Goal: Task Accomplishment & Management: Manage account settings

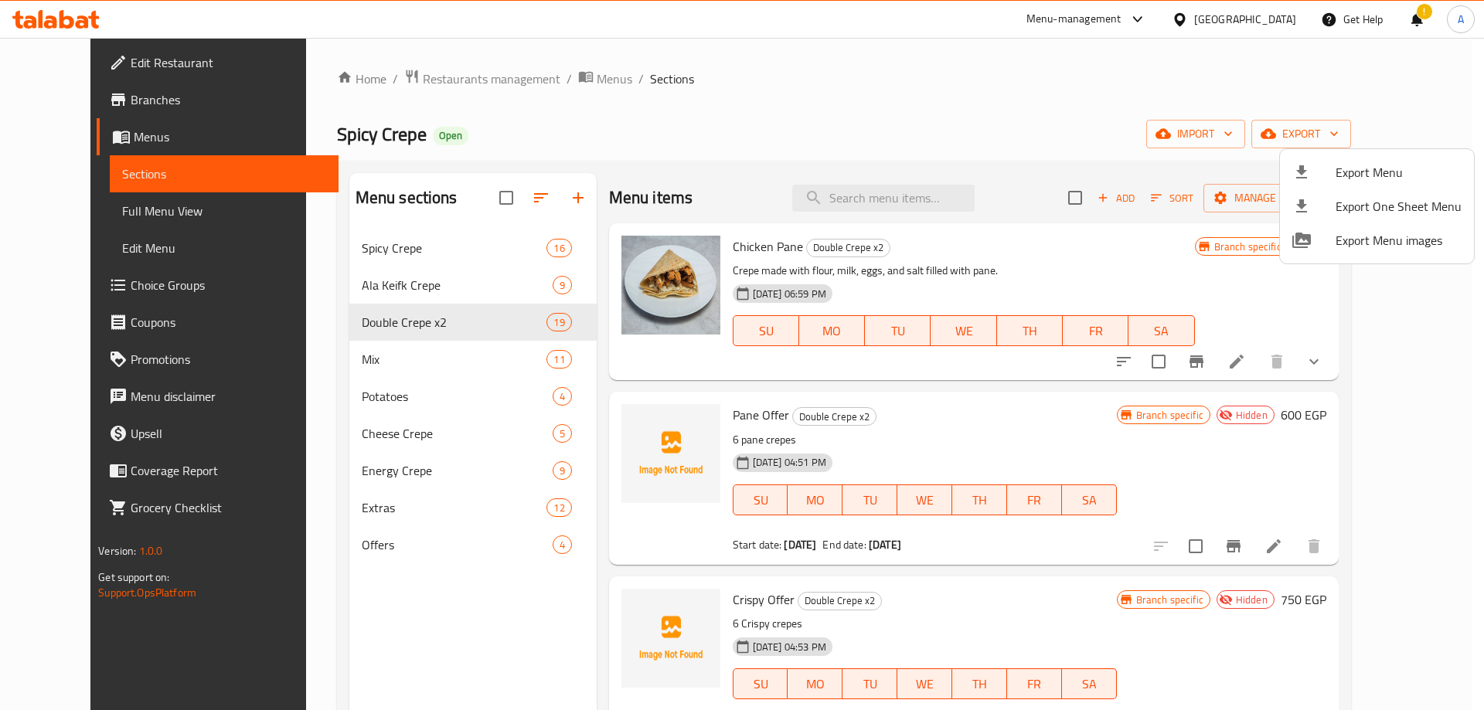
click at [1277, 14] on div at bounding box center [742, 355] width 1484 height 710
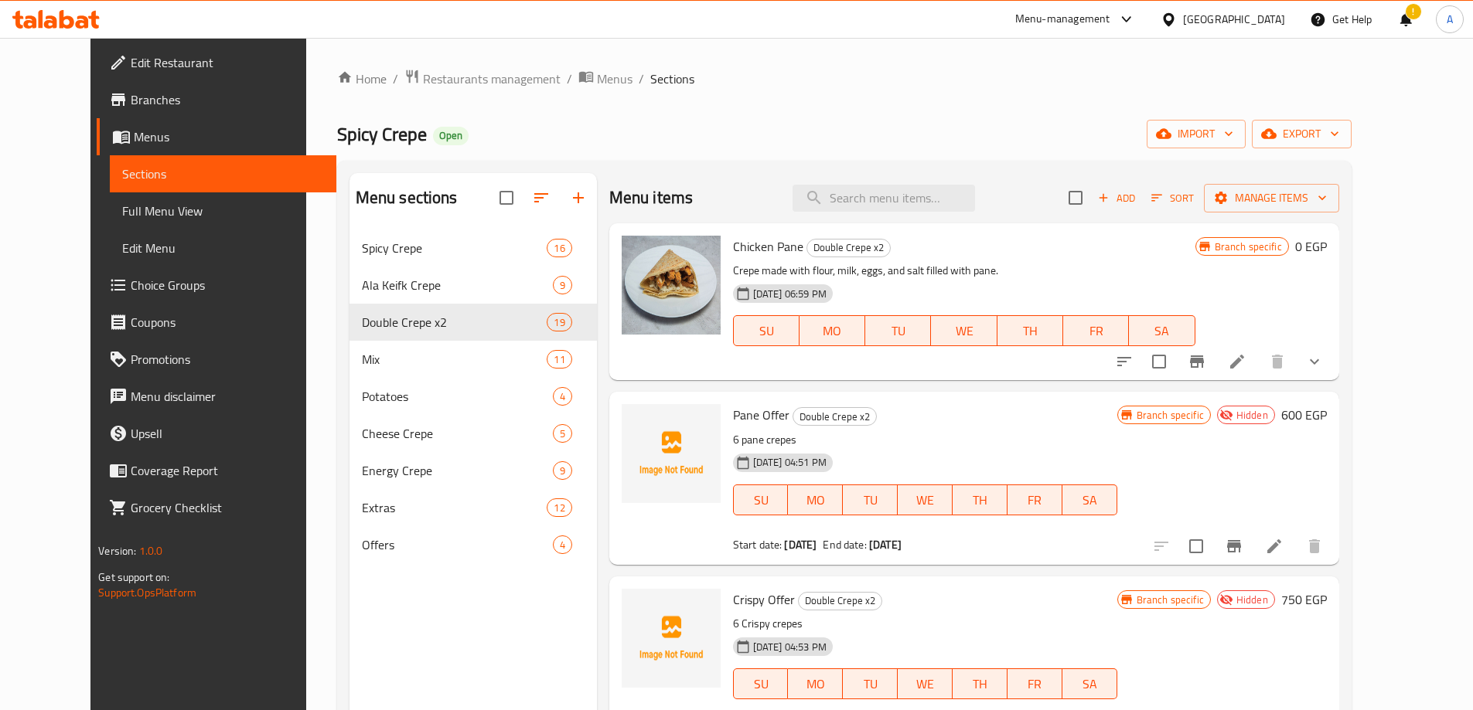
click at [1279, 14] on div "Egypt" at bounding box center [1234, 19] width 102 height 17
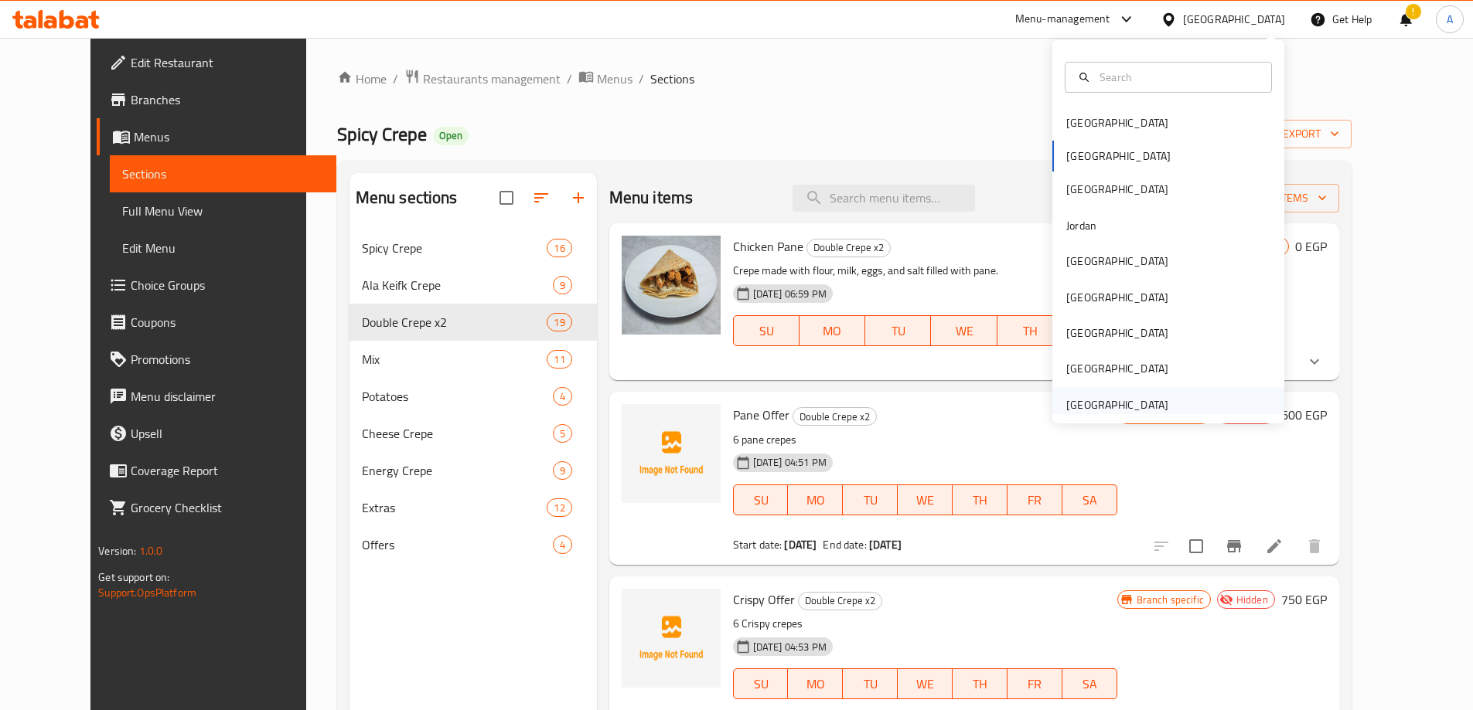
click at [1108, 406] on div "[GEOGRAPHIC_DATA]" at bounding box center [1117, 405] width 102 height 17
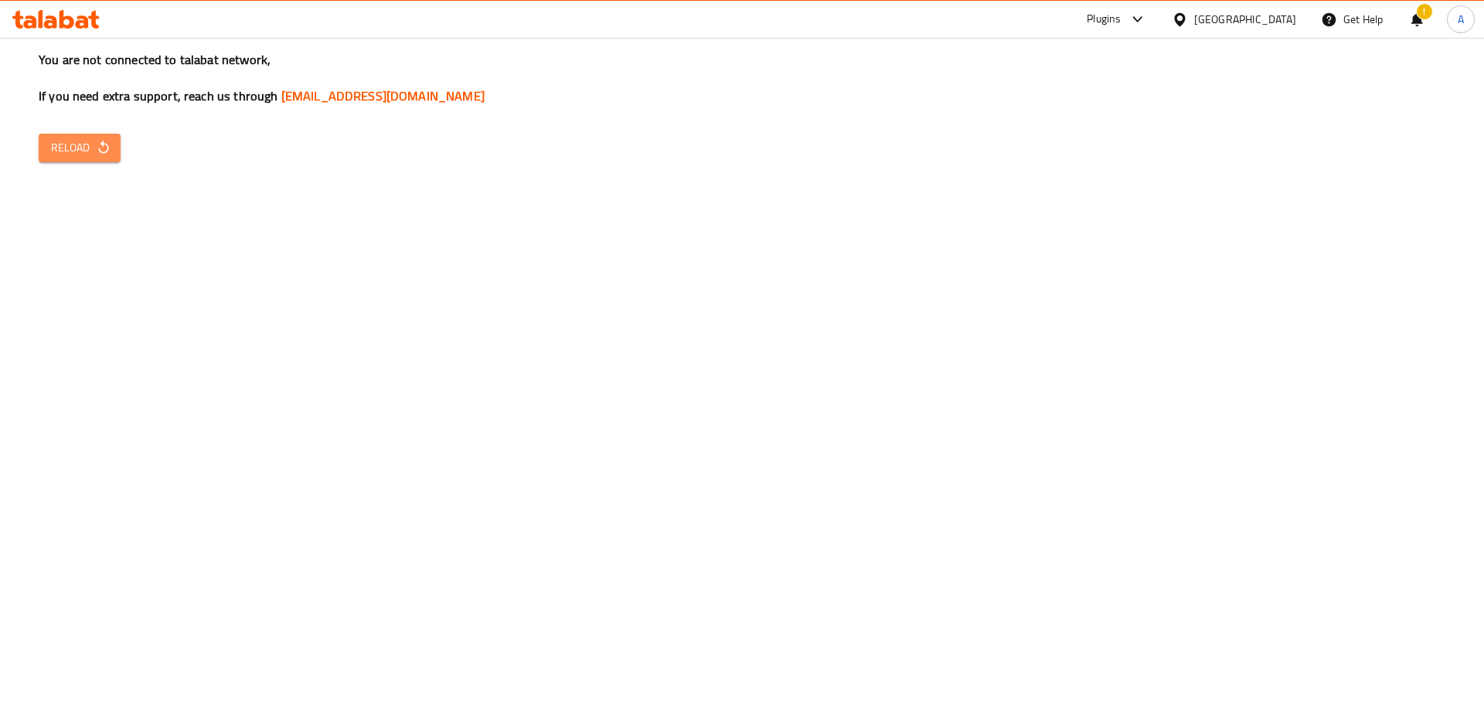
click at [87, 139] on span "Reload" at bounding box center [79, 147] width 57 height 19
click at [102, 134] on button "Reload" at bounding box center [80, 148] width 82 height 29
click at [114, 152] on button "Reload" at bounding box center [80, 148] width 82 height 29
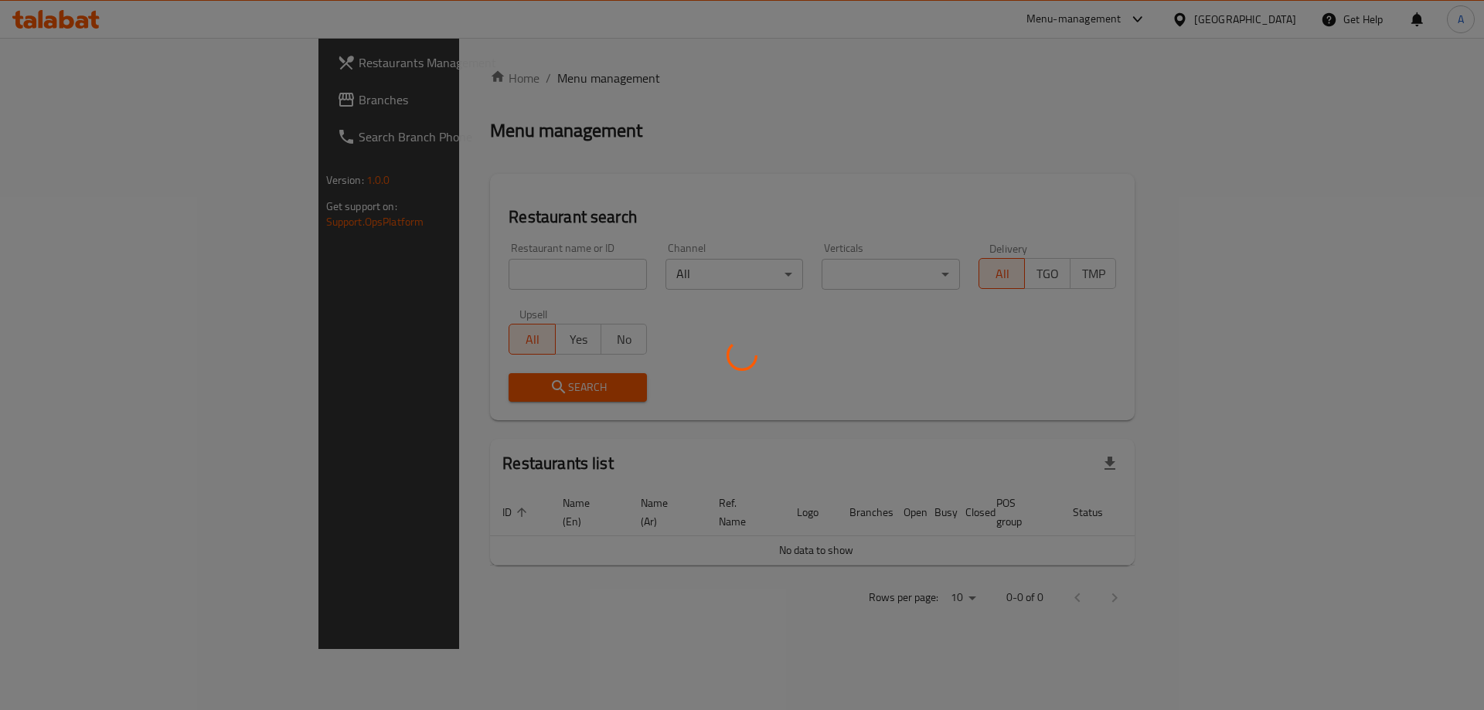
click at [122, 107] on div at bounding box center [742, 355] width 1484 height 710
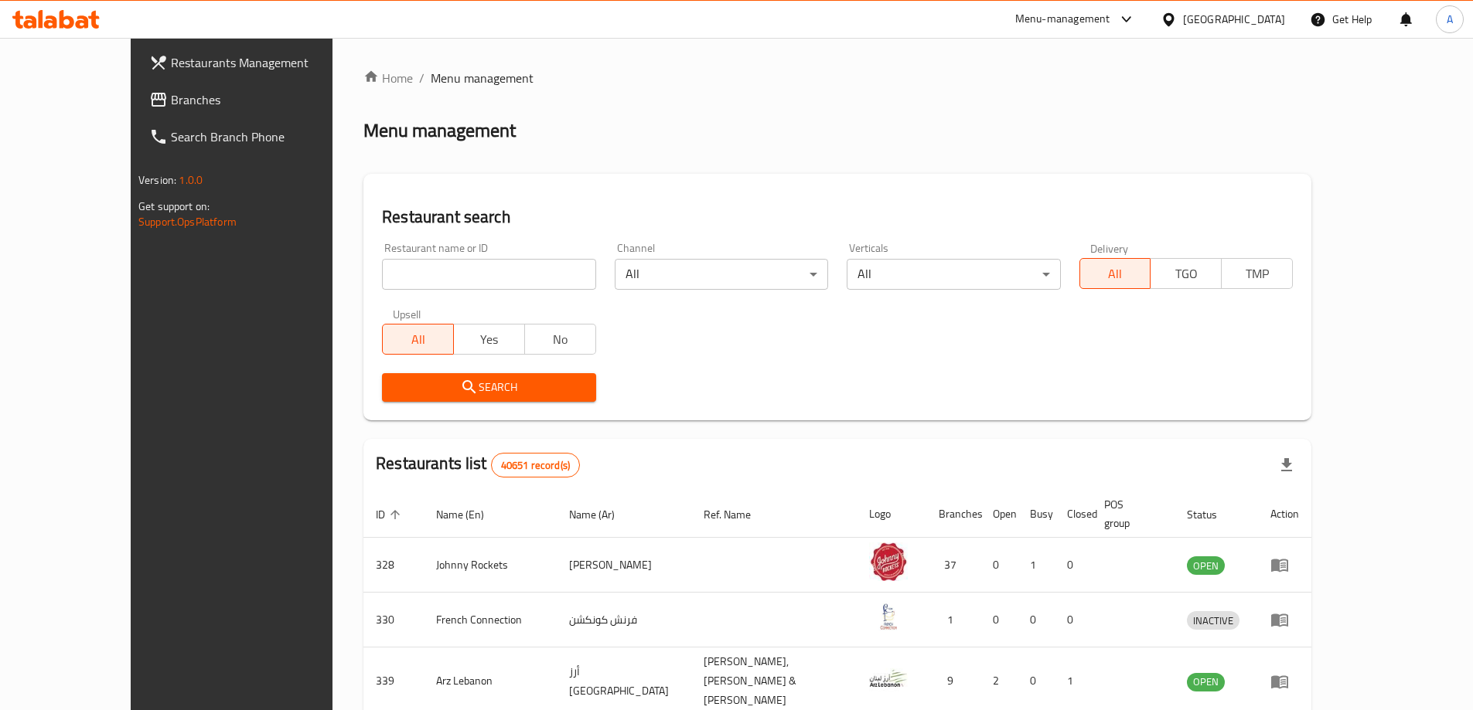
click at [171, 104] on span "Branches" at bounding box center [267, 99] width 193 height 19
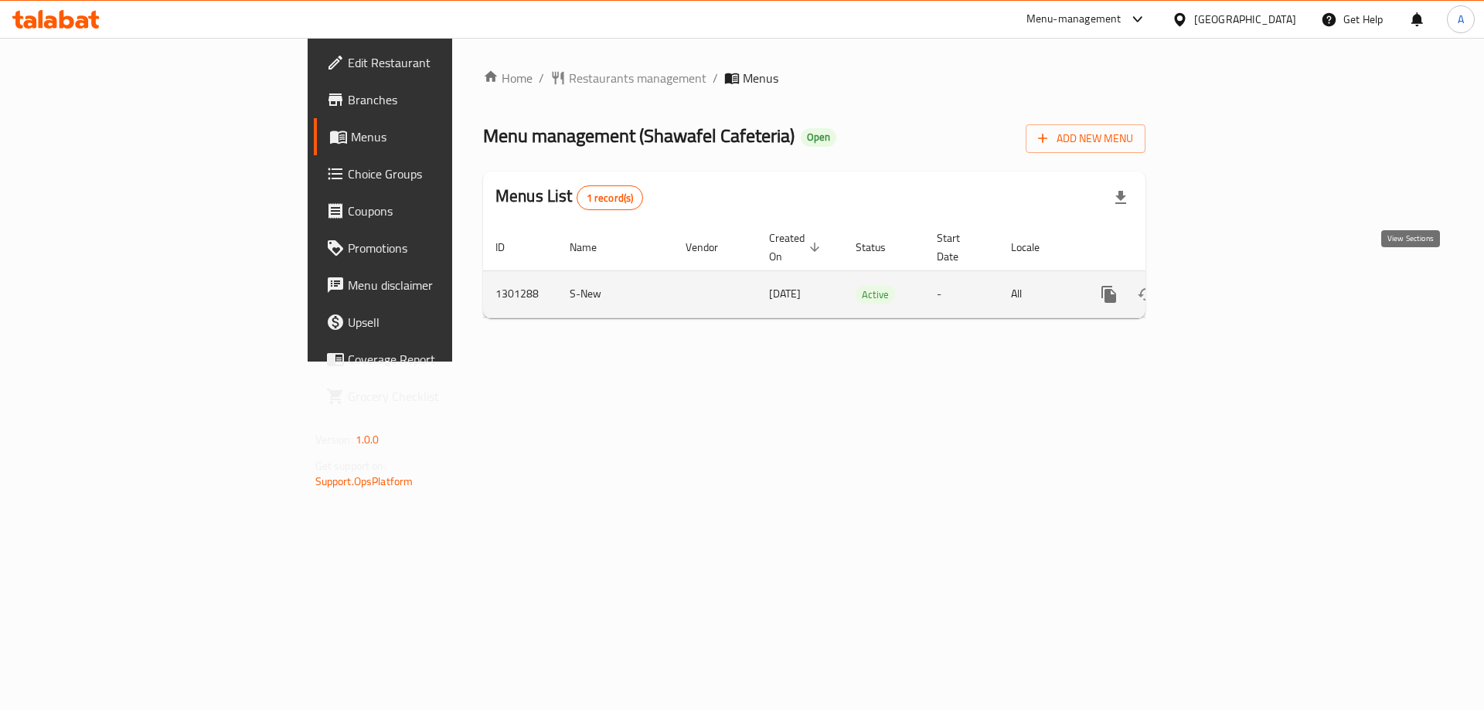
click at [1230, 285] on icon "enhanced table" at bounding box center [1220, 294] width 19 height 19
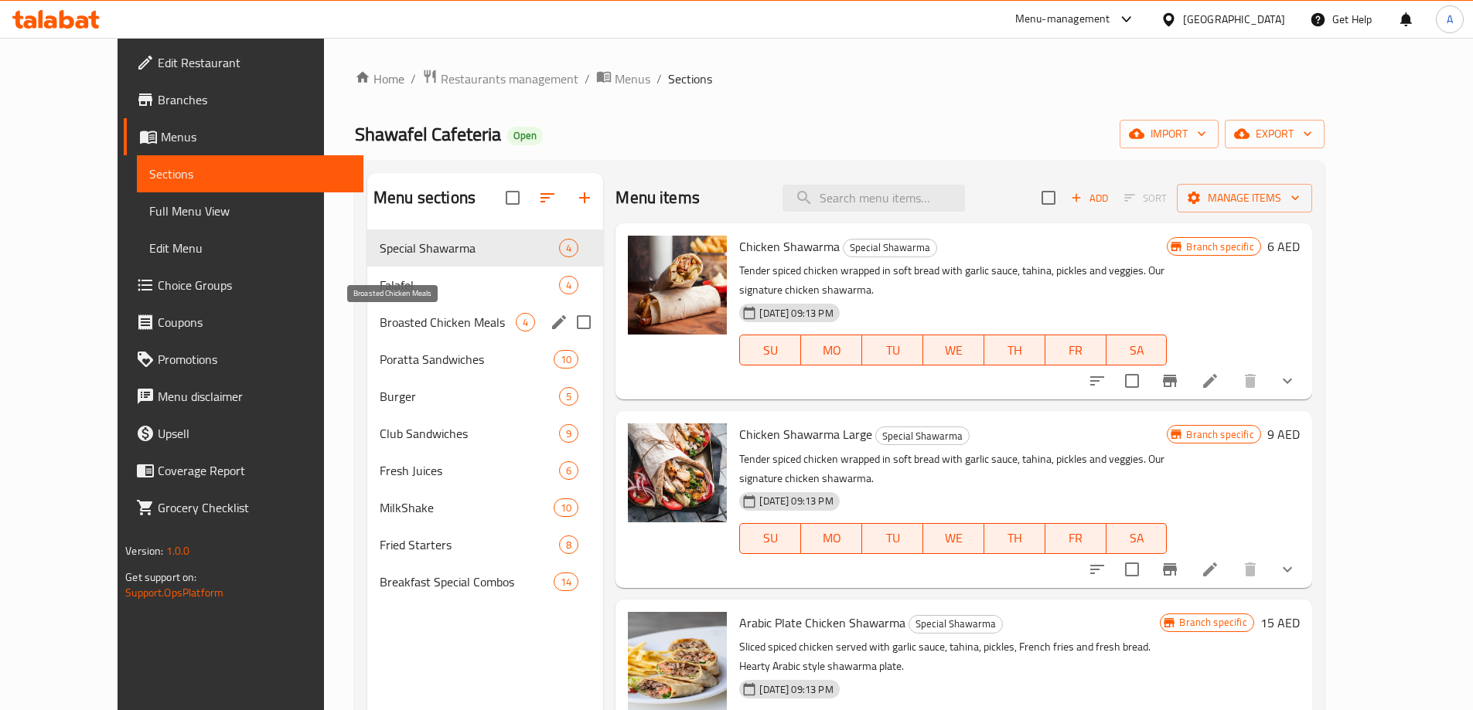
click at [408, 329] on span "Broasted Chicken Meals" at bounding box center [448, 322] width 136 height 19
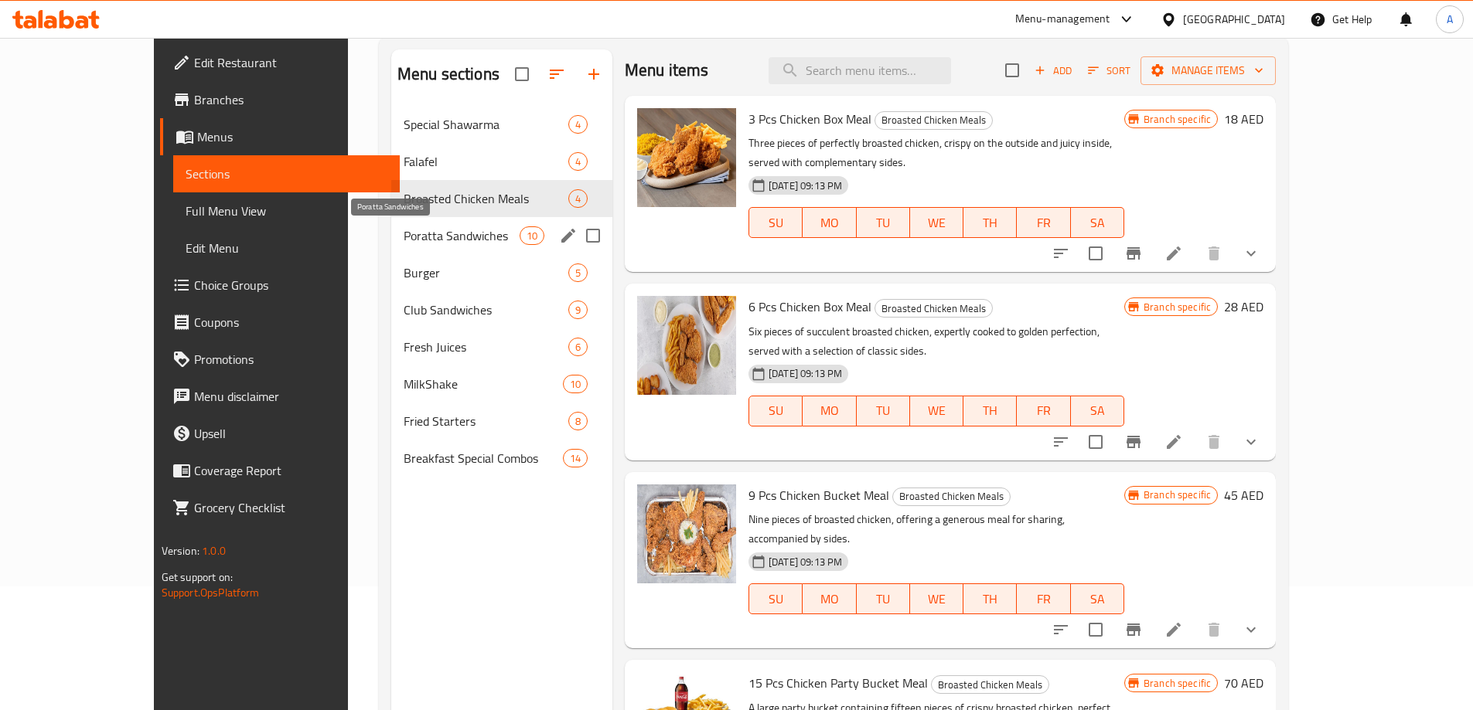
scroll to position [62, 0]
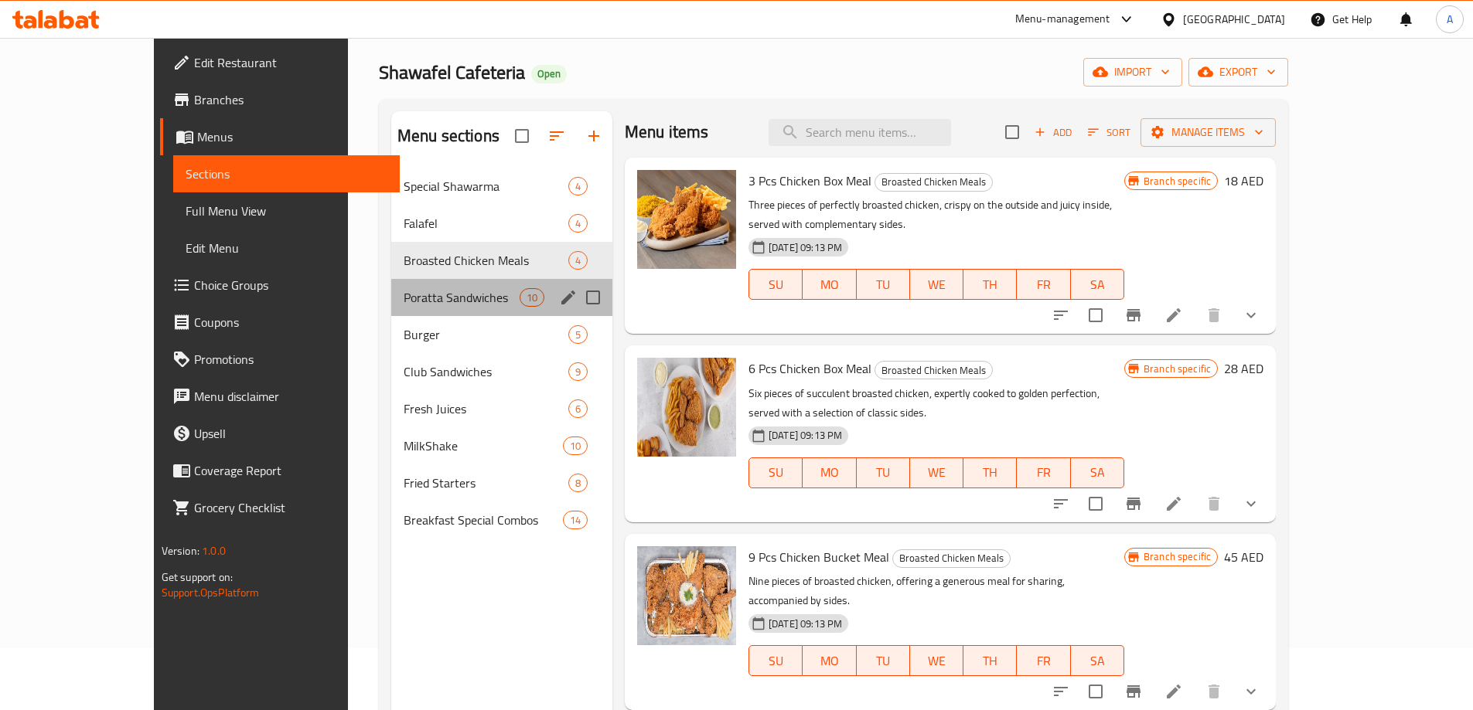
click at [391, 308] on div "Poratta Sandwiches 10" at bounding box center [501, 297] width 221 height 37
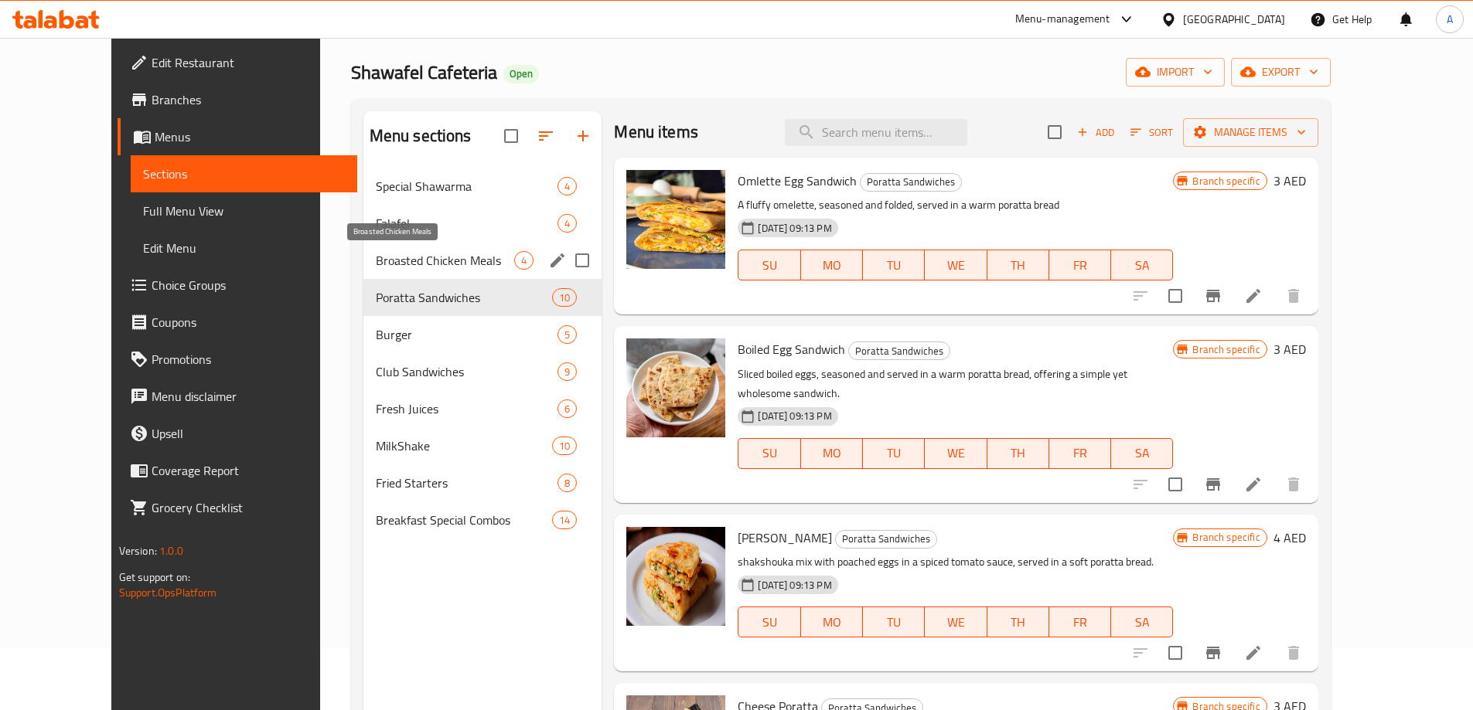
click at [431, 259] on span "Broasted Chicken Meals" at bounding box center [445, 260] width 139 height 19
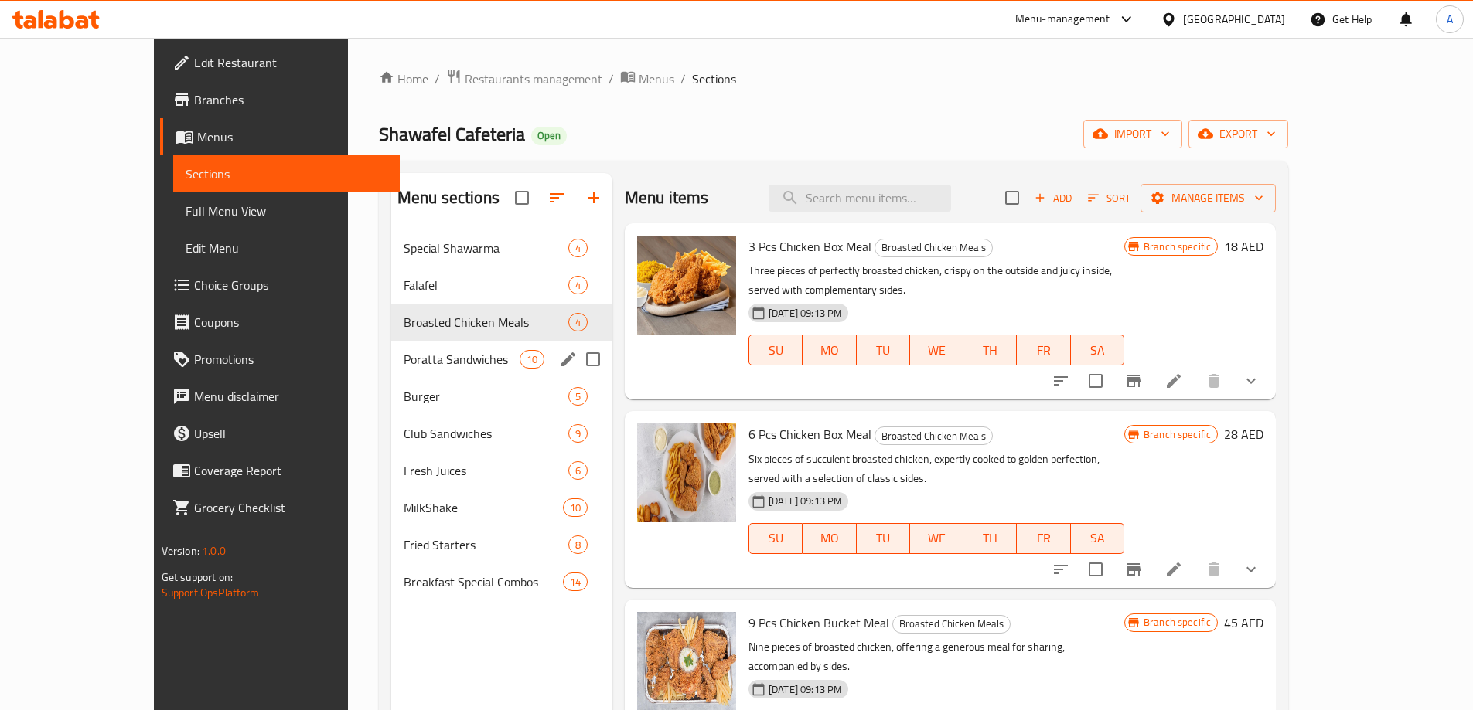
click at [391, 346] on div "Poratta Sandwiches 10" at bounding box center [501, 359] width 221 height 37
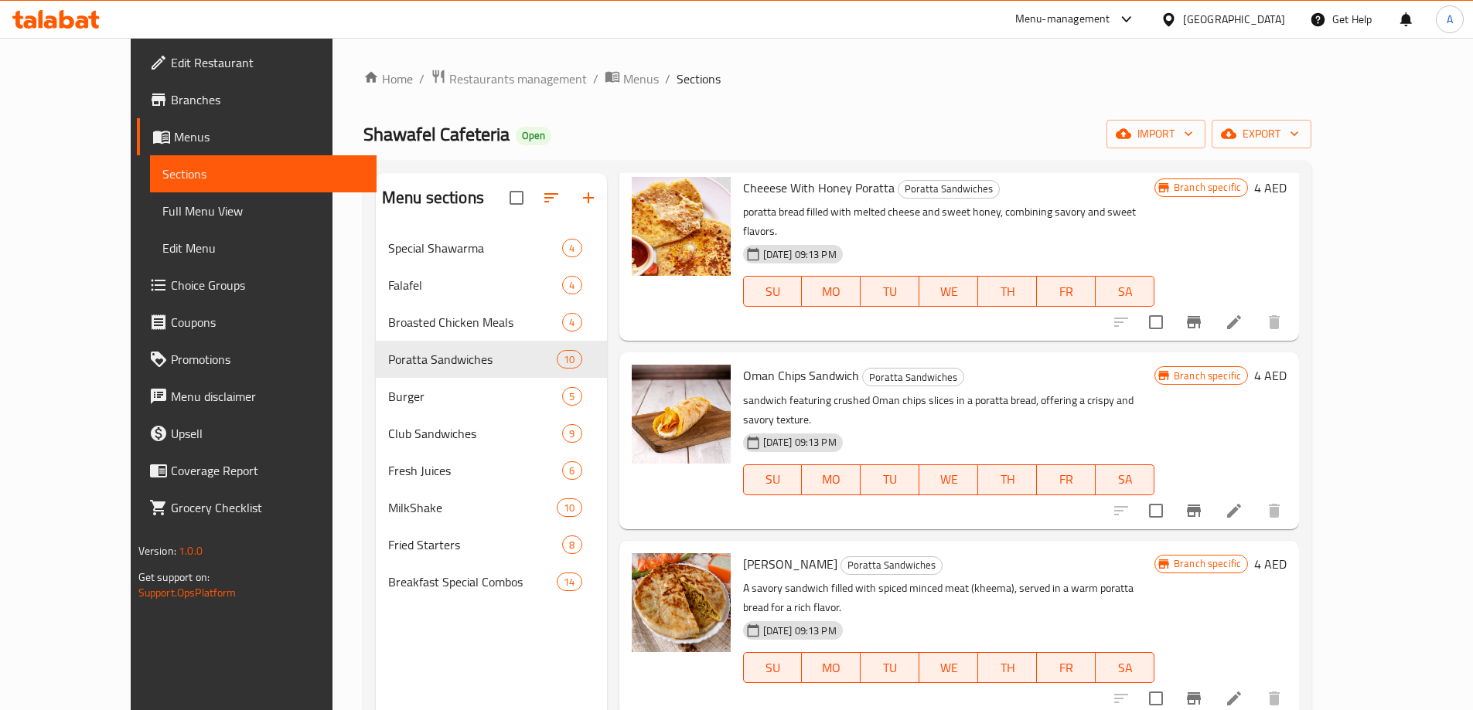
scroll to position [1037, 0]
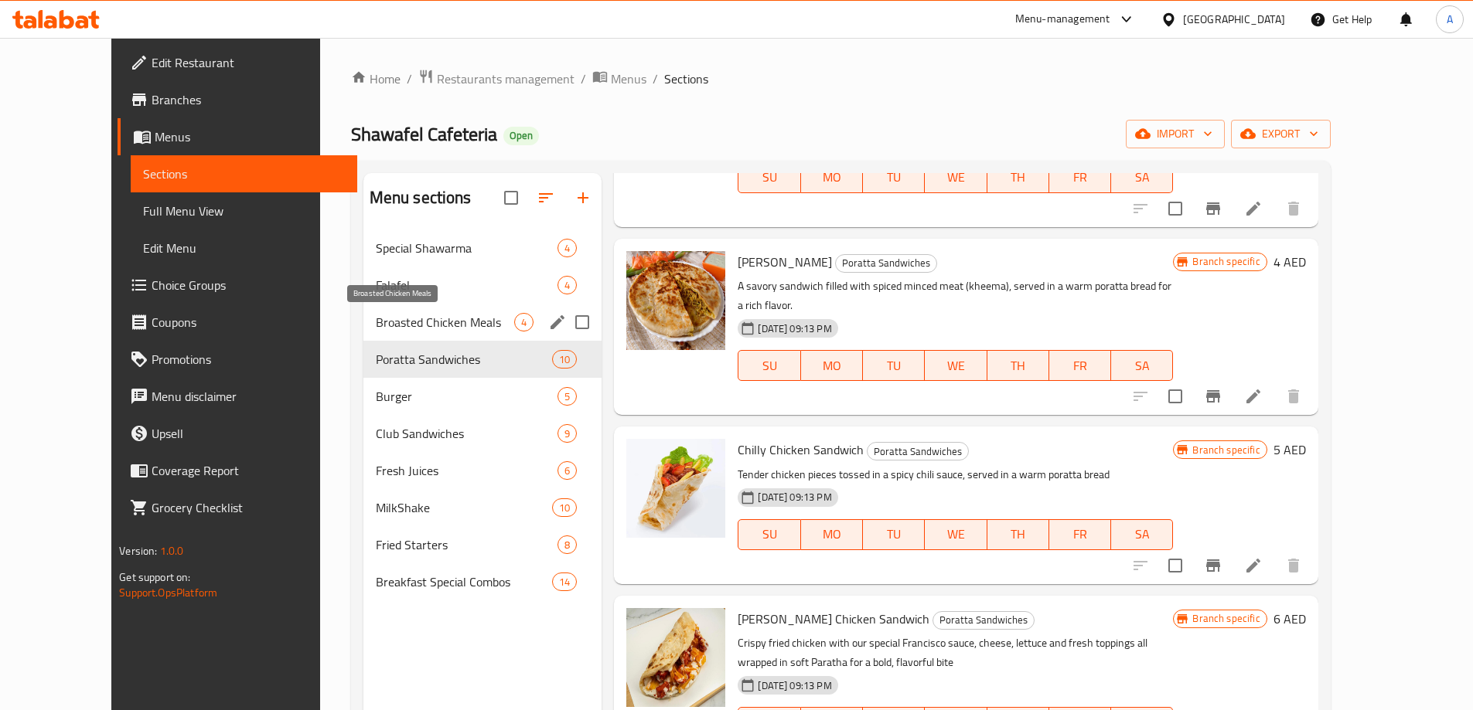
click at [438, 320] on span "Broasted Chicken Meals" at bounding box center [445, 322] width 139 height 19
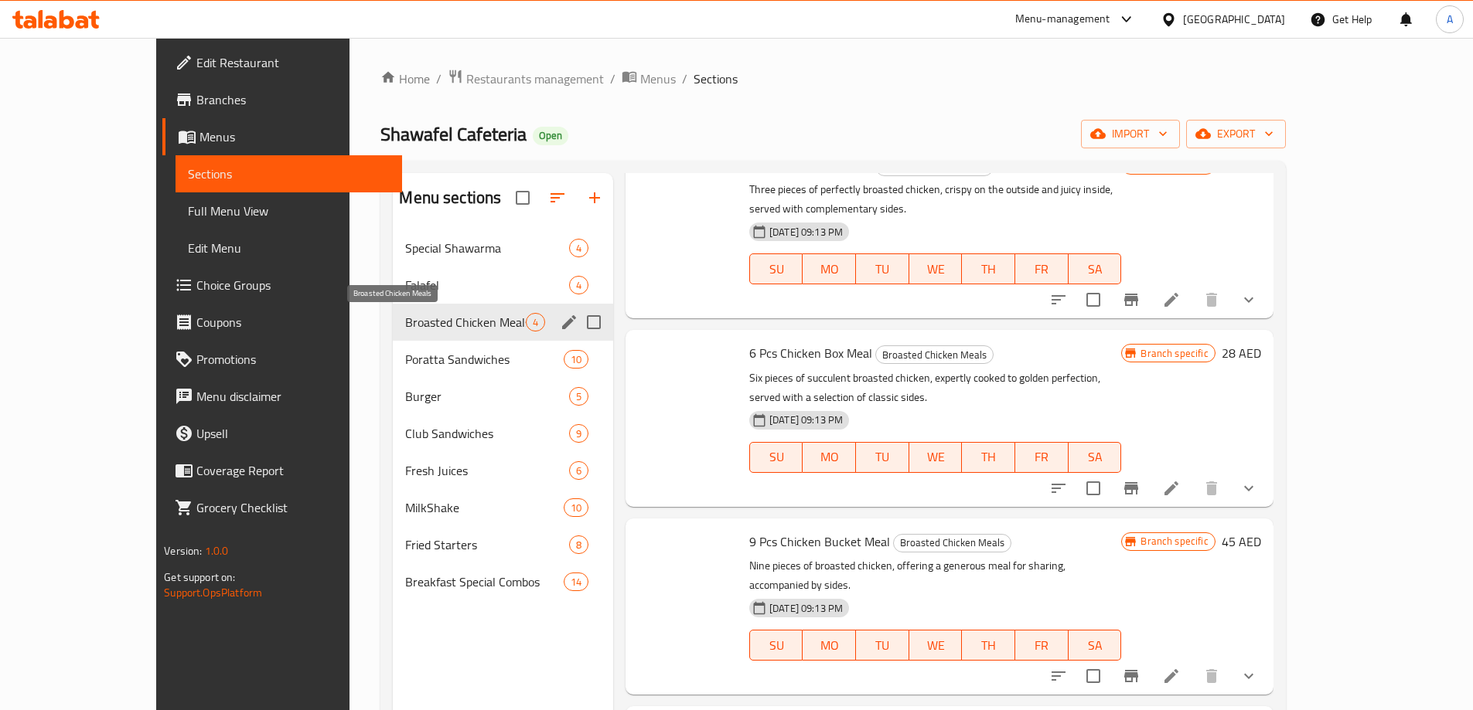
scroll to position [4, 0]
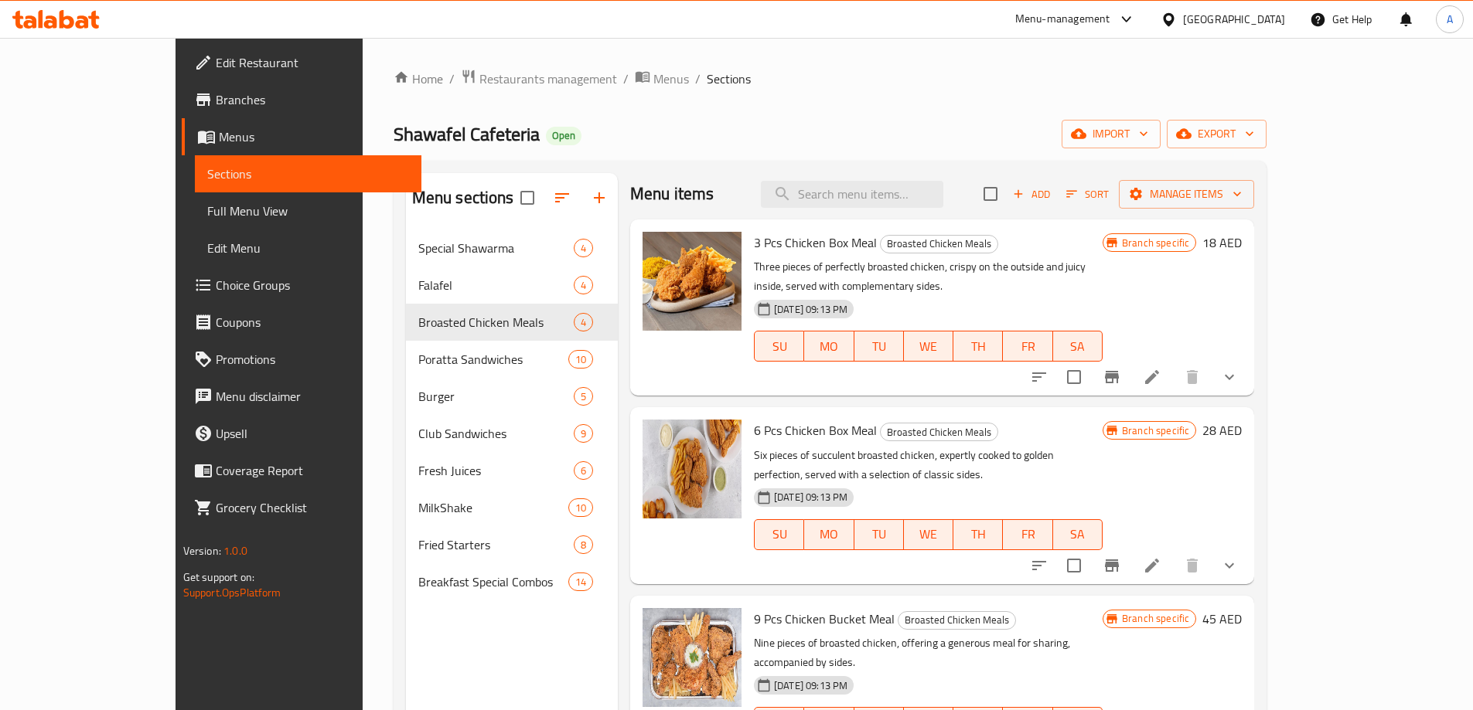
click at [216, 94] on span "Branches" at bounding box center [312, 99] width 193 height 19
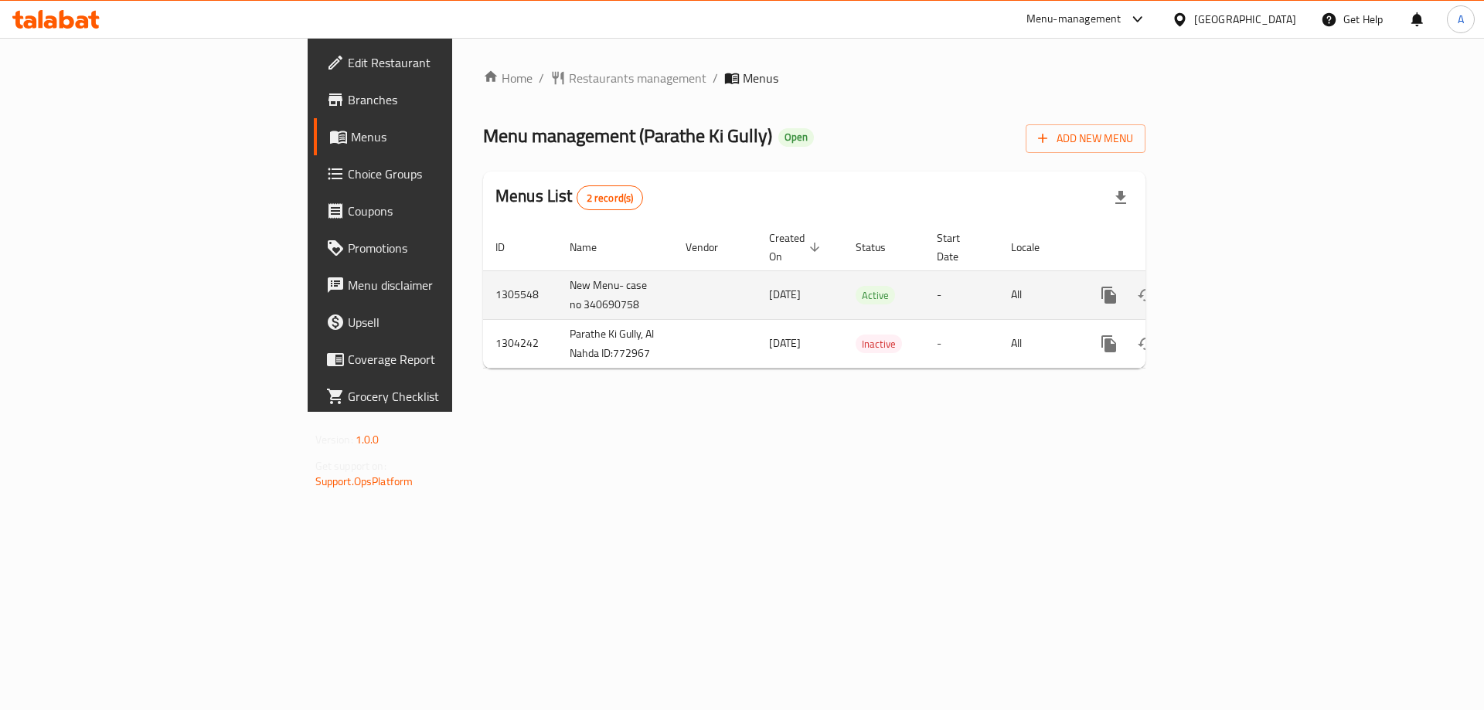
click at [1230, 286] on icon "enhanced table" at bounding box center [1220, 295] width 19 height 19
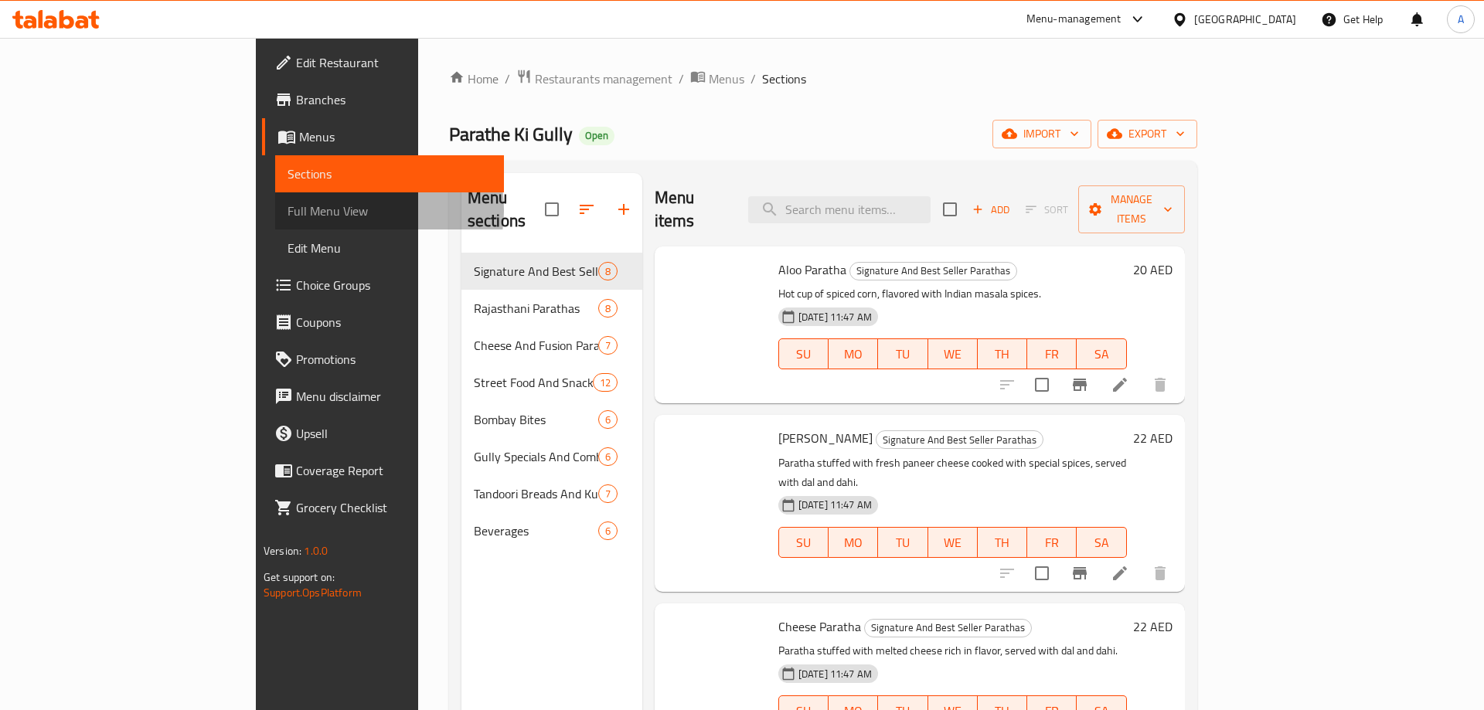
click at [288, 210] on span "Full Menu View" at bounding box center [390, 211] width 204 height 19
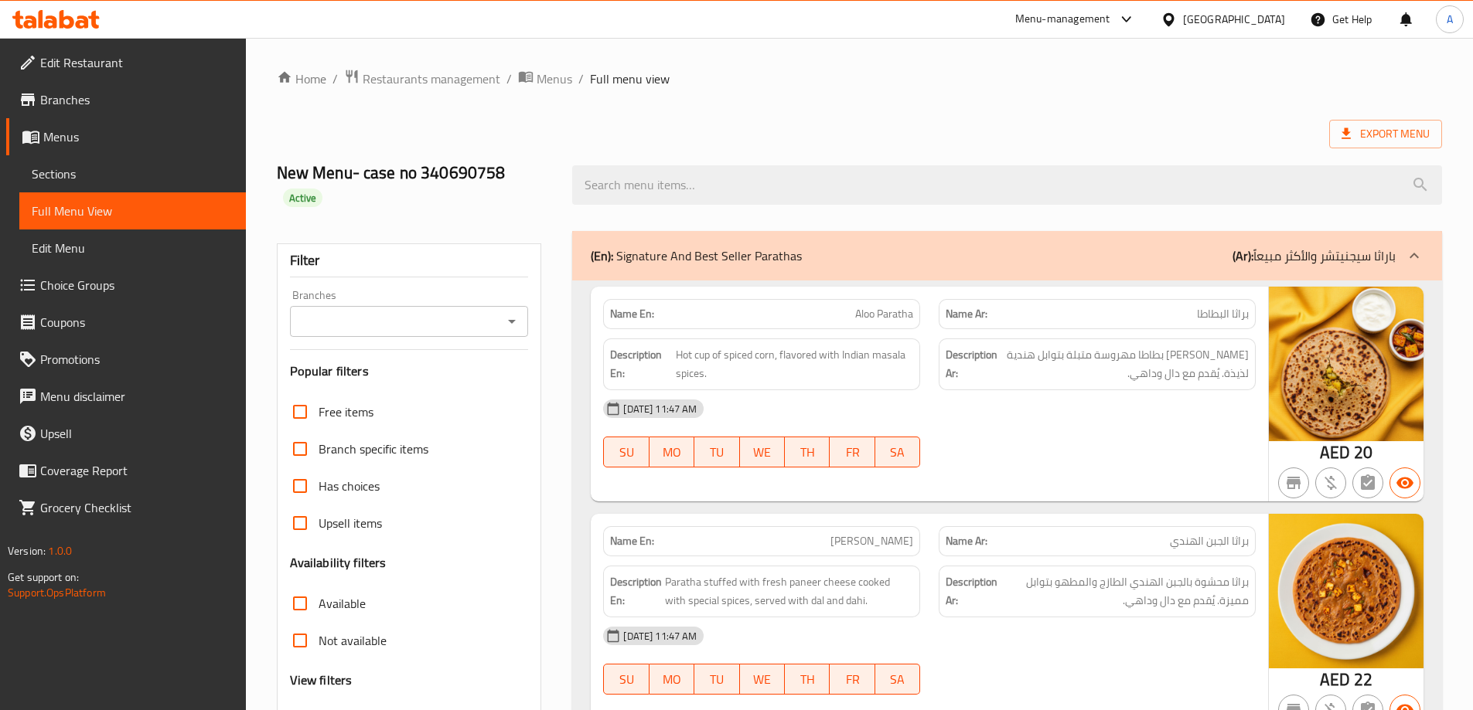
click at [524, 306] on div "Branches" at bounding box center [409, 321] width 239 height 31
click at [520, 312] on icon "Open" at bounding box center [511, 321] width 19 height 19
click at [430, 363] on span "Parathe Ki Gully, Al Nahda 1" at bounding box center [375, 365] width 148 height 19
type input "Parathe Ki Gully, Al Nahda 1"
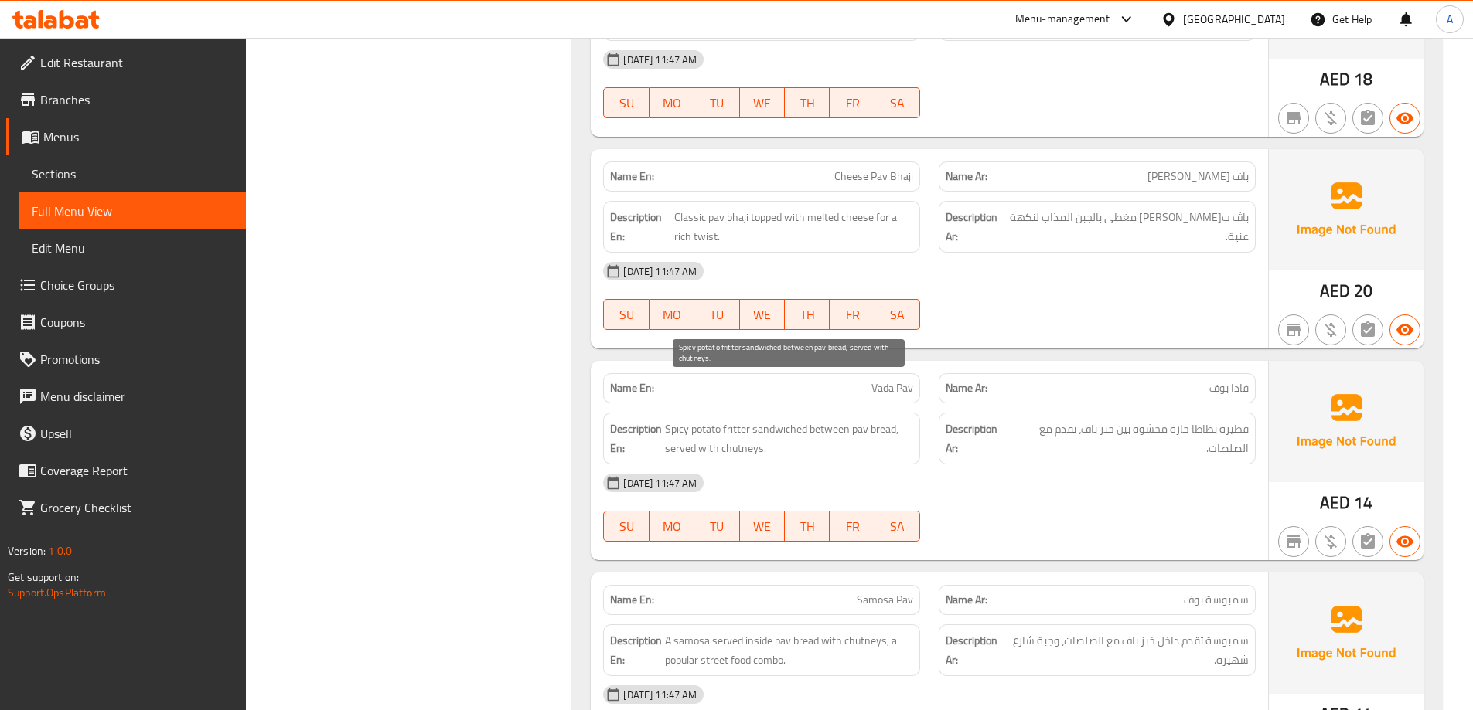
scroll to position [7311, 0]
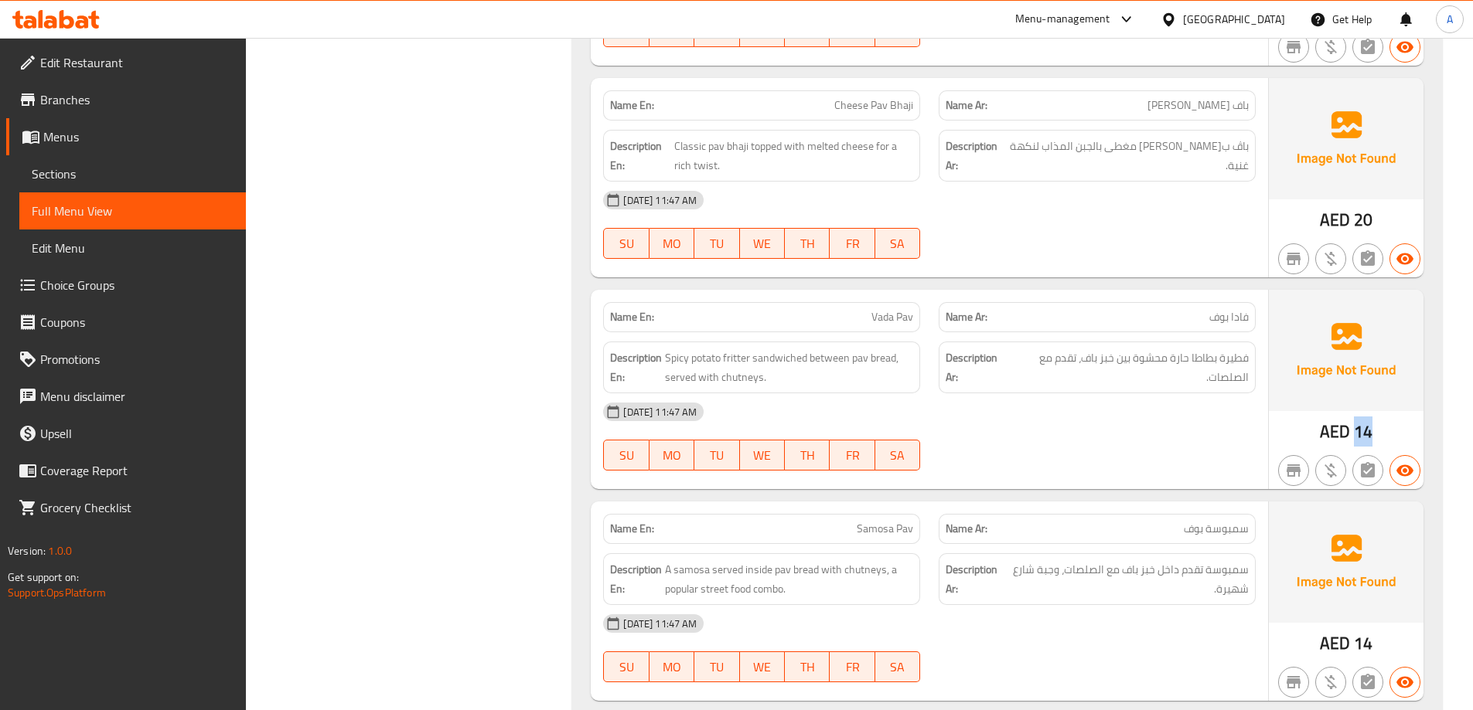
drag, startPoint x: 1372, startPoint y: 389, endPoint x: 1353, endPoint y: 390, distance: 19.3
click at [1353, 390] on div "AED 14" at bounding box center [1345, 389] width 155 height 199
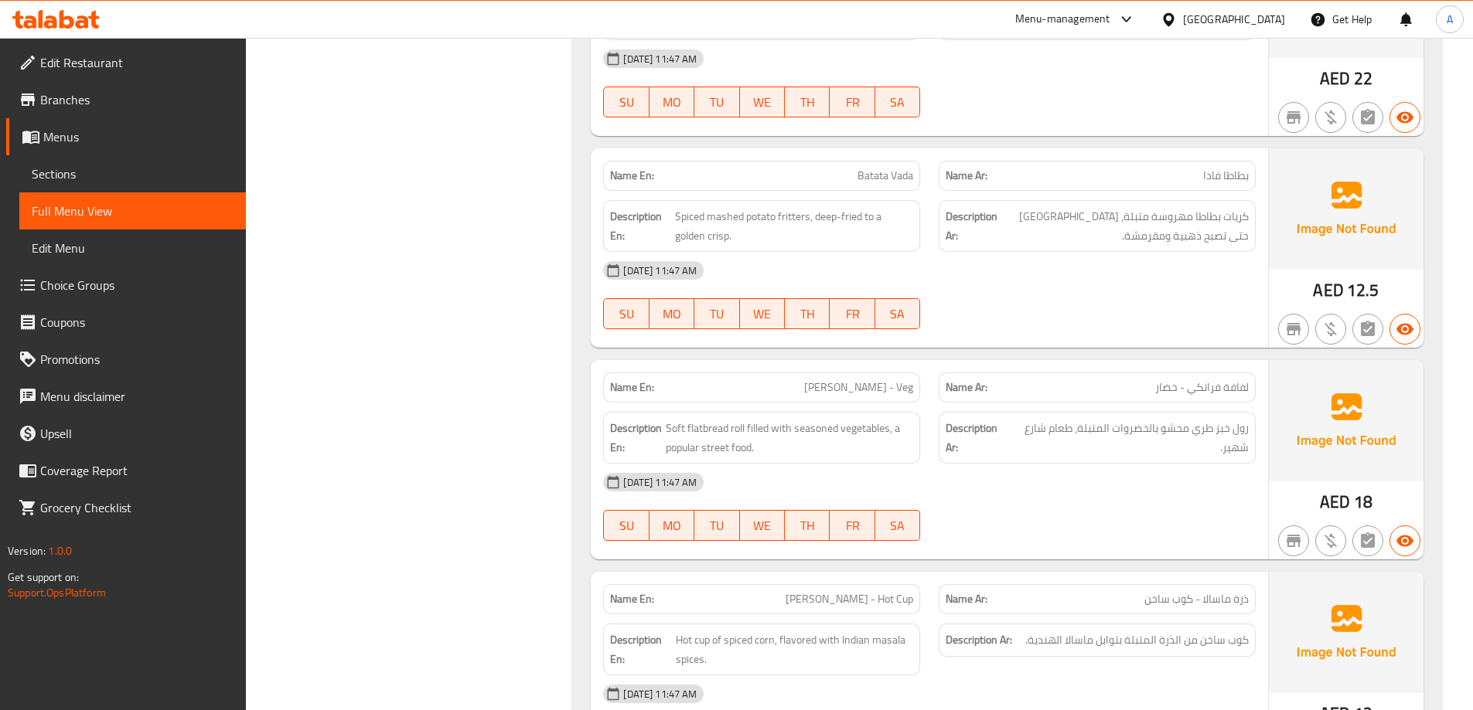
scroll to position [8470, 0]
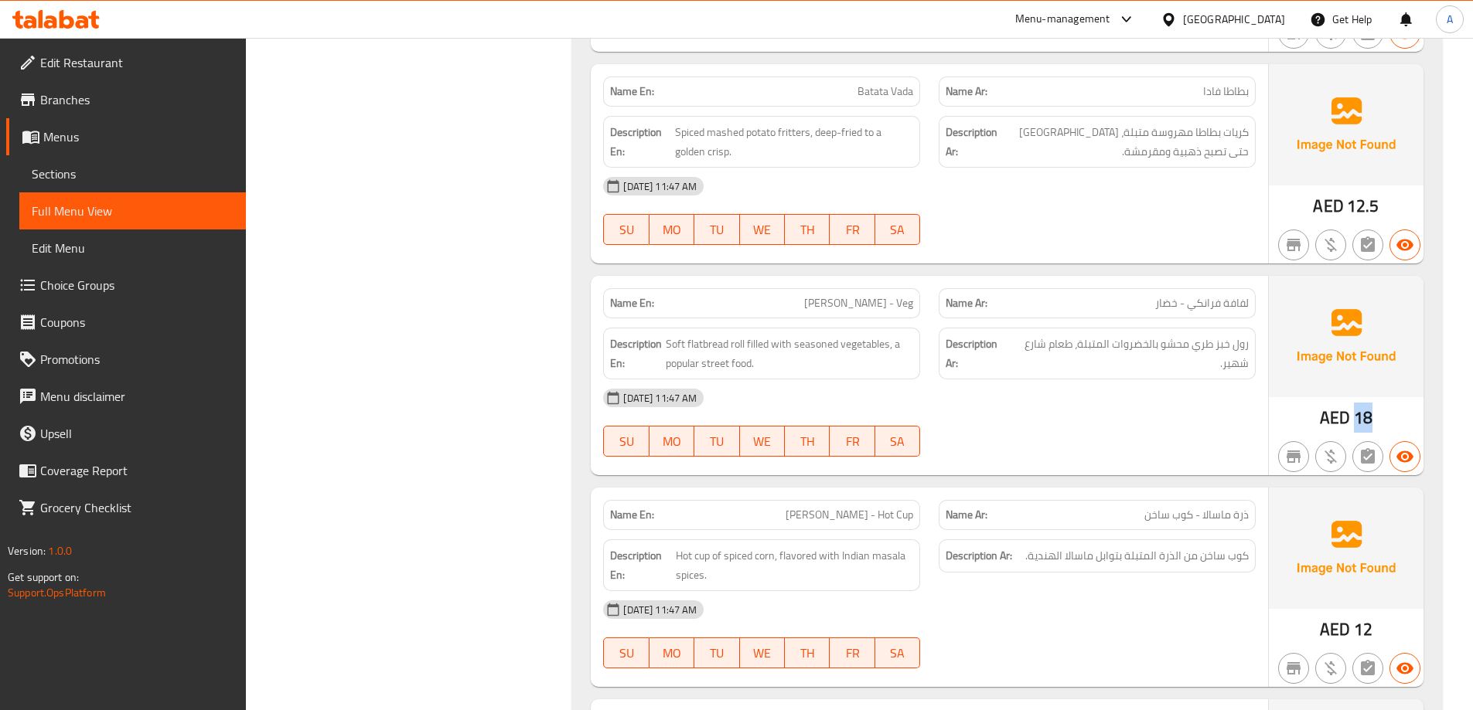
drag, startPoint x: 1361, startPoint y: 382, endPoint x: 1372, endPoint y: 384, distance: 11.1
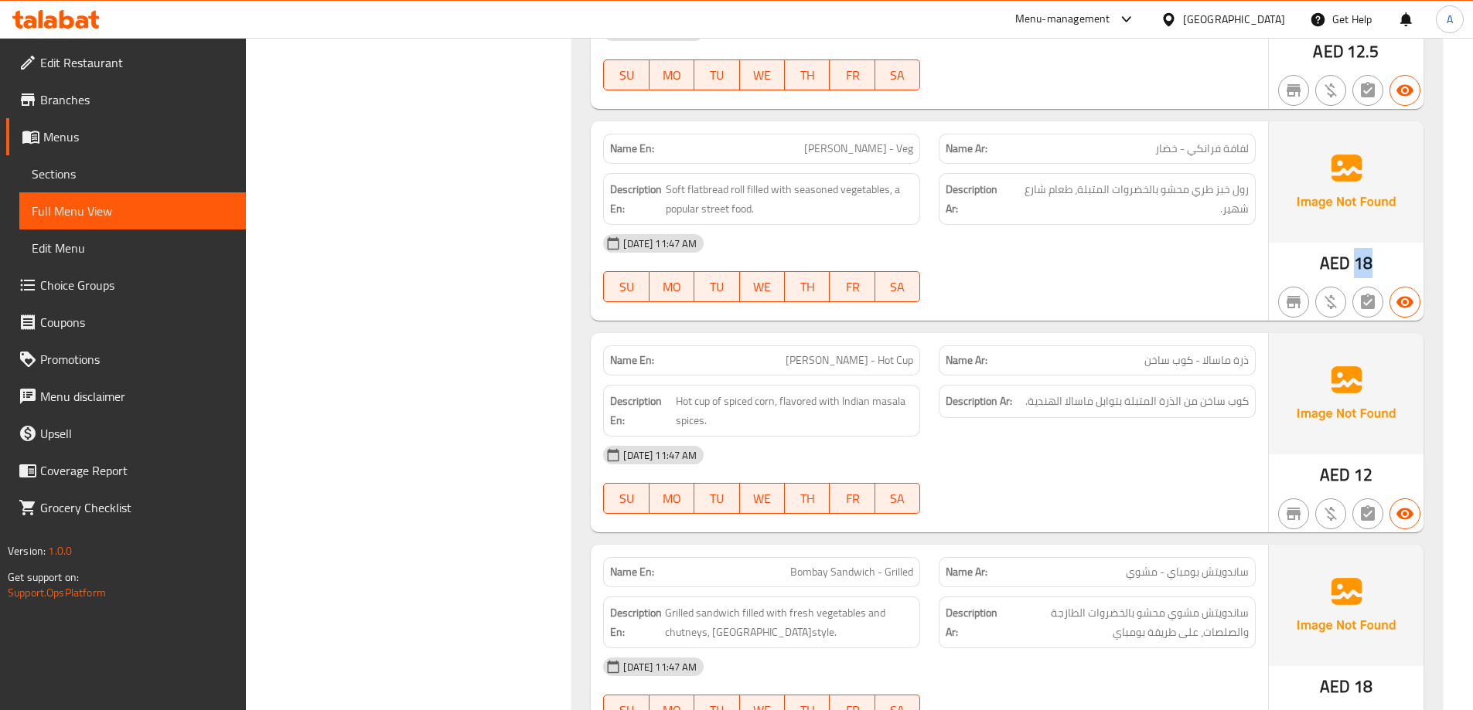
scroll to position [8934, 0]
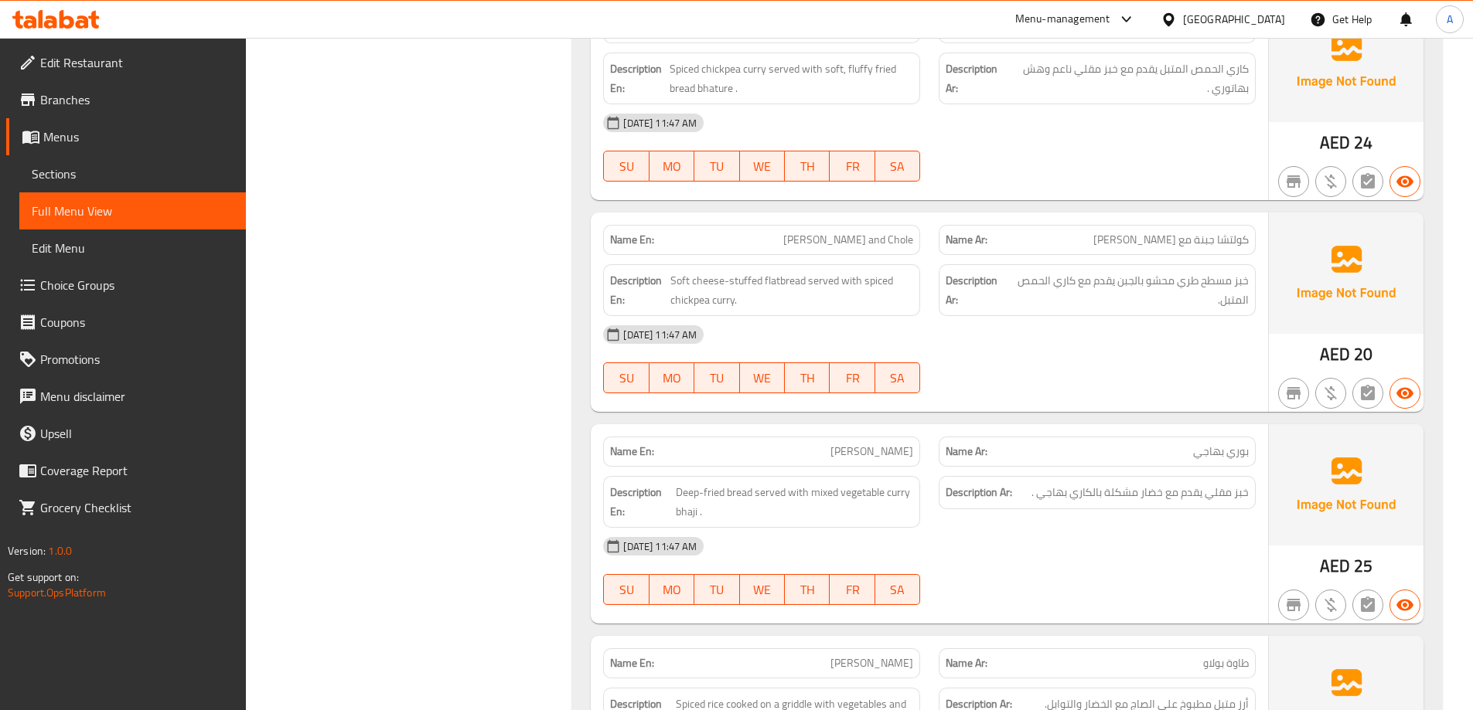
scroll to position [9707, 0]
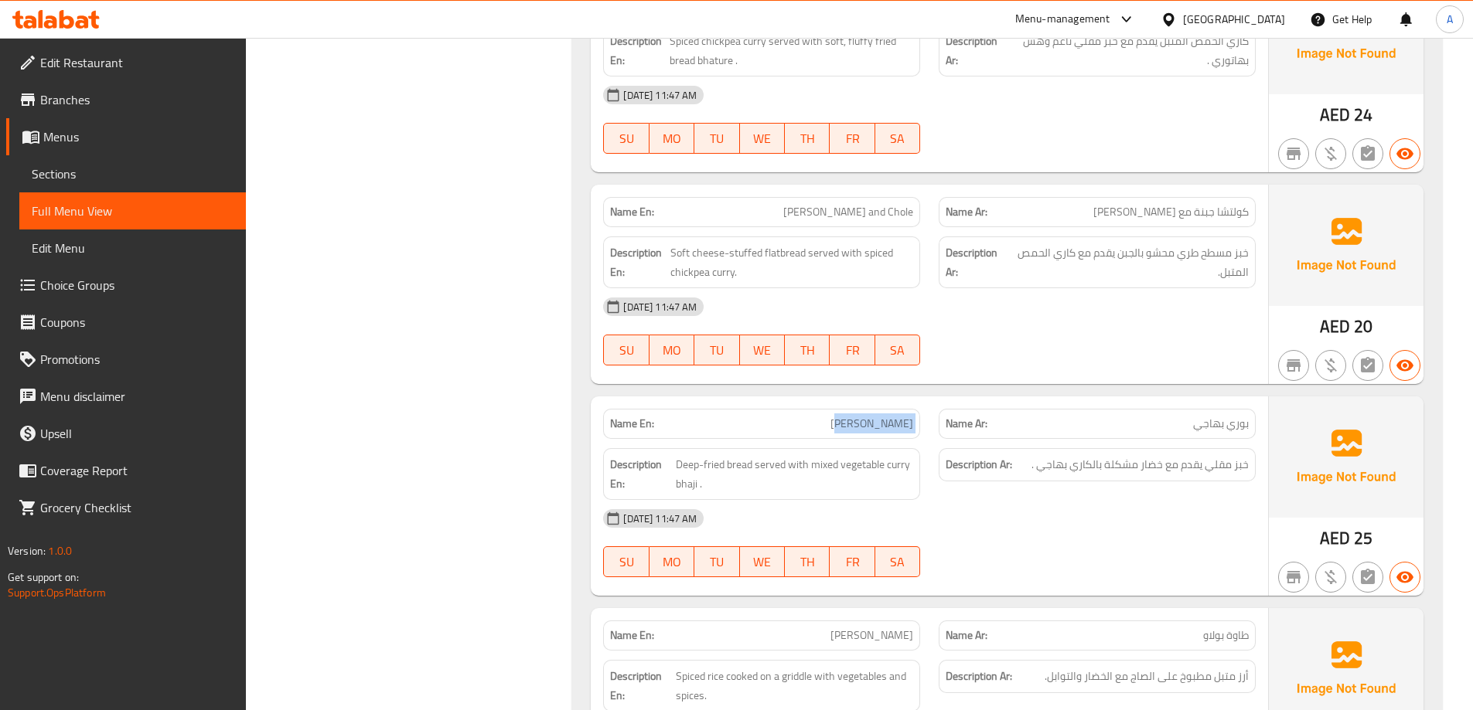
drag, startPoint x: 878, startPoint y: 385, endPoint x: 960, endPoint y: 388, distance: 82.0
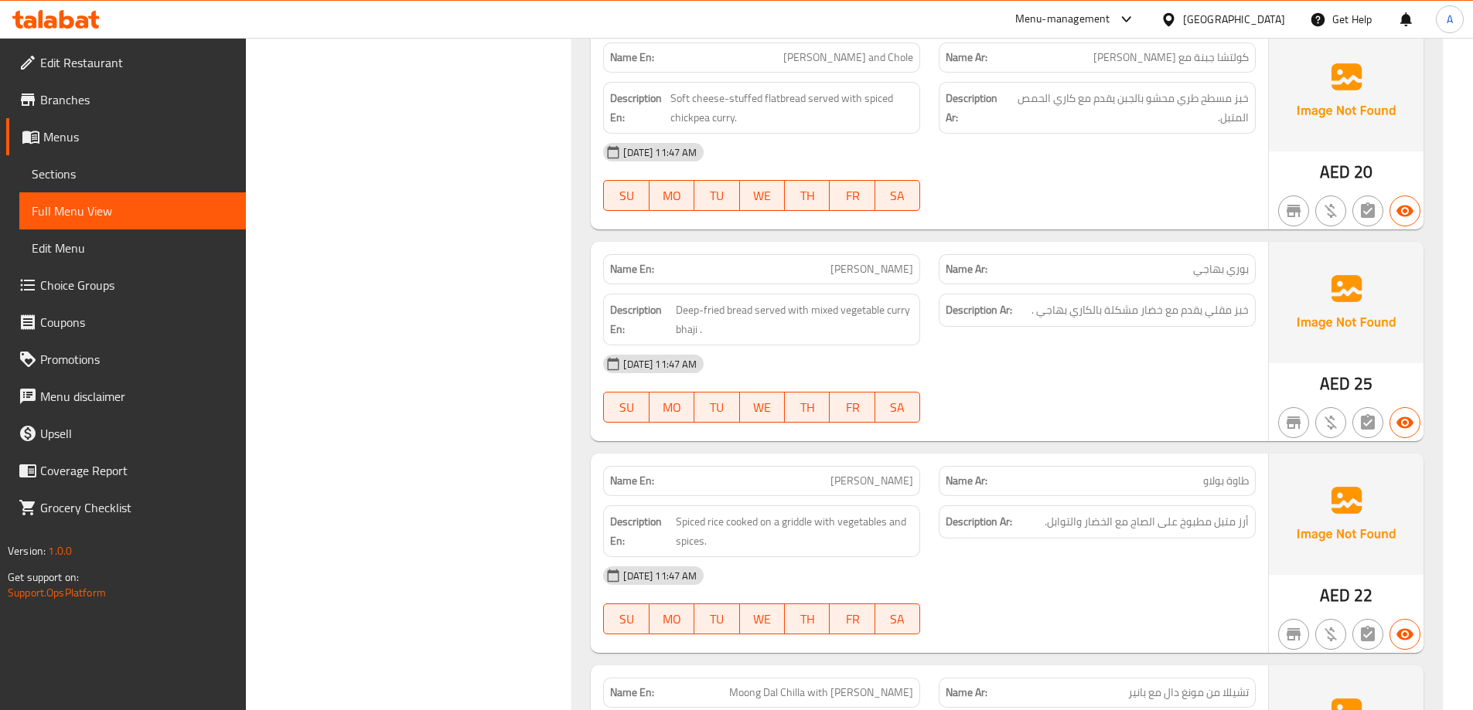
drag, startPoint x: 921, startPoint y: 440, endPoint x: 969, endPoint y: 440, distance: 47.9
click at [804, 512] on span "Spiced rice cooked on a griddle with vegetables and spices." at bounding box center [795, 531] width 238 height 38
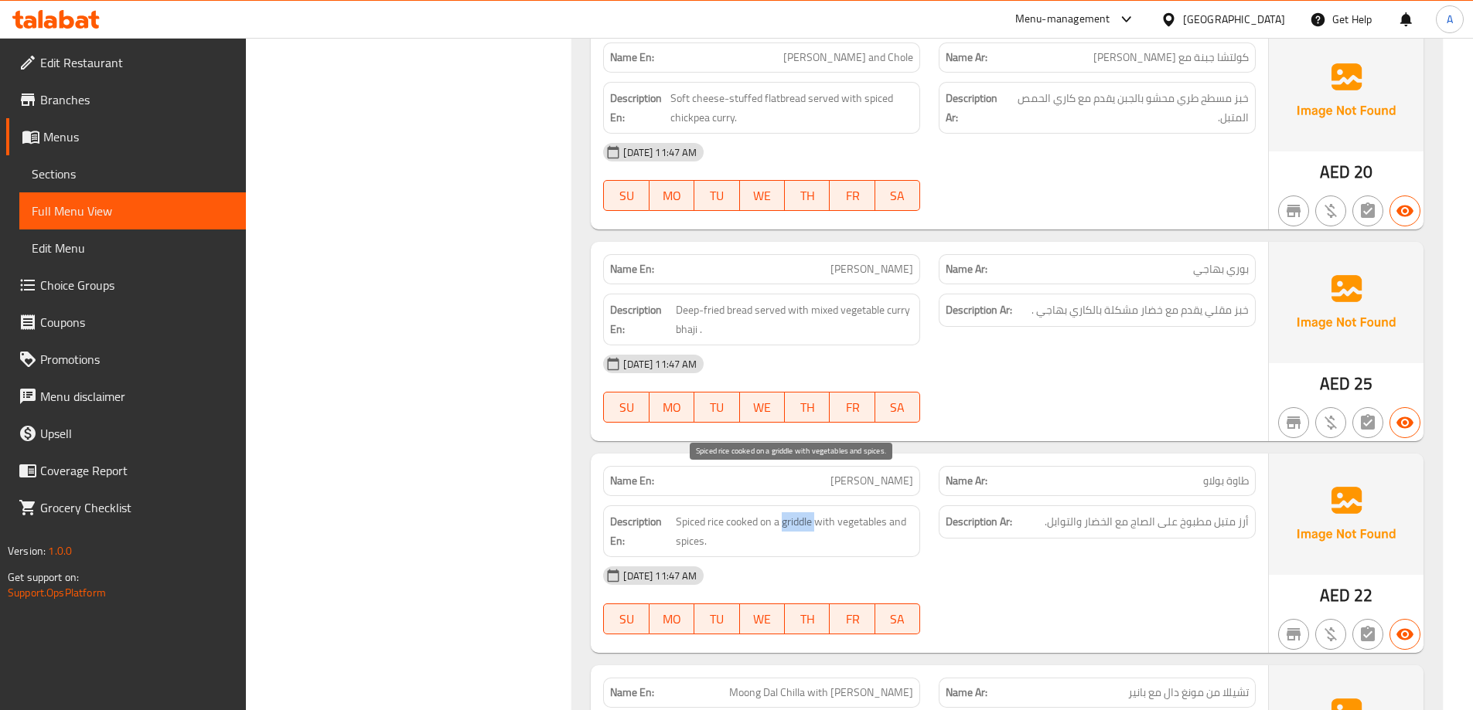
copy span "griddle"
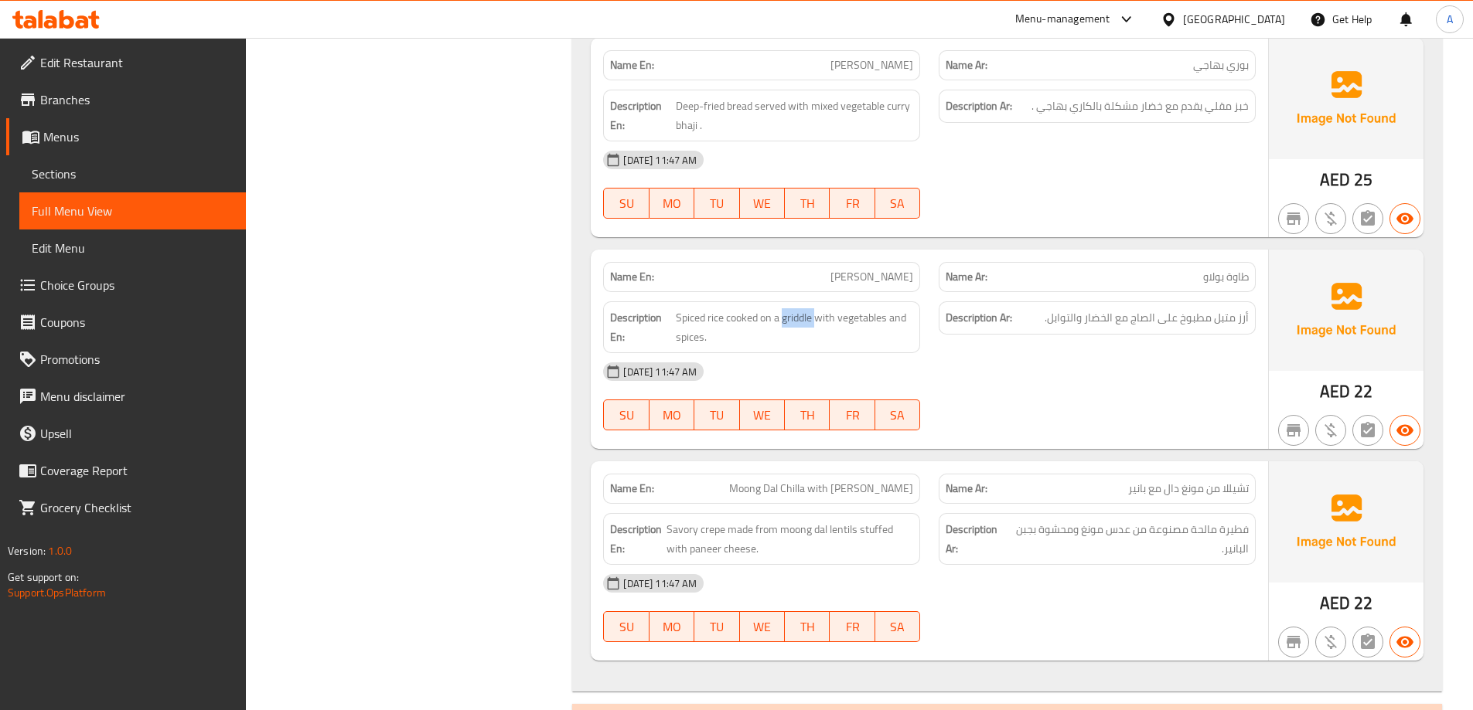
scroll to position [10094, 0]
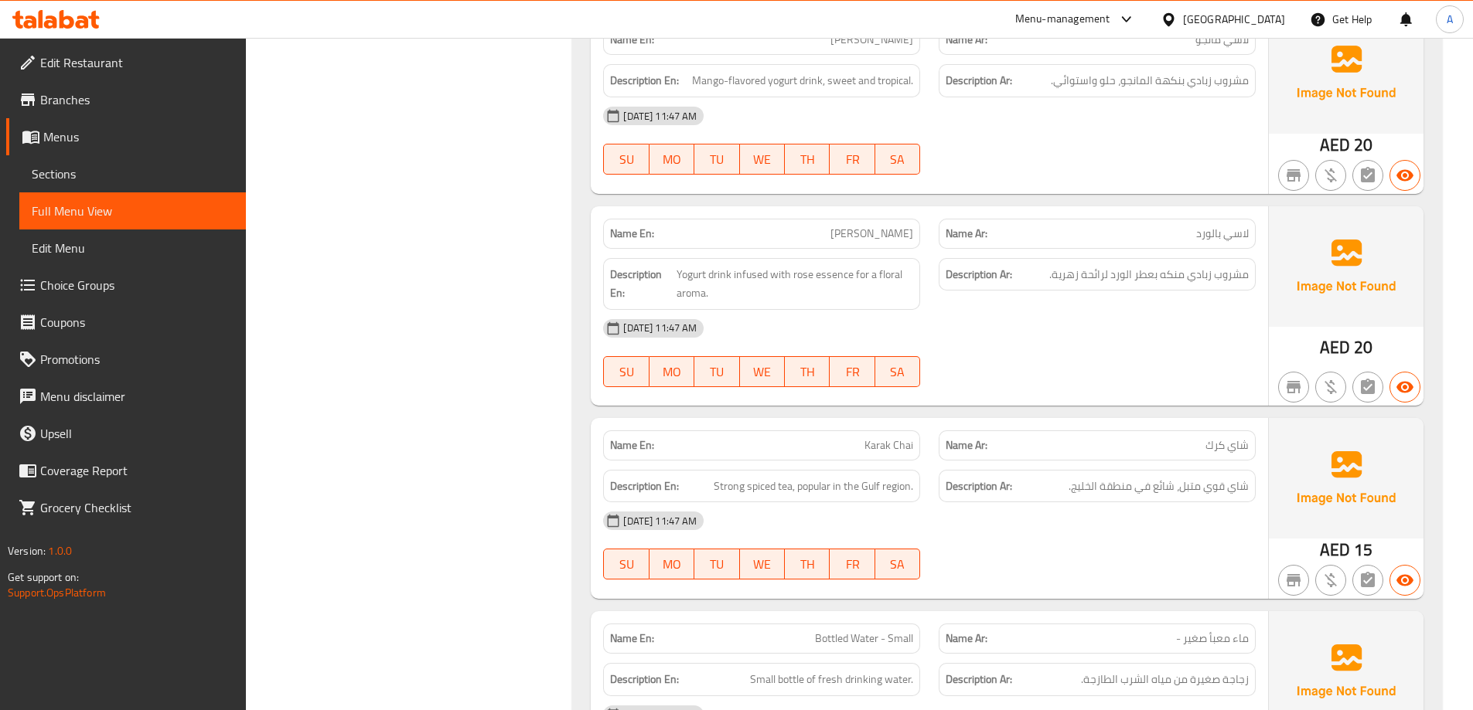
scroll to position [12722, 0]
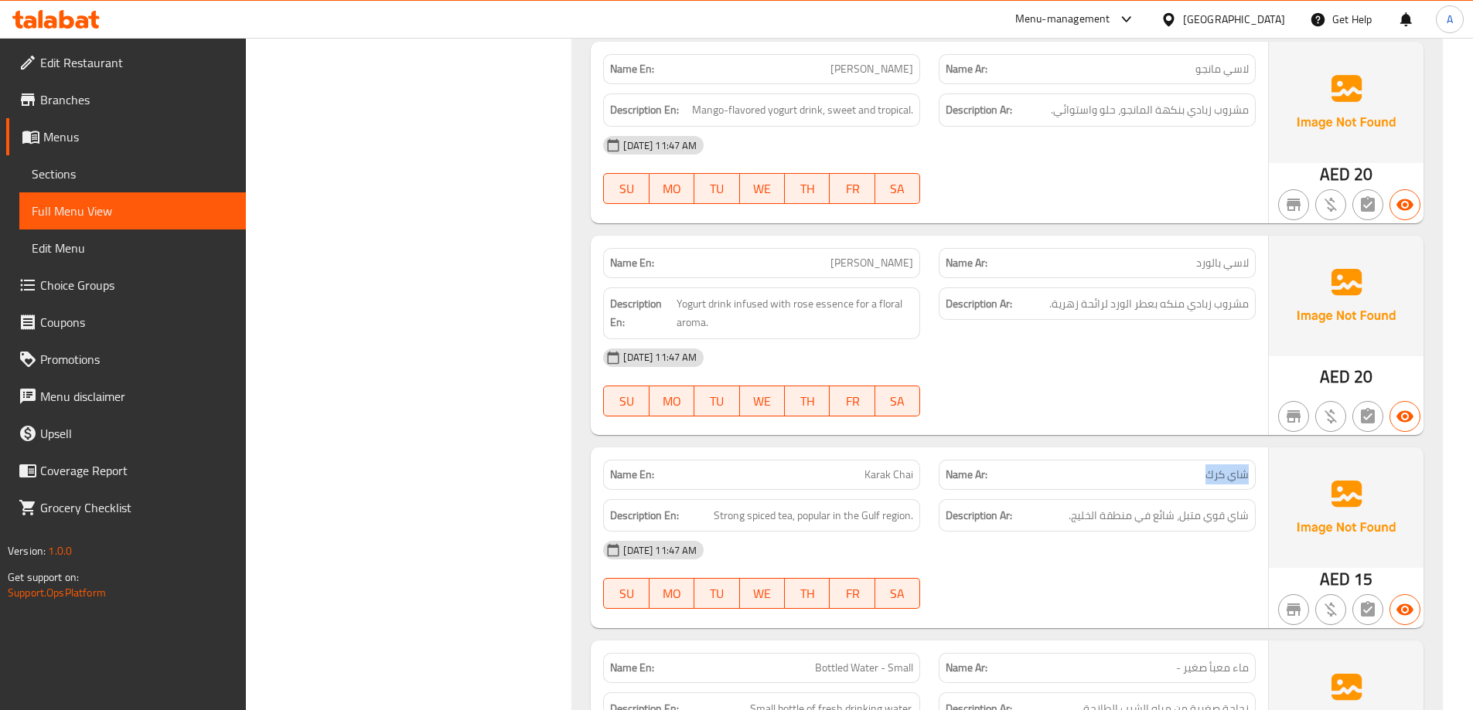
drag, startPoint x: 1246, startPoint y: 435, endPoint x: 1143, endPoint y: 431, distance: 102.9
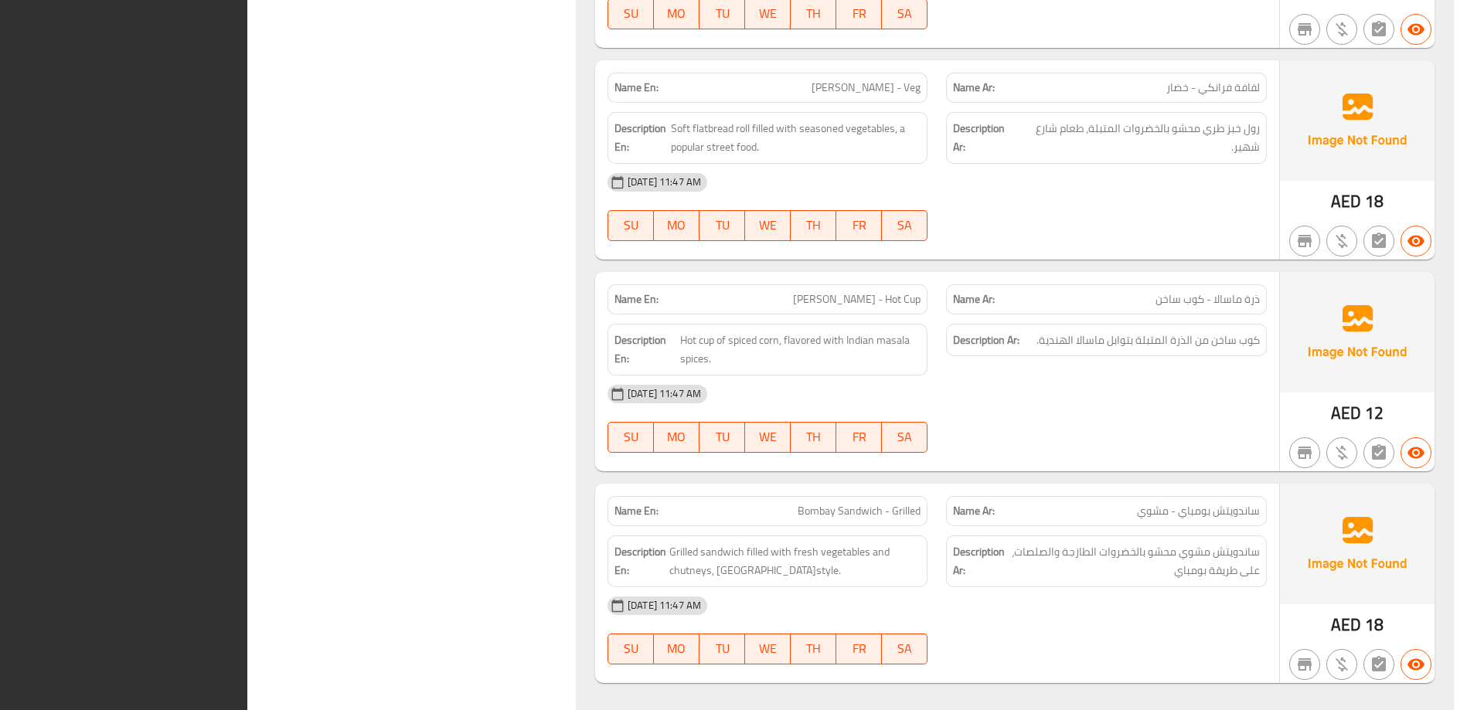
scroll to position [9435, 0]
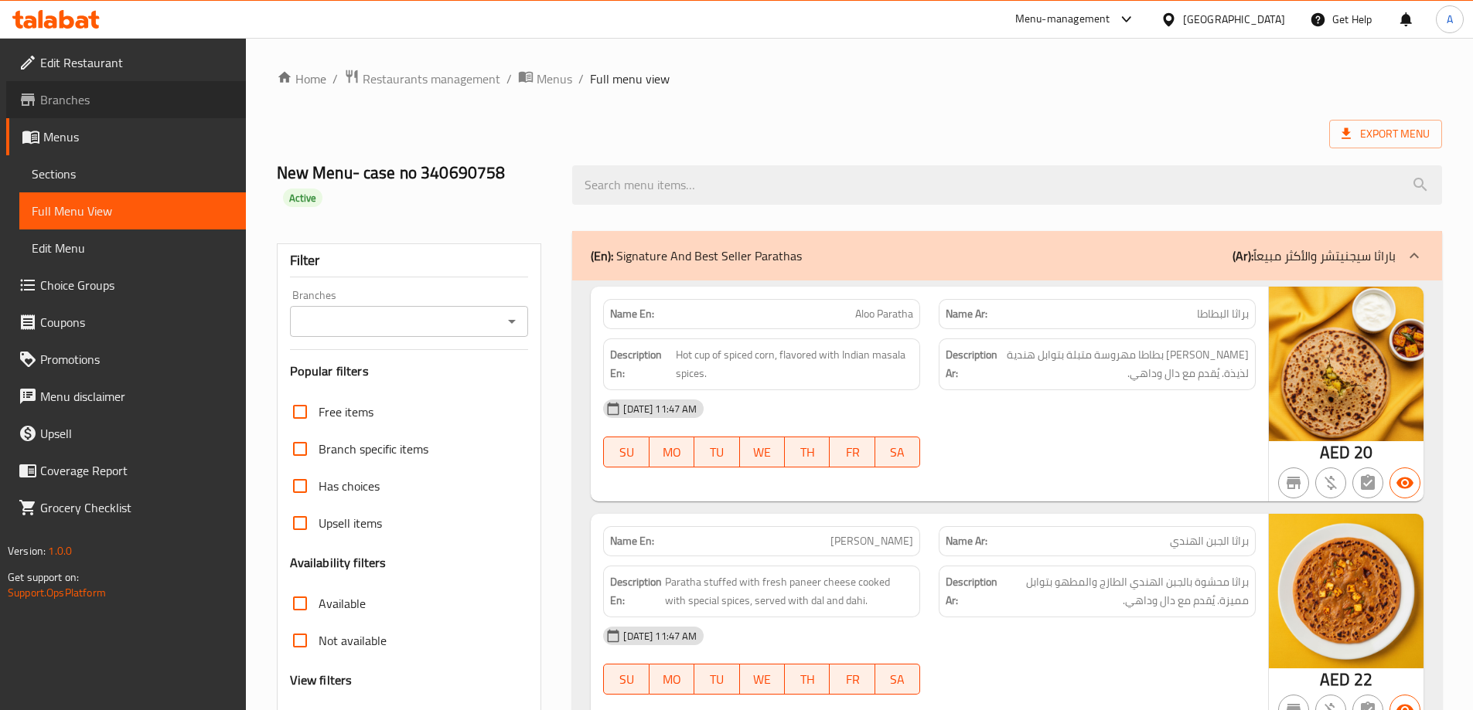
click at [56, 117] on link "Branches" at bounding box center [126, 99] width 240 height 37
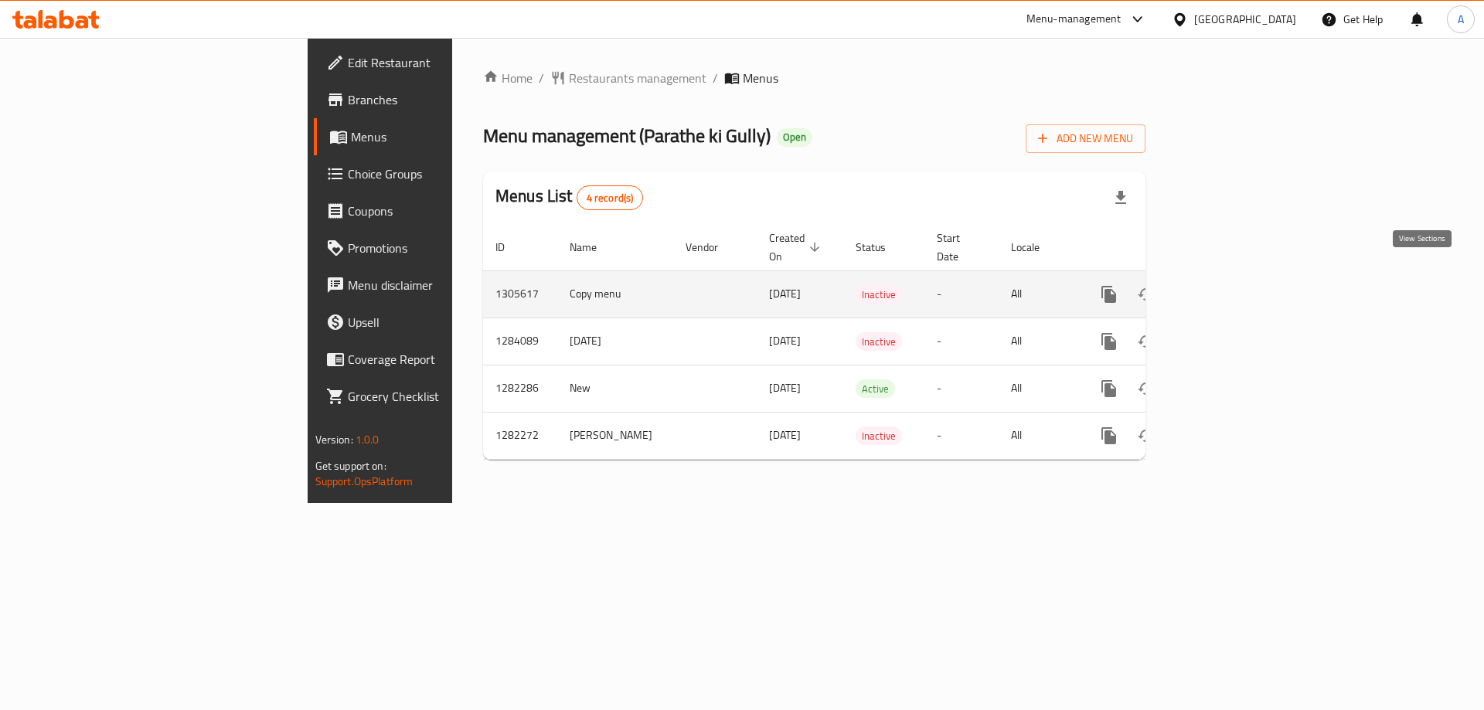
click at [1239, 276] on link "enhanced table" at bounding box center [1220, 294] width 37 height 37
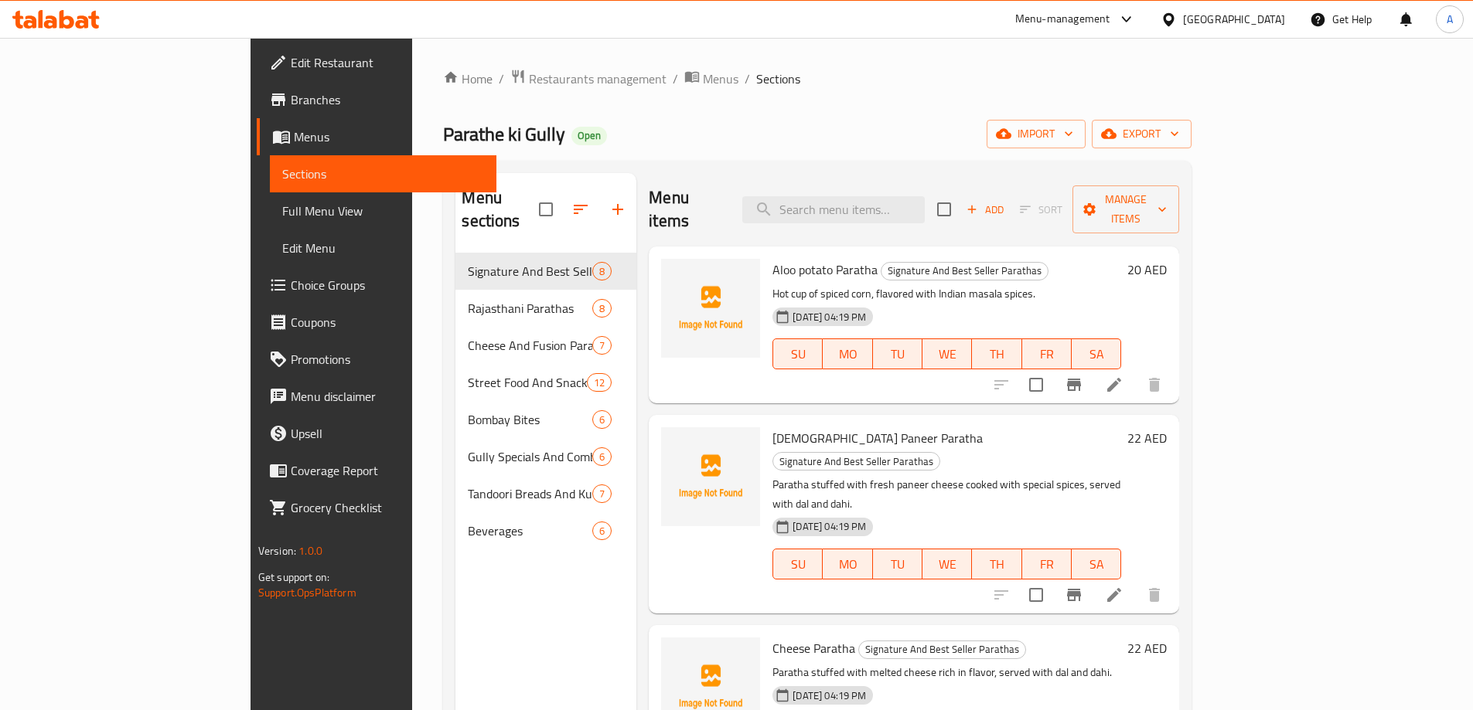
click at [282, 220] on span "Full Menu View" at bounding box center [383, 211] width 202 height 19
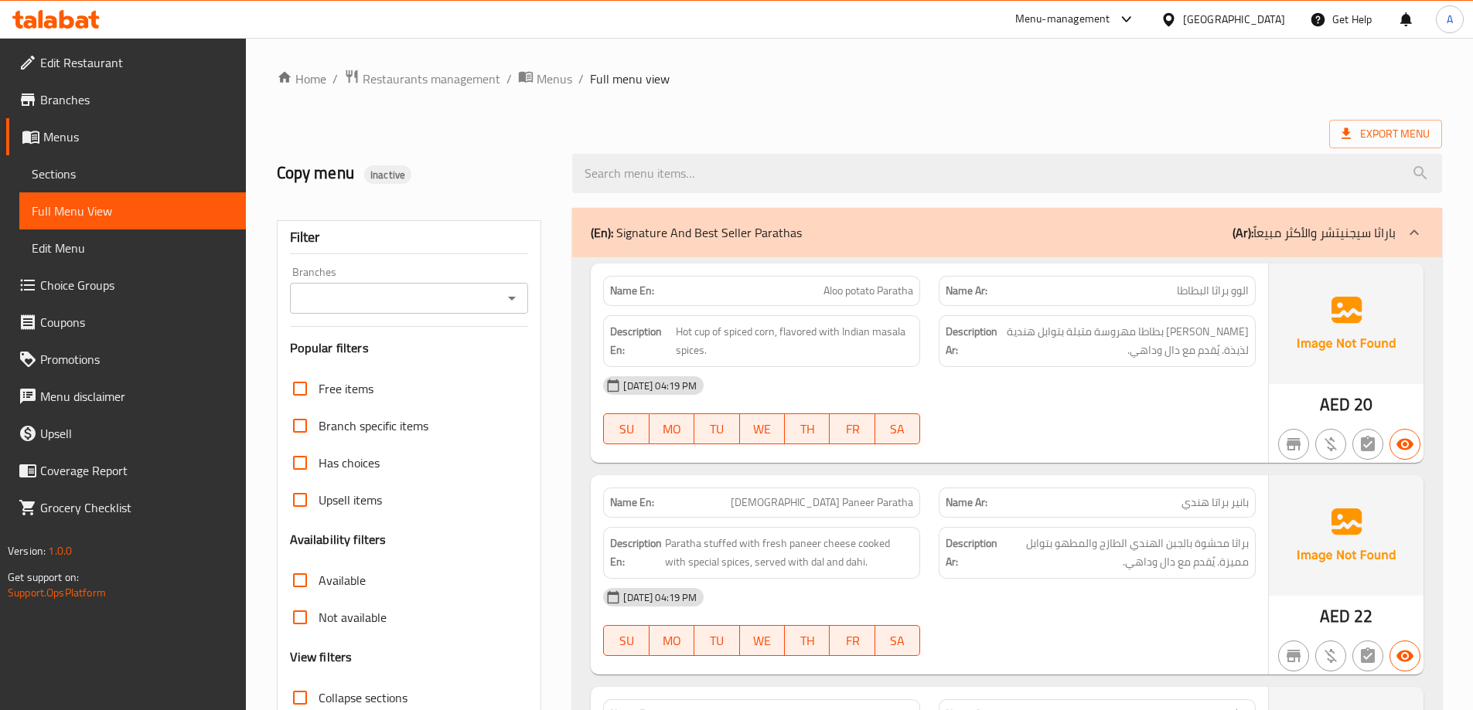
click at [390, 303] on input "Branches" at bounding box center [397, 299] width 204 height 22
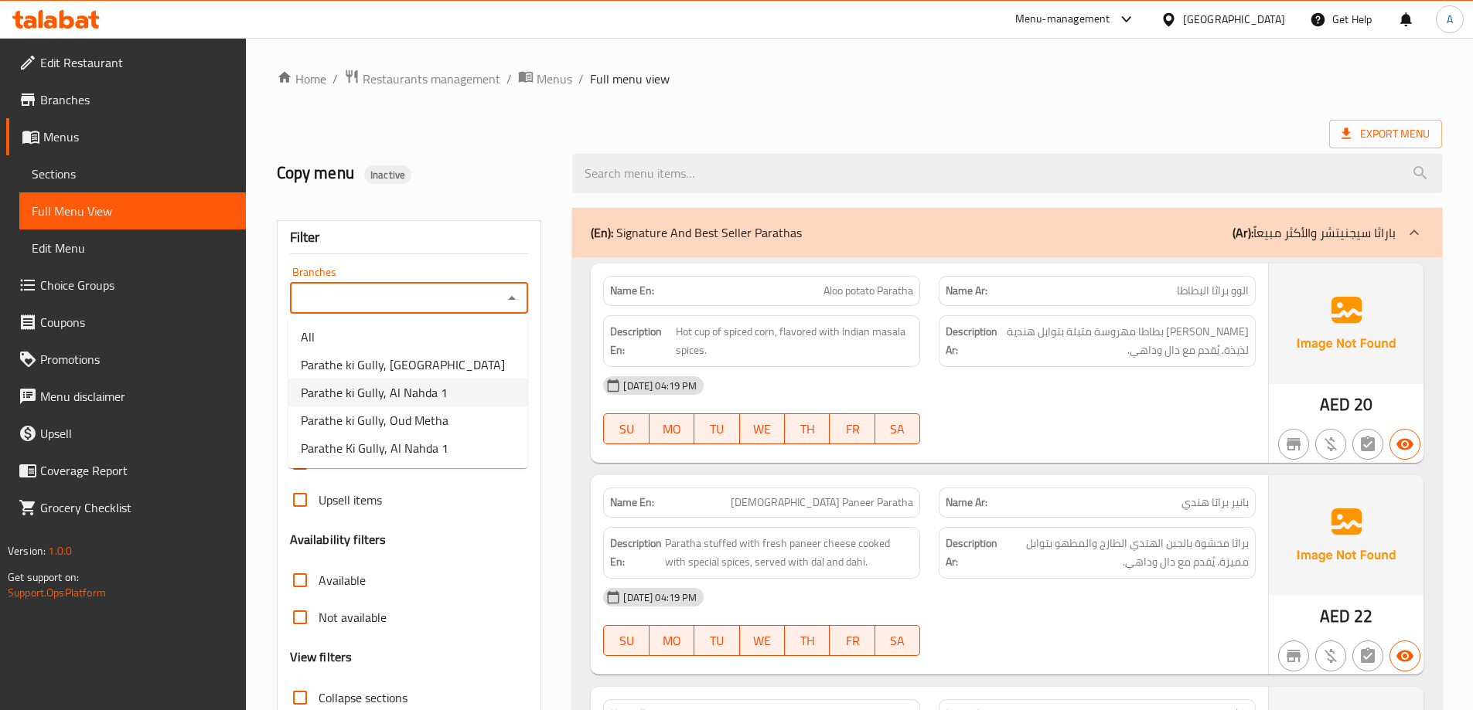
click at [445, 391] on li "Parathe ki Gully, Al Nahda 1" at bounding box center [407, 393] width 239 height 28
type input "Parathe ki Gully, Al Nahda 1"
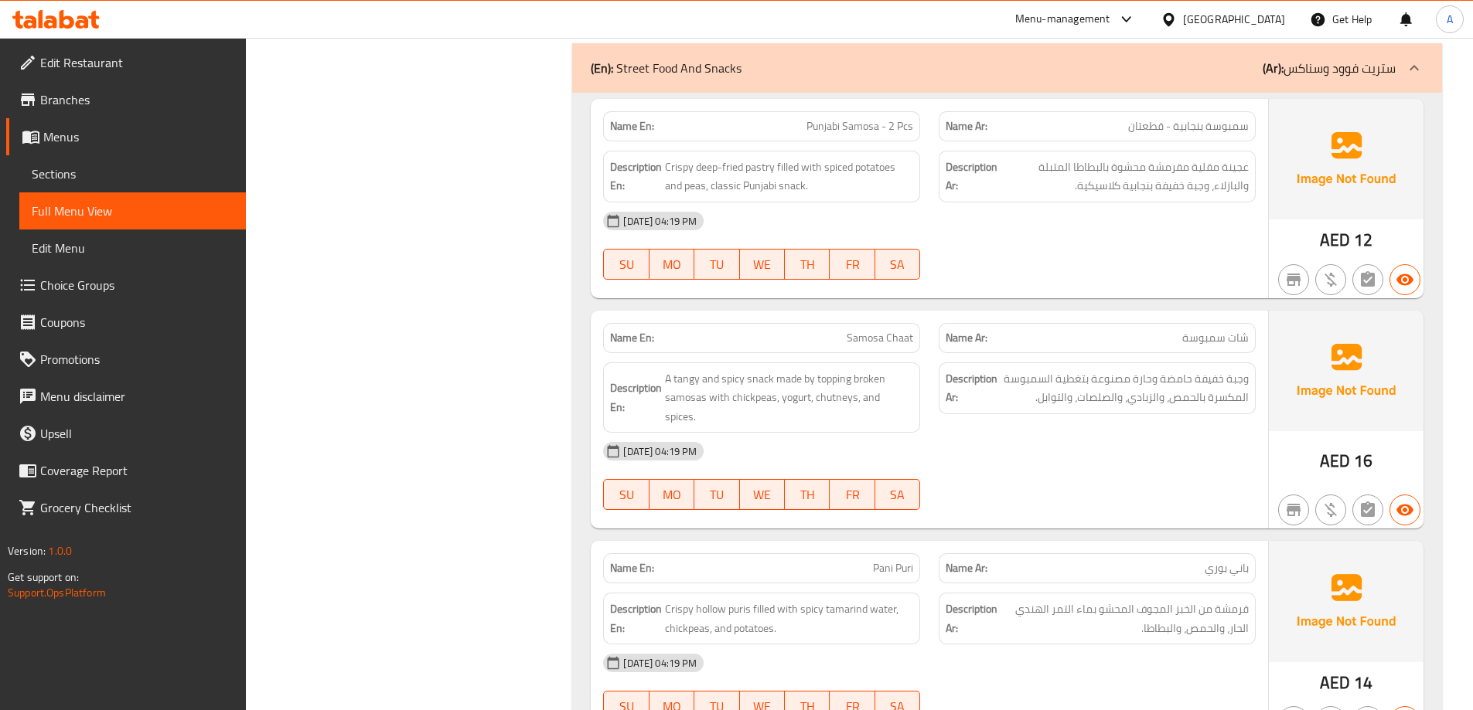
scroll to position [5240, 0]
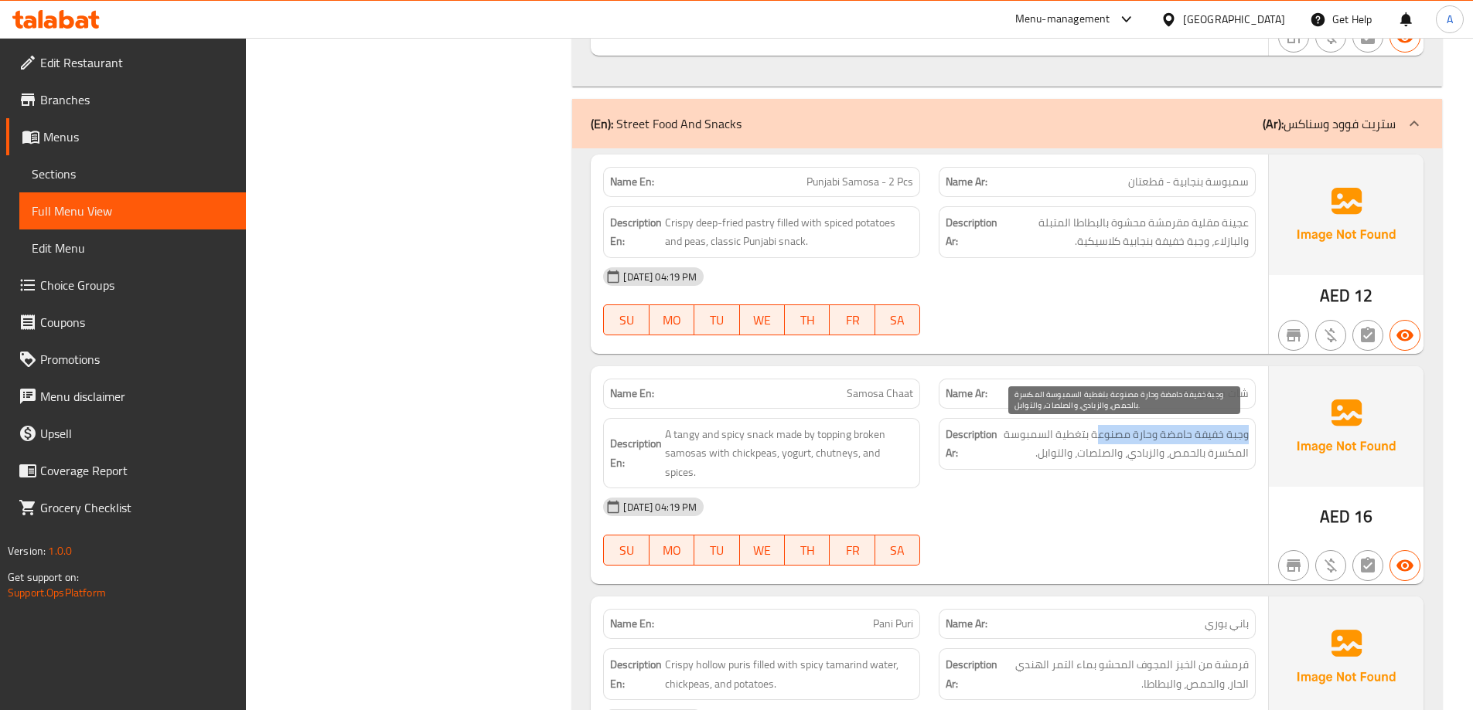
drag, startPoint x: 1245, startPoint y: 431, endPoint x: 1095, endPoint y: 439, distance: 150.2
click at [1095, 439] on span "وجبة خفيفة حامضة وحارة مصنوعة بتغطية السمبوسة المكسرة بالحمص، والزبادي، والصلصا…" at bounding box center [1124, 444] width 248 height 38
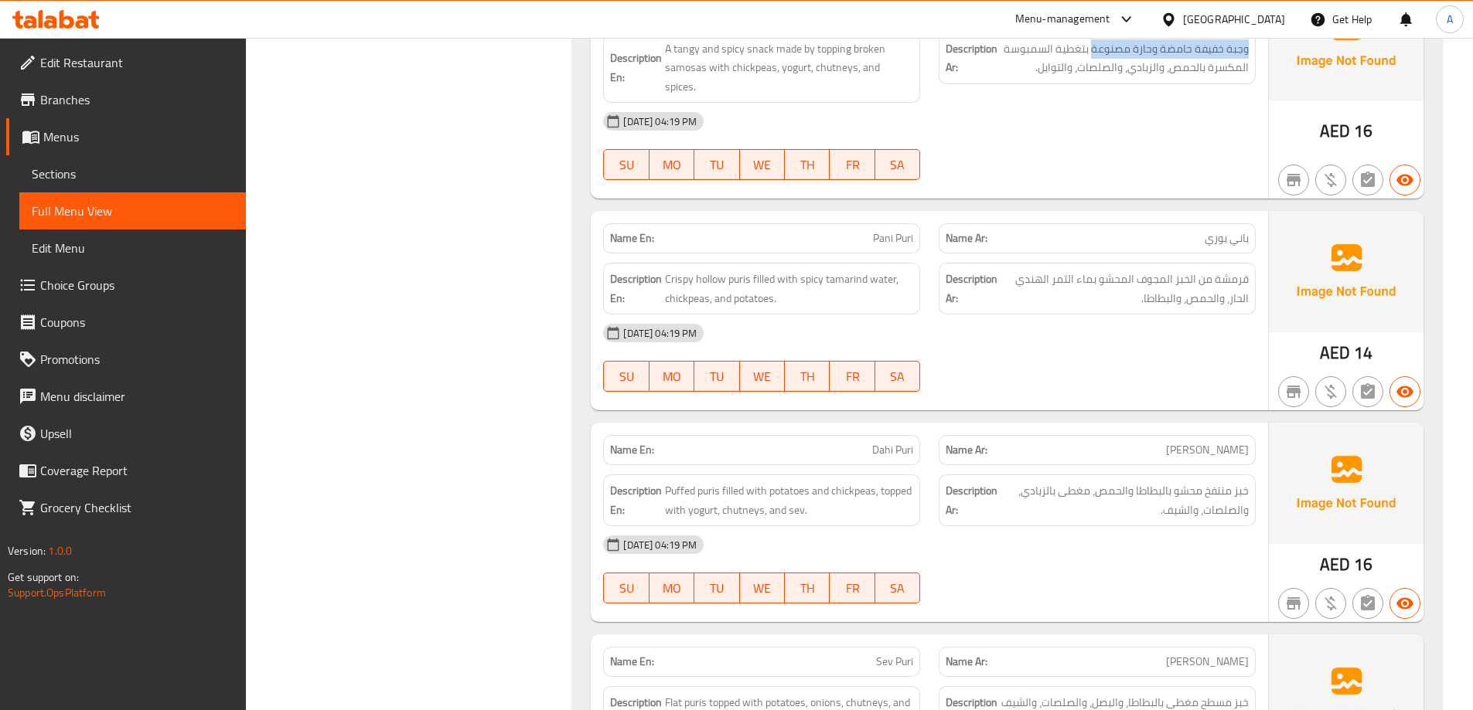
scroll to position [5627, 0]
drag, startPoint x: 873, startPoint y: 224, endPoint x: 832, endPoint y: 186, distance: 56.9
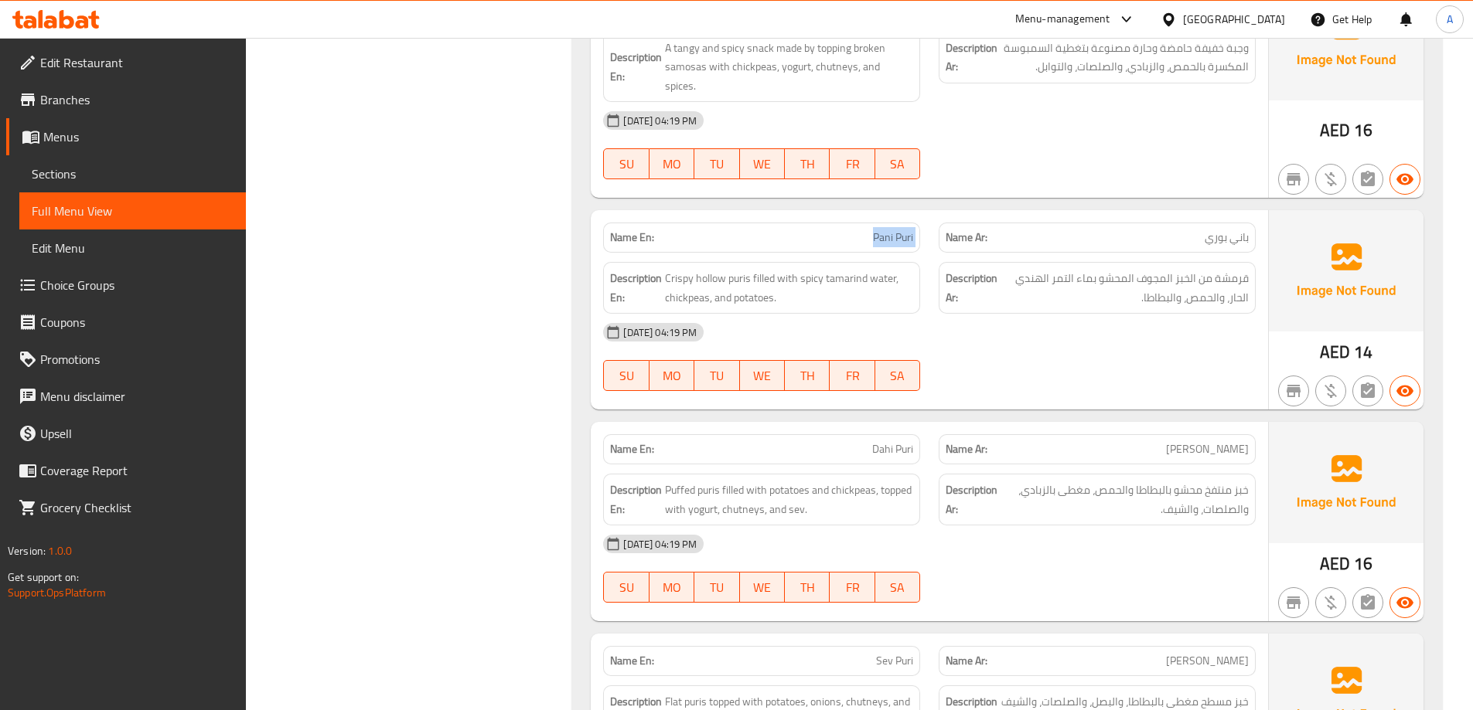
copy span "Pani Puri"
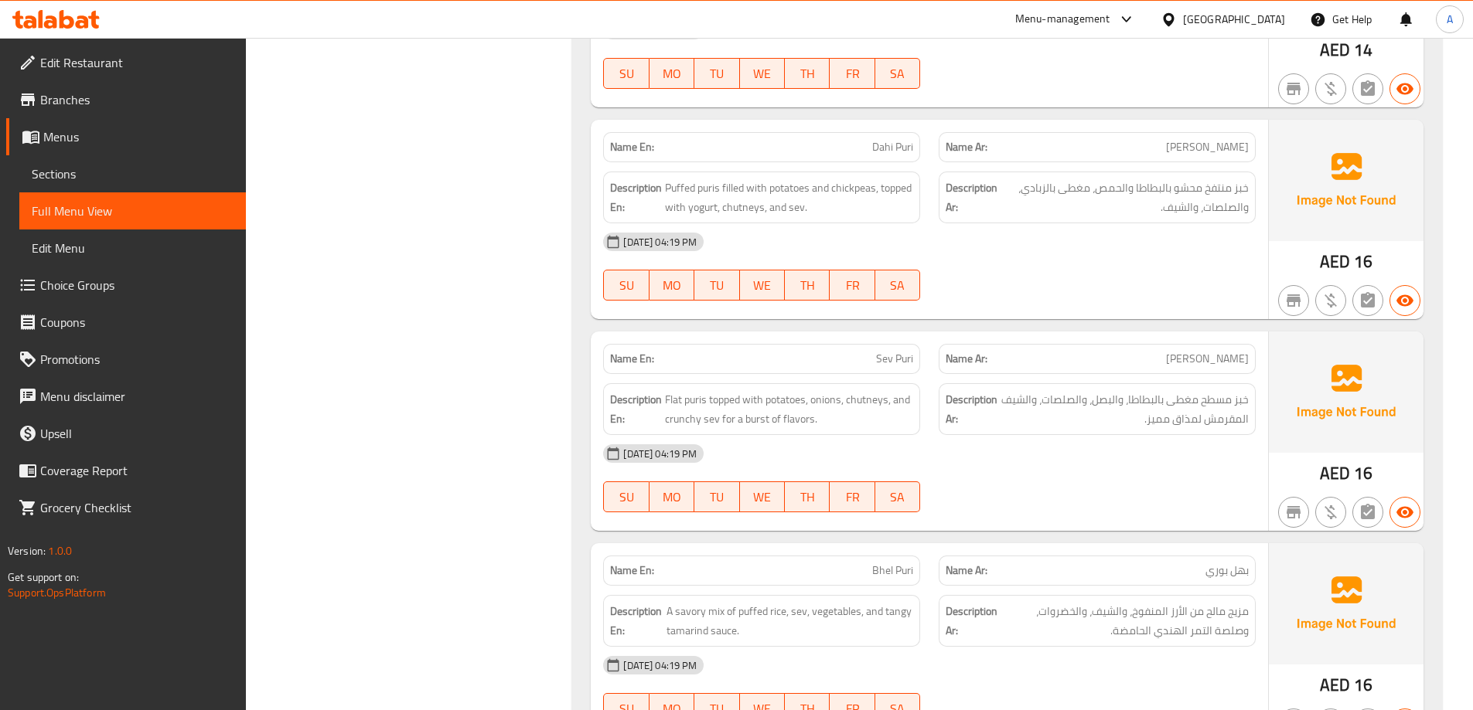
scroll to position [5936, 0]
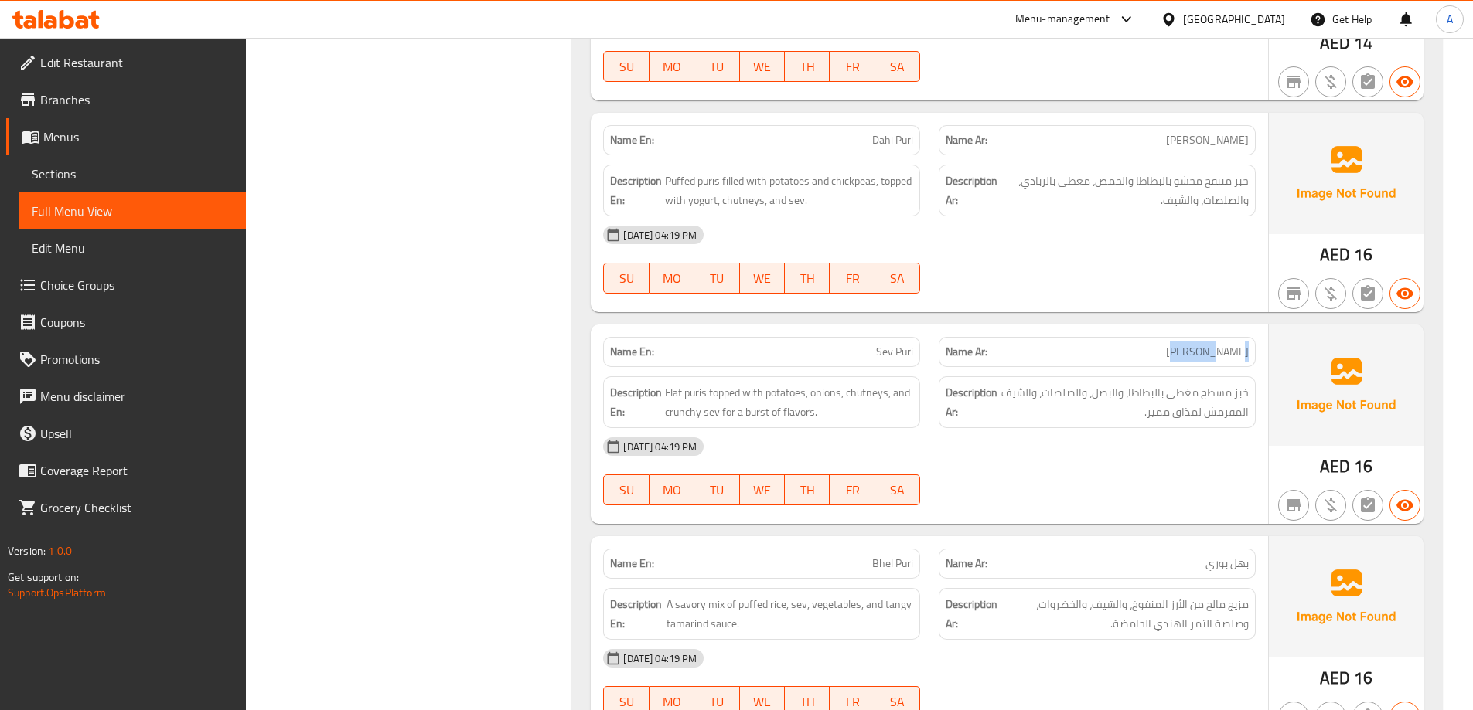
drag, startPoint x: 1249, startPoint y: 340, endPoint x: 1175, endPoint y: 340, distance: 74.2
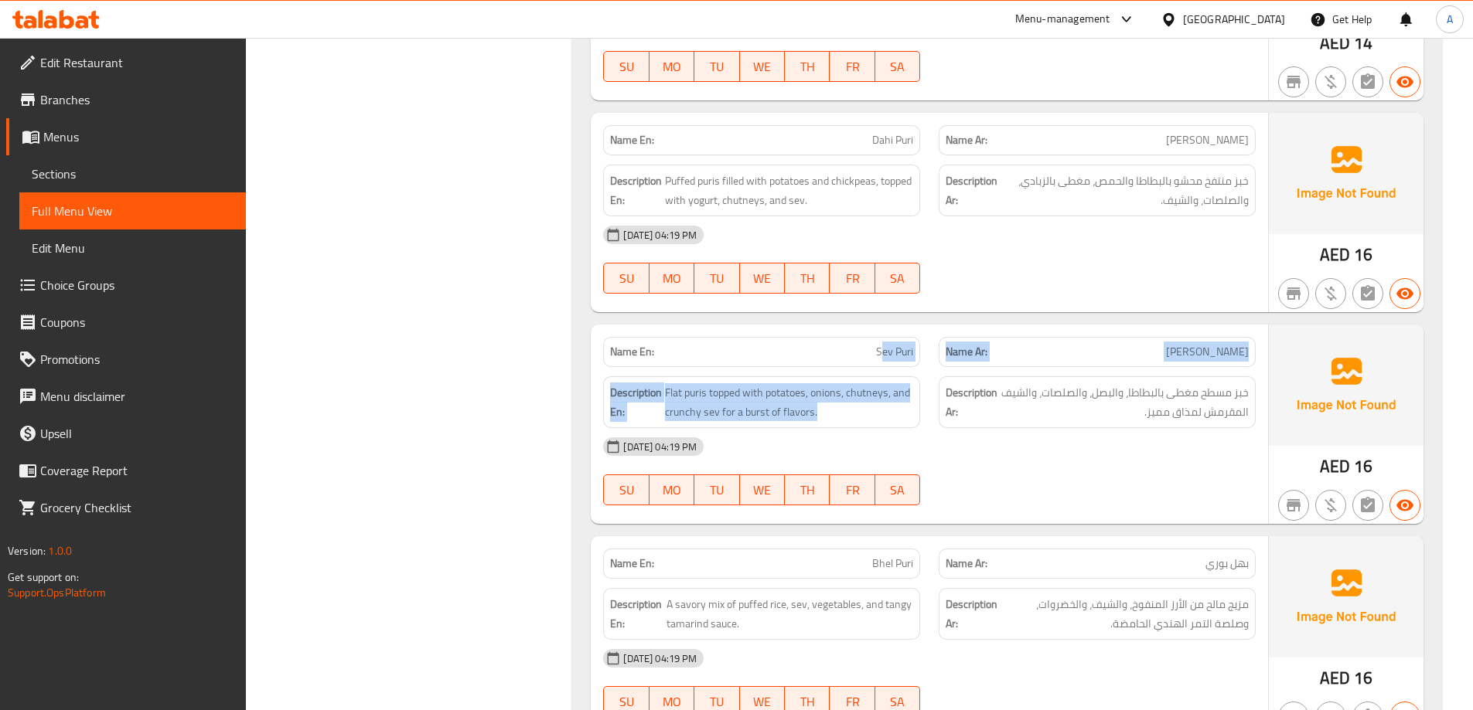
drag, startPoint x: 880, startPoint y: 334, endPoint x: 931, endPoint y: 351, distance: 54.5
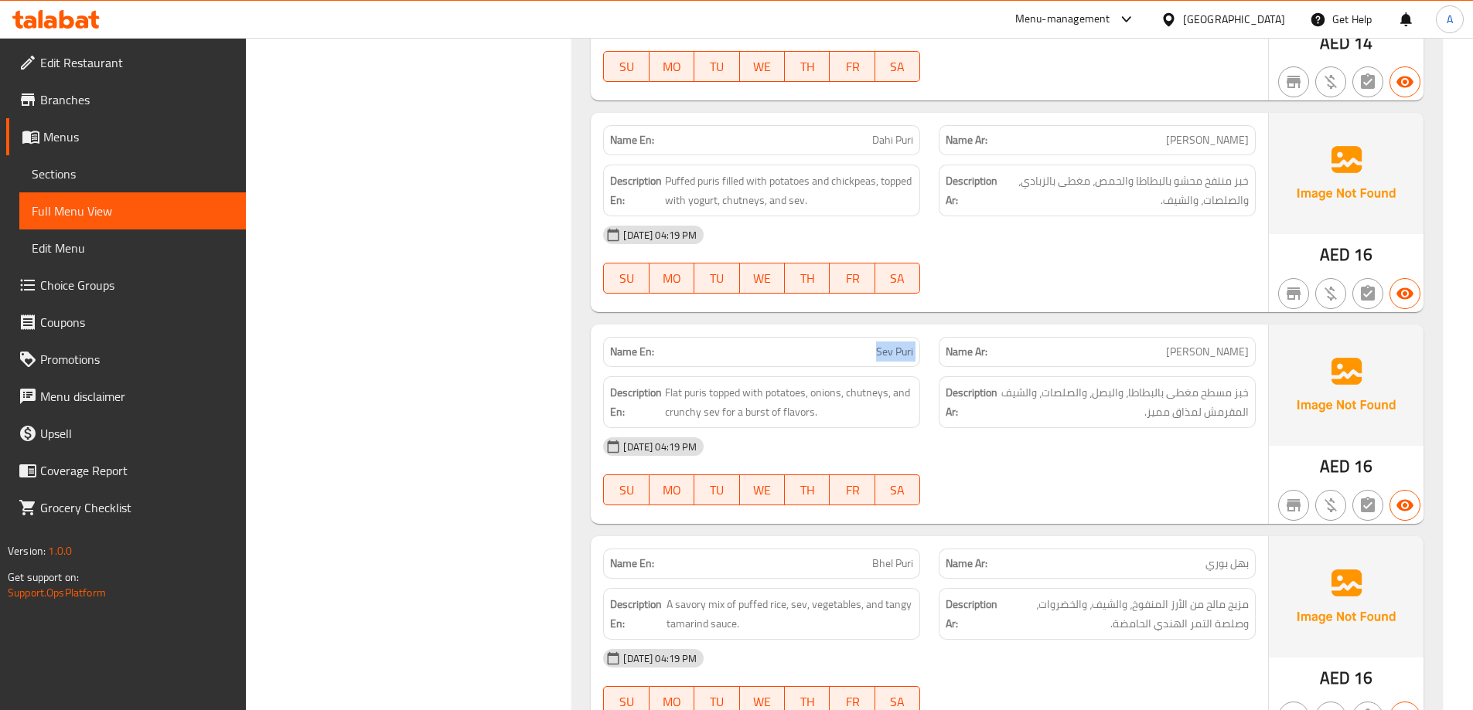
copy span "Sev Puri"
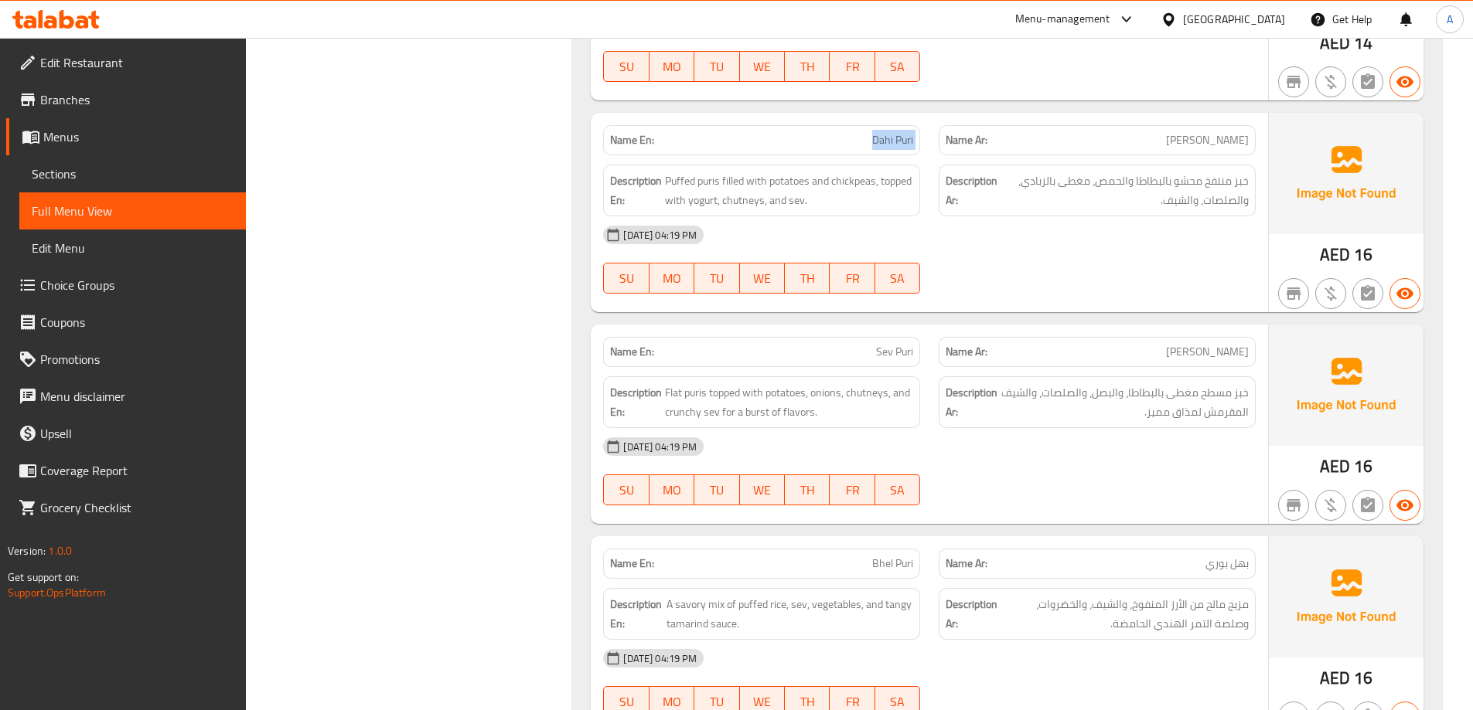
copy span "Dahi Puri"
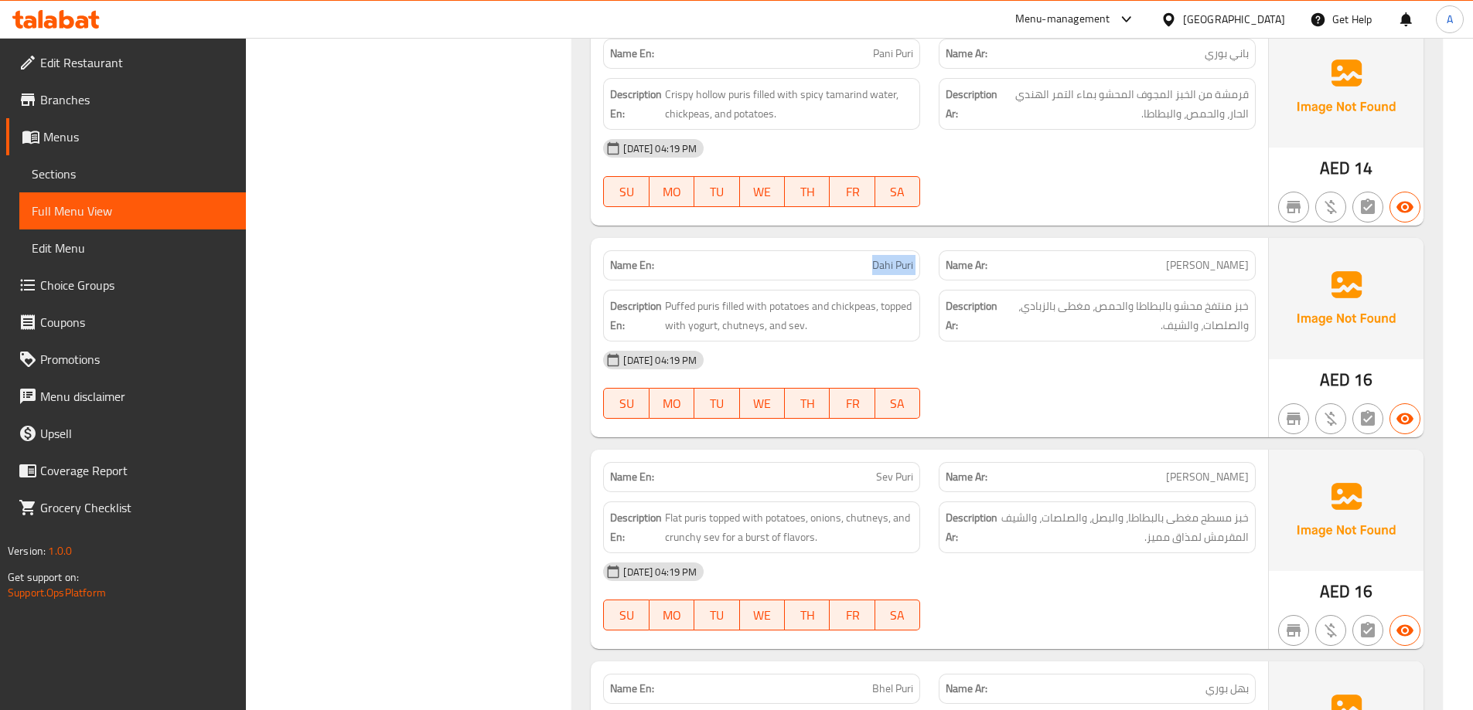
scroll to position [5858, 0]
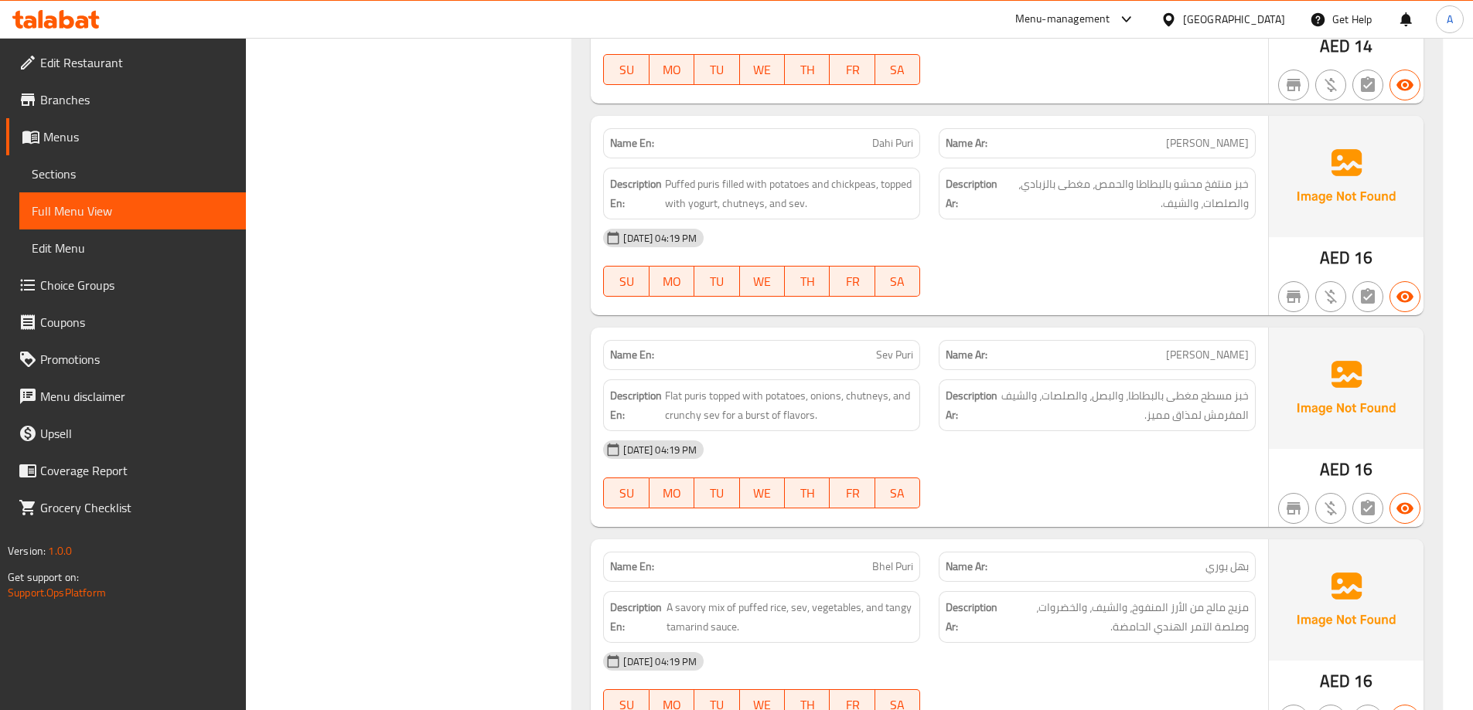
scroll to position [6013, 0]
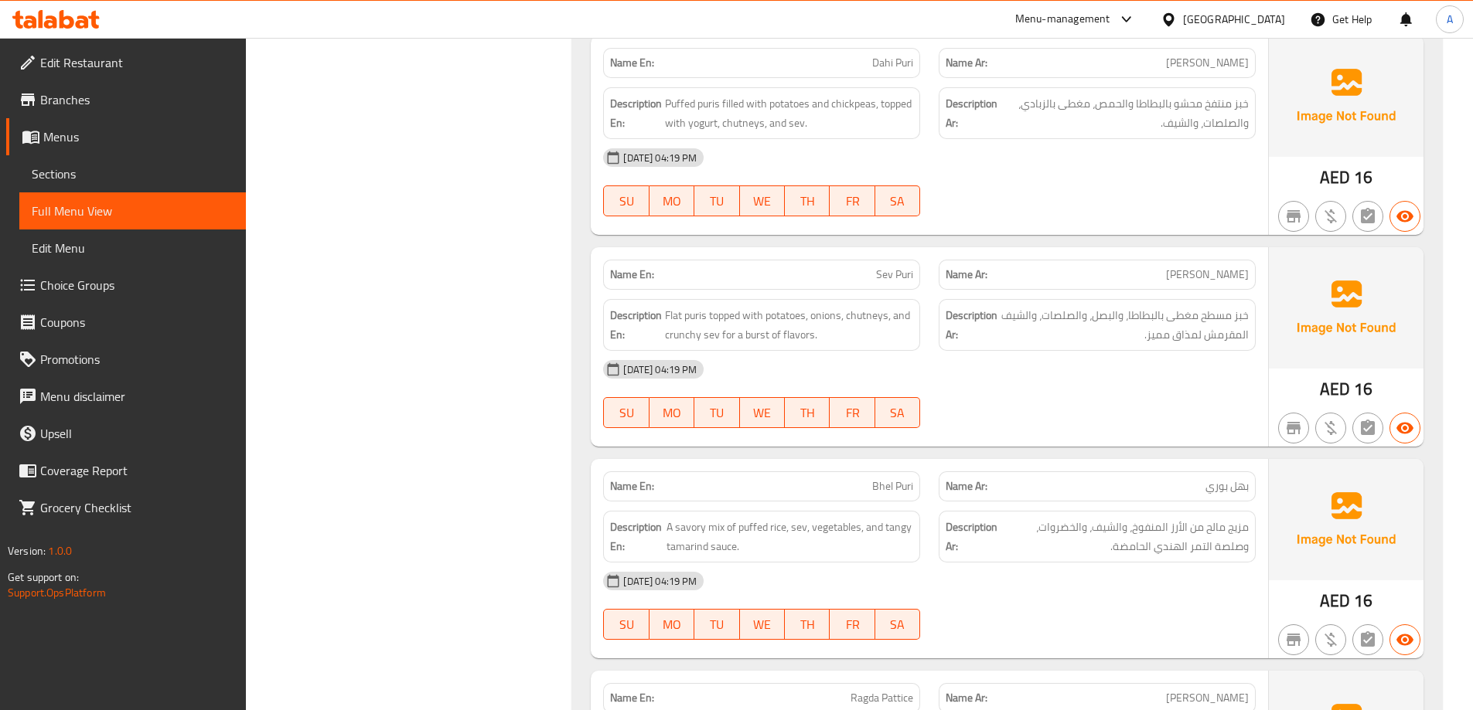
drag, startPoint x: 1197, startPoint y: 570, endPoint x: 1116, endPoint y: 495, distance: 109.9
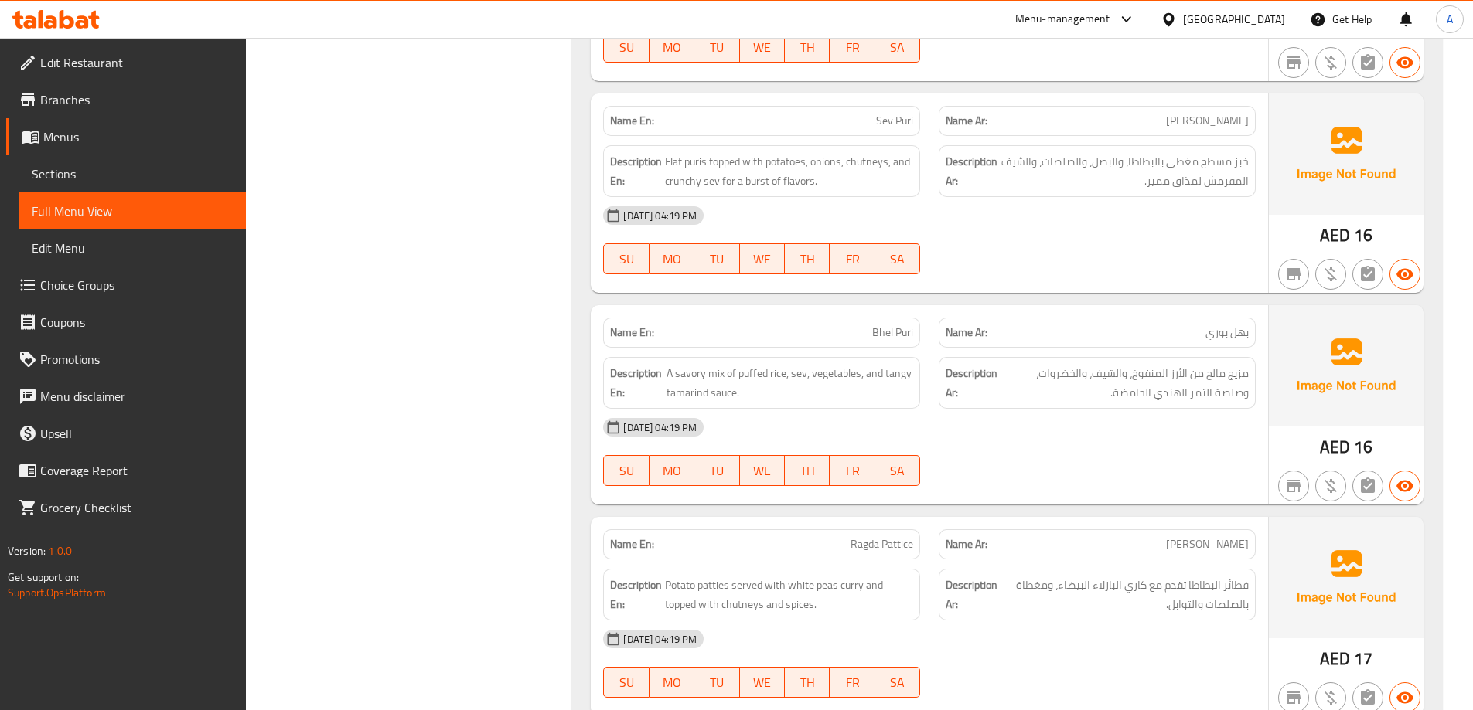
scroll to position [6168, 0]
copy span "Ragda Pattice"
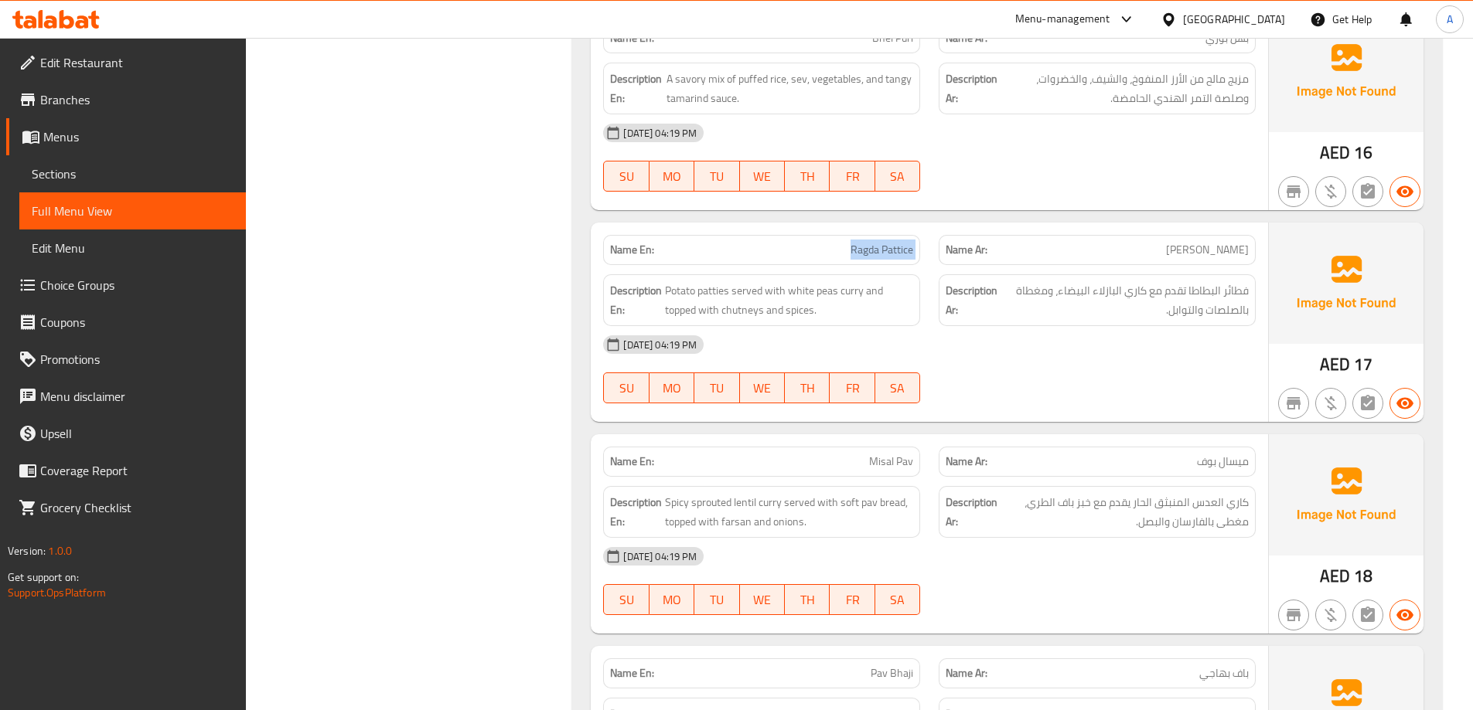
scroll to position [6554, 0]
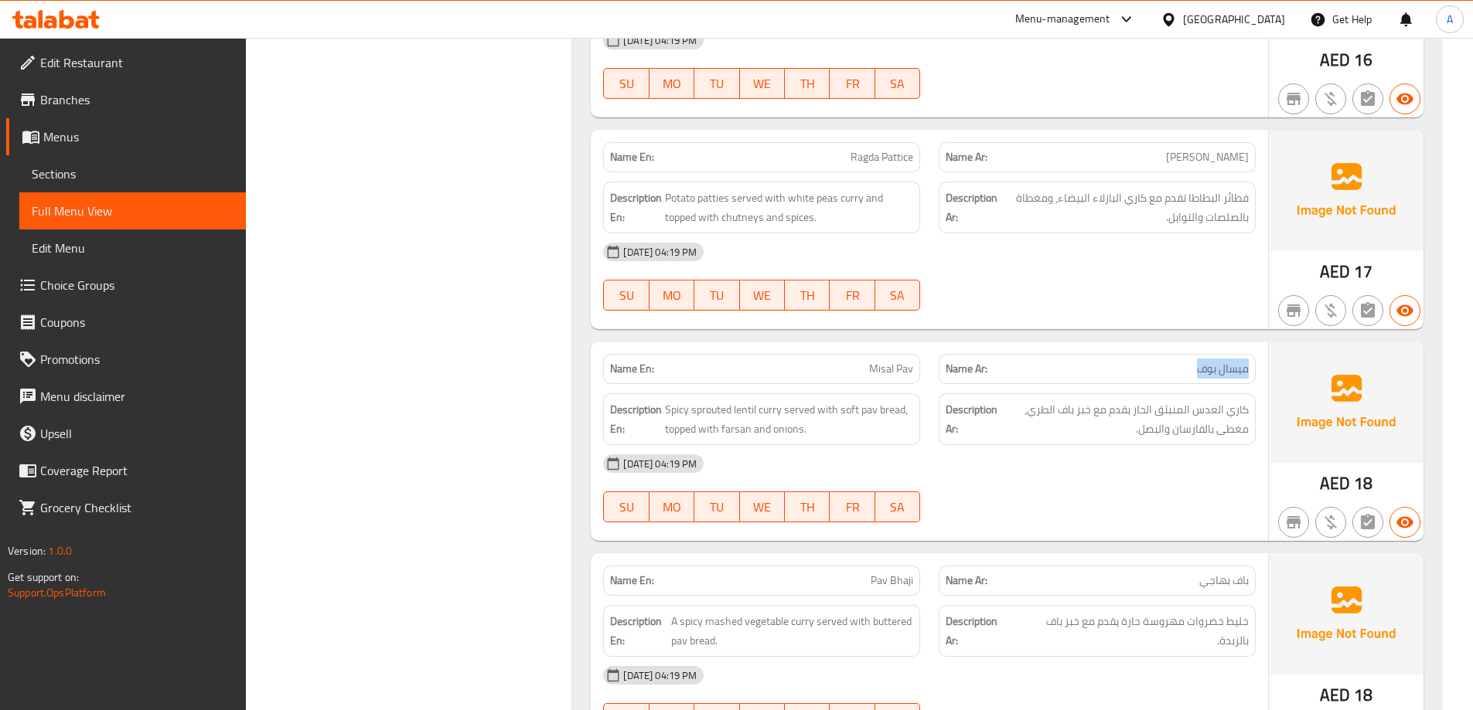
drag, startPoint x: 1214, startPoint y: 353, endPoint x: 1180, endPoint y: 352, distance: 33.2
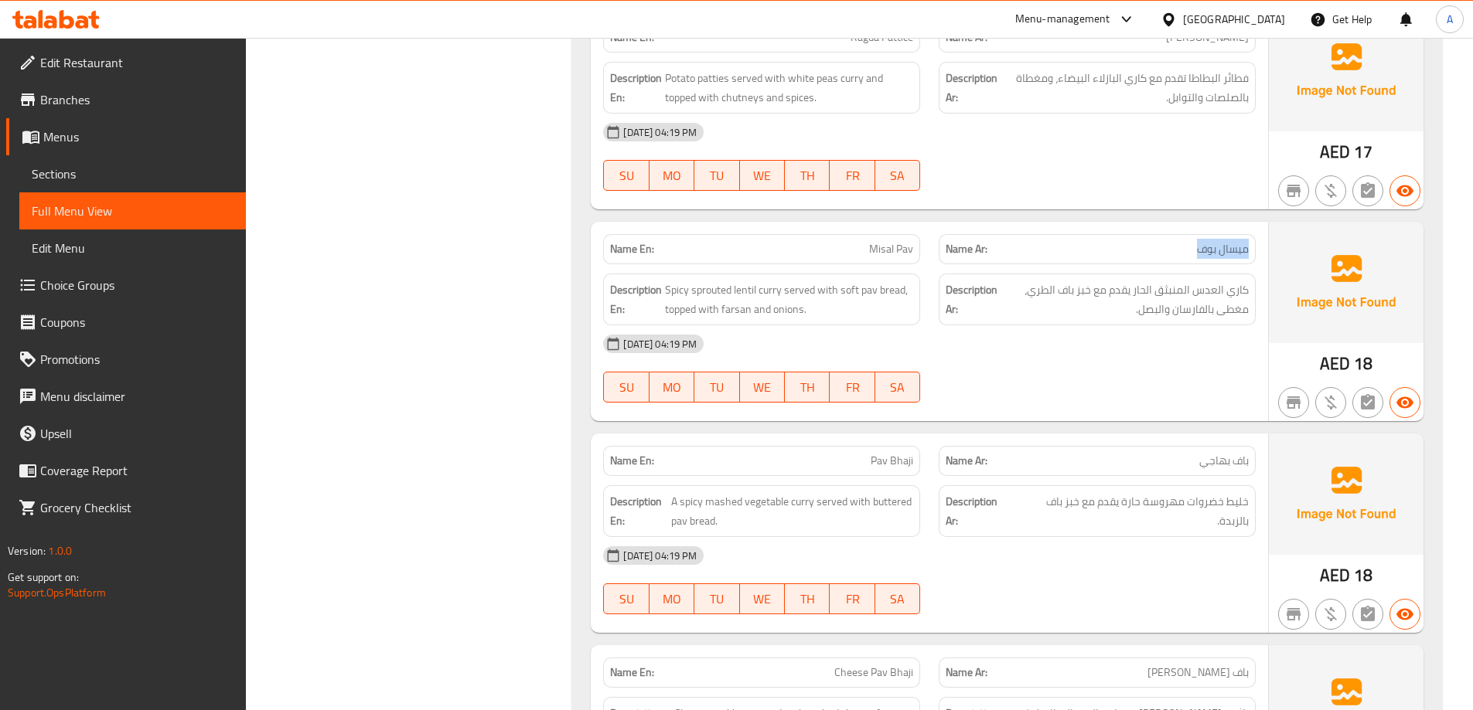
scroll to position [6709, 0]
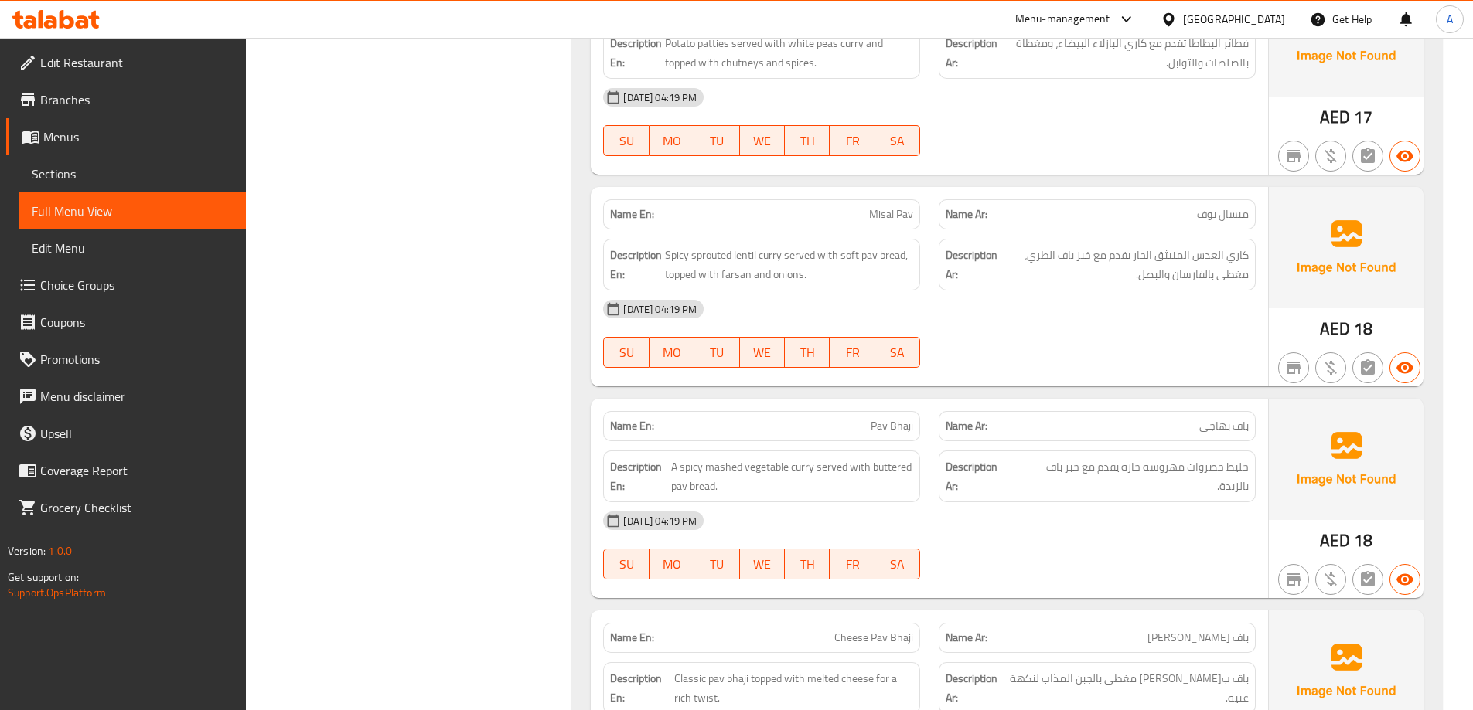
copy span "Misal Pav"
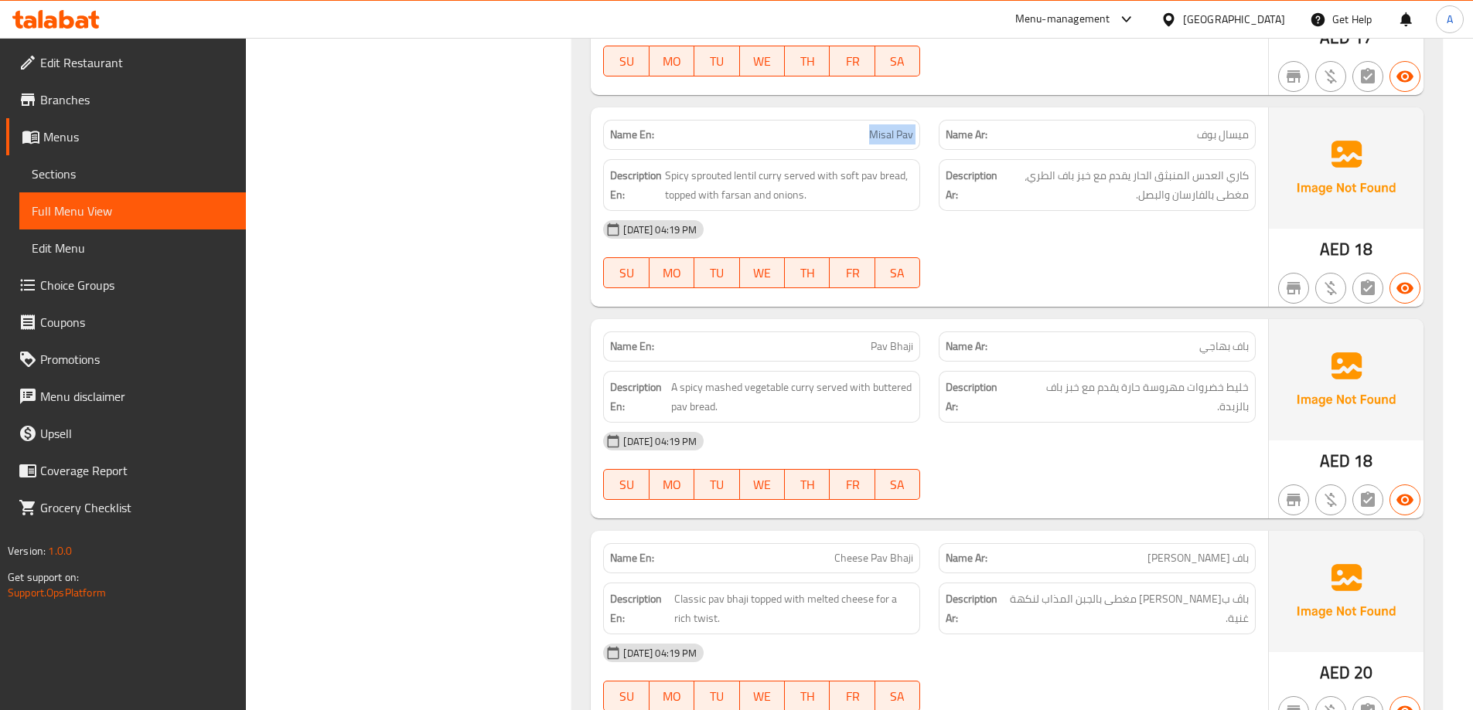
scroll to position [6863, 0]
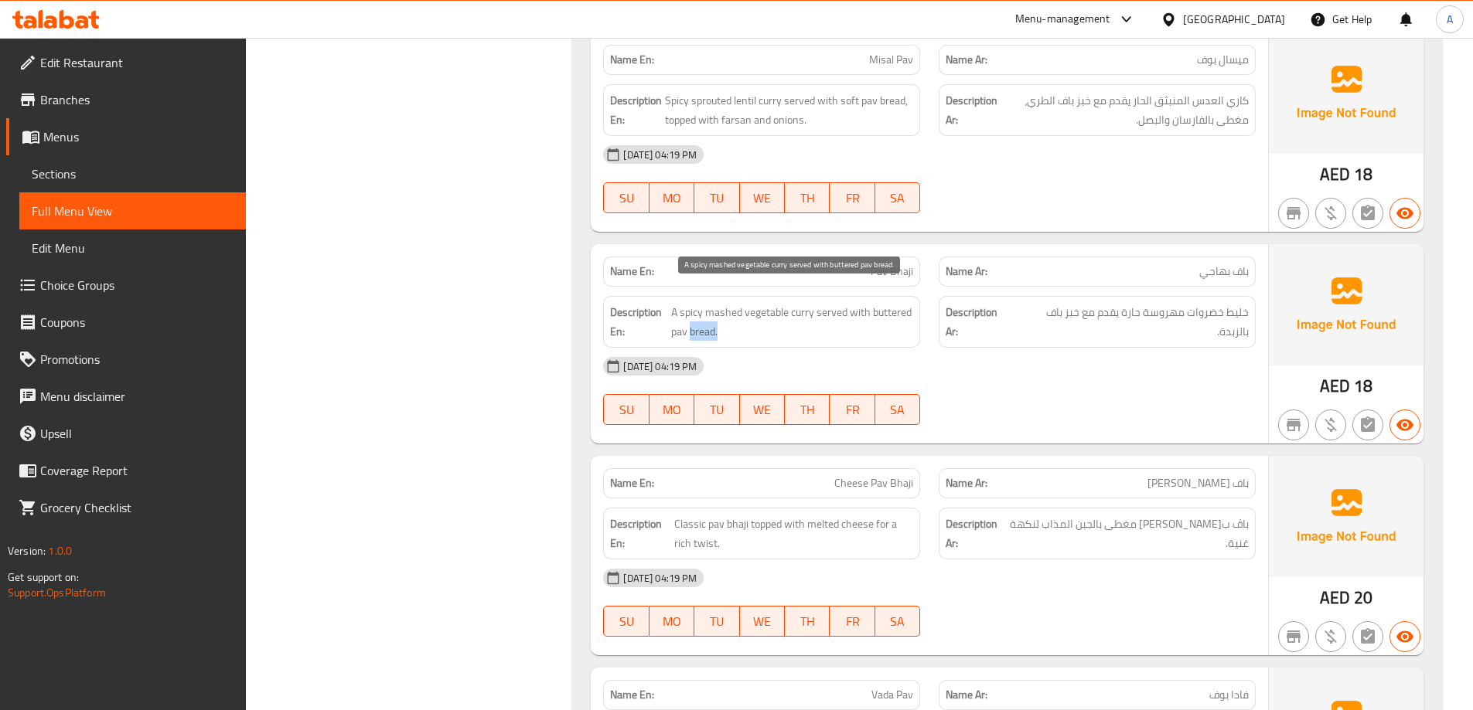
drag, startPoint x: 718, startPoint y: 308, endPoint x: 689, endPoint y: 310, distance: 29.4
click at [689, 310] on span "A spicy mashed vegetable curry served with buttered pav bread." at bounding box center [792, 322] width 242 height 38
click at [896, 264] on span "Pav Bhaji" at bounding box center [891, 272] width 43 height 16
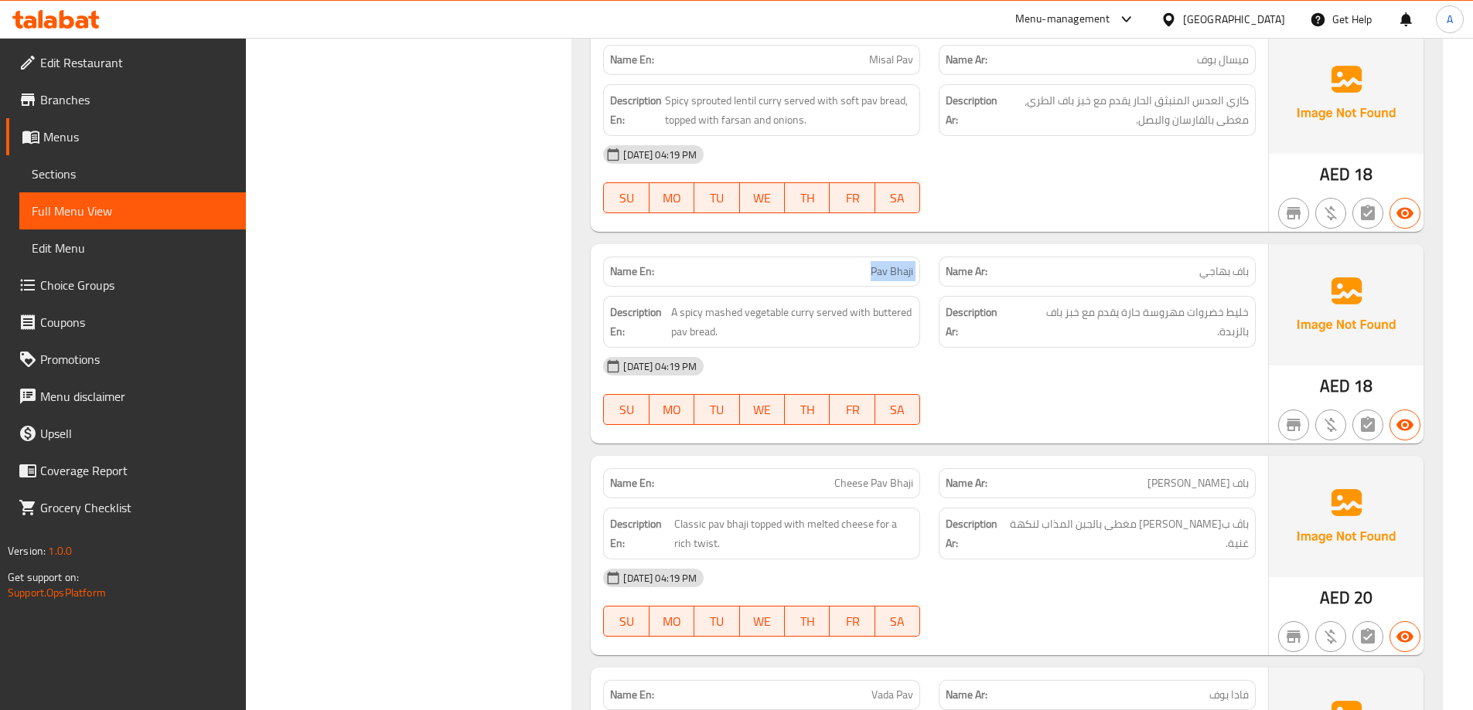
copy span "Pav Bhaji"
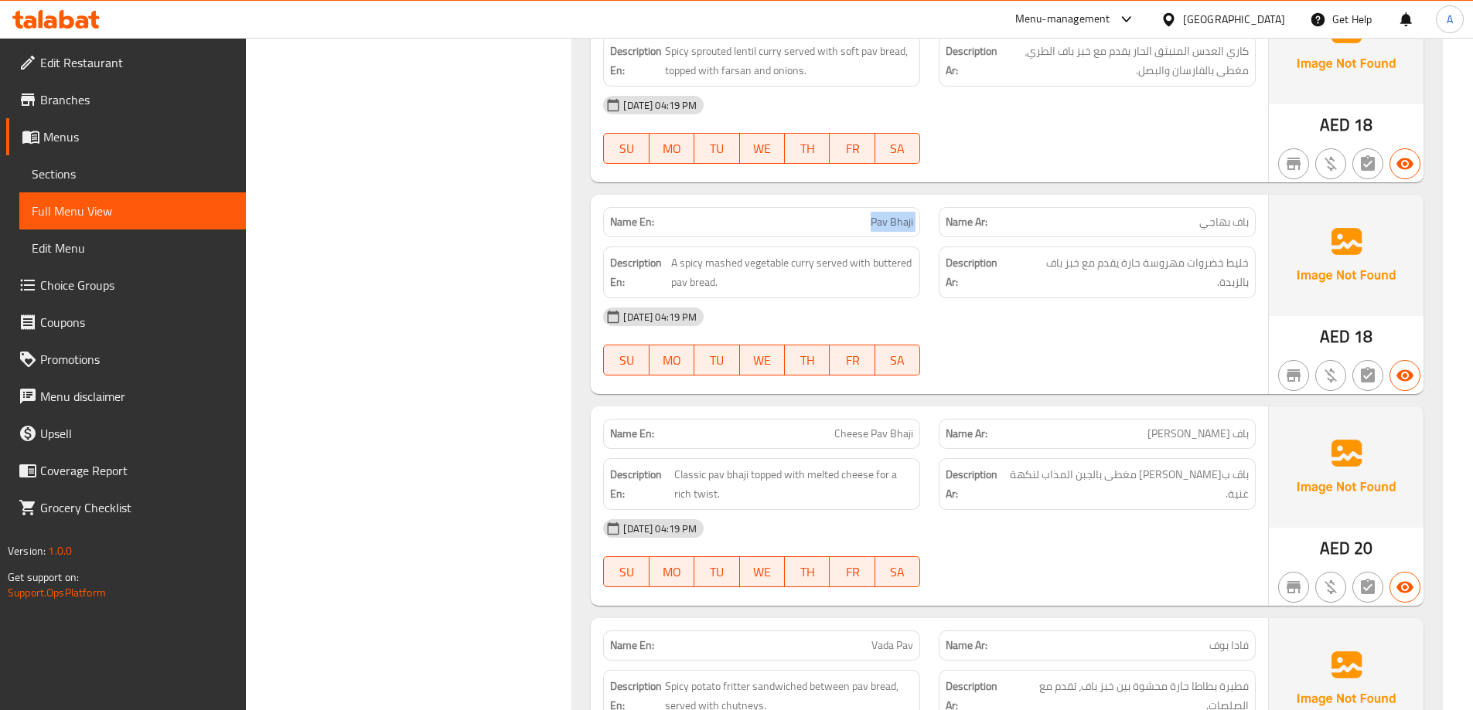
scroll to position [6941, 0]
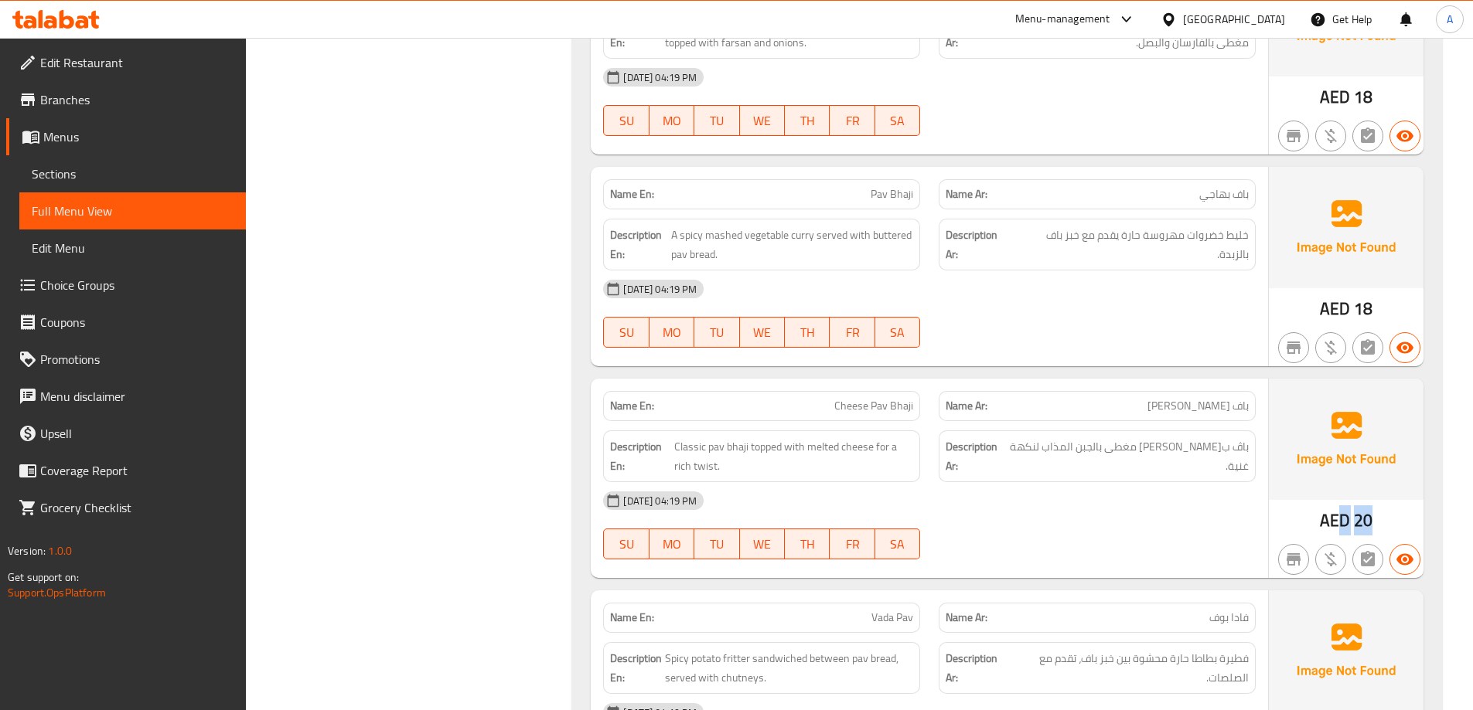
click at [1340, 502] on div "AED 20" at bounding box center [1345, 478] width 155 height 199
click at [1312, 478] on img at bounding box center [1345, 439] width 155 height 121
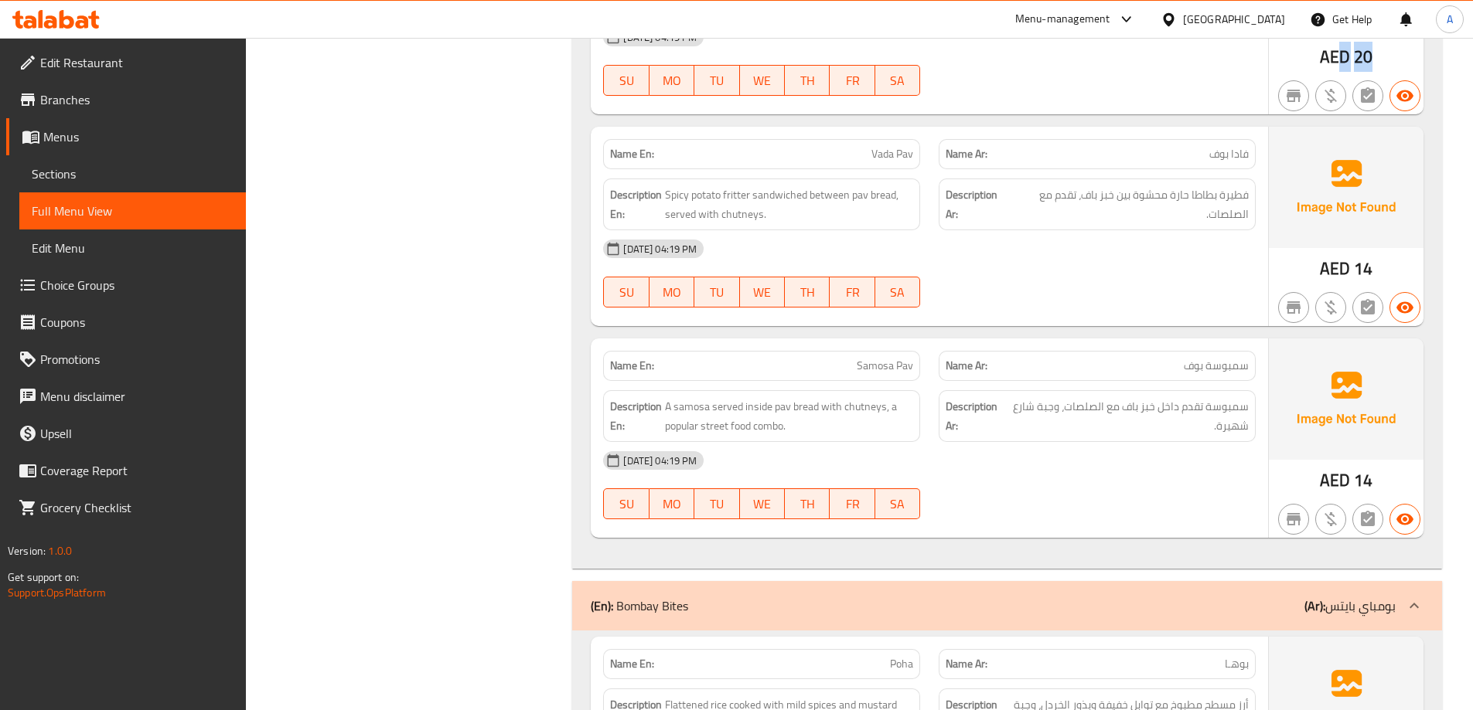
scroll to position [7327, 0]
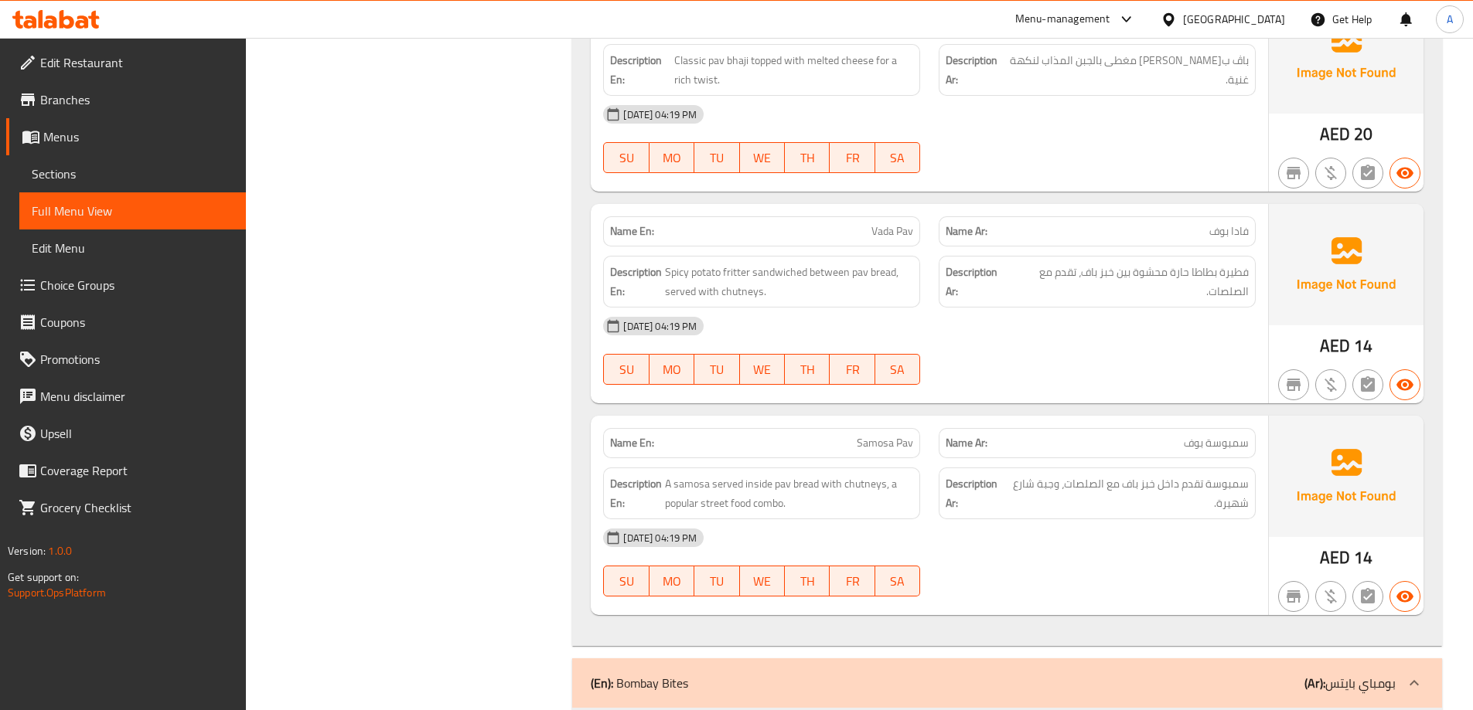
click at [888, 223] on span "Vada Pav" at bounding box center [892, 231] width 42 height 16
click at [889, 223] on span "Vada Pav" at bounding box center [892, 231] width 42 height 16
copy span "Vada Pav"
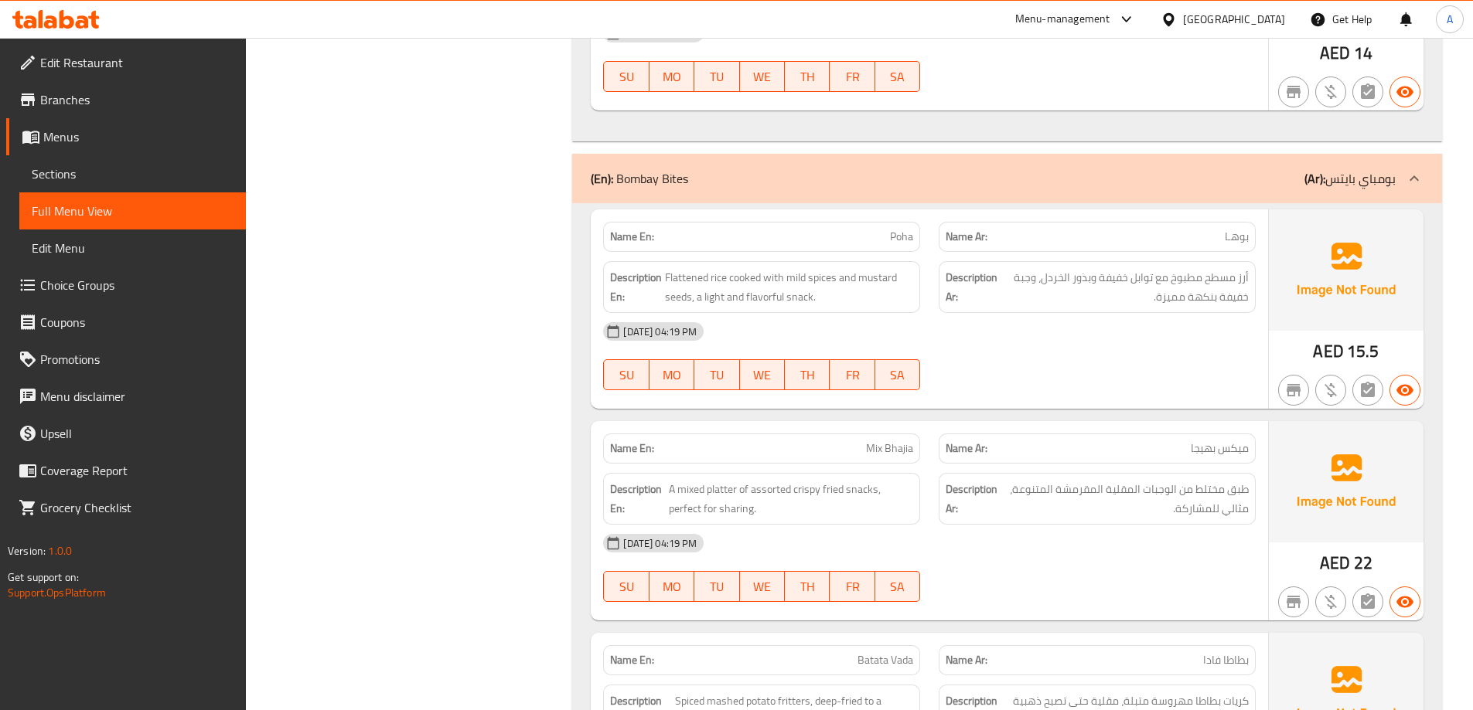
scroll to position [7868, 0]
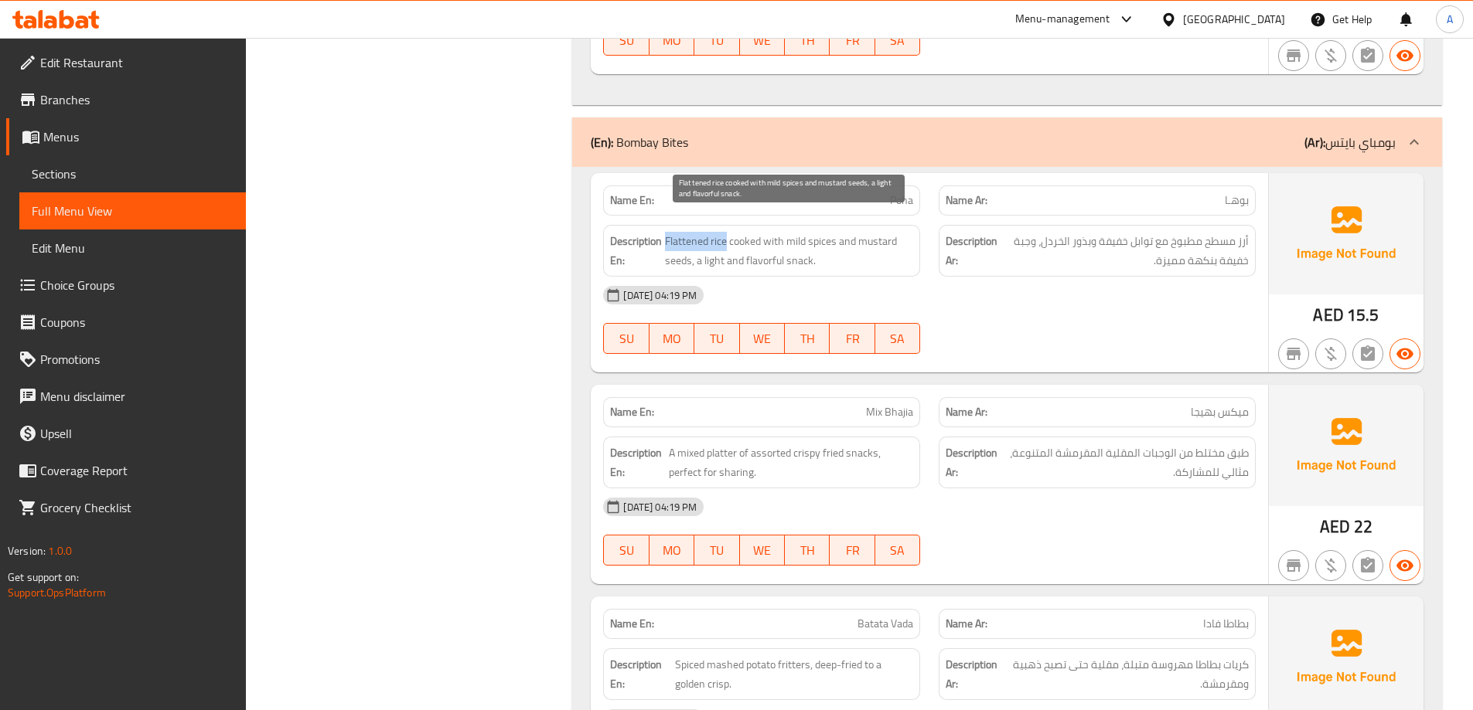
drag, startPoint x: 667, startPoint y: 220, endPoint x: 728, endPoint y: 220, distance: 61.1
click at [728, 232] on span "Flattened rice cooked with mild spices and mustard seeds, a light and flavorful…" at bounding box center [789, 251] width 248 height 38
copy span "Flattened rice"
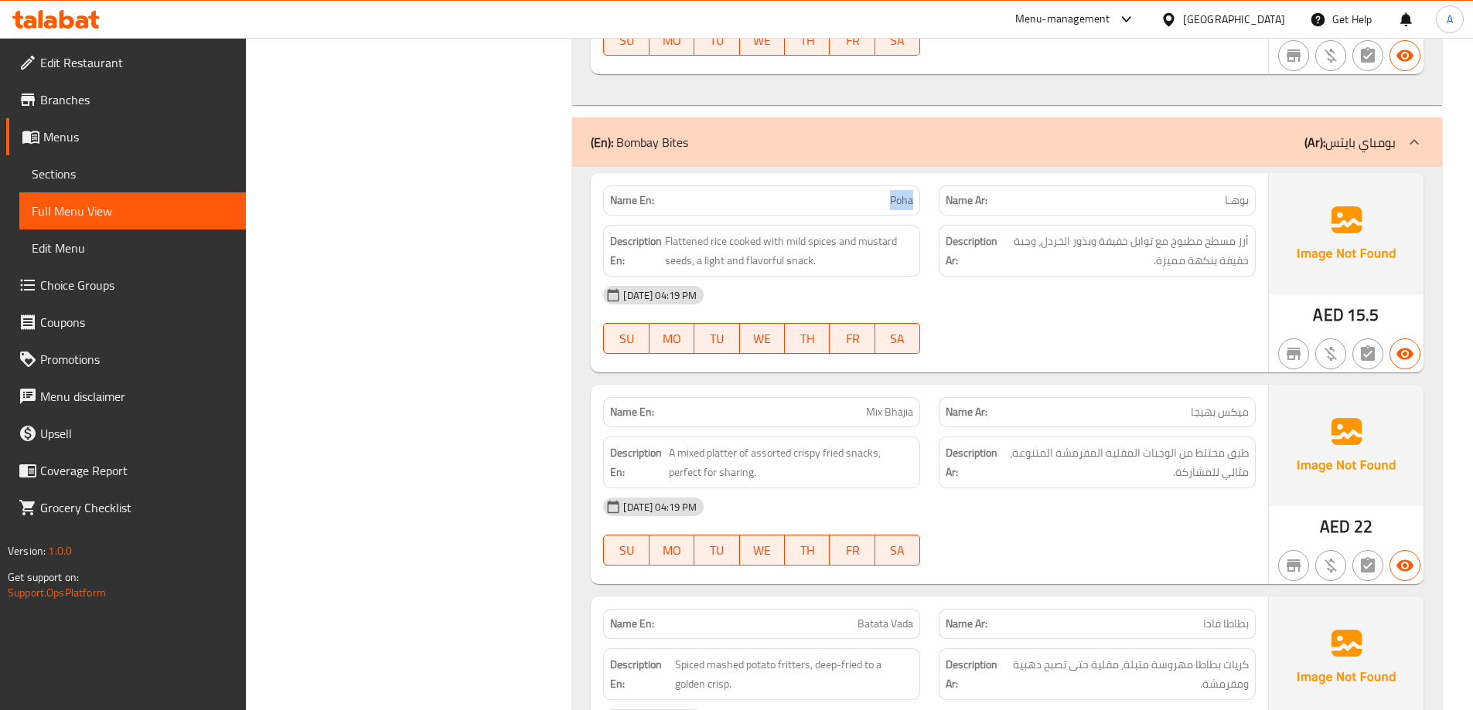
copy span "Poha"
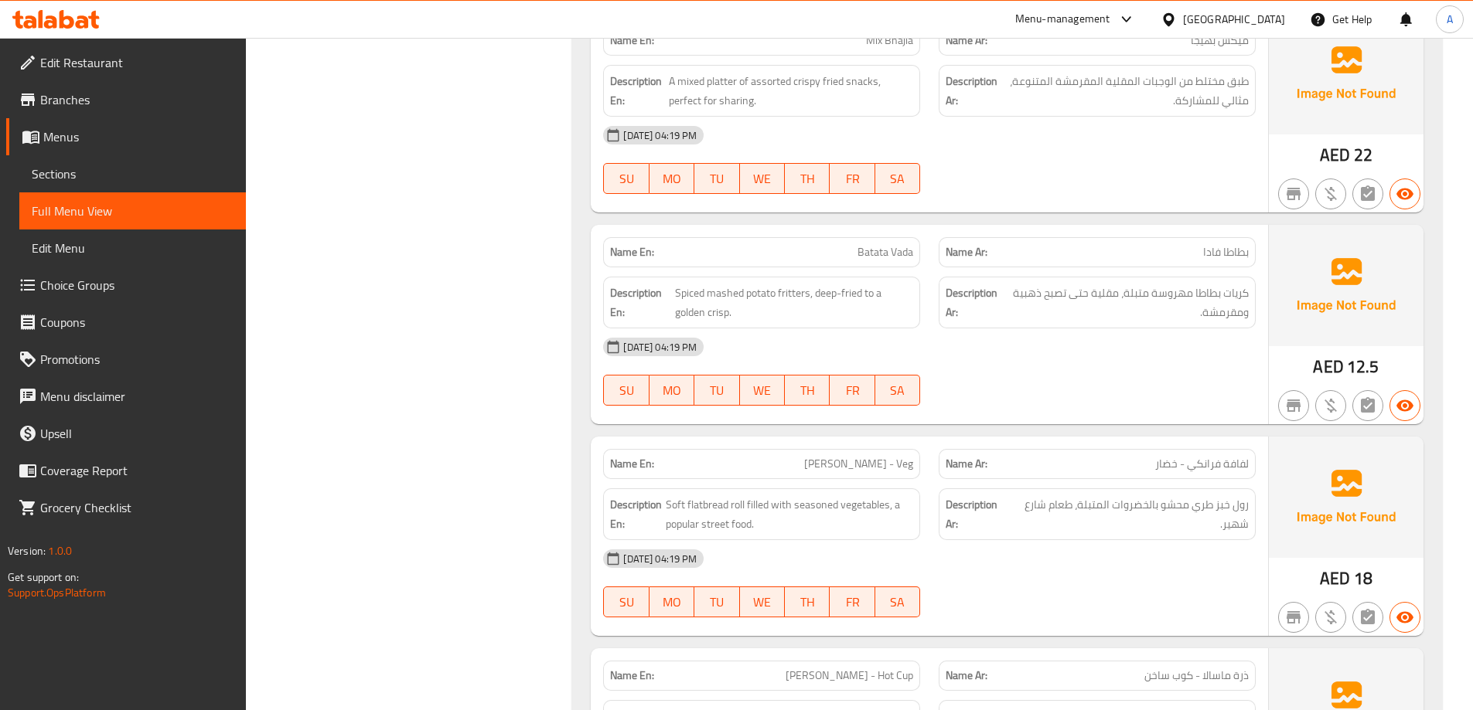
scroll to position [8255, 0]
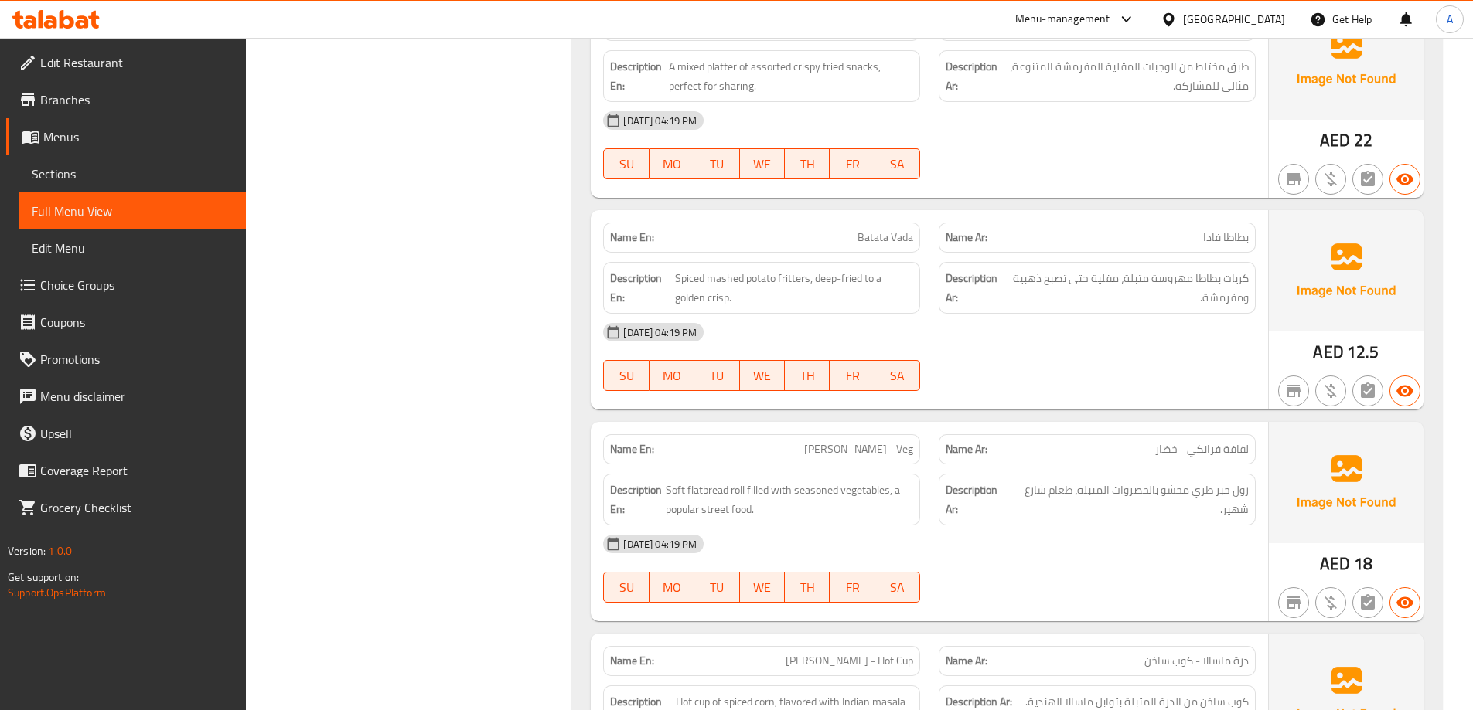
copy span "Batata Vada"
drag, startPoint x: 809, startPoint y: 264, endPoint x: 677, endPoint y: 267, distance: 131.4
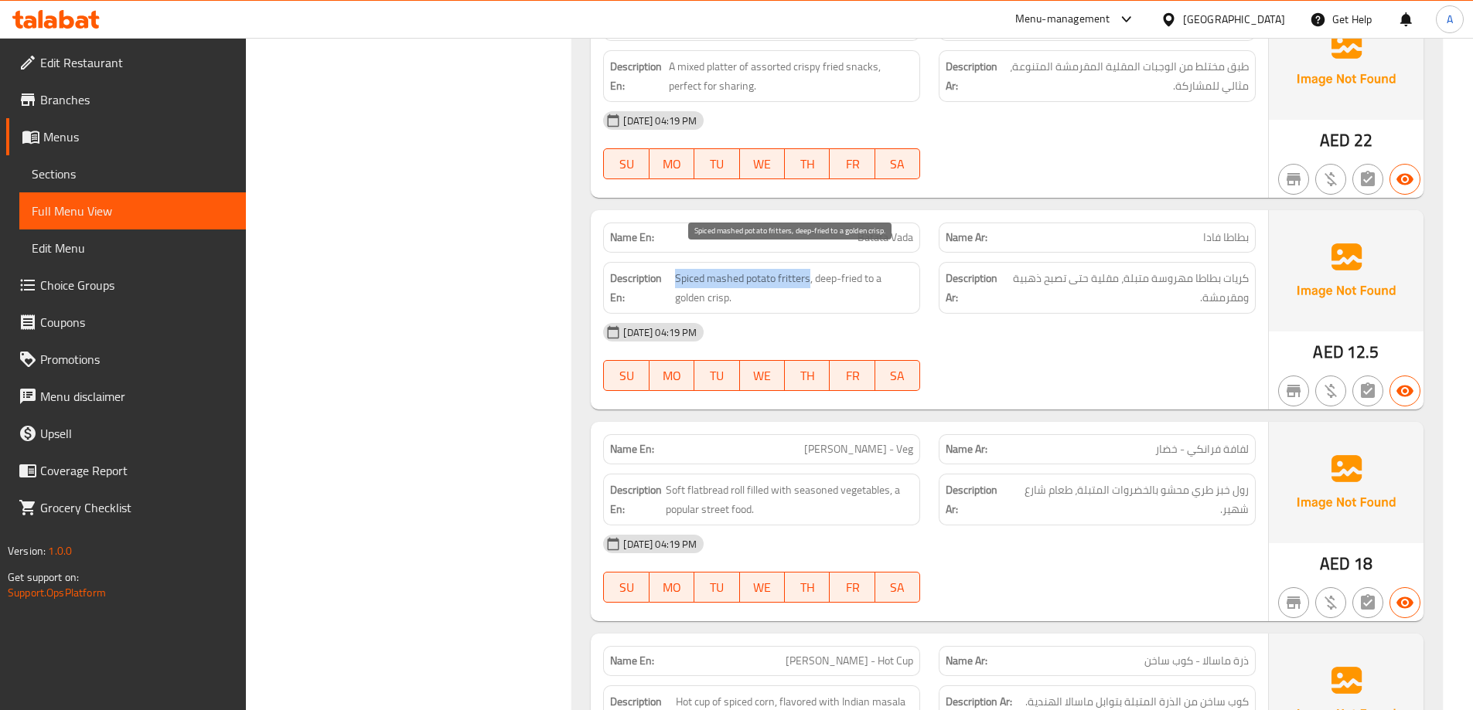
click at [677, 269] on span "Spiced mashed potato fritters, deep-fried to a golden crisp." at bounding box center [794, 288] width 238 height 38
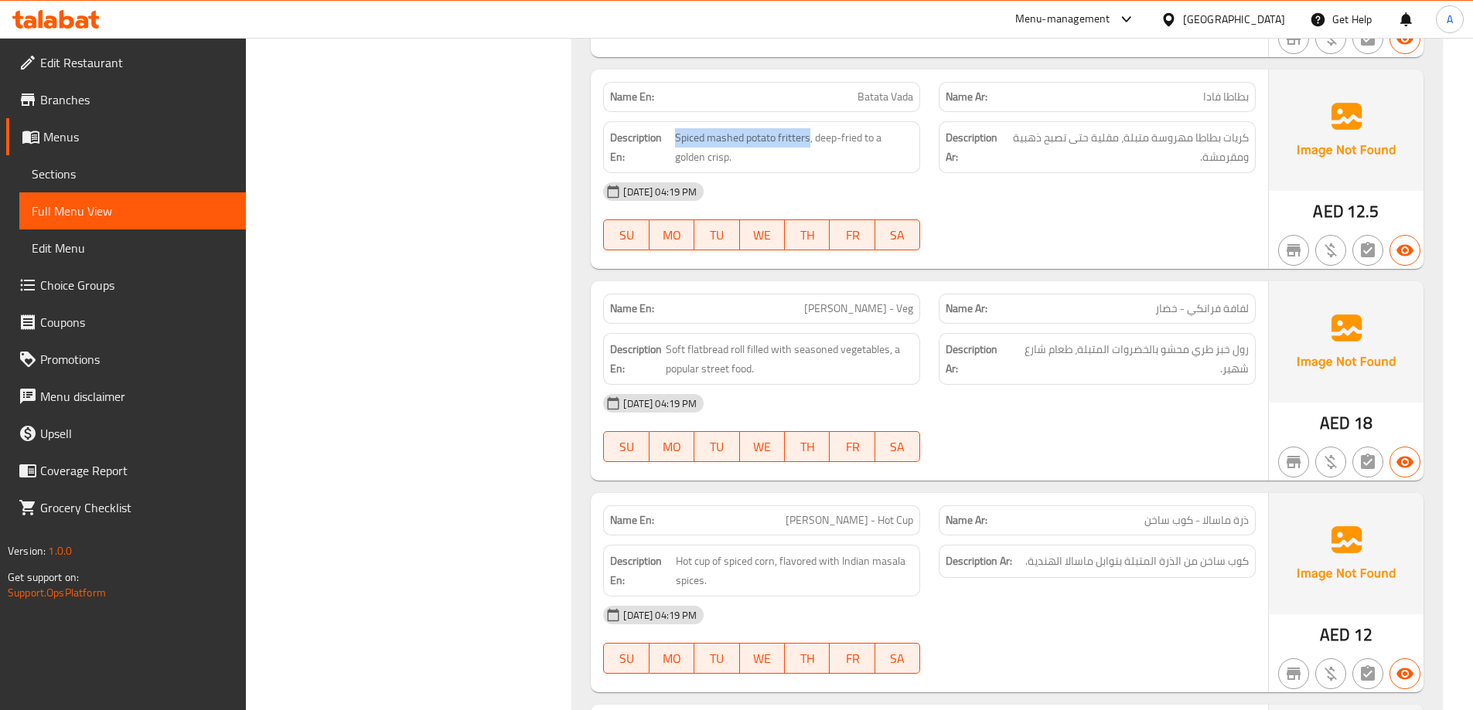
scroll to position [8409, 0]
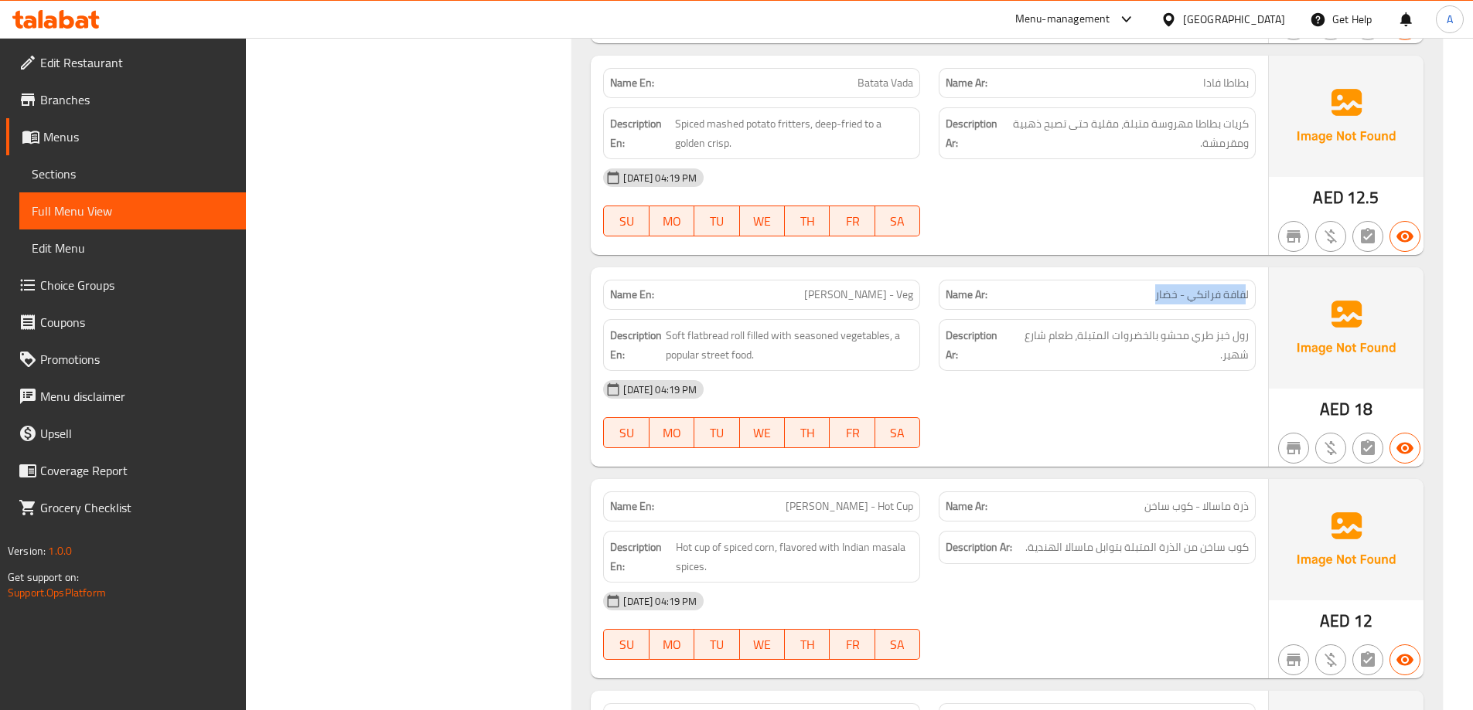
drag, startPoint x: 1246, startPoint y: 280, endPoint x: 1141, endPoint y: 284, distance: 105.2
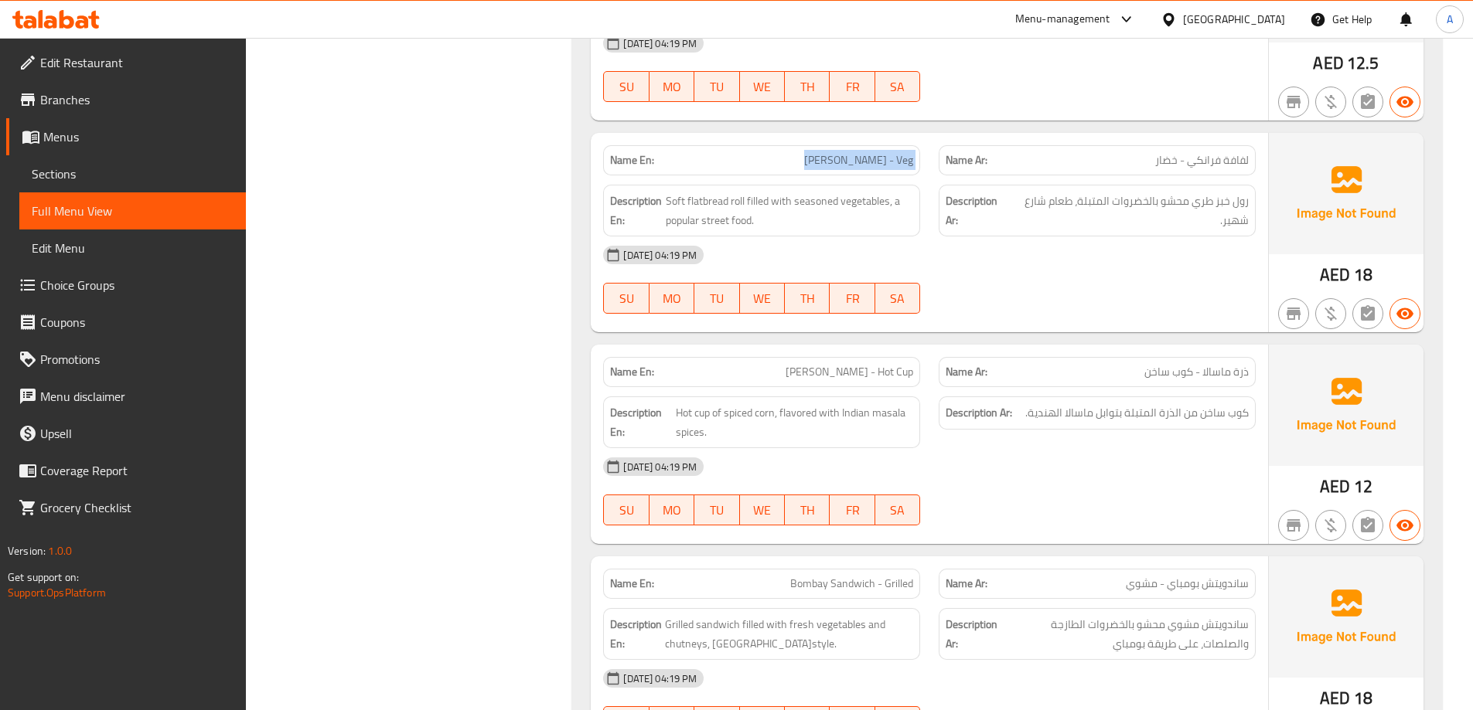
scroll to position [8641, 0]
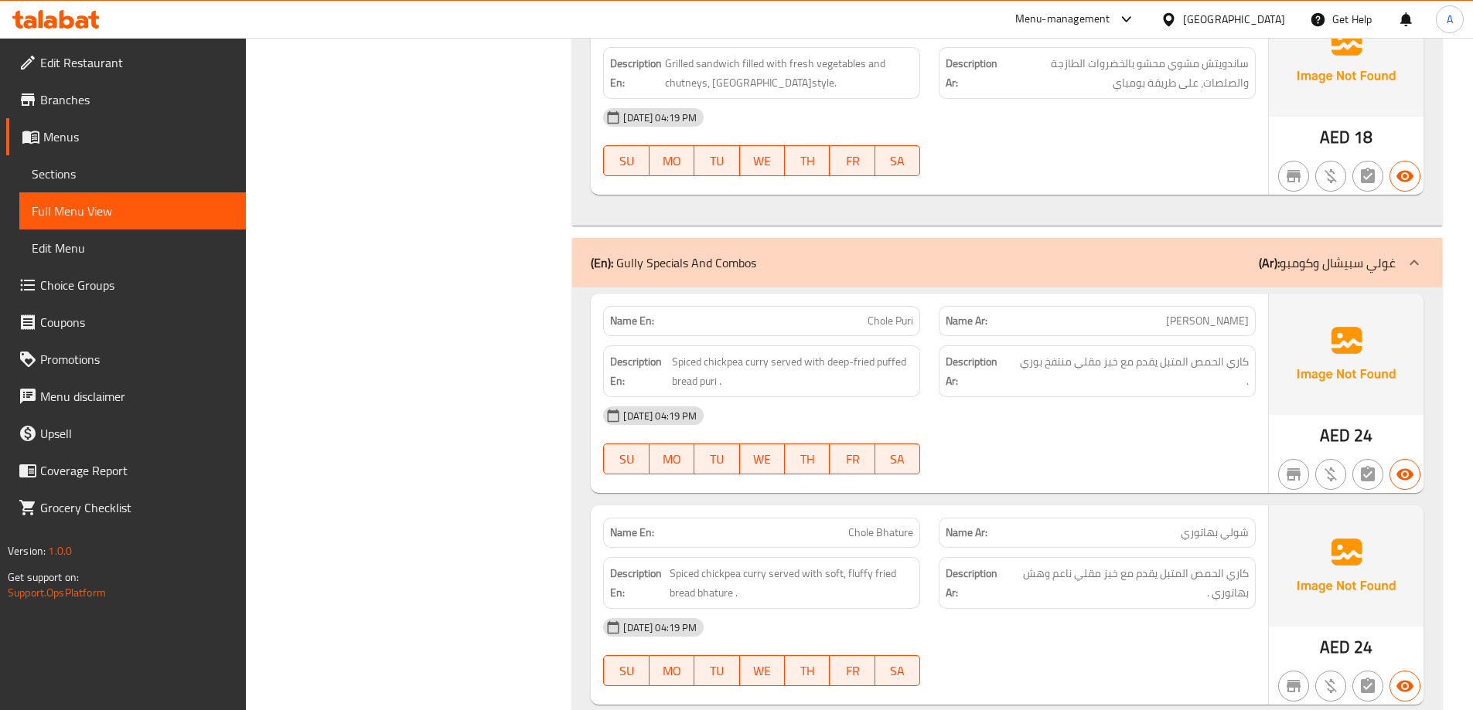
scroll to position [9182, 0]
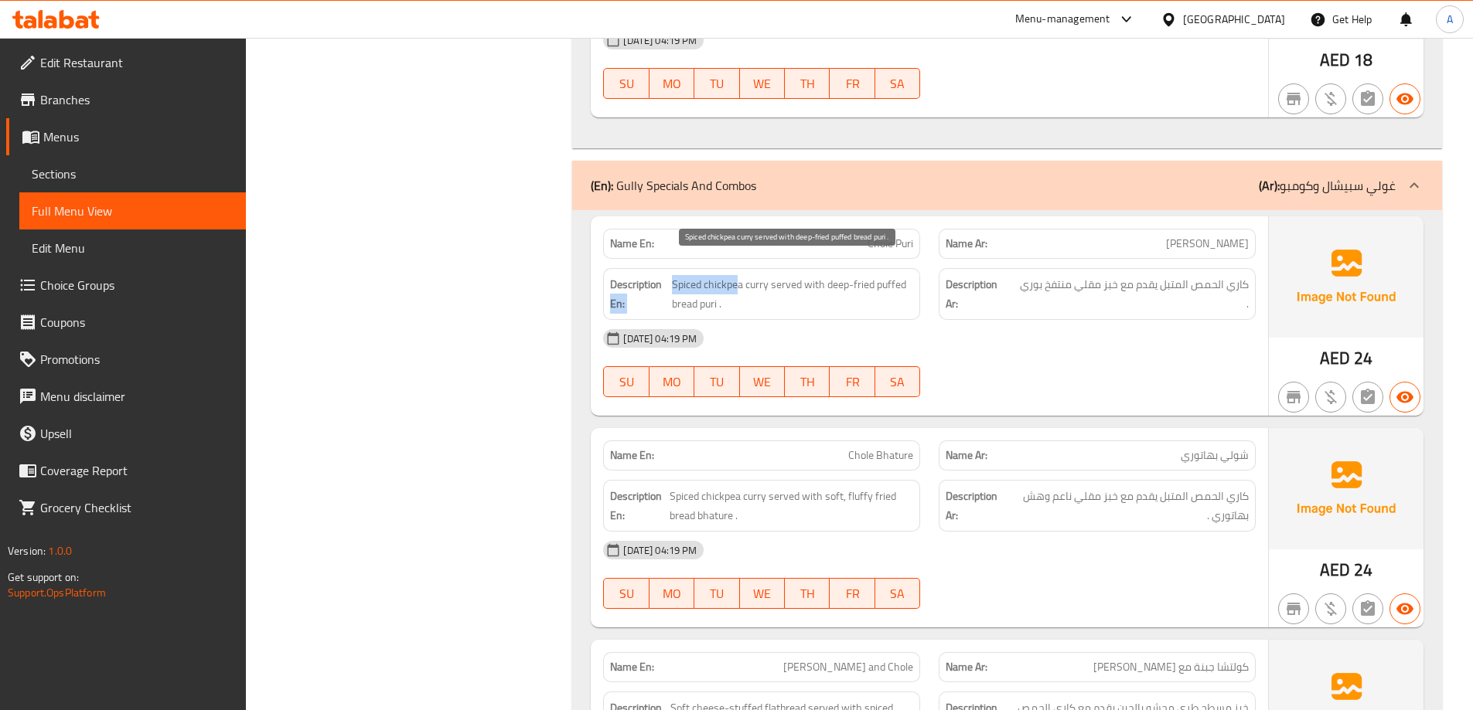
drag, startPoint x: 664, startPoint y: 270, endPoint x: 736, endPoint y: 270, distance: 71.9
click at [738, 275] on span "Spiced chickpea curry served with deep-fried puffed bread puri ." at bounding box center [793, 294] width 242 height 38
drag, startPoint x: 875, startPoint y: 226, endPoint x: 908, endPoint y: 229, distance: 33.3
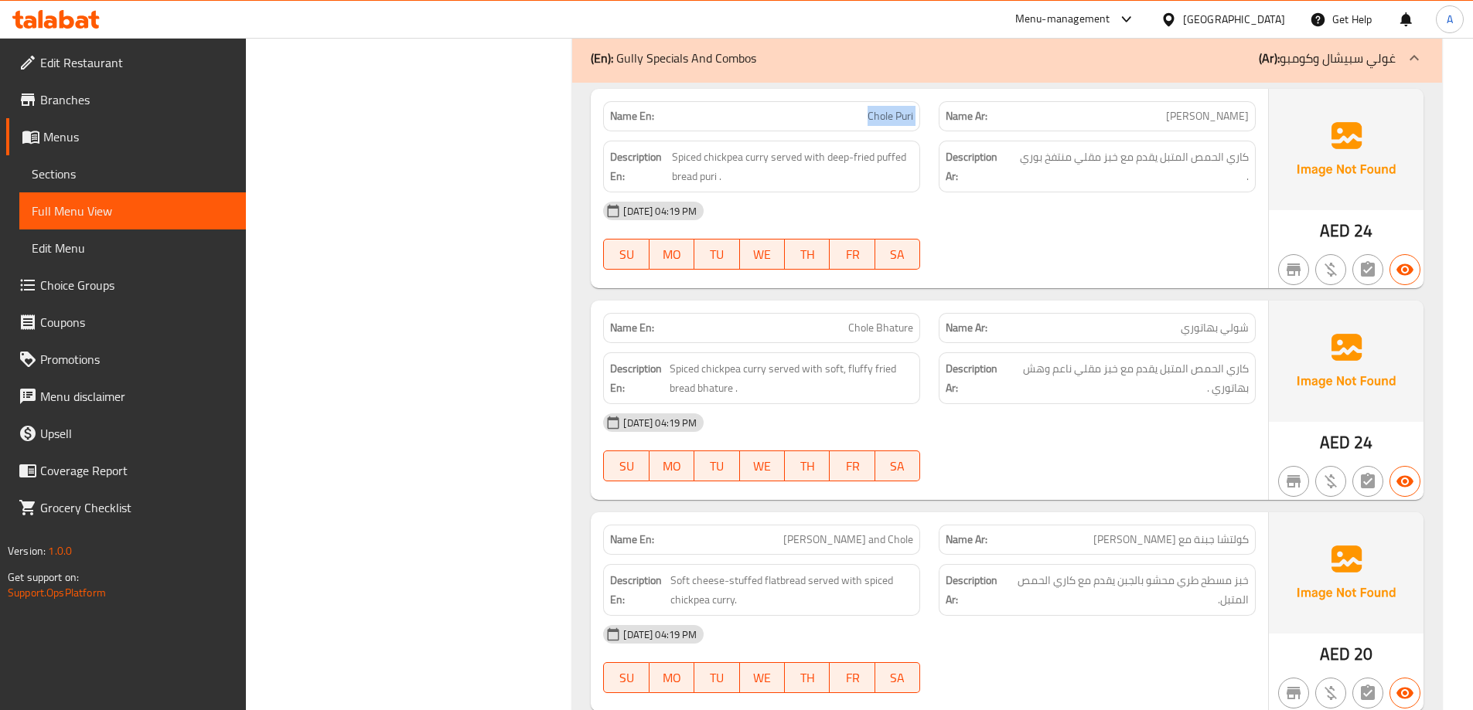
scroll to position [9337, 0]
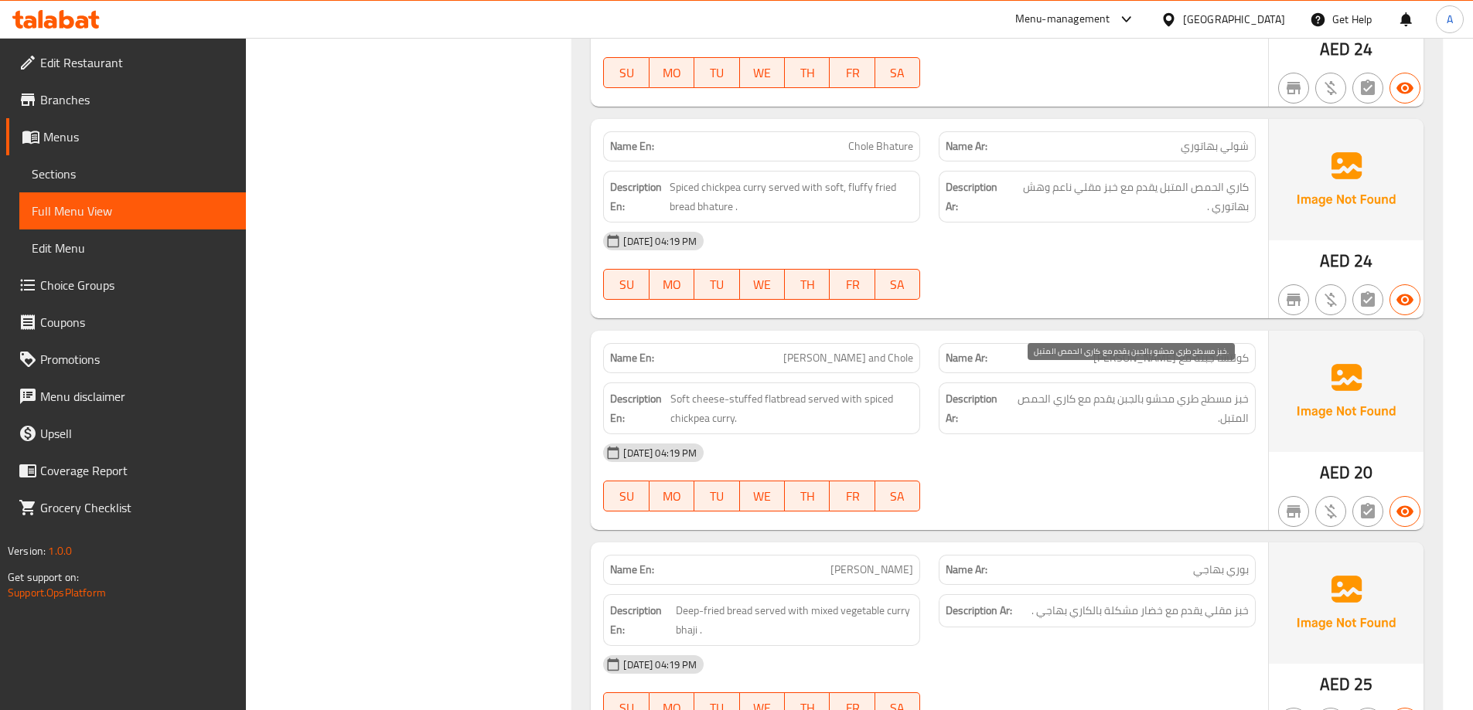
scroll to position [9569, 0]
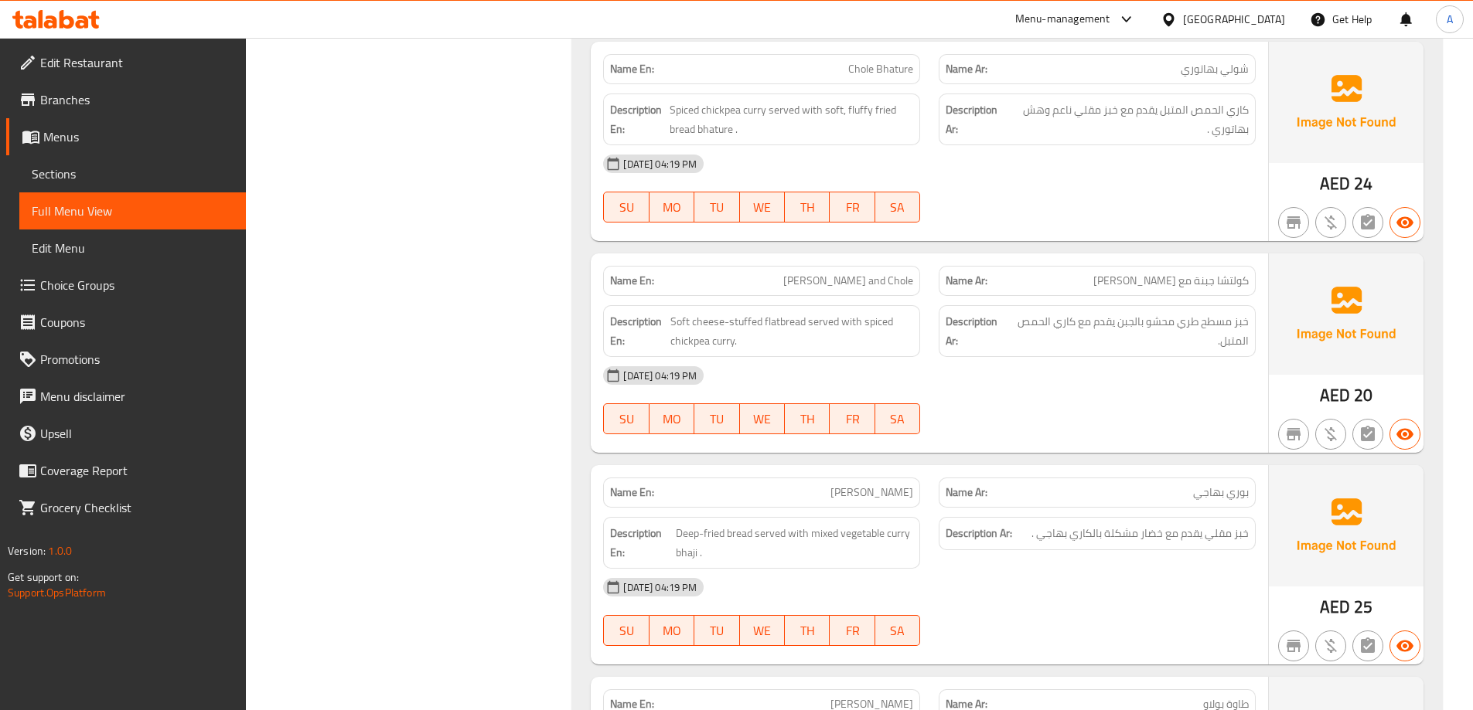
click at [1245, 312] on span "خبز مسطح طري محشو بالجبن يقدم مع كاري الحمص المتبل." at bounding box center [1129, 331] width 240 height 38
drag, startPoint x: 1355, startPoint y: 381, endPoint x: 1369, endPoint y: 381, distance: 13.9
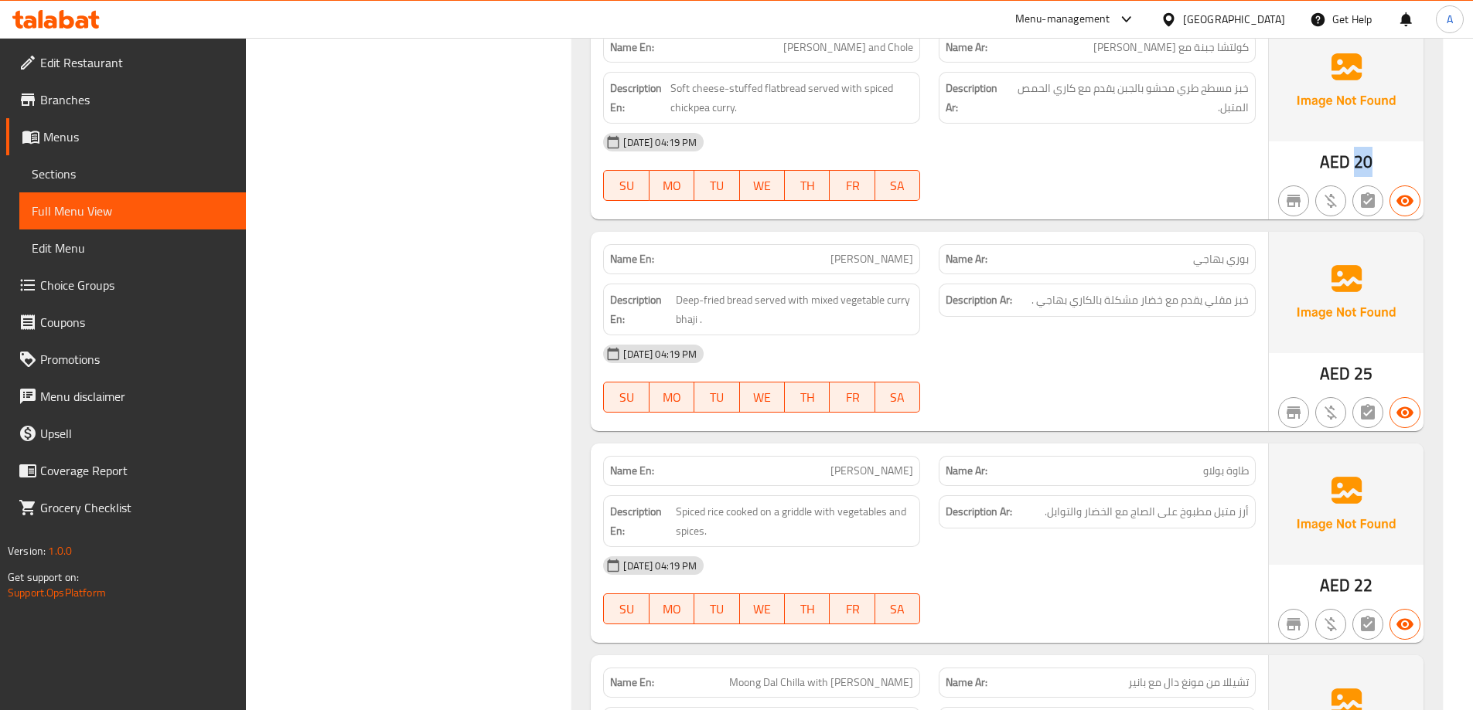
scroll to position [9878, 0]
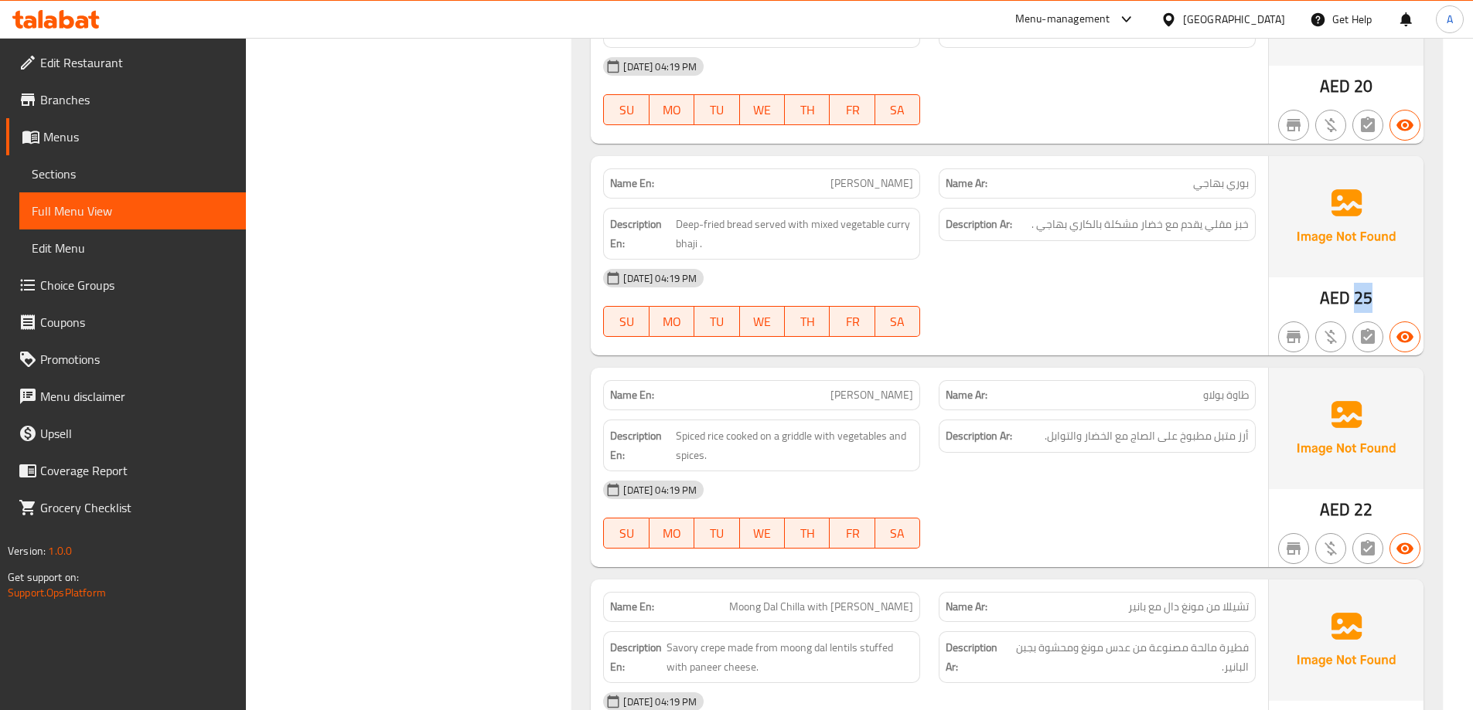
drag, startPoint x: 1351, startPoint y: 286, endPoint x: 1367, endPoint y: 286, distance: 16.2
click at [832, 427] on span "Spiced rice cooked on a griddle with vegetables and spices." at bounding box center [795, 446] width 238 height 38
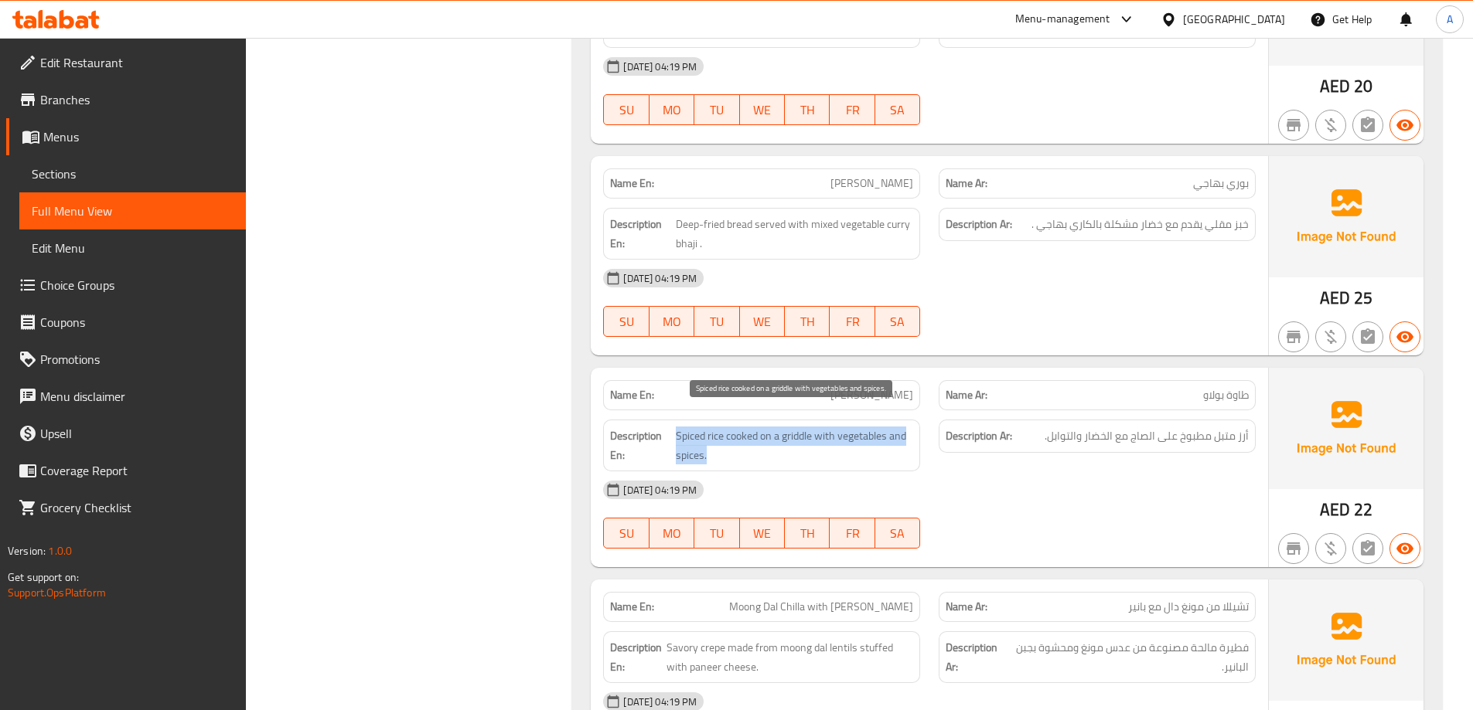
click at [832, 427] on span "Spiced rice cooked on a griddle with vegetables and spices." at bounding box center [795, 446] width 238 height 38
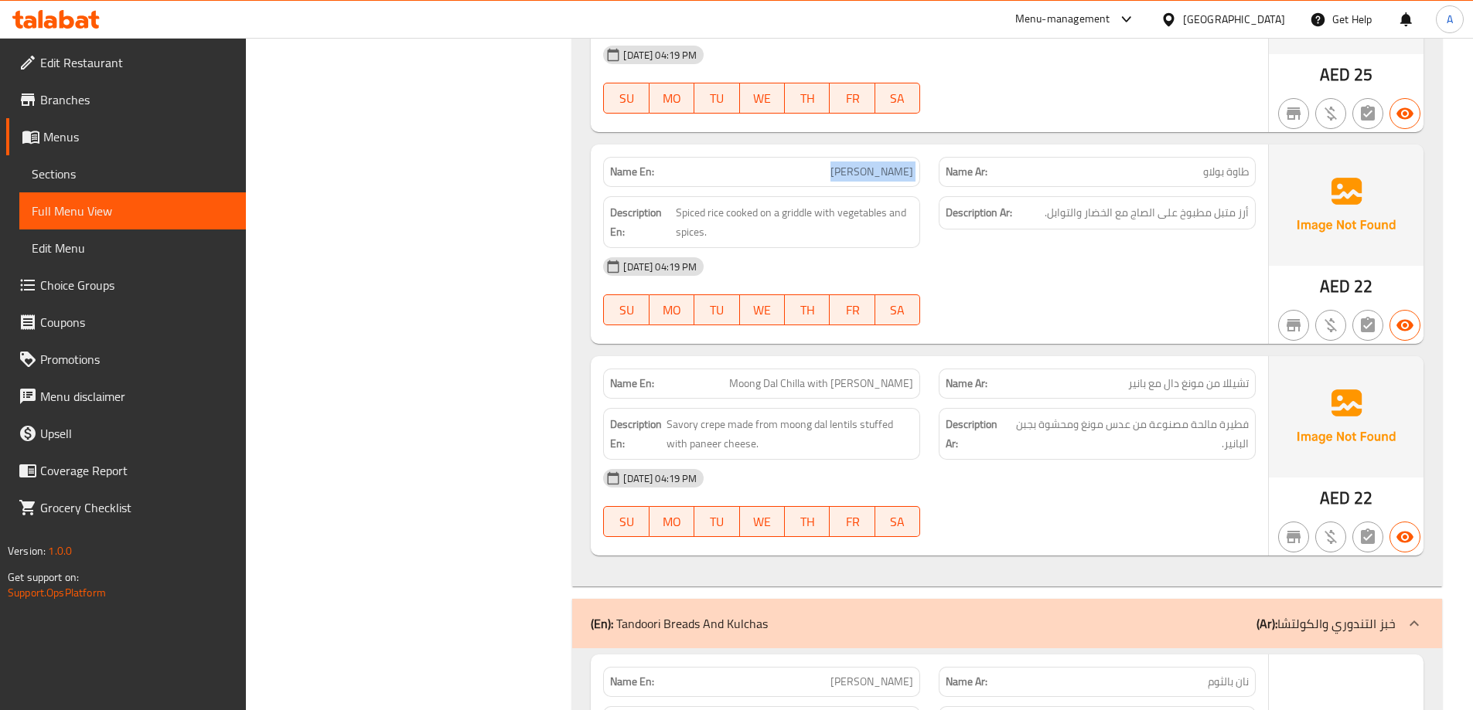
scroll to position [10110, 0]
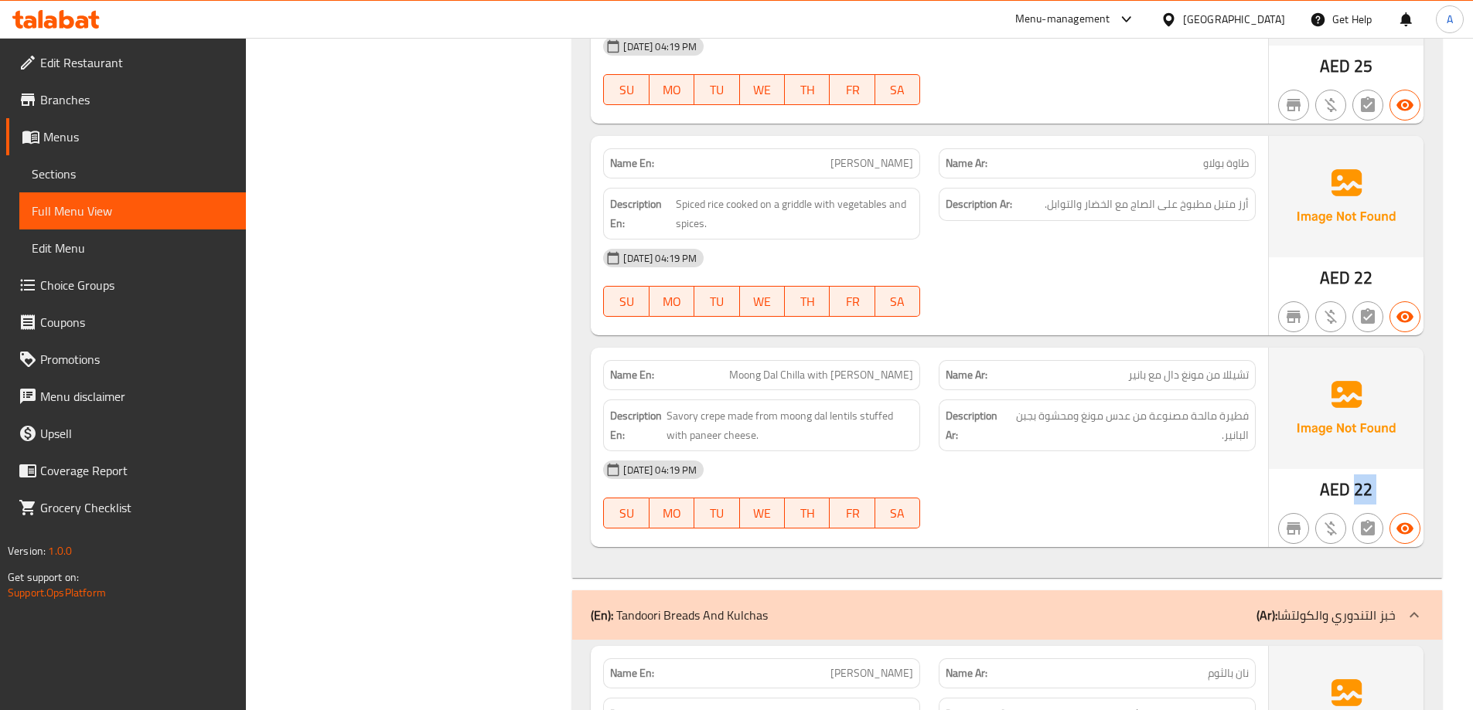
drag, startPoint x: 1352, startPoint y: 476, endPoint x: 1385, endPoint y: 477, distance: 33.2
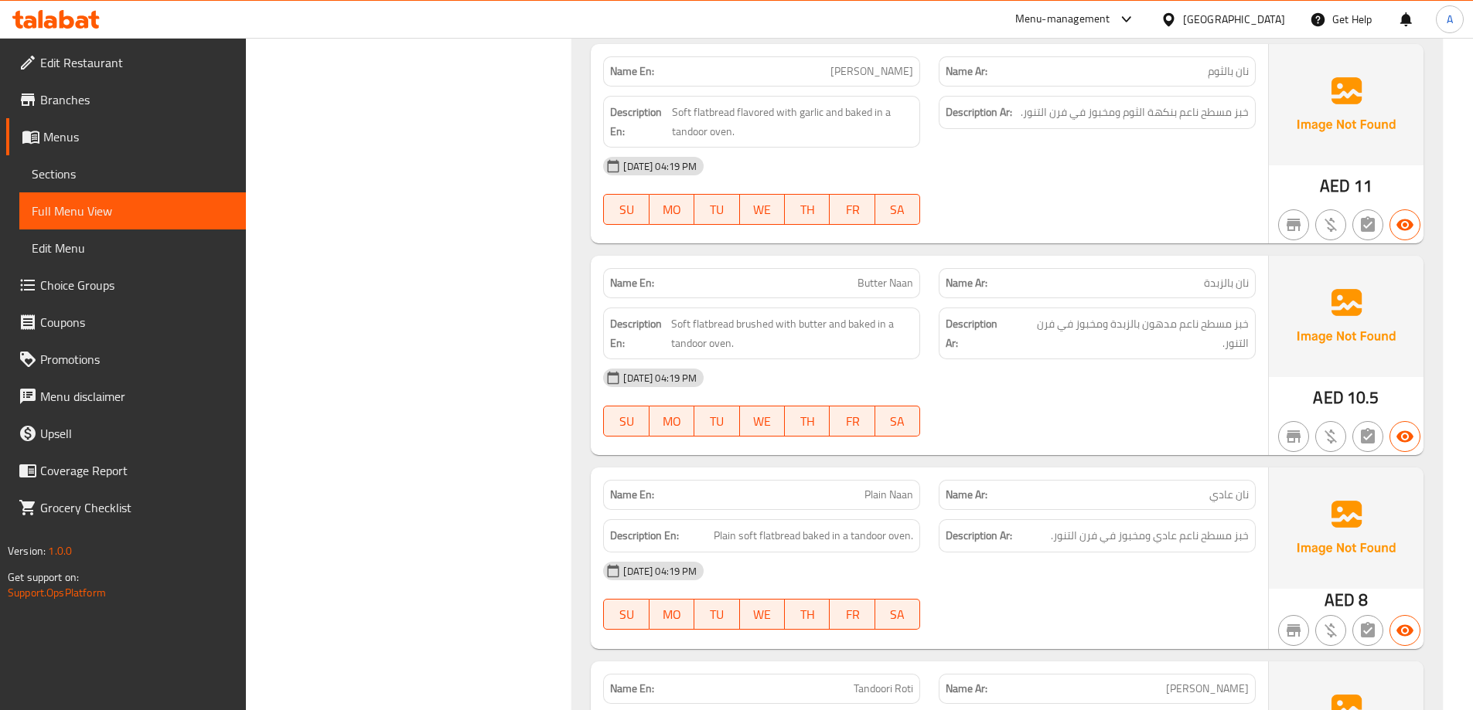
scroll to position [10883, 0]
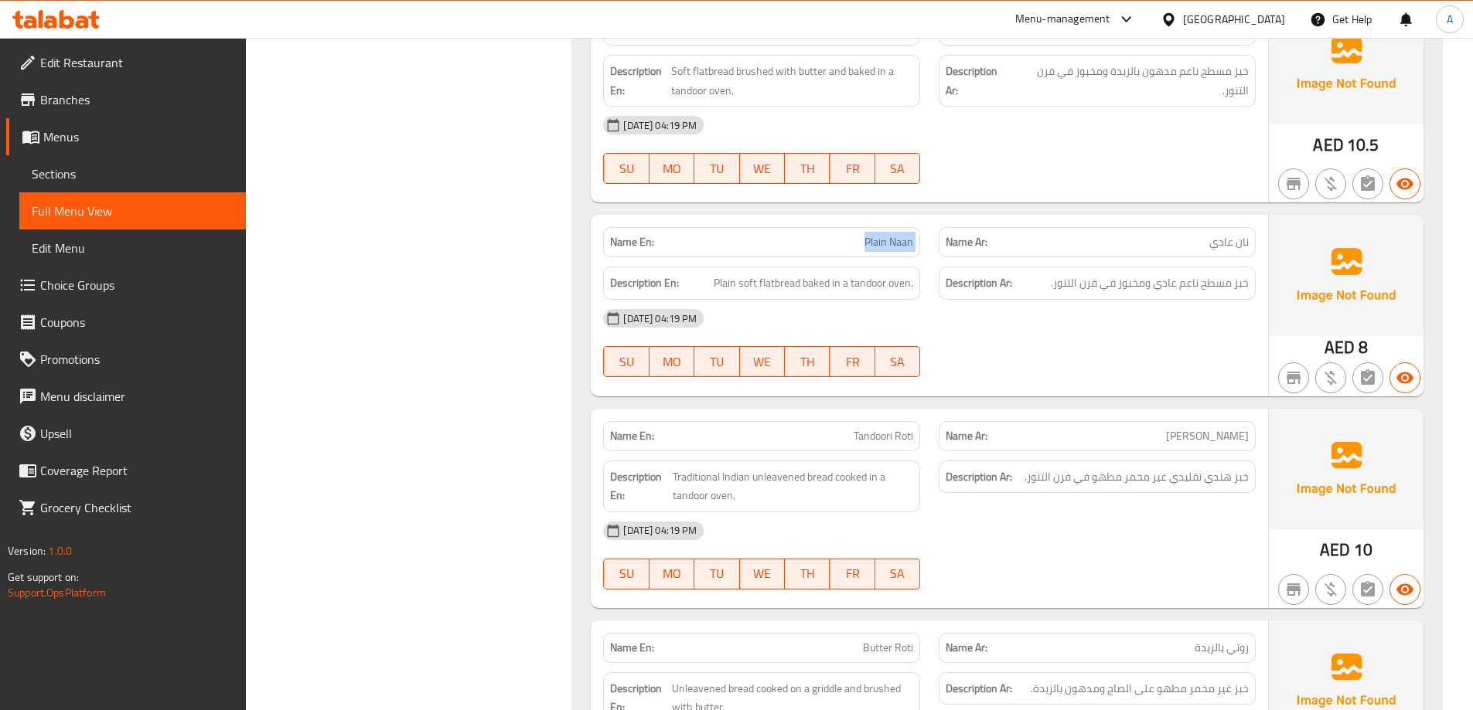
scroll to position [11037, 0]
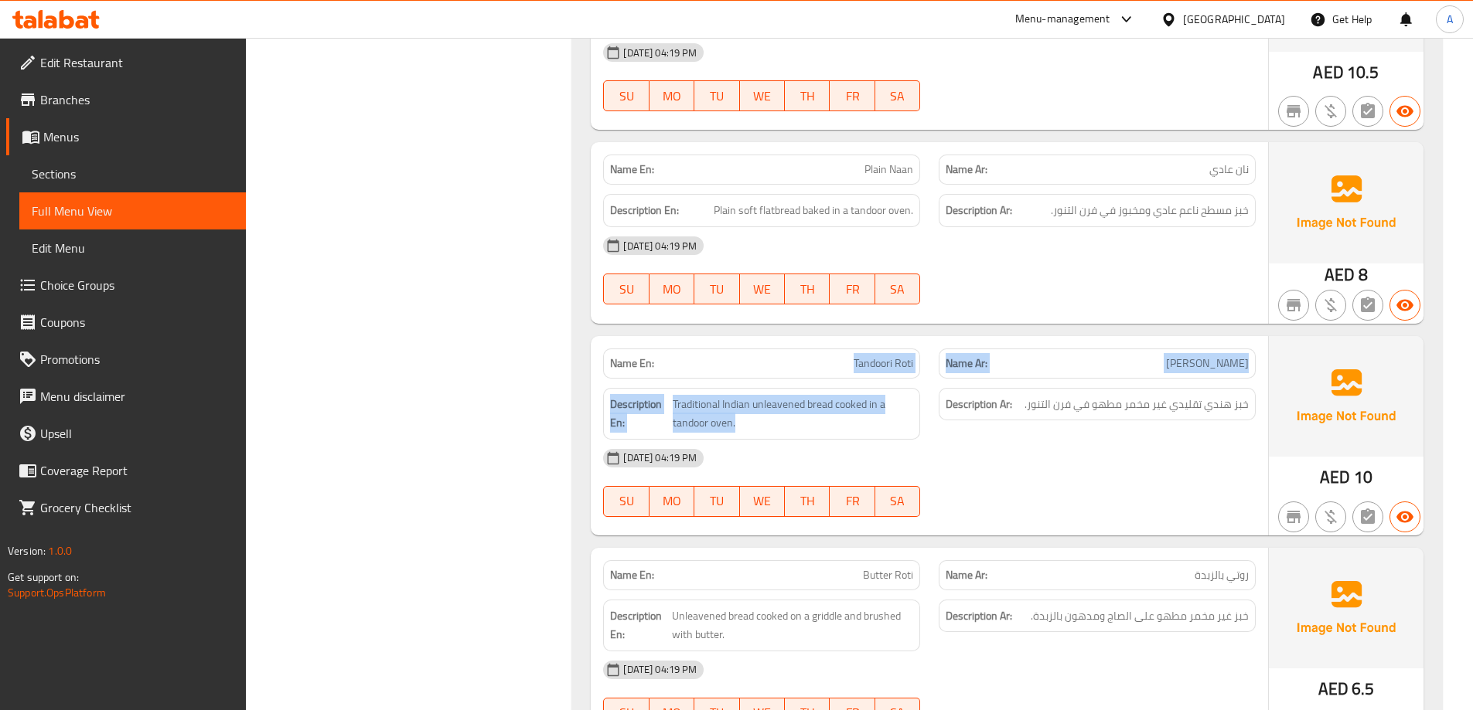
drag, startPoint x: 915, startPoint y: 362, endPoint x: 937, endPoint y: 362, distance: 21.6
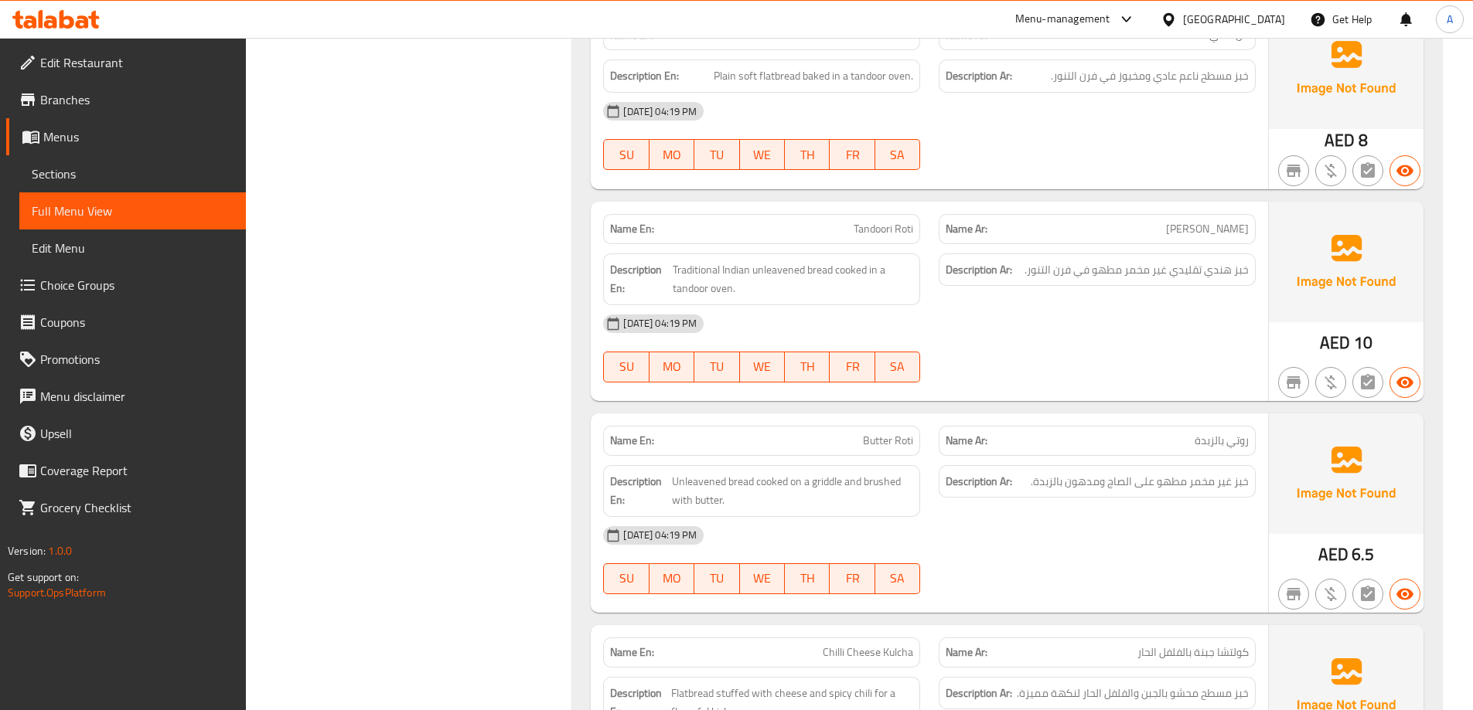
scroll to position [11192, 0]
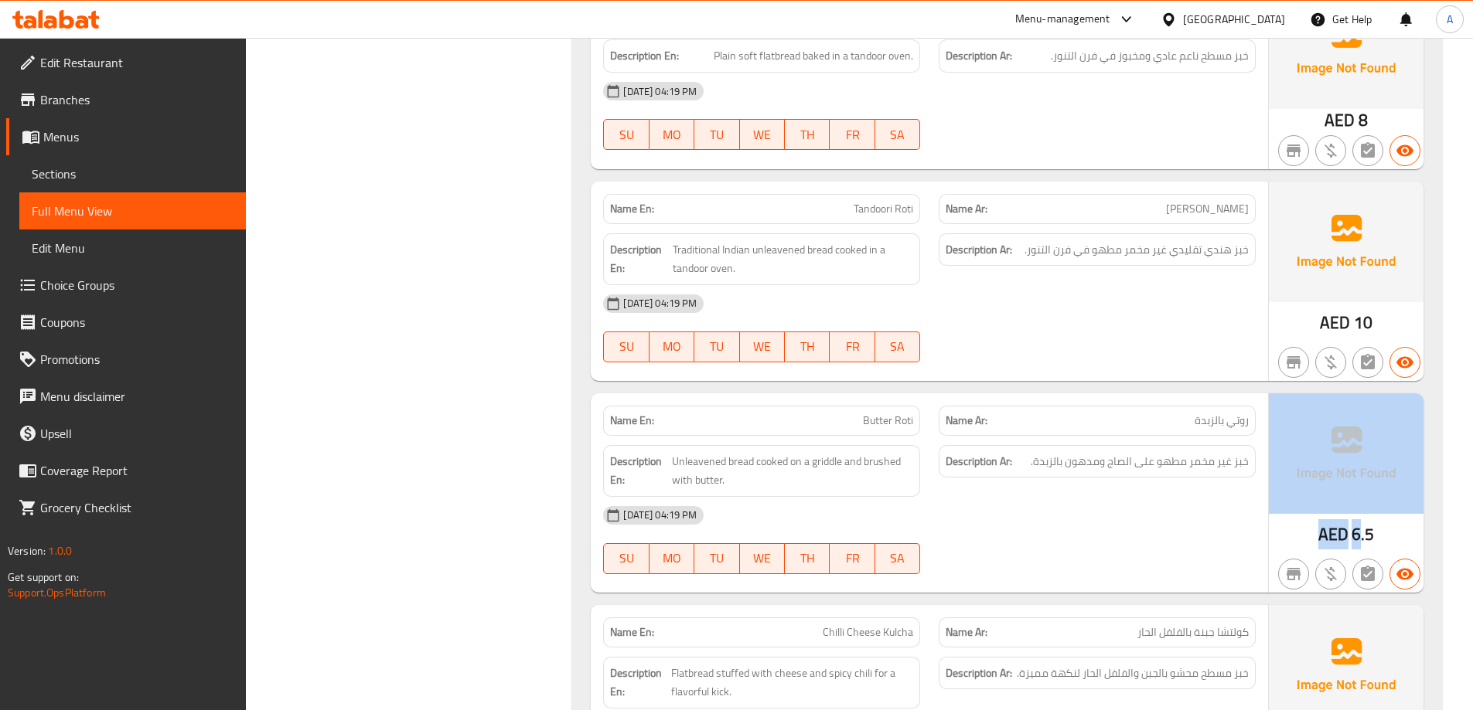
drag, startPoint x: 1384, startPoint y: 502, endPoint x: 1357, endPoint y: 510, distance: 28.4
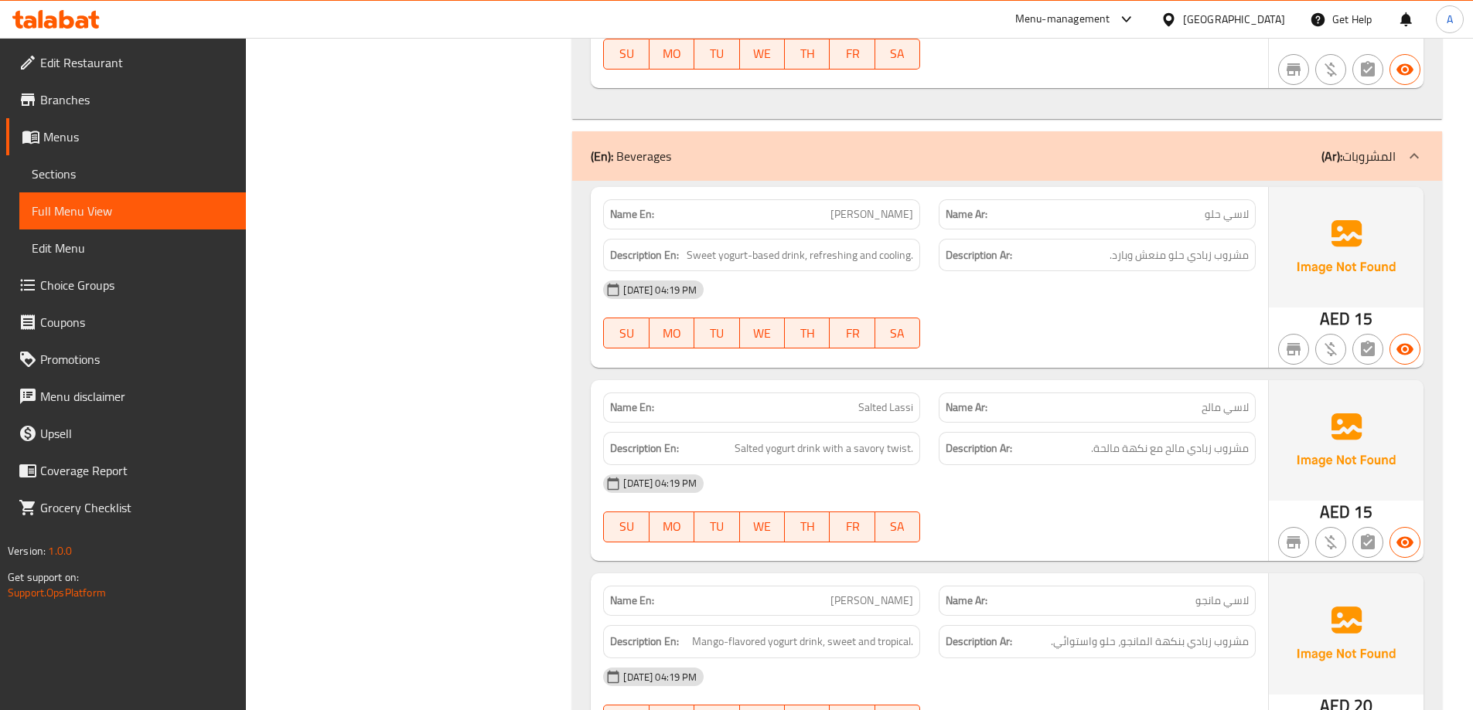
scroll to position [12120, 0]
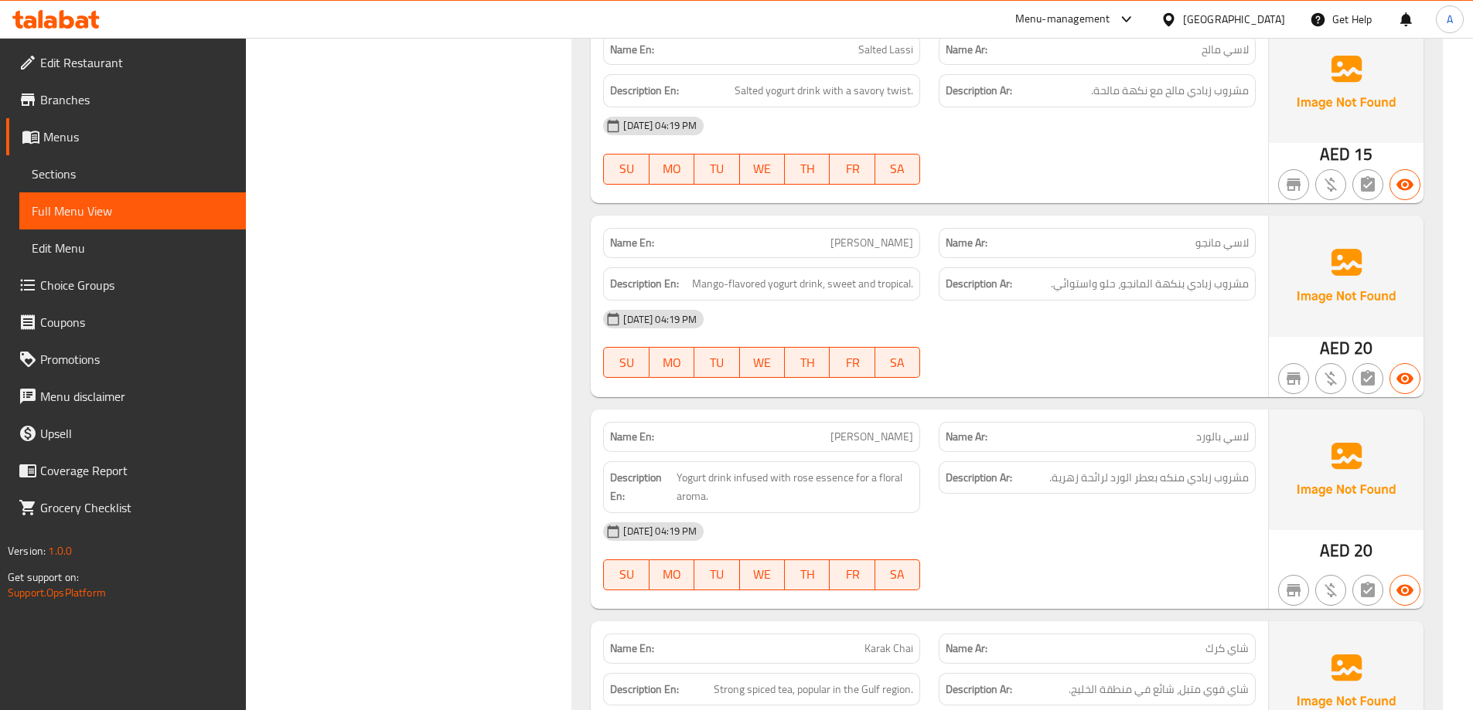
scroll to position [12506, 0]
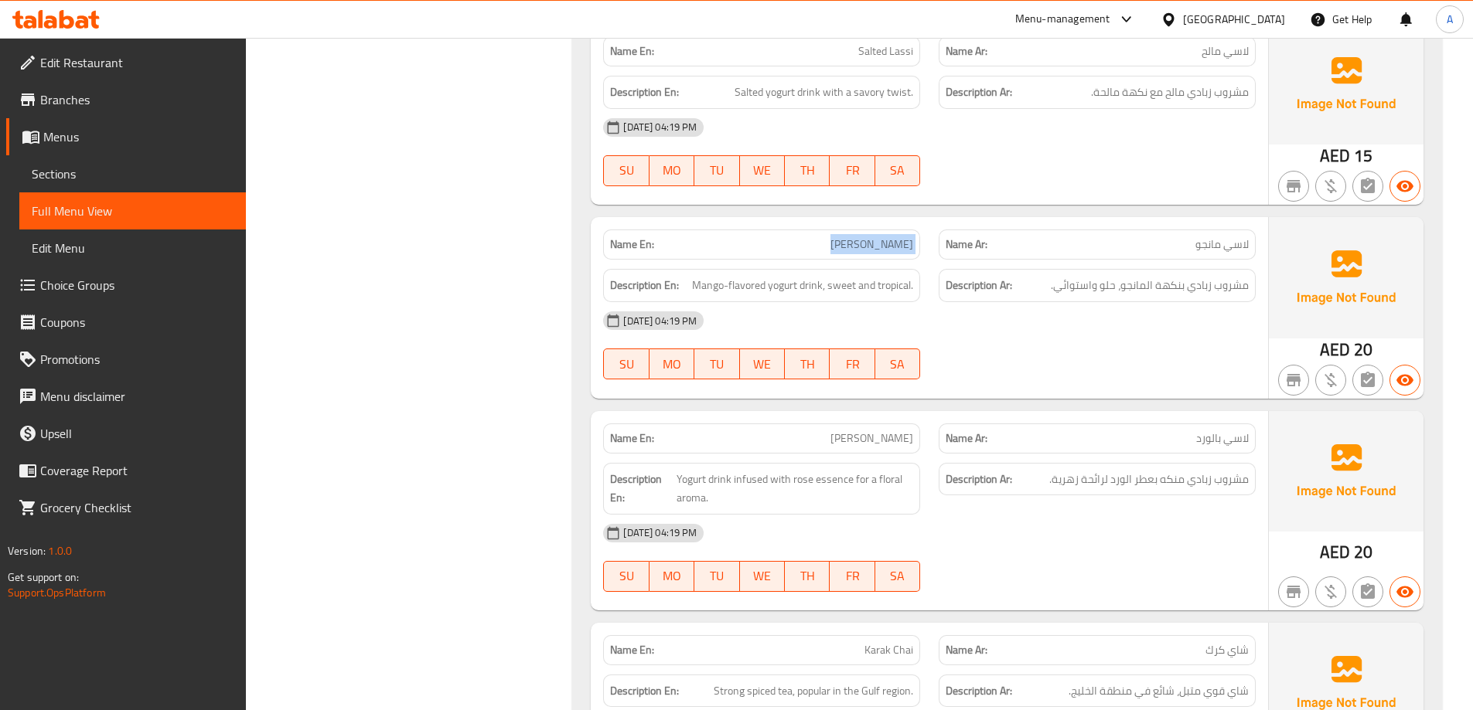
scroll to position [12583, 0]
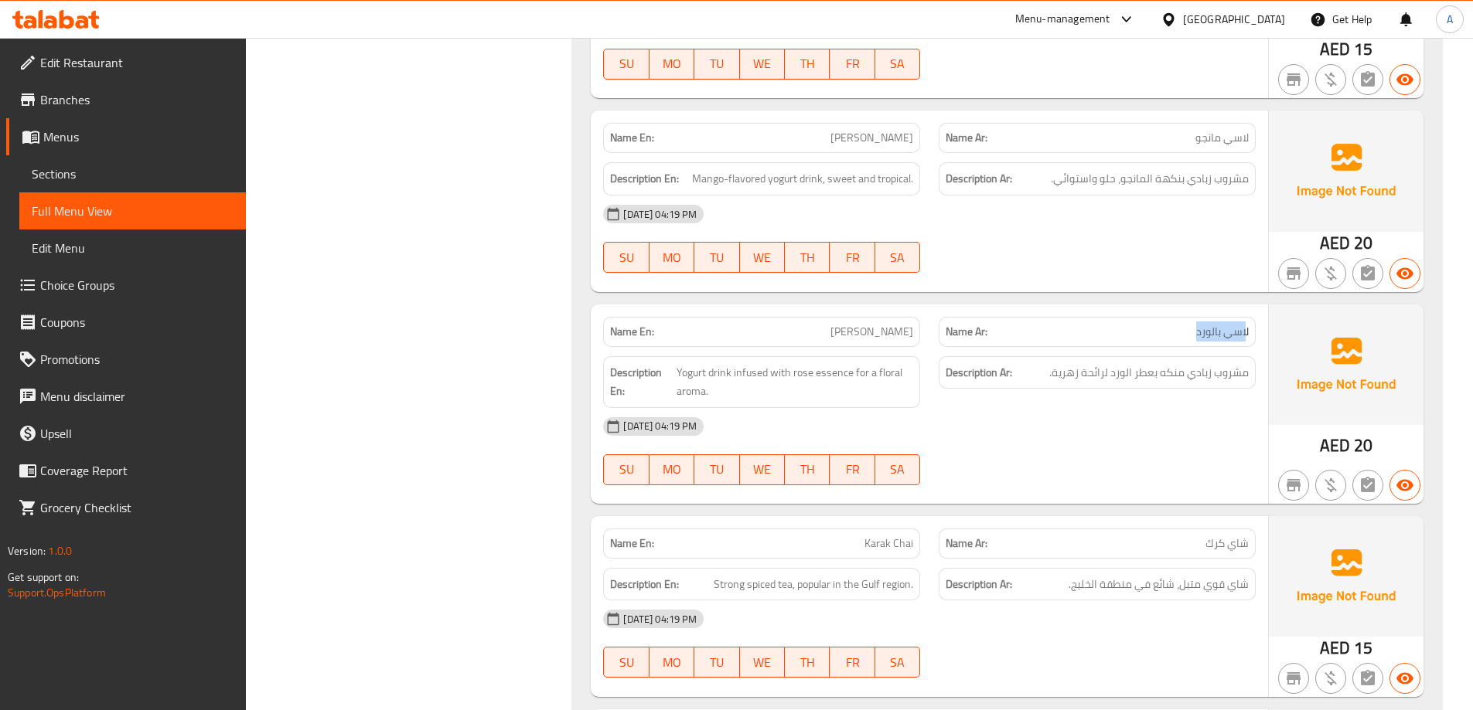
drag, startPoint x: 1245, startPoint y: 312, endPoint x: 1151, endPoint y: 313, distance: 94.3
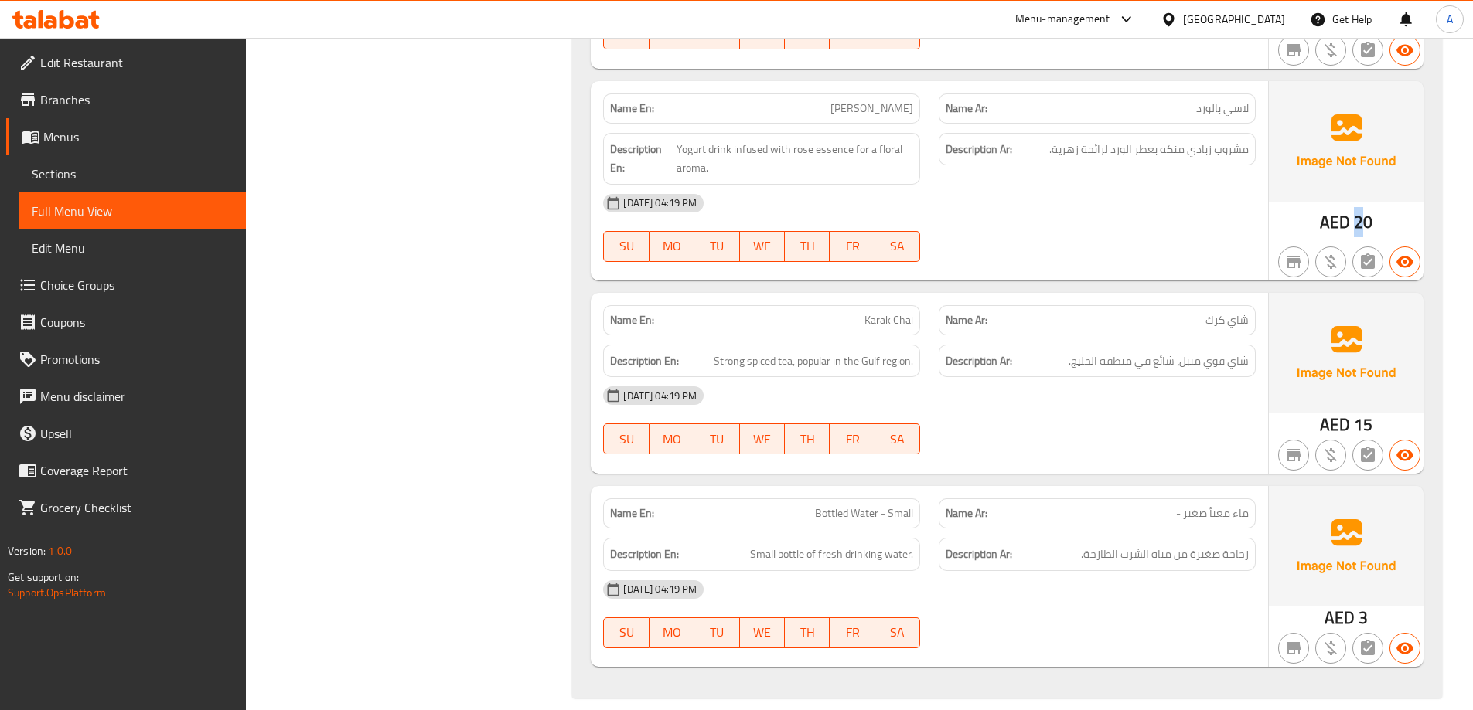
scroll to position [12420, 0]
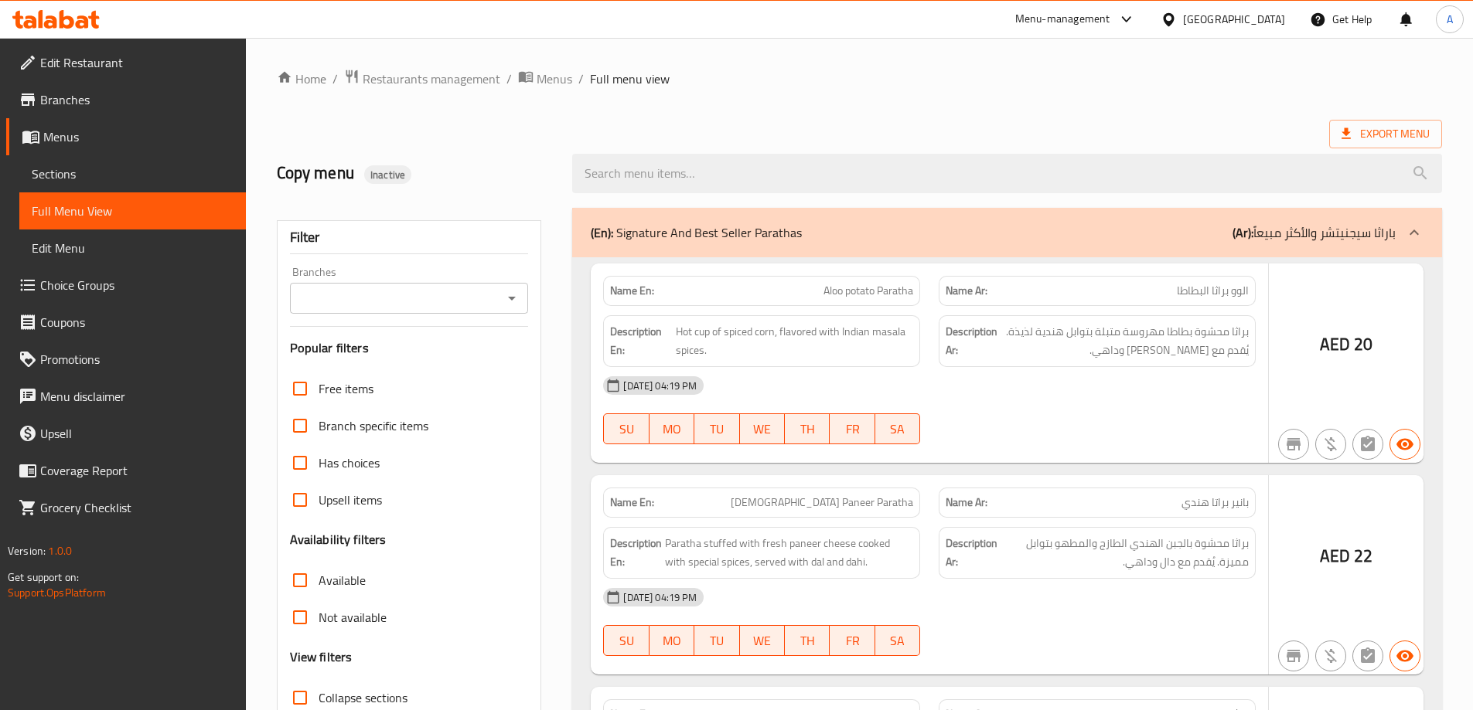
click at [107, 287] on div at bounding box center [736, 355] width 1473 height 710
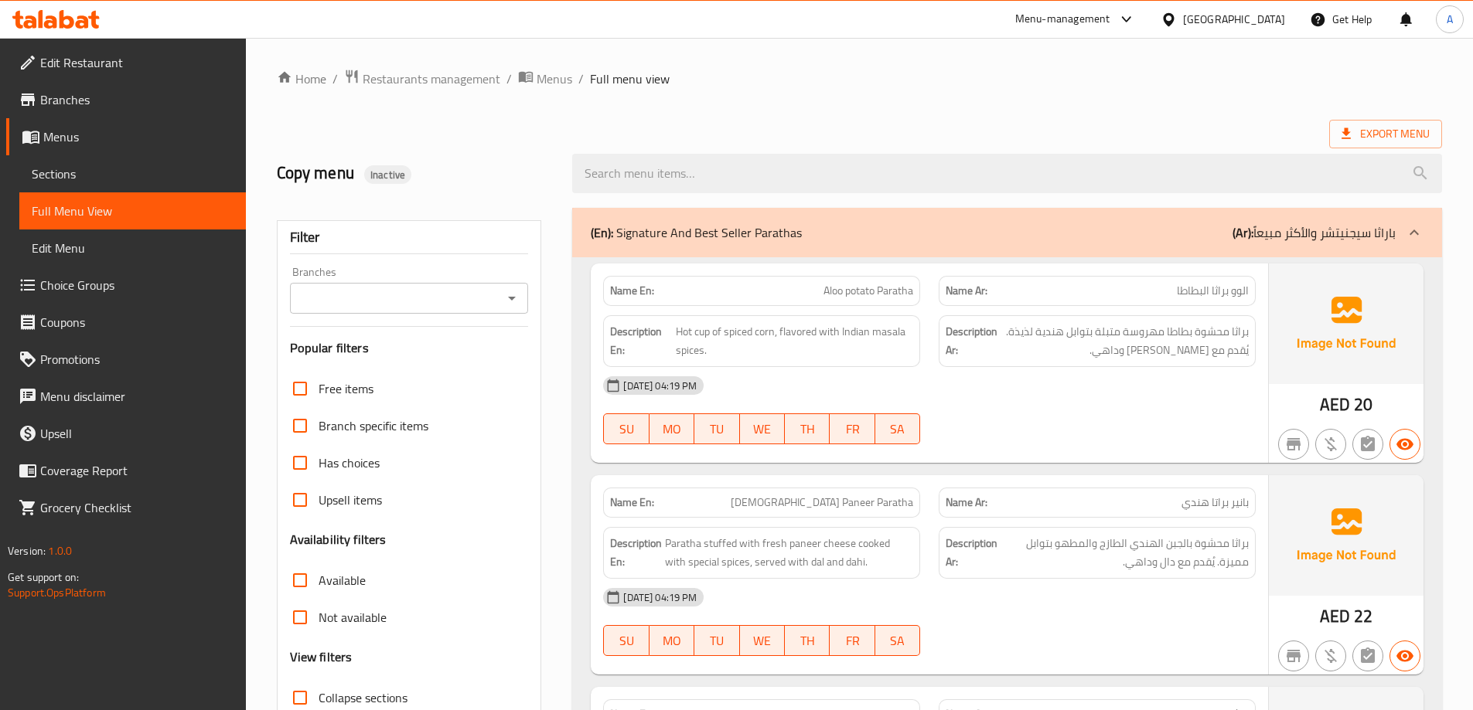
click at [107, 287] on span "Choice Groups" at bounding box center [136, 285] width 193 height 19
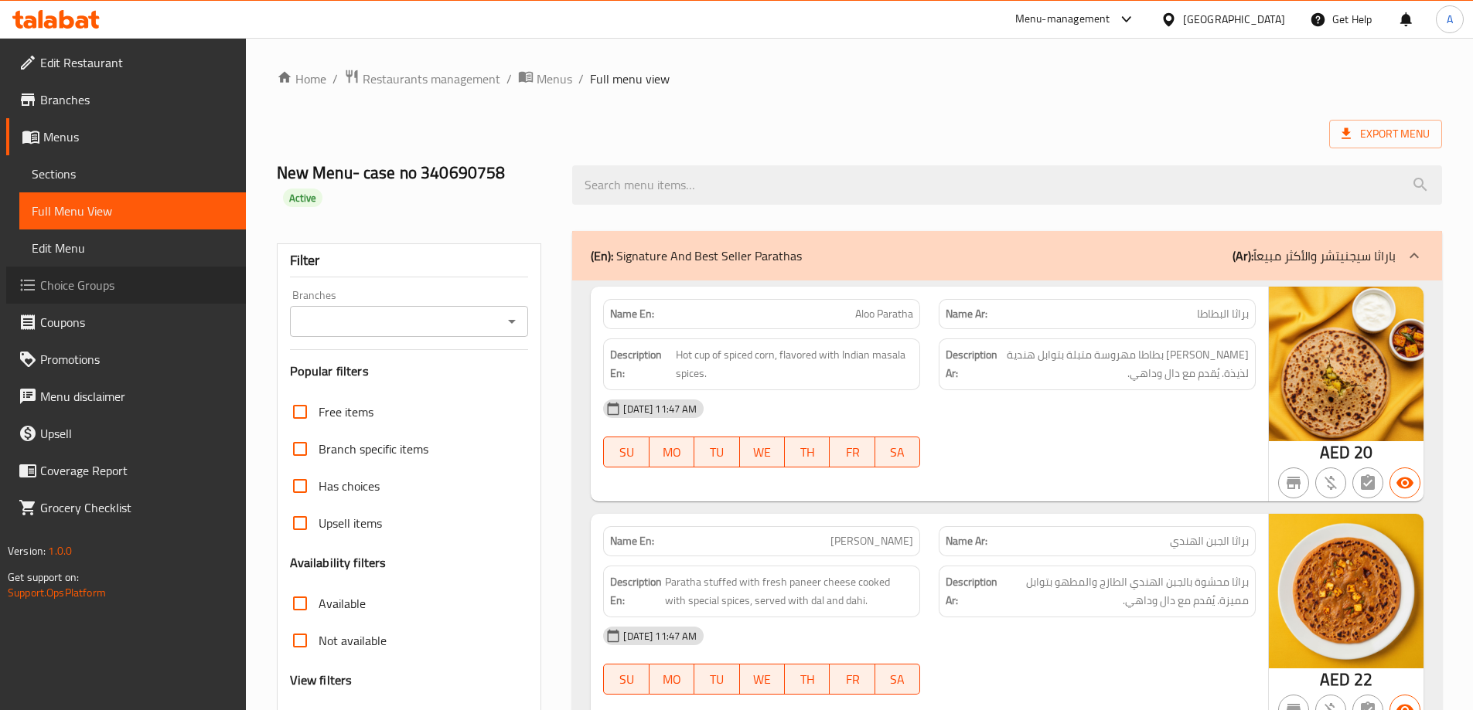
click at [91, 272] on link "Choice Groups" at bounding box center [126, 285] width 240 height 37
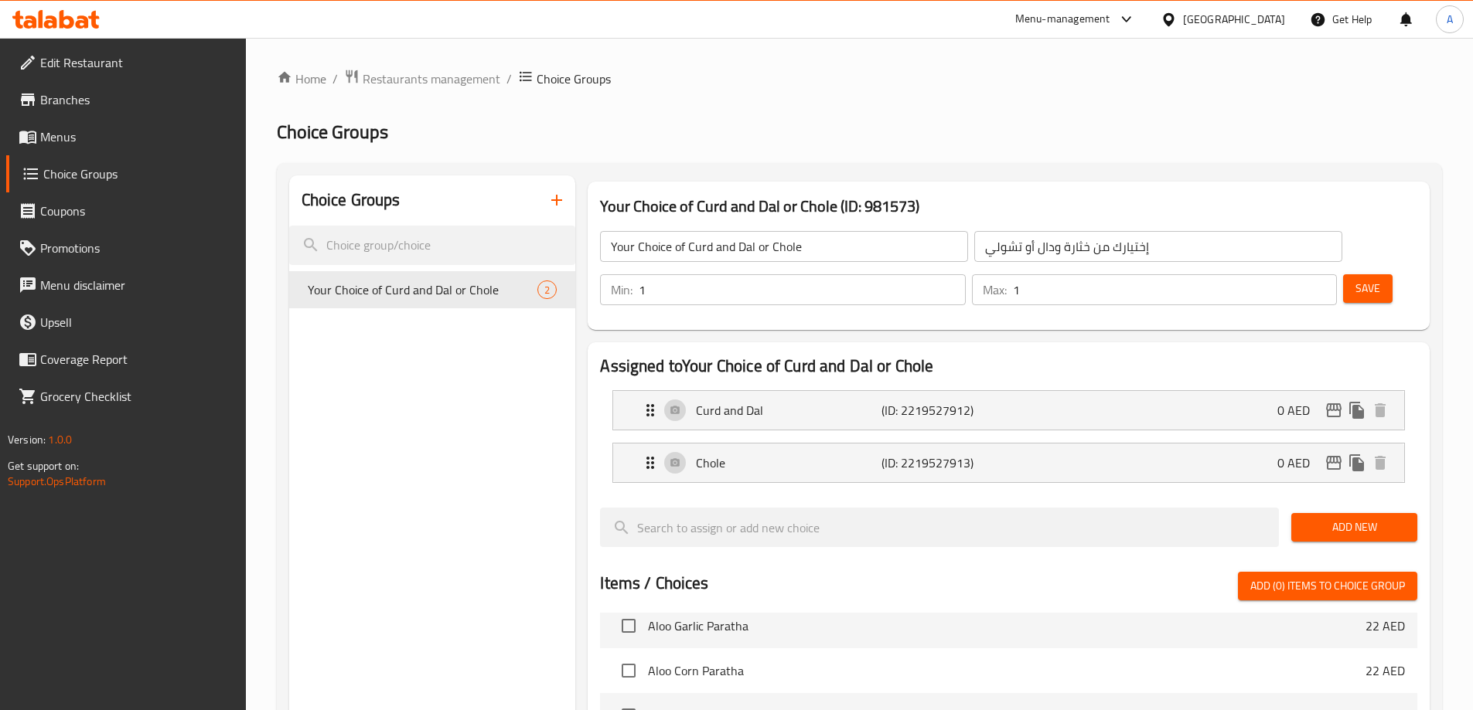
click at [484, 415] on div "Choice Groups Your Choice of Curd and Dal or Chole 2" at bounding box center [432, 670] width 287 height 990
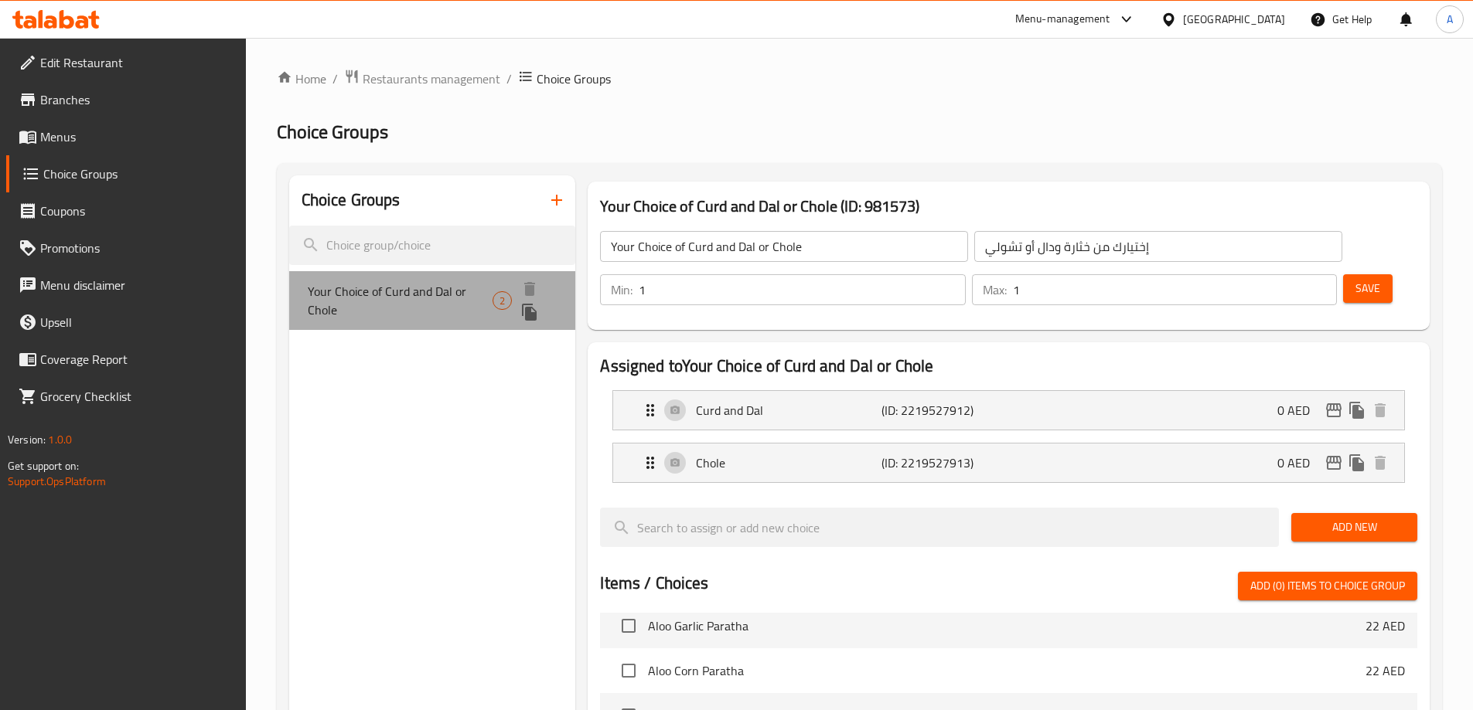
click at [458, 284] on span "Your Choice of Curd and Dal or Chole" at bounding box center [401, 300] width 186 height 37
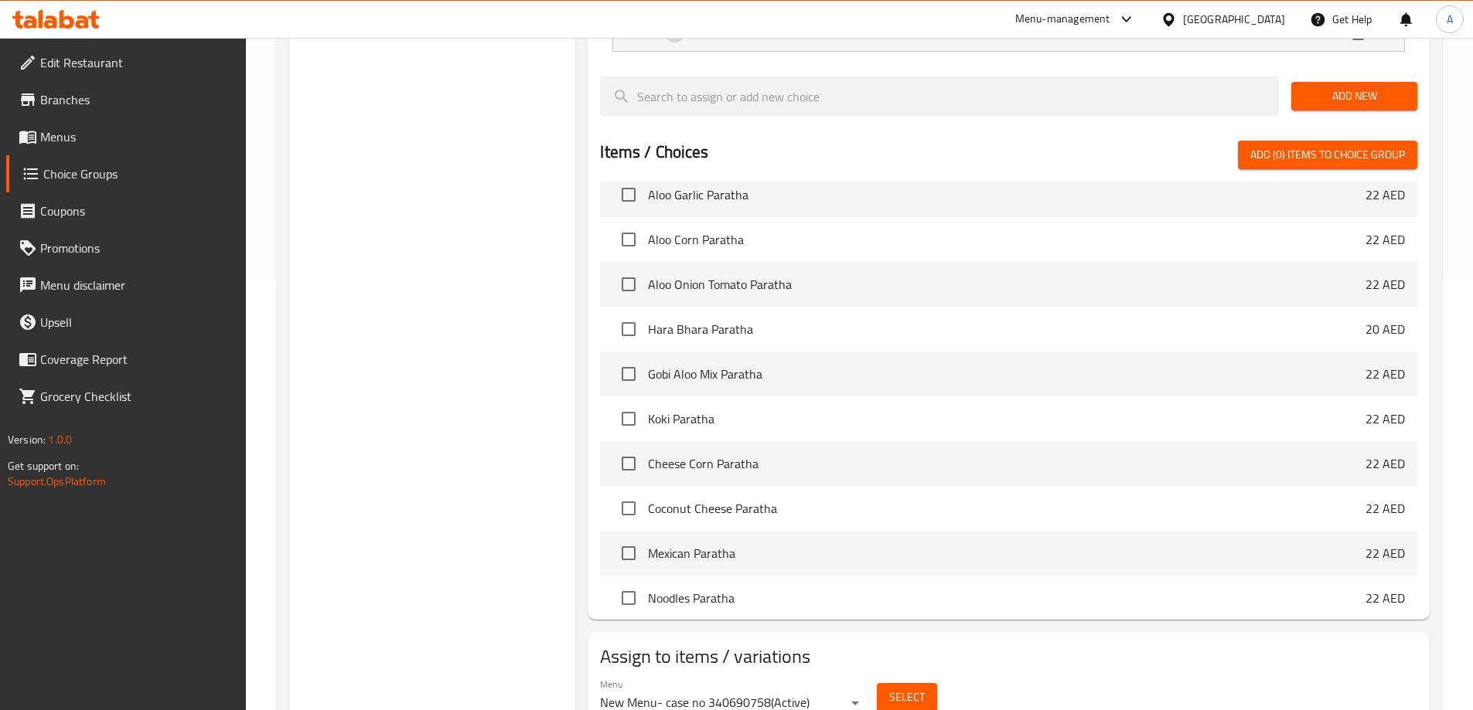
scroll to position [455, 0]
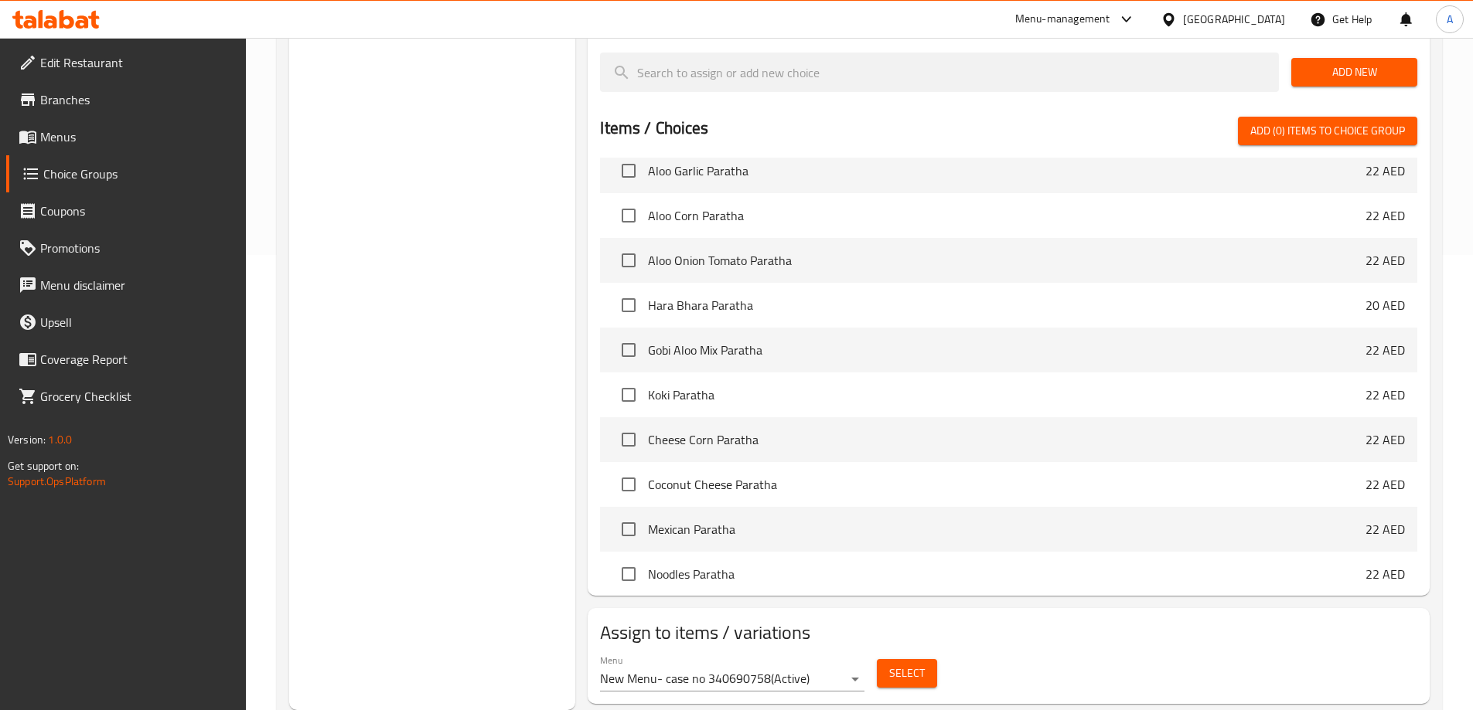
click at [918, 664] on span "Select" at bounding box center [907, 673] width 36 height 19
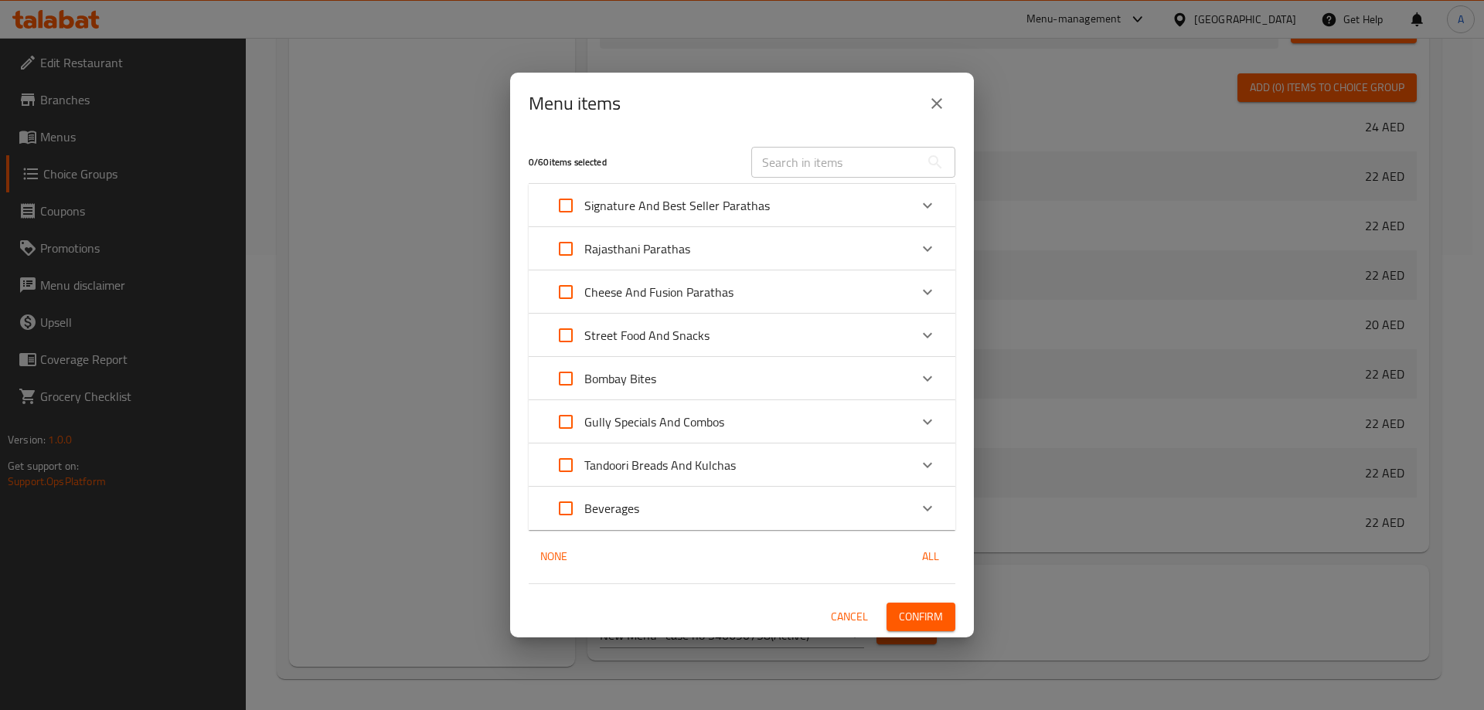
click at [932, 96] on icon "close" at bounding box center [937, 103] width 19 height 19
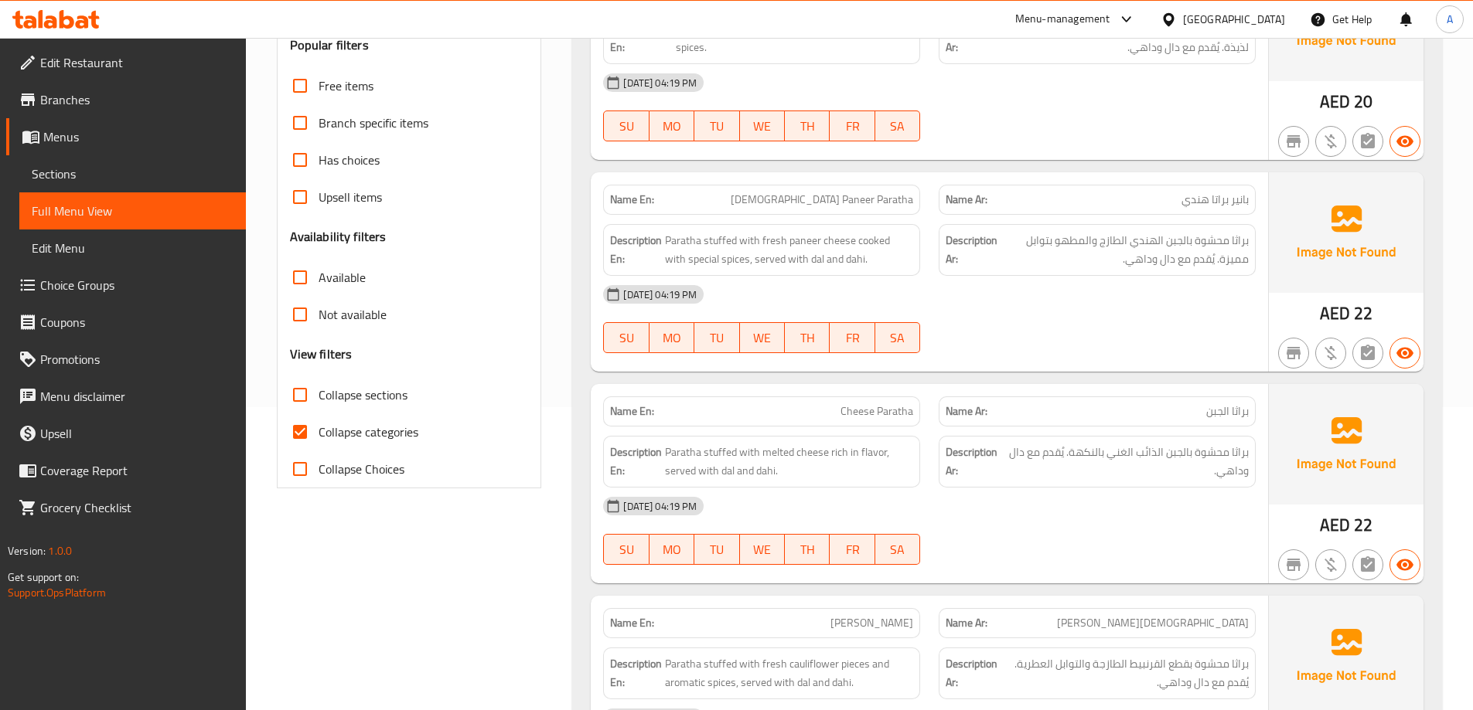
scroll to position [309, 0]
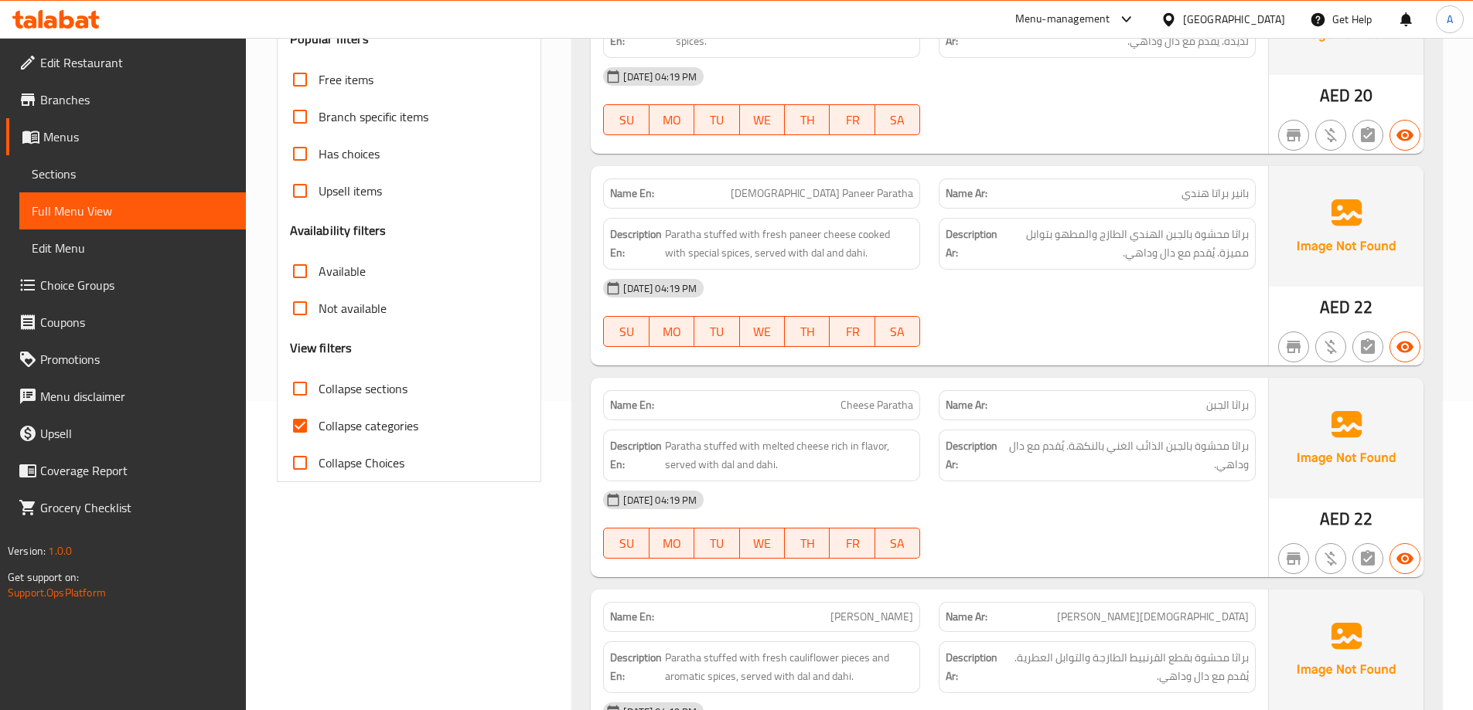
click at [126, 139] on span "Menus" at bounding box center [138, 137] width 190 height 19
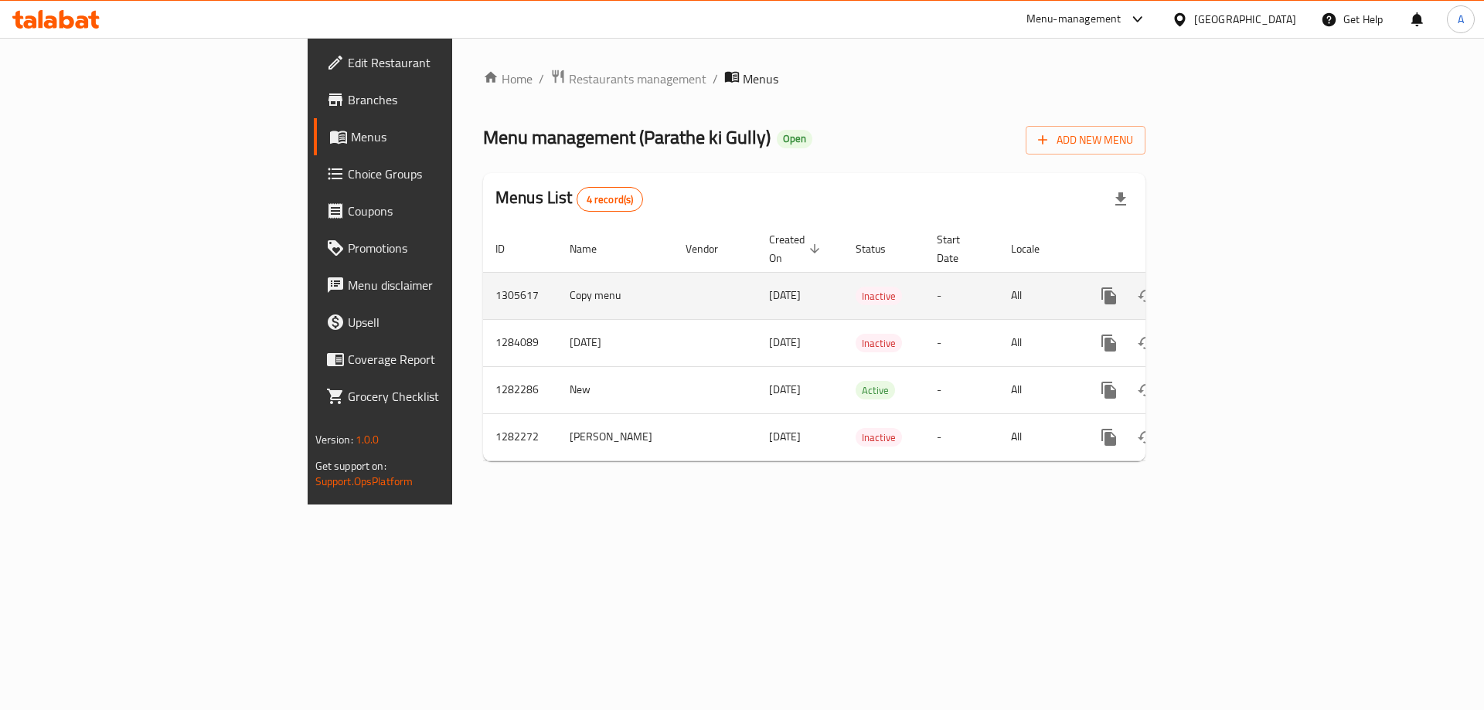
click at [1230, 287] on icon "enhanced table" at bounding box center [1220, 296] width 19 height 19
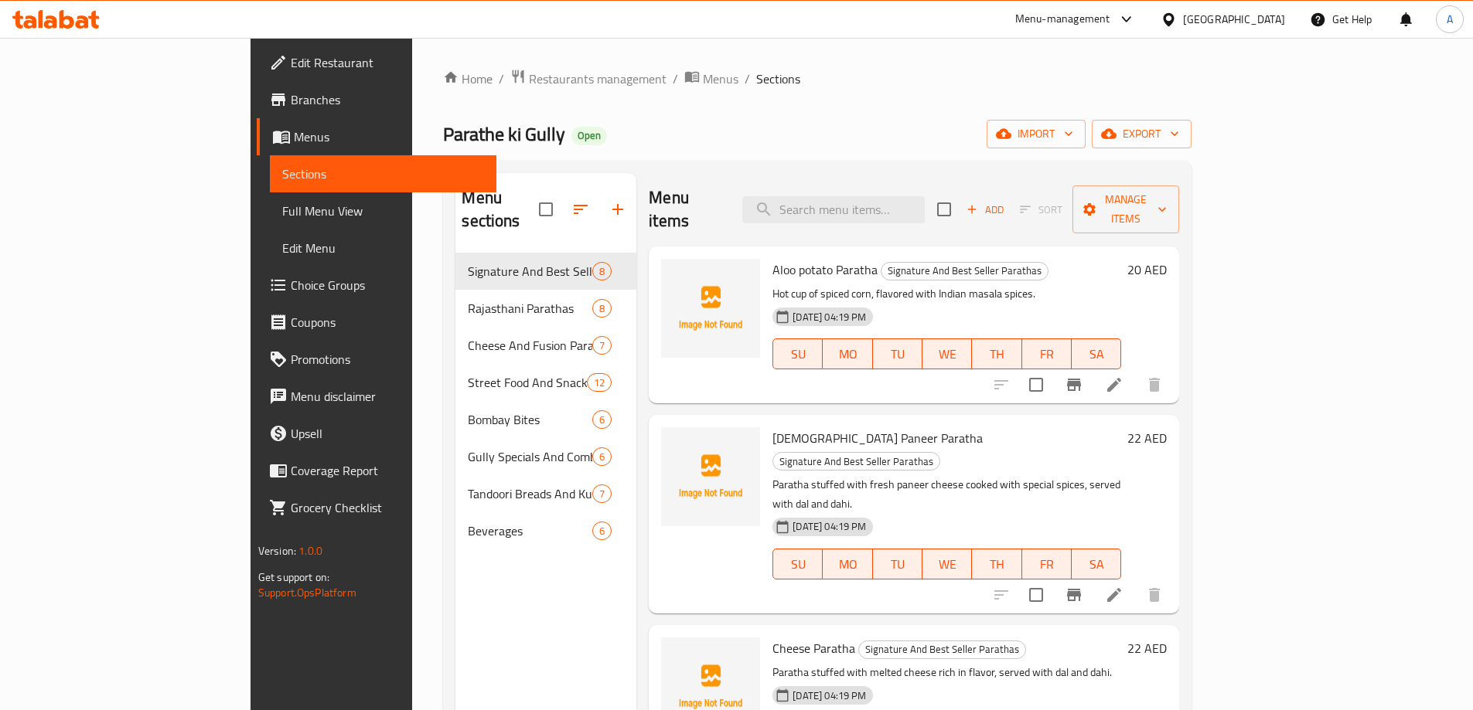
click at [1136, 158] on div "Home / Restaurants management / Menus / Sections Parathe ki Gully Open import e…" at bounding box center [817, 482] width 748 height 827
click at [892, 179] on div "Menu items Add Sort Manage items" at bounding box center [914, 209] width 530 height 73
click at [895, 196] on input "search" at bounding box center [833, 209] width 182 height 27
paste input "Sev Puri"
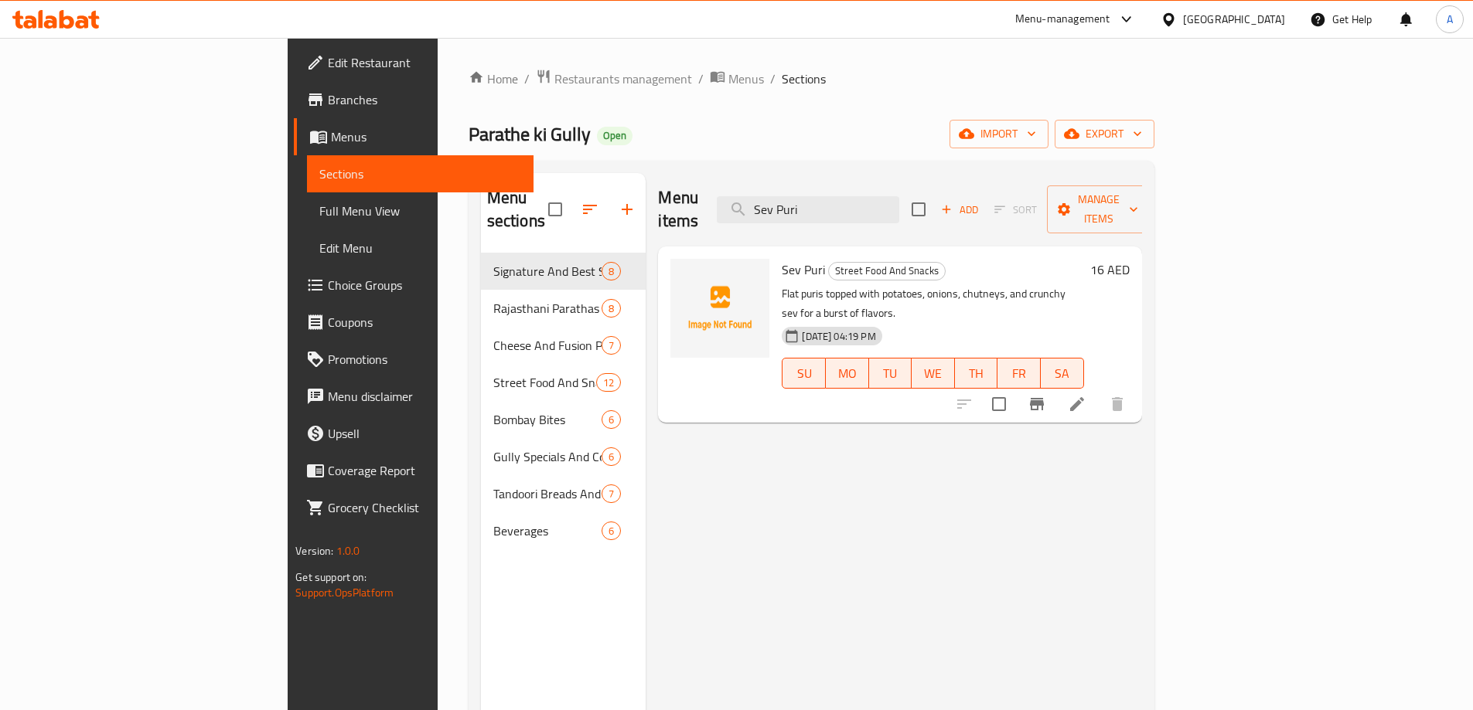
type input "Sev Puri"
click at [1098, 390] on li at bounding box center [1076, 404] width 43 height 28
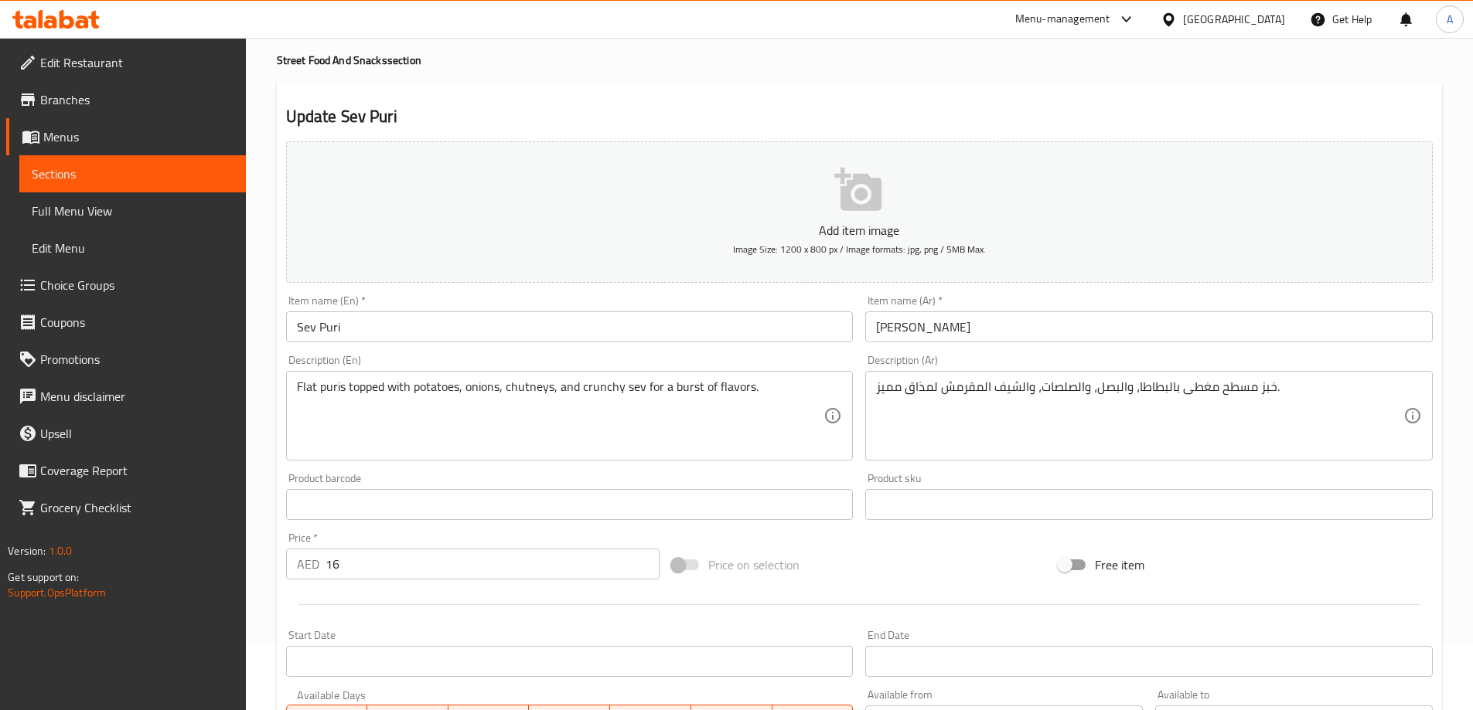
scroll to position [77, 0]
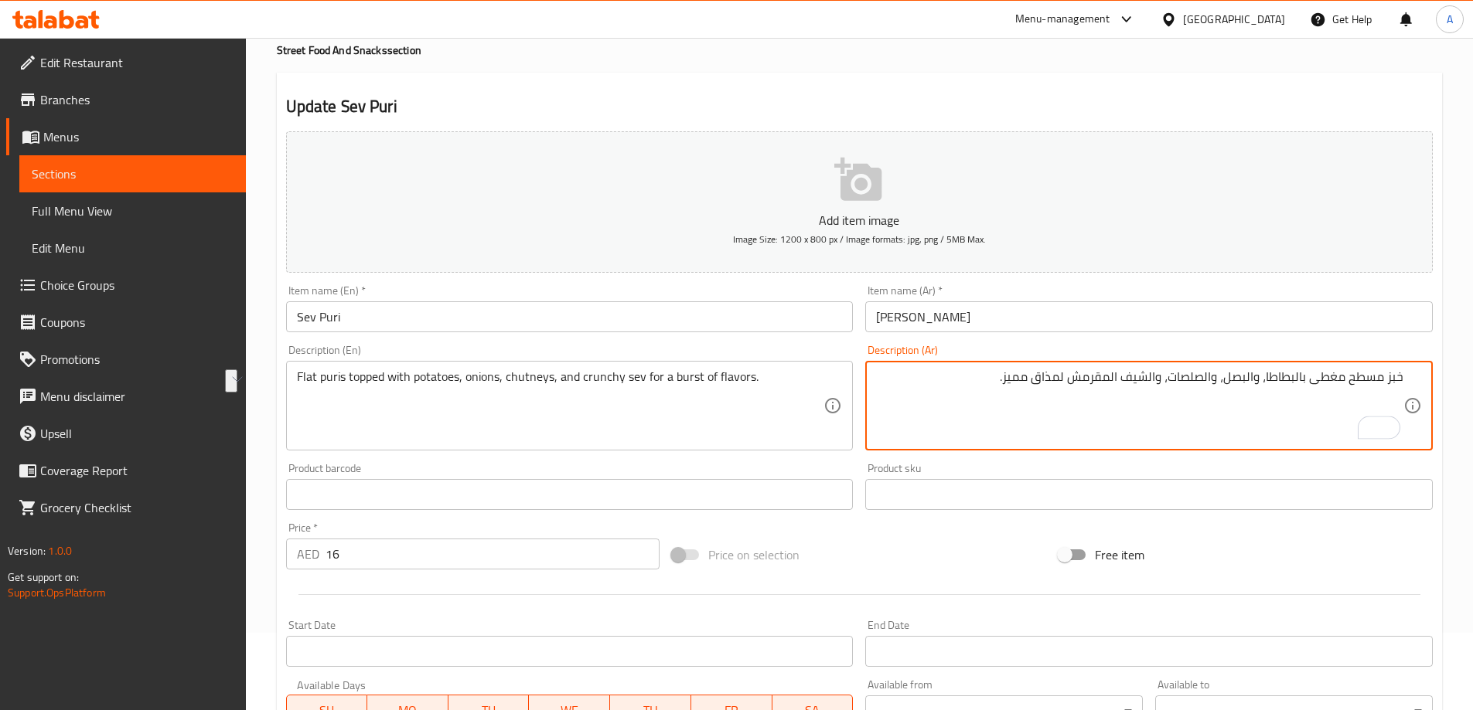
drag, startPoint x: 1402, startPoint y: 376, endPoint x: 1366, endPoint y: 383, distance: 37.0
click at [1366, 383] on textarea "خبز مسطح مغطى بالبطاطا، والبصل، والصلصات، والشيف المقرمش لمذاق مميز." at bounding box center [1139, 405] width 527 height 73
click at [903, 314] on input "[PERSON_NAME]" at bounding box center [1148, 316] width 567 height 31
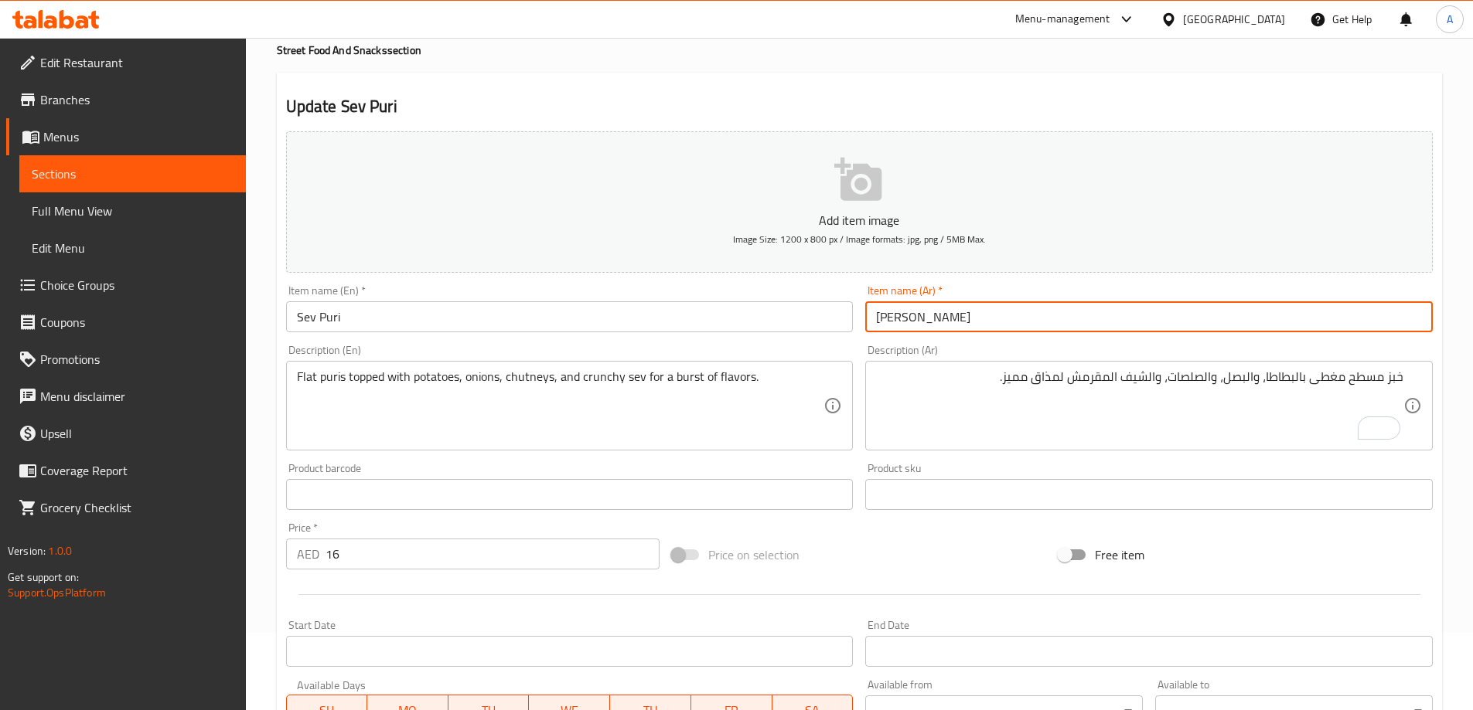
click at [903, 314] on input "[PERSON_NAME]" at bounding box center [1148, 316] width 567 height 31
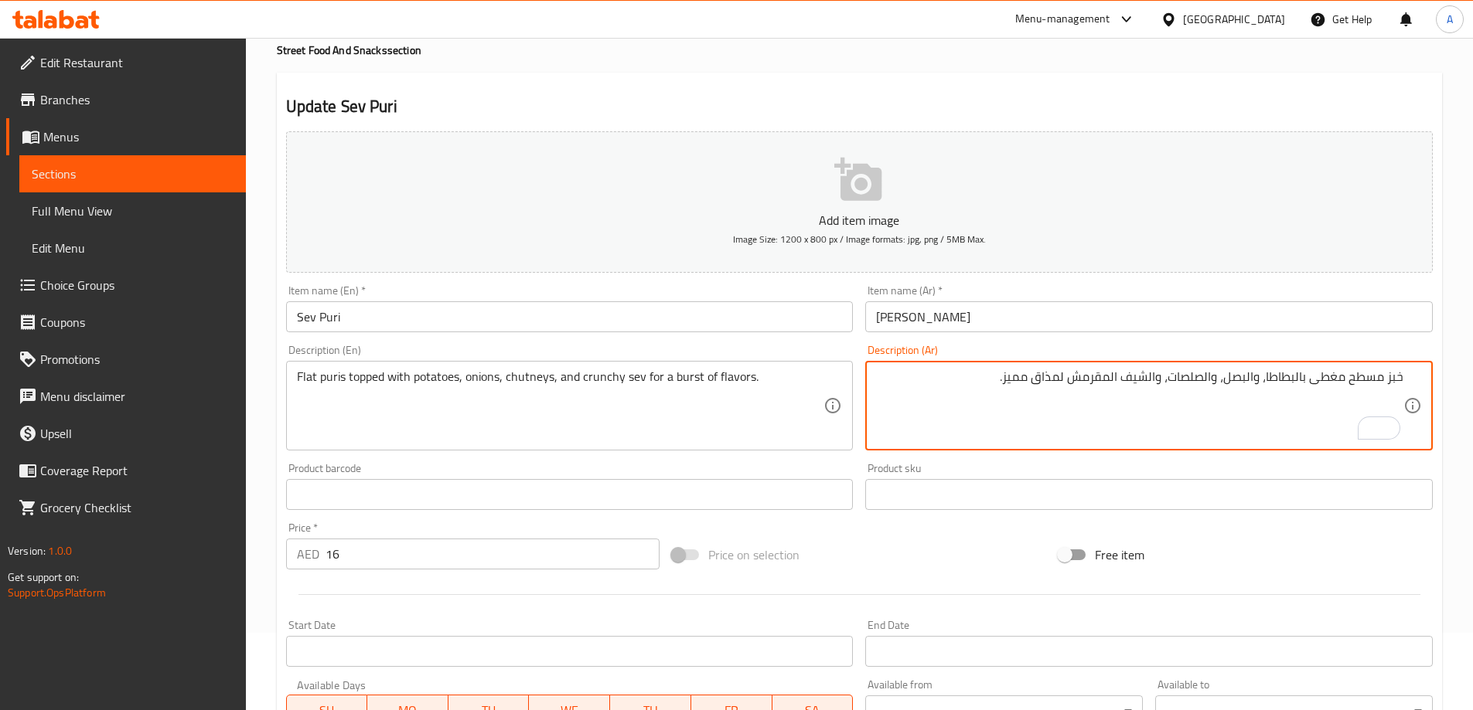
drag, startPoint x: 1346, startPoint y: 375, endPoint x: 1430, endPoint y: 373, distance: 84.3
click at [1396, 376] on textarea "خبز مسطح مغطى بالبطاطا، والبصل، والصلصات، والشيف المقرمش لمذاق مميز." at bounding box center [1139, 405] width 527 height 73
paste textarea "وري"
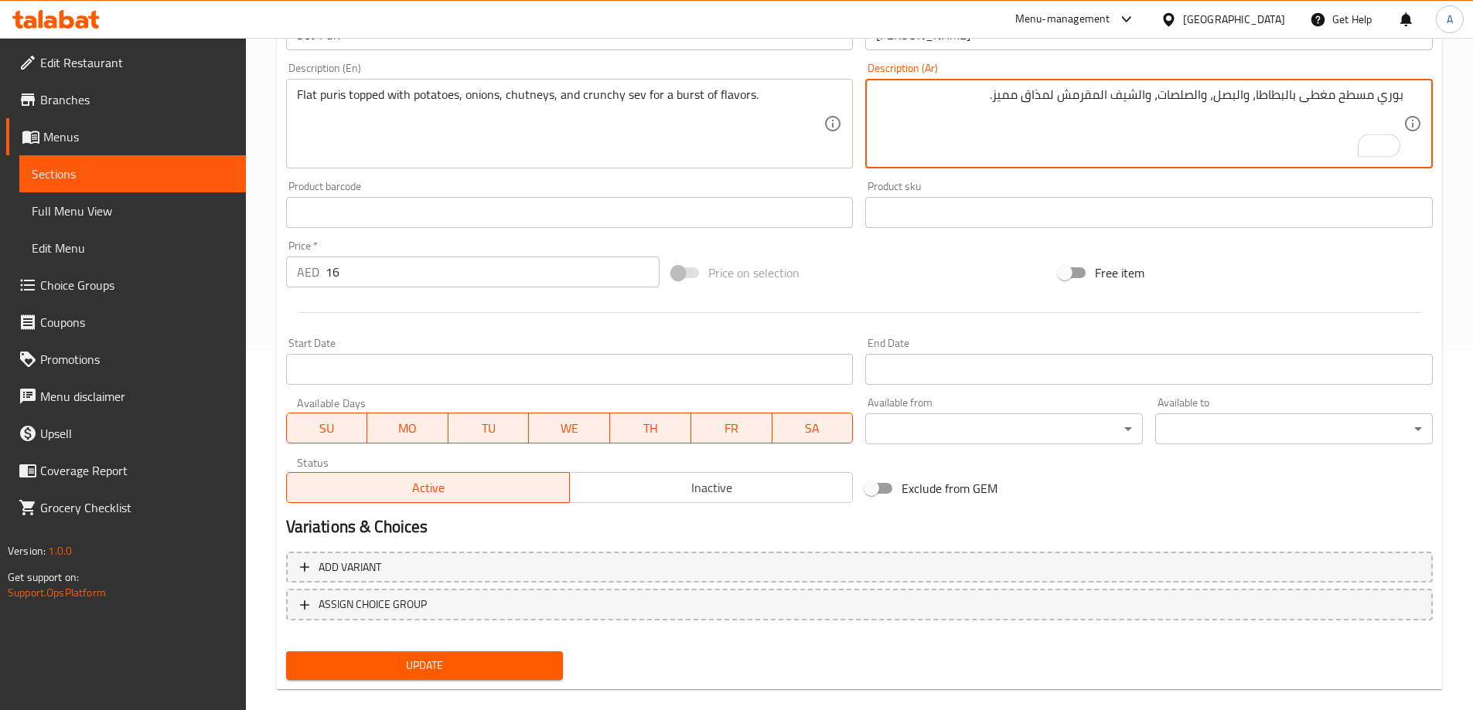
scroll to position [382, 0]
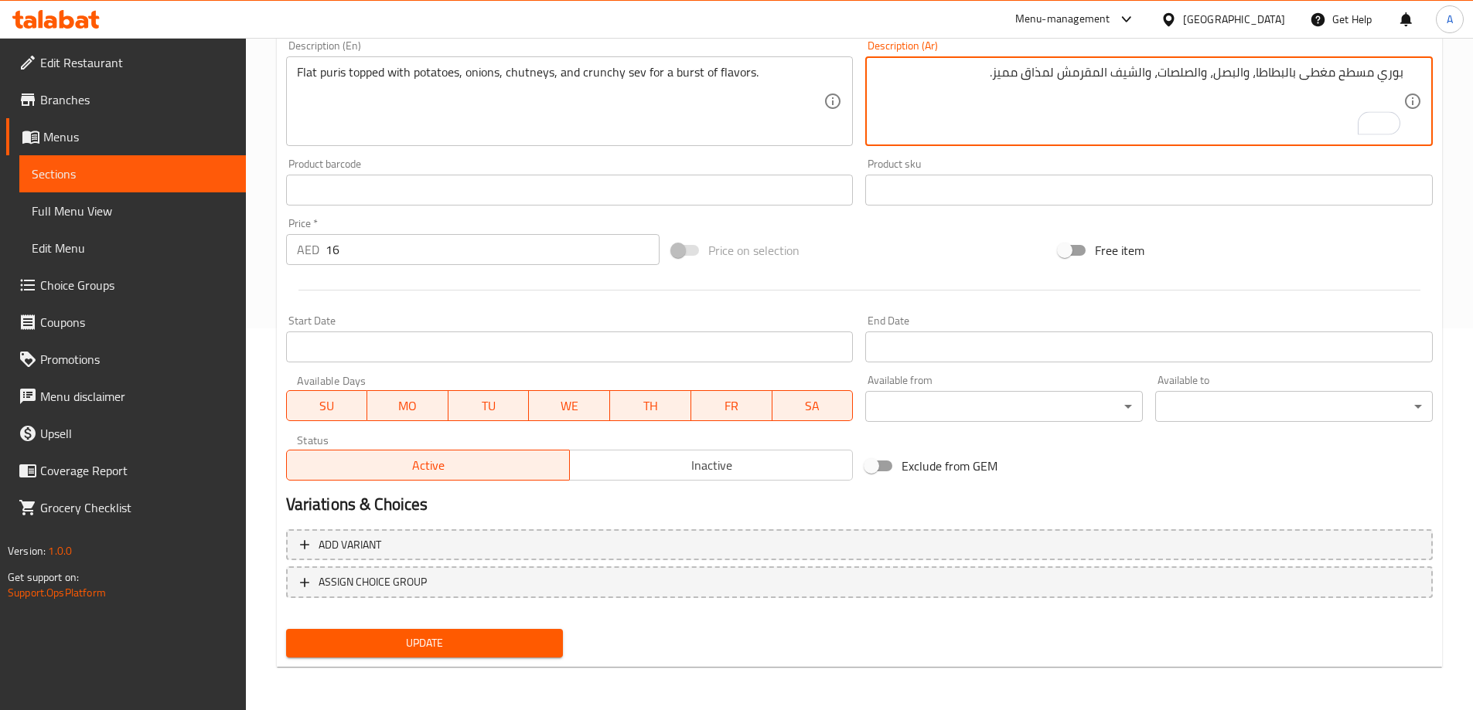
type textarea "بوري مسطح مغطى بالبطاطا، والبصل، والصلصات، والشيف المقرمش لمذاق مميز."
click at [371, 627] on div "Update" at bounding box center [425, 643] width 290 height 41
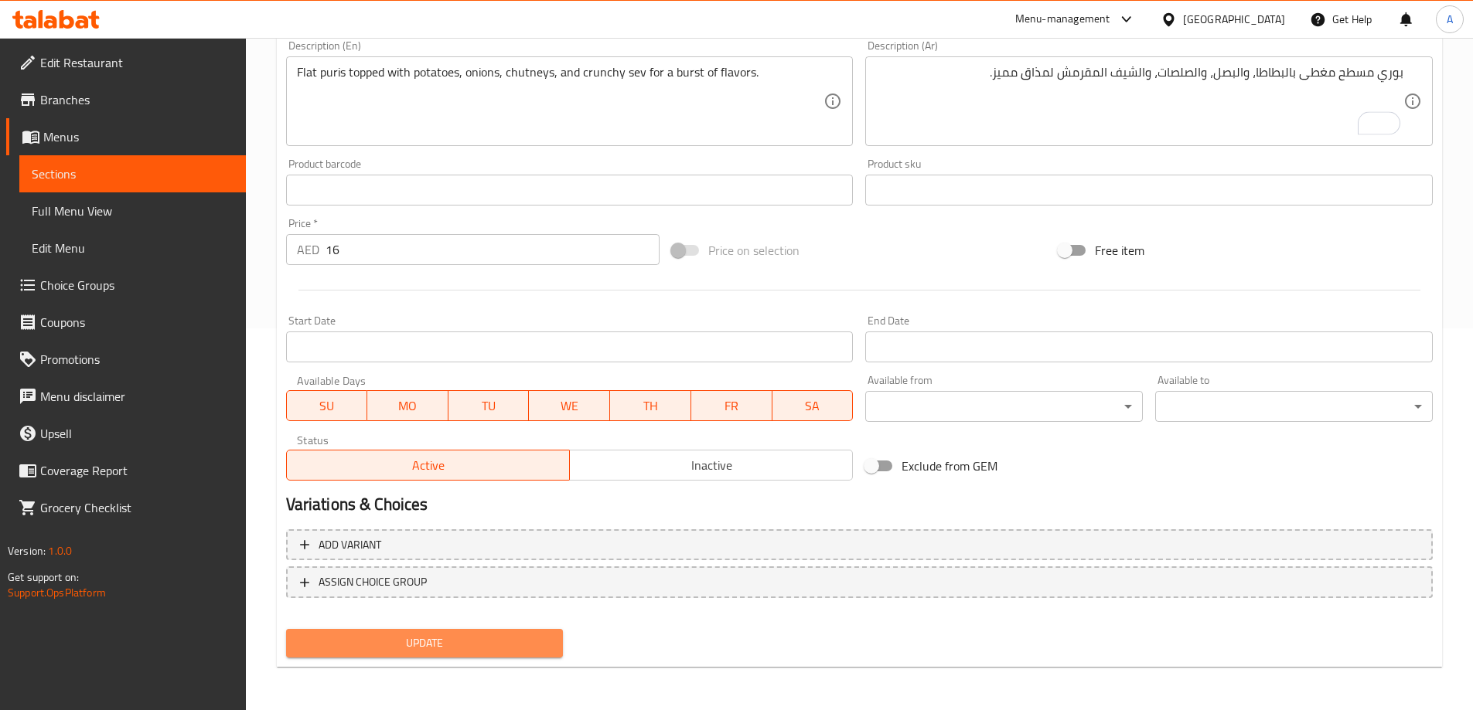
click at [371, 636] on span "Update" at bounding box center [424, 643] width 253 height 19
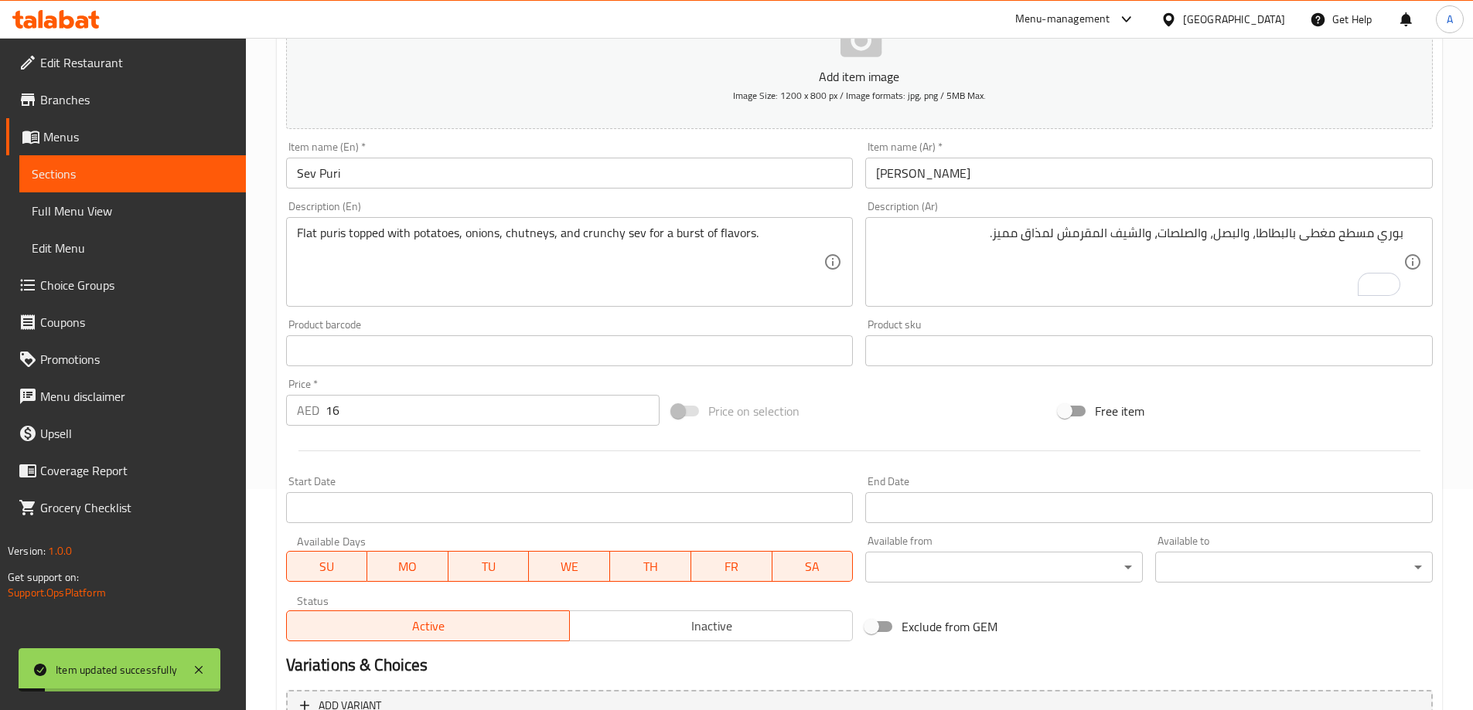
scroll to position [0, 0]
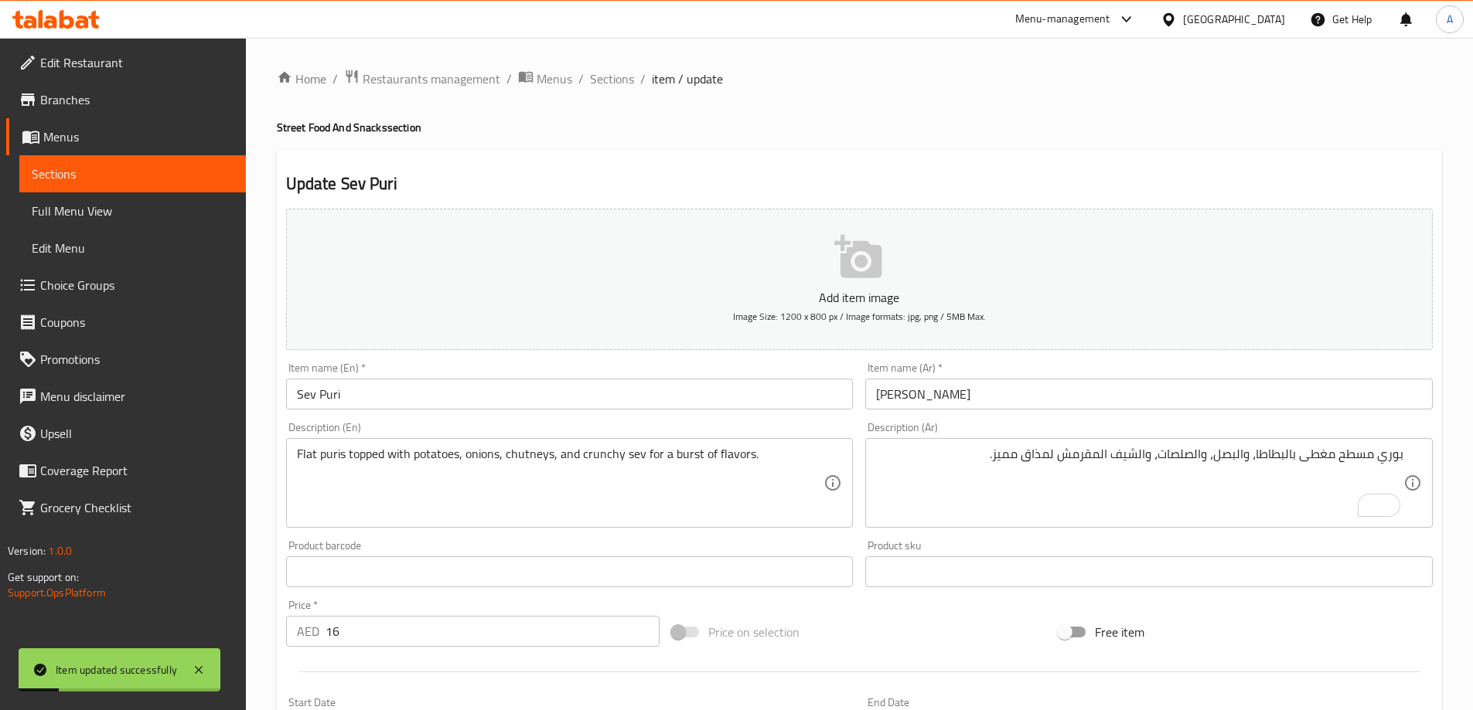
click at [613, 60] on div "Home / Restaurants management / Menus / Sections / item / update Street Food An…" at bounding box center [859, 565] width 1227 height 1054
click at [614, 86] on span "Sections" at bounding box center [612, 79] width 44 height 19
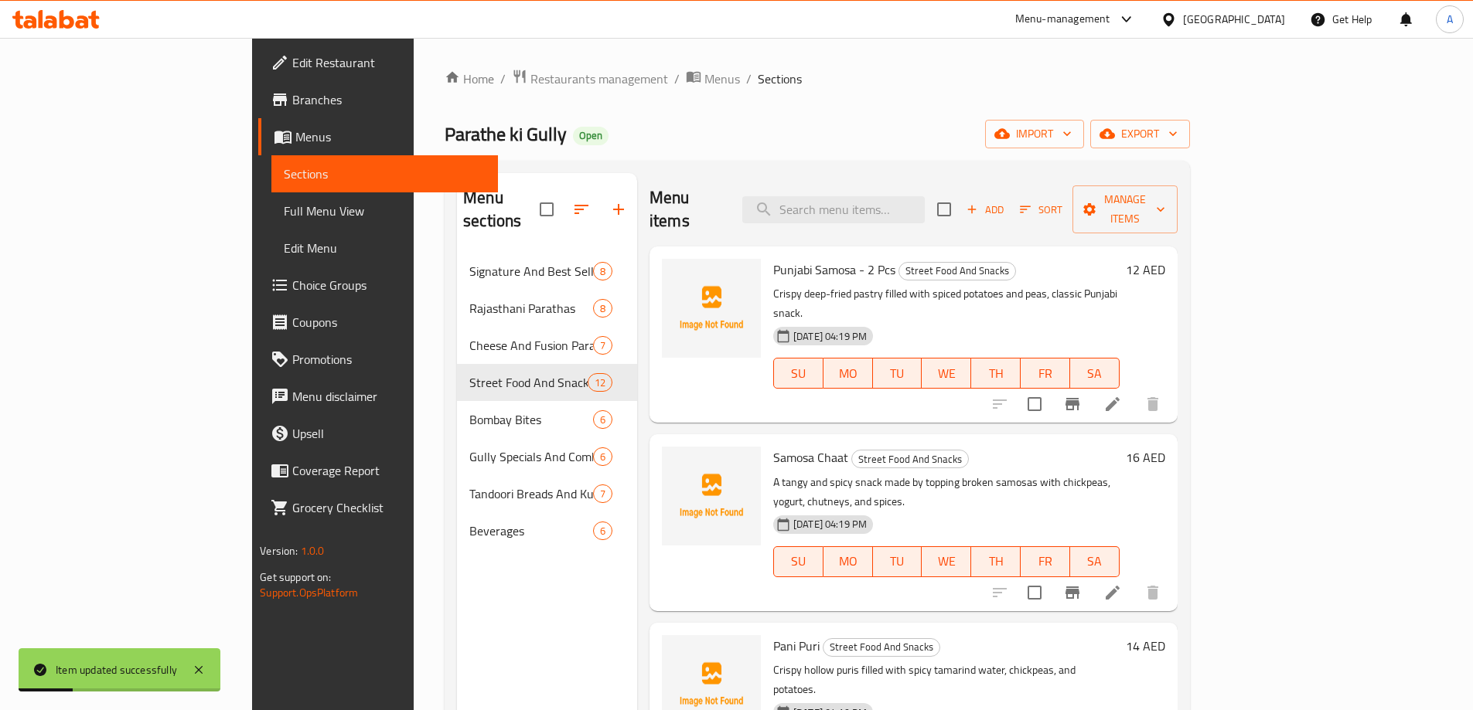
click at [934, 220] on div "Menu items Add Sort Manage items" at bounding box center [913, 209] width 528 height 73
click at [924, 209] on input "search" at bounding box center [833, 209] width 182 height 27
paste input "Dahi Puri"
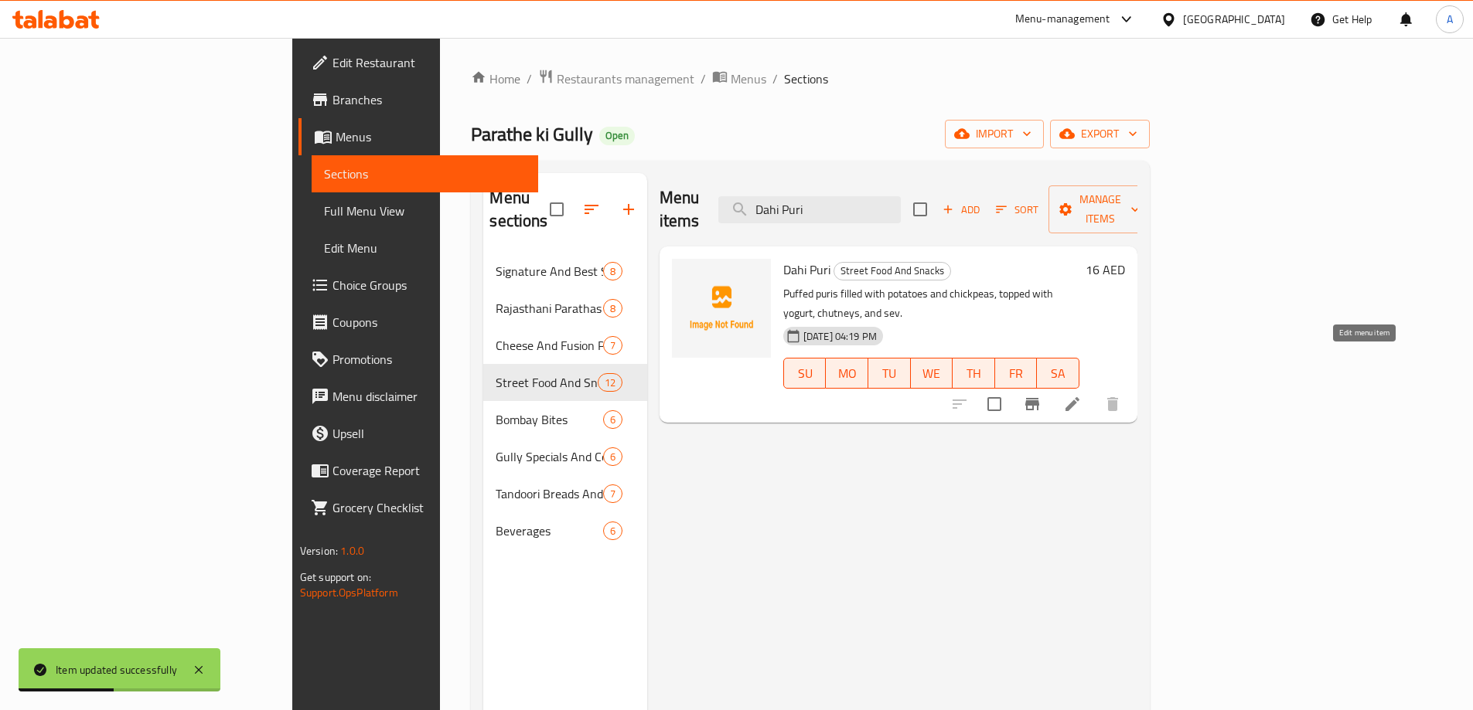
type input "Dahi Puri"
click at [1081, 395] on icon at bounding box center [1072, 404] width 19 height 19
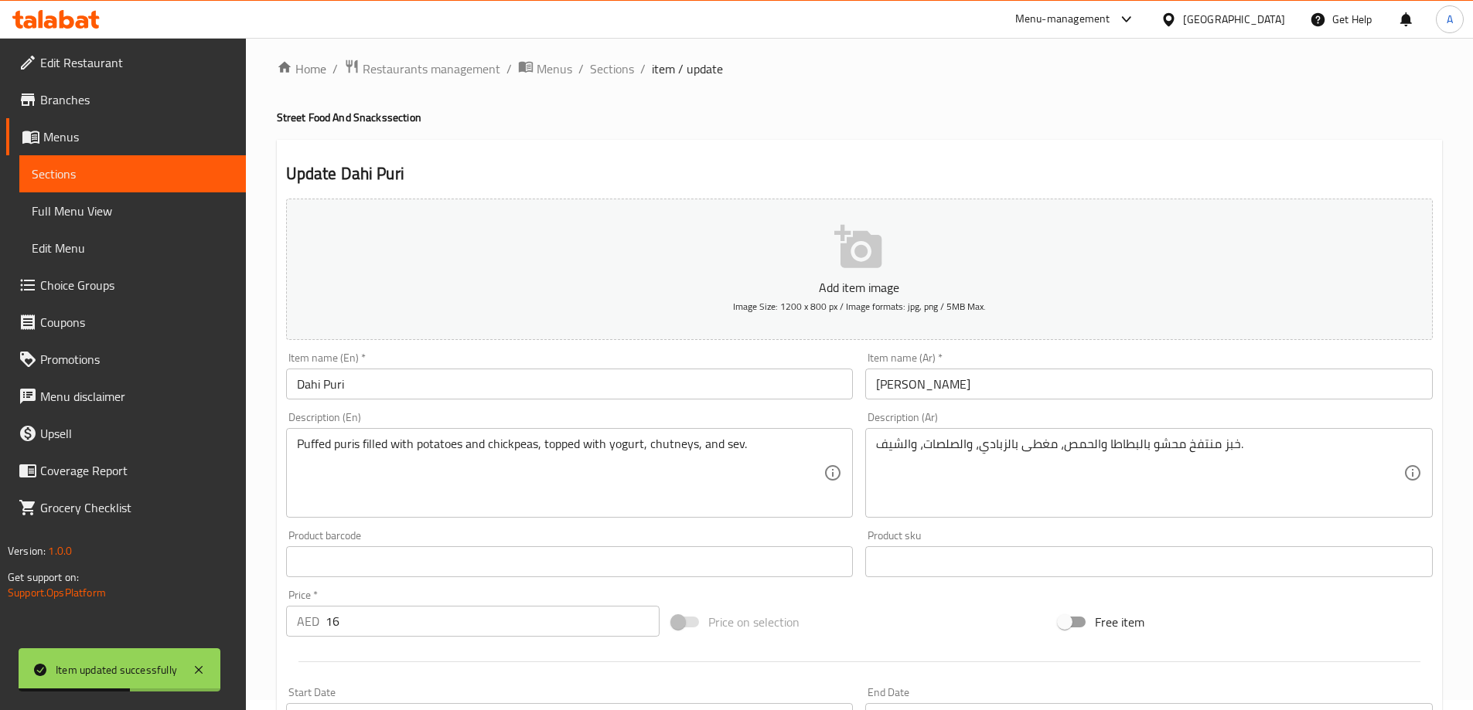
scroll to position [77, 0]
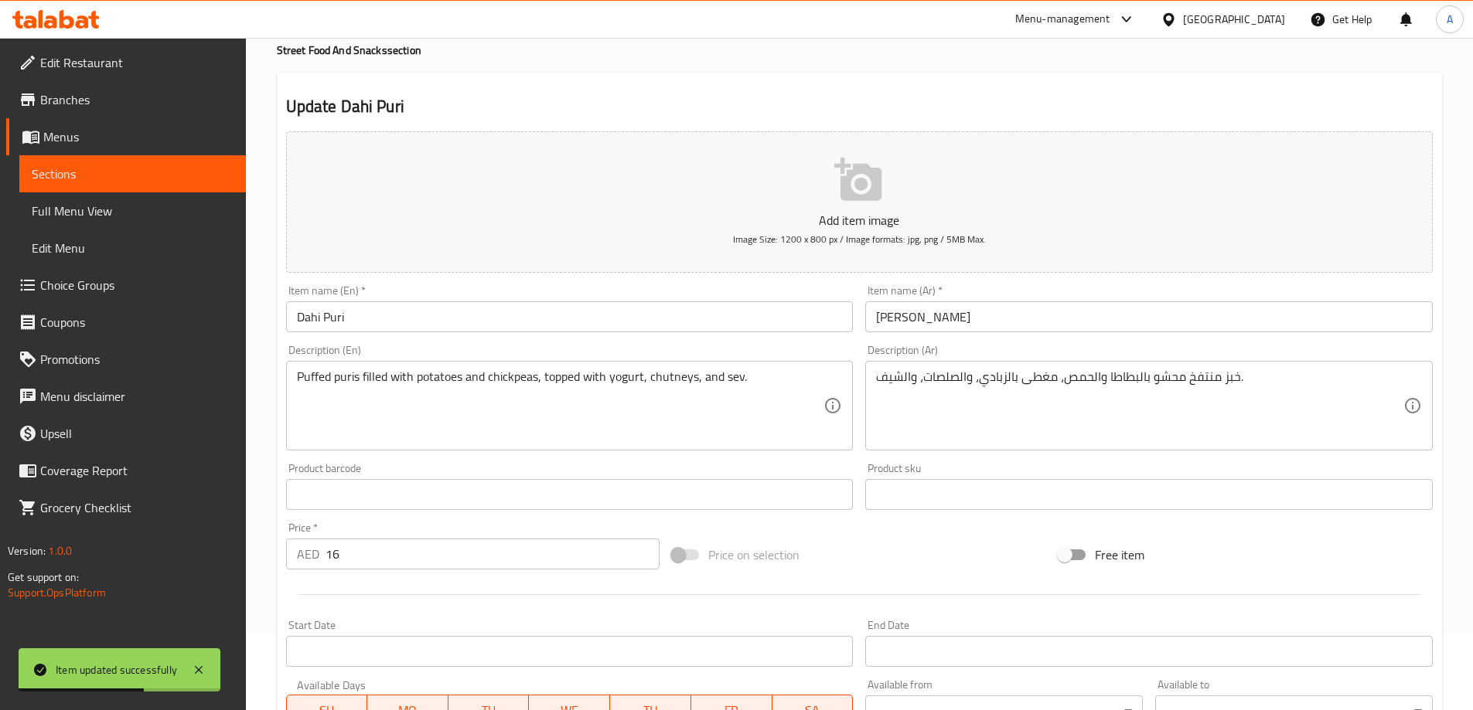
click at [1053, 325] on input "[PERSON_NAME]" at bounding box center [1148, 316] width 567 height 31
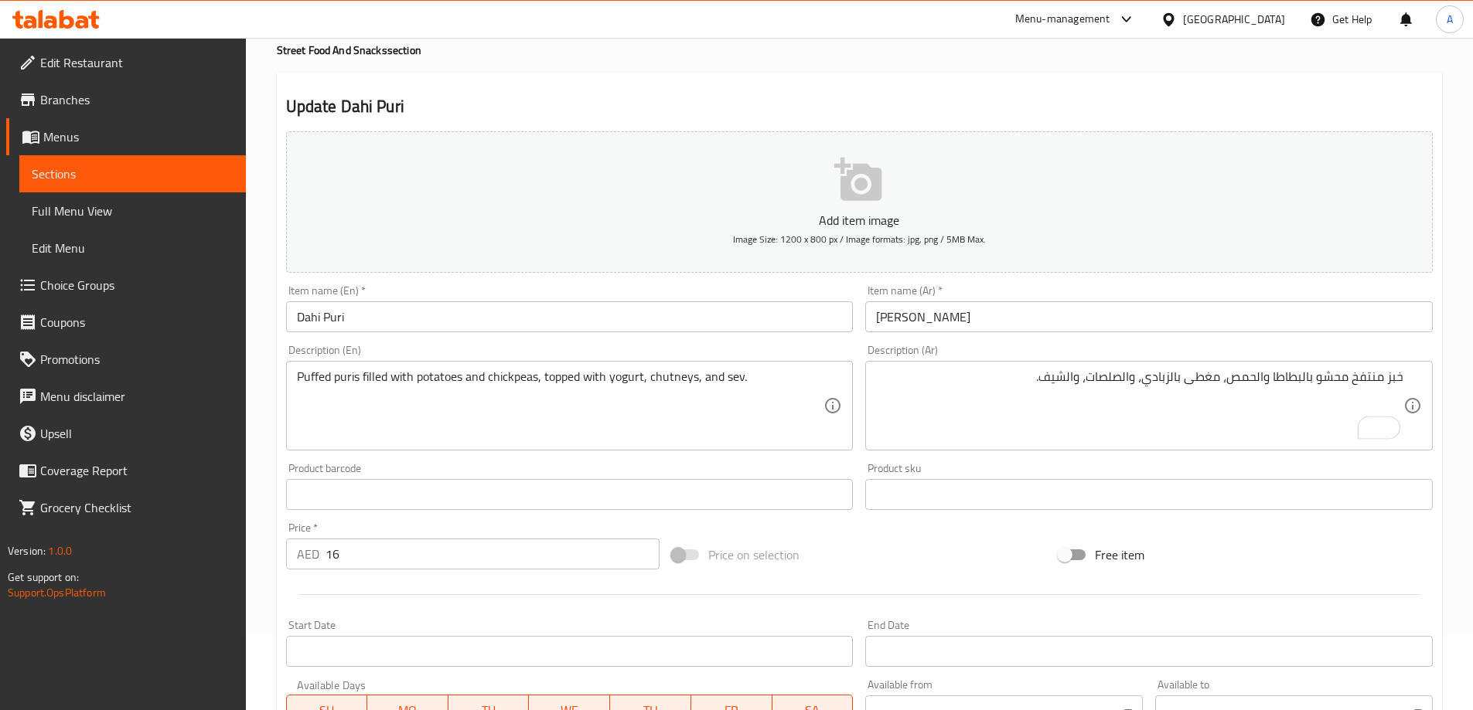
drag, startPoint x: 1405, startPoint y: 380, endPoint x: 1377, endPoint y: 383, distance: 28.8
click at [1377, 383] on div "خبز منتفخ محشو بالبطاطا والحمص، مغطى بالزبادي، والصلصات، والشيف. Description (A…" at bounding box center [1148, 406] width 567 height 90
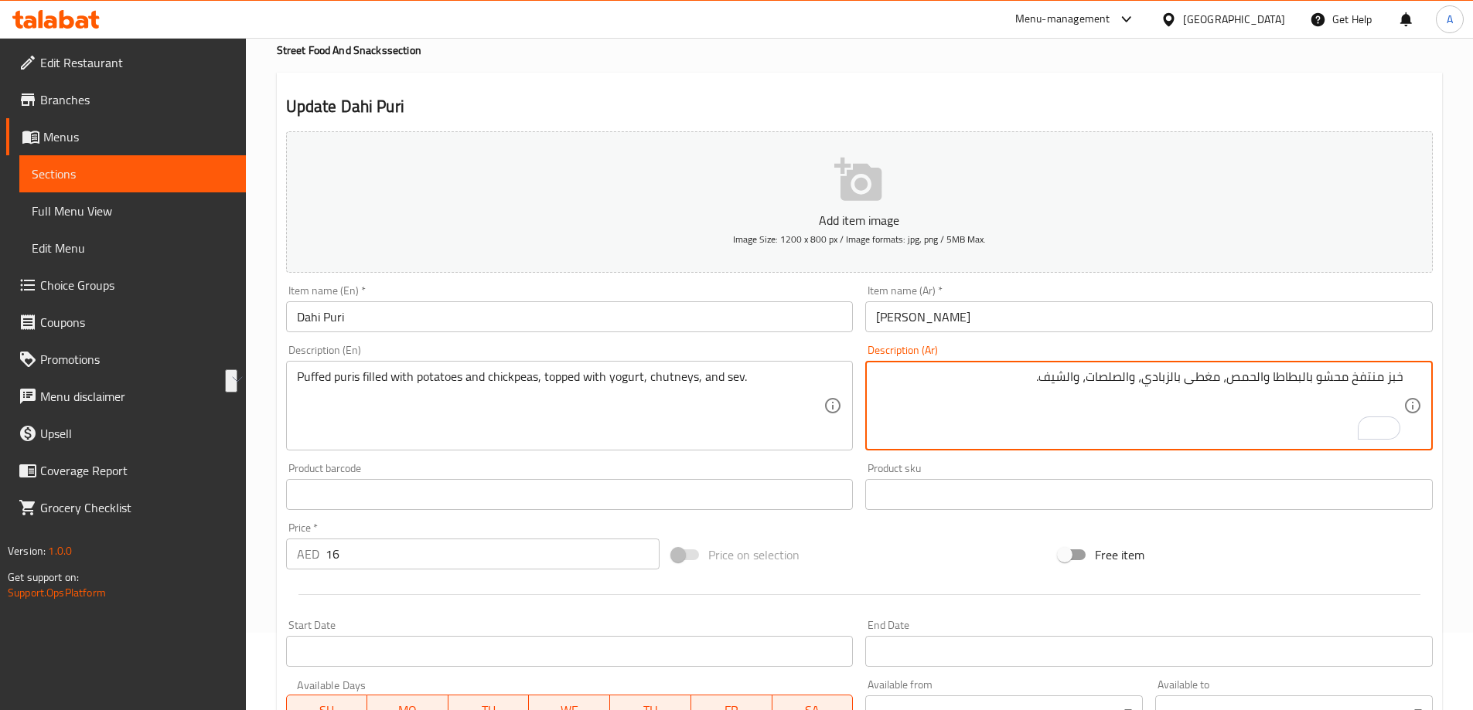
drag, startPoint x: 1354, startPoint y: 383, endPoint x: 1422, endPoint y: 380, distance: 67.3
click at [1422, 380] on div "خبز منتفخ محشو بالبطاطا والحمص، مغطى بالزبادي، والصلصات، والشيف. Description (A…" at bounding box center [1148, 406] width 567 height 90
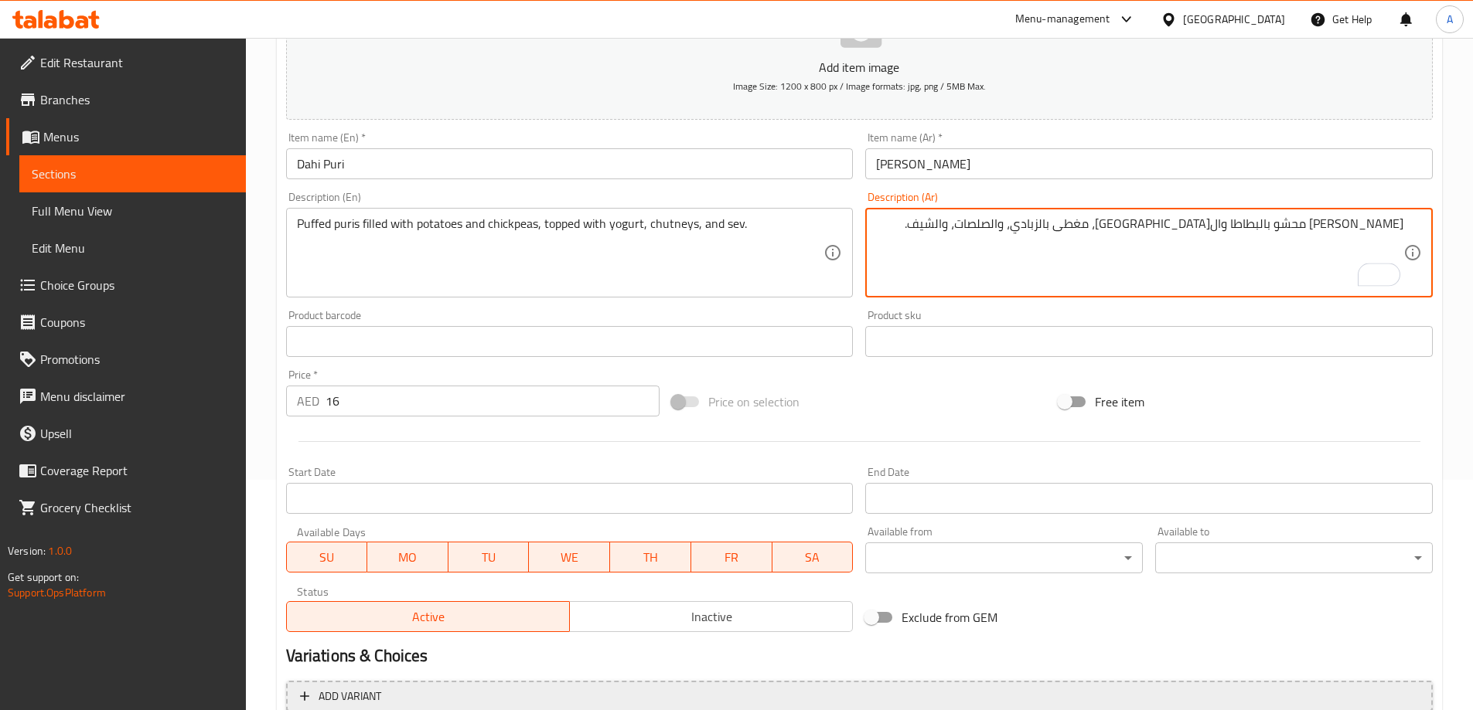
scroll to position [382, 0]
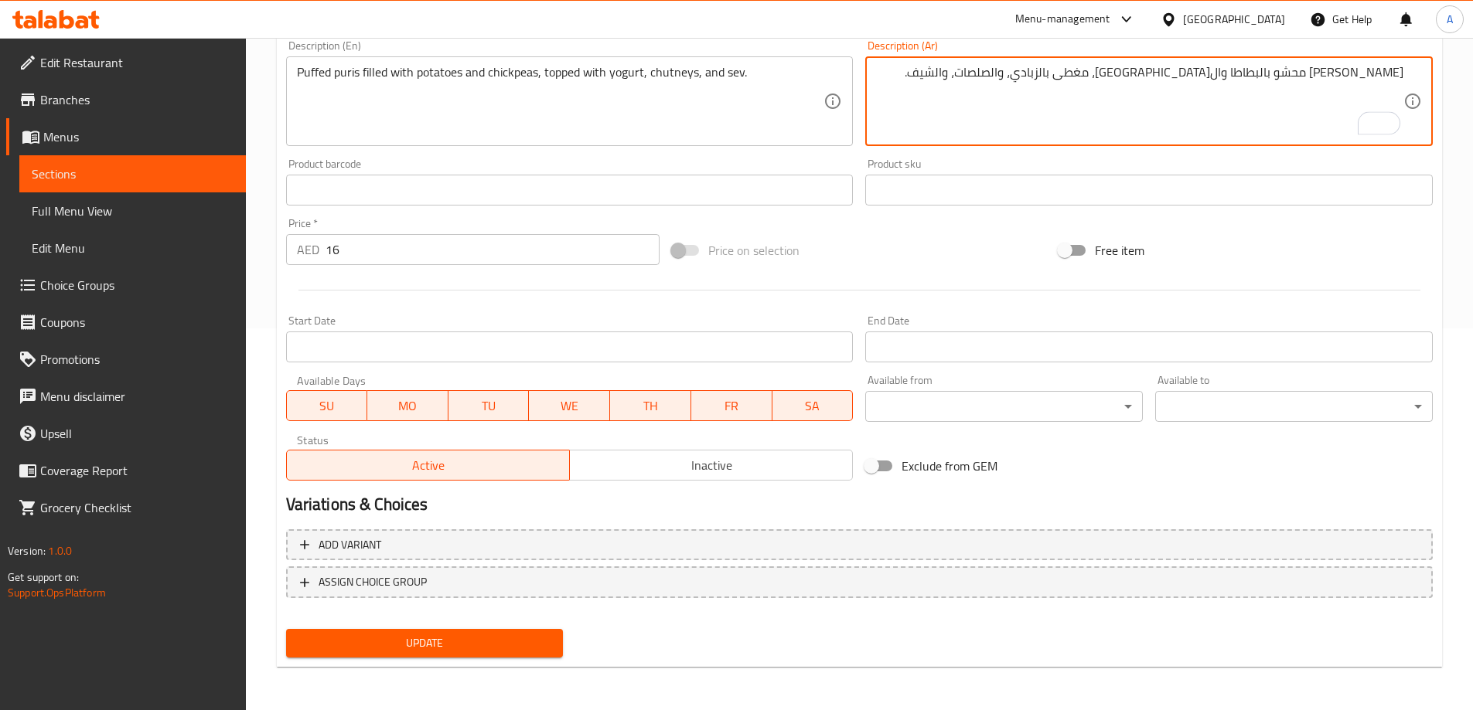
type textarea "[PERSON_NAME] محشو بالبطاطا وال[GEOGRAPHIC_DATA]، مغطى بالزبادي، والصلصات، والش…"
click at [506, 628] on div "Update" at bounding box center [425, 643] width 290 height 41
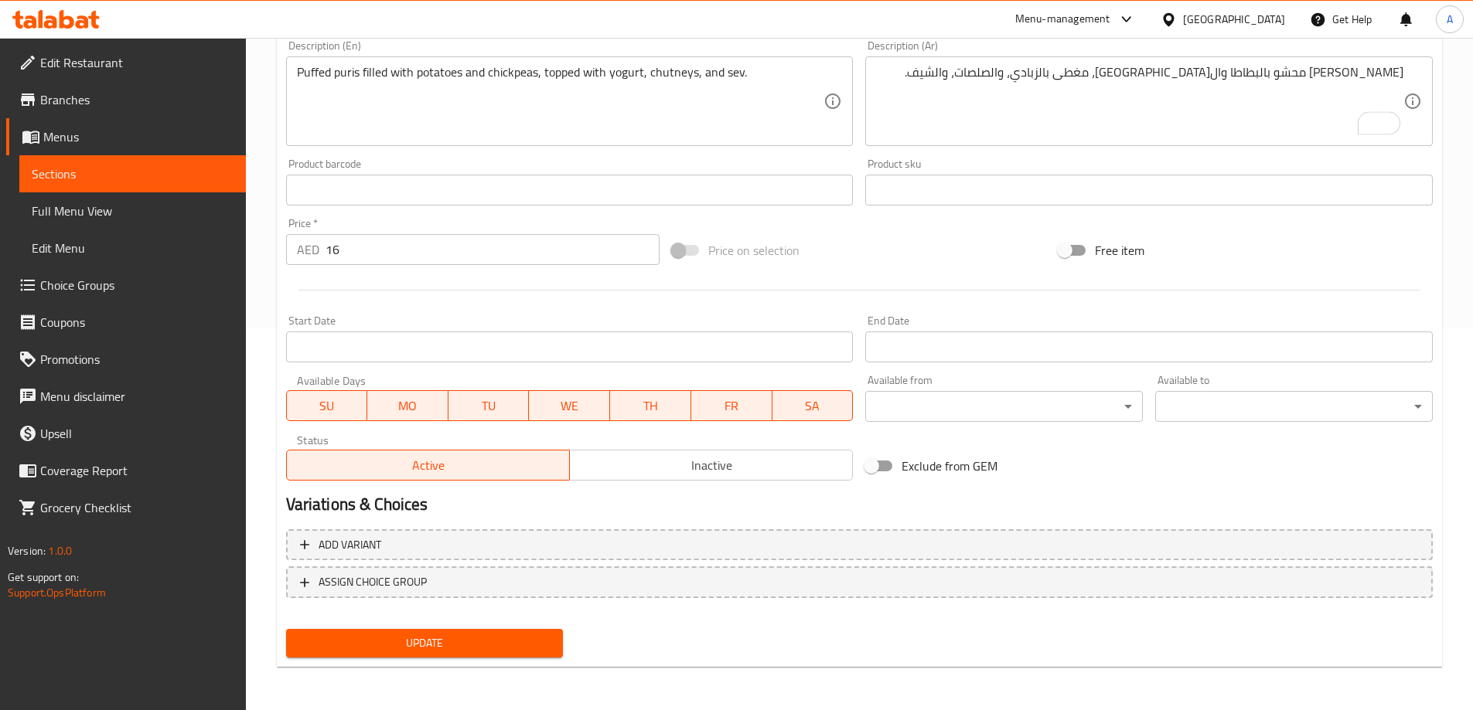
drag, startPoint x: 536, startPoint y: 643, endPoint x: 789, endPoint y: 644, distance: 252.8
click at [536, 644] on span "Update" at bounding box center [424, 643] width 253 height 19
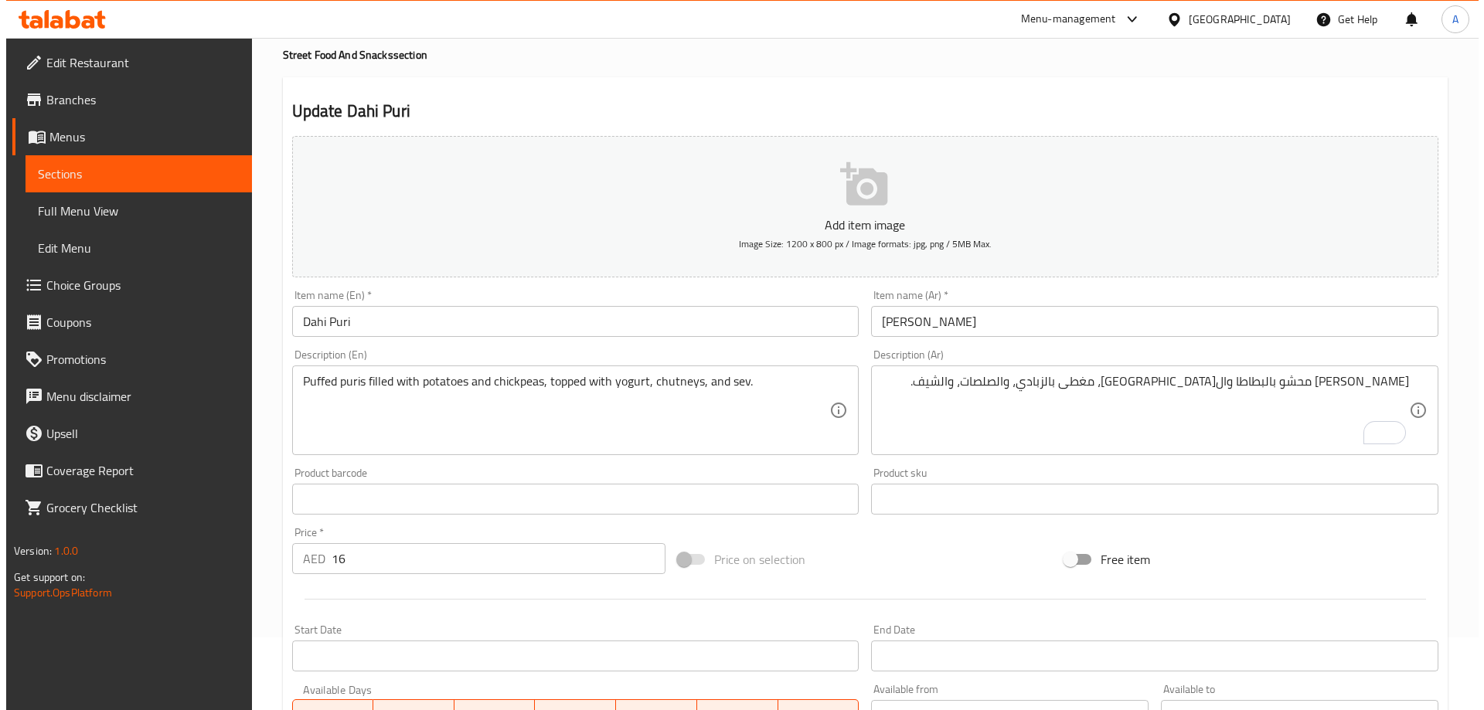
scroll to position [0, 0]
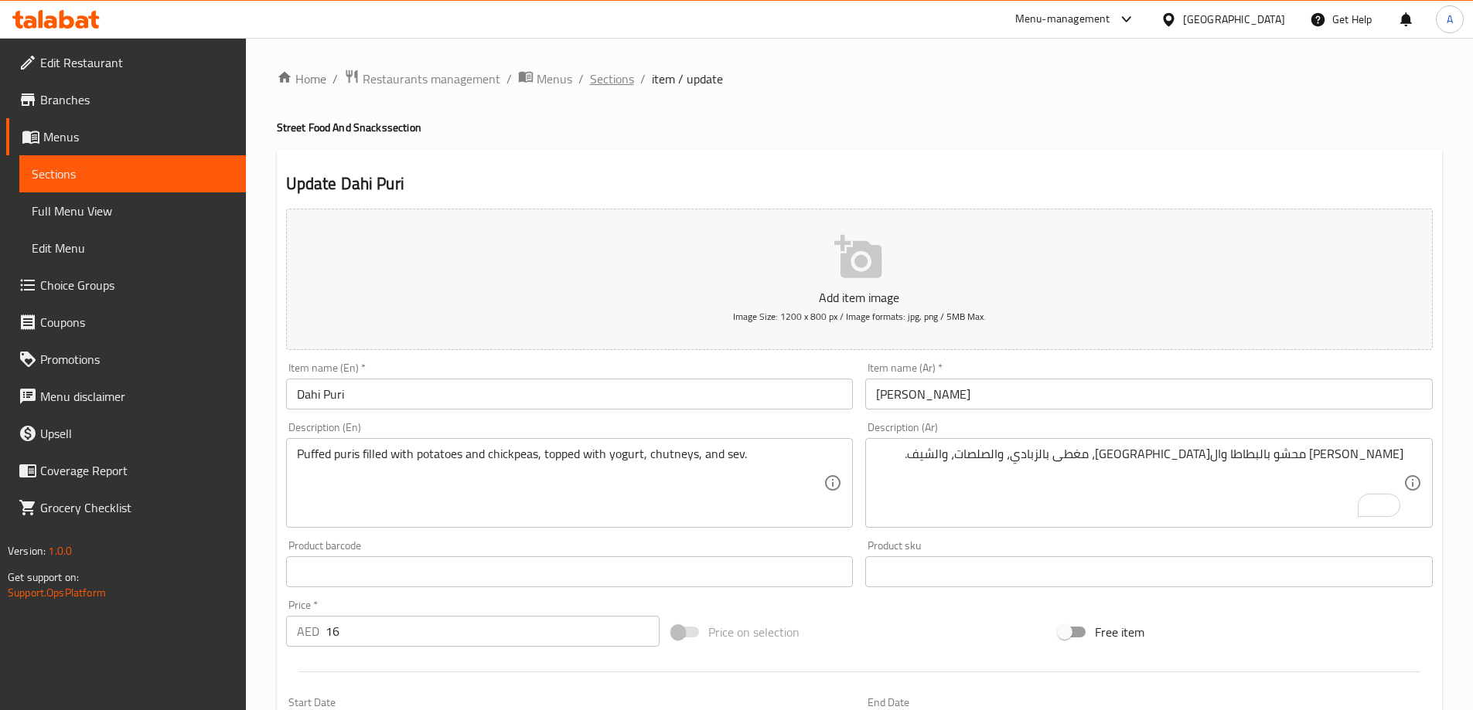
click at [614, 71] on span "Sections" at bounding box center [612, 79] width 44 height 19
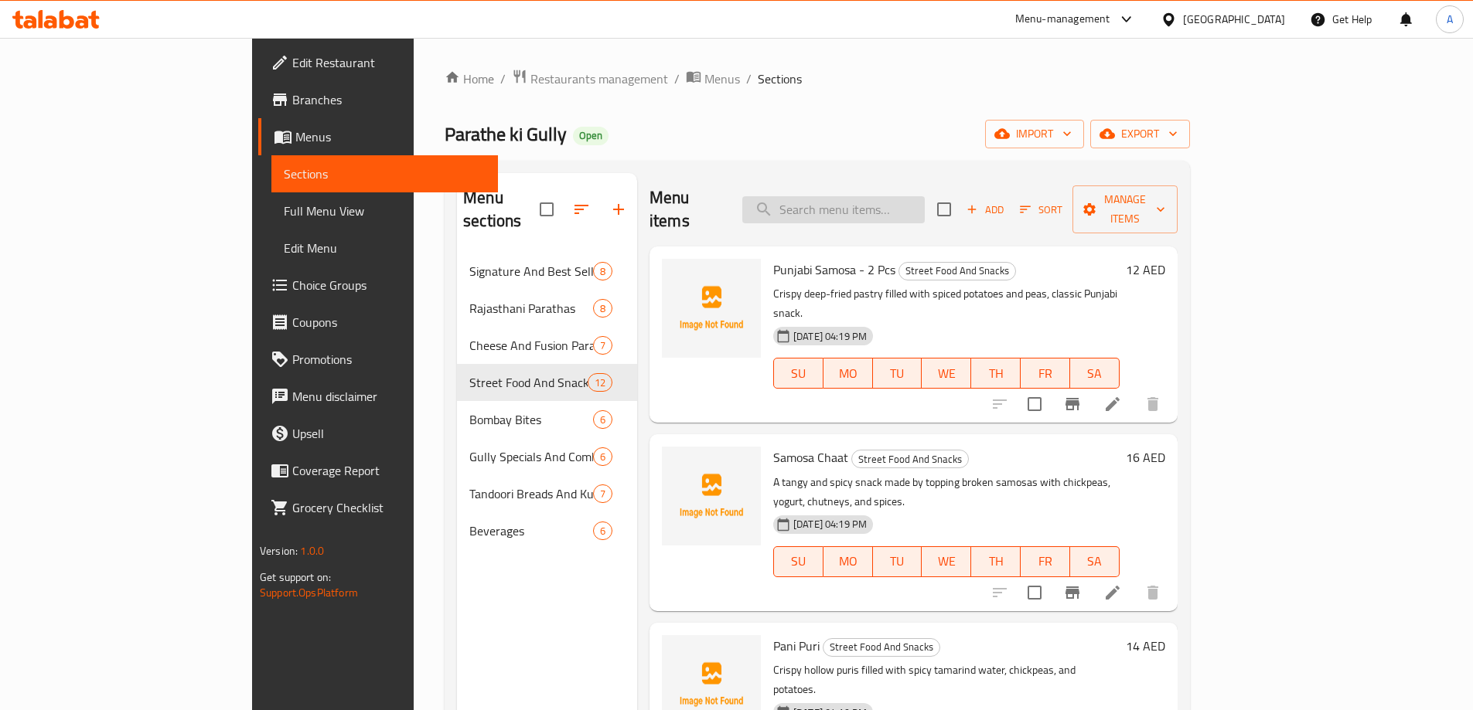
click at [906, 196] on input "search" at bounding box center [833, 209] width 182 height 27
paste input "Poha"
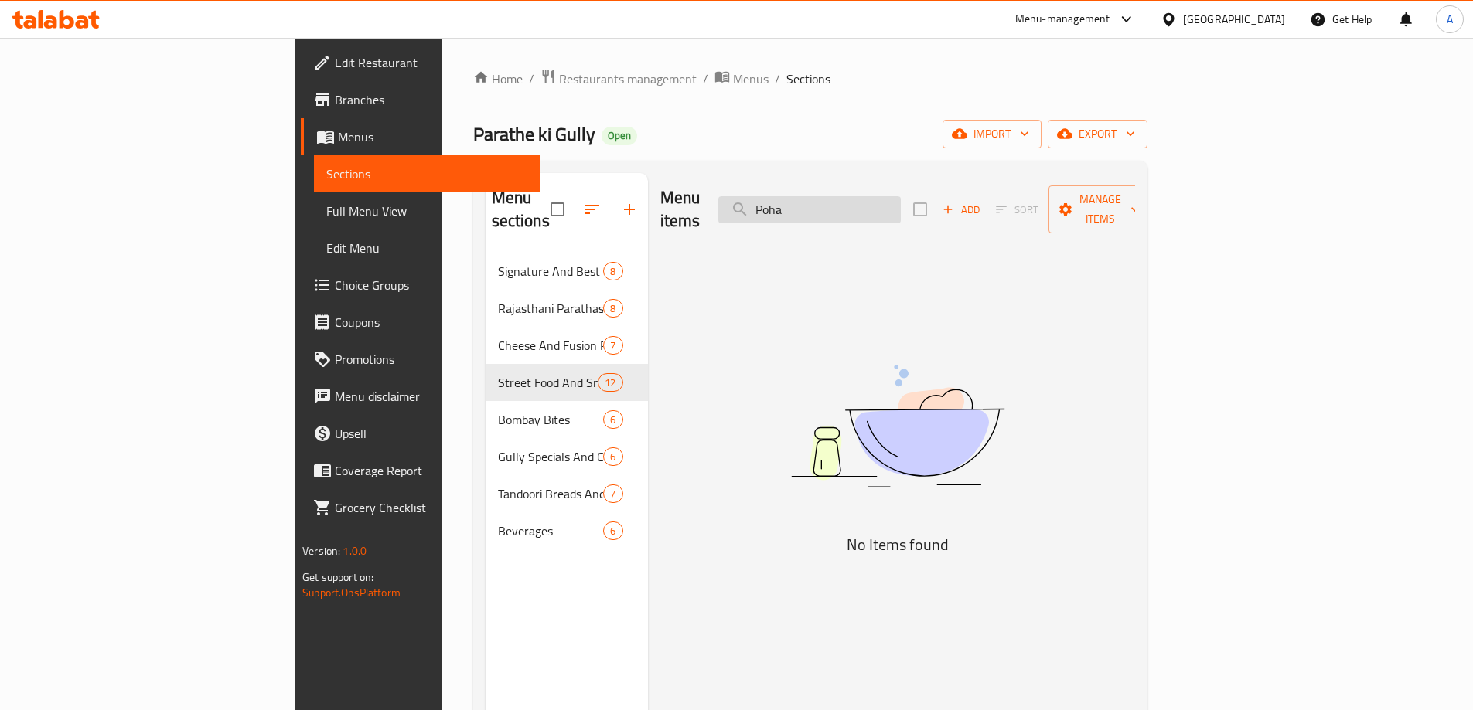
click at [864, 196] on input "Poha" at bounding box center [809, 209] width 182 height 27
type input "P"
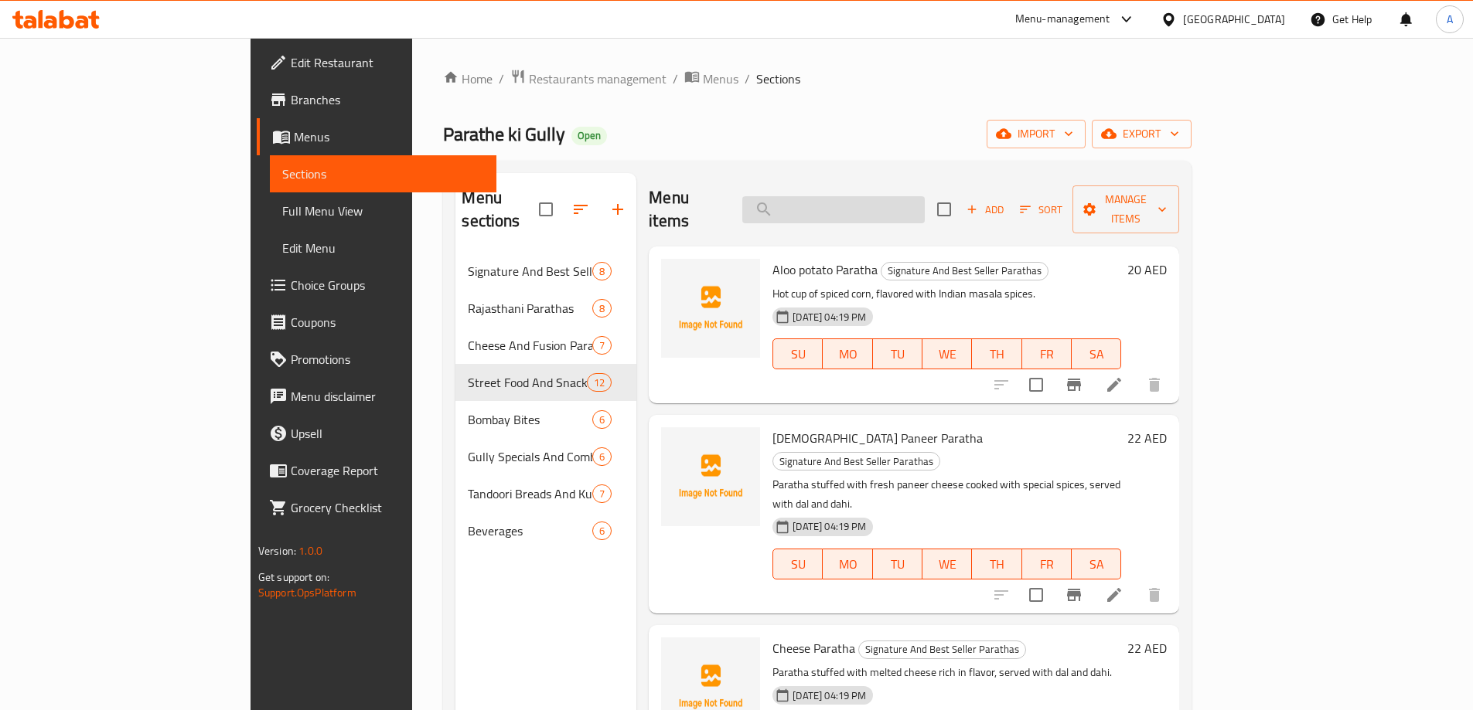
paste input "Poha"
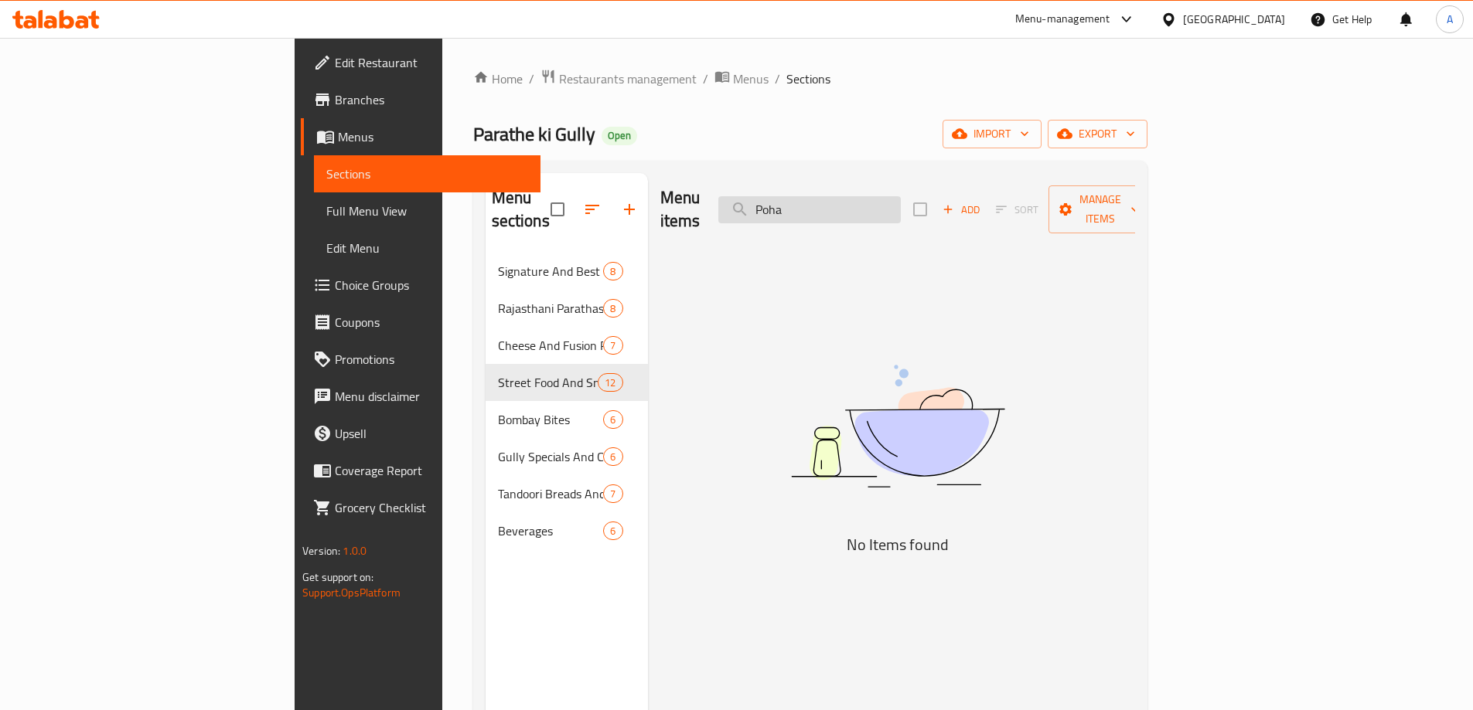
click at [901, 197] on input "Poha" at bounding box center [809, 209] width 182 height 27
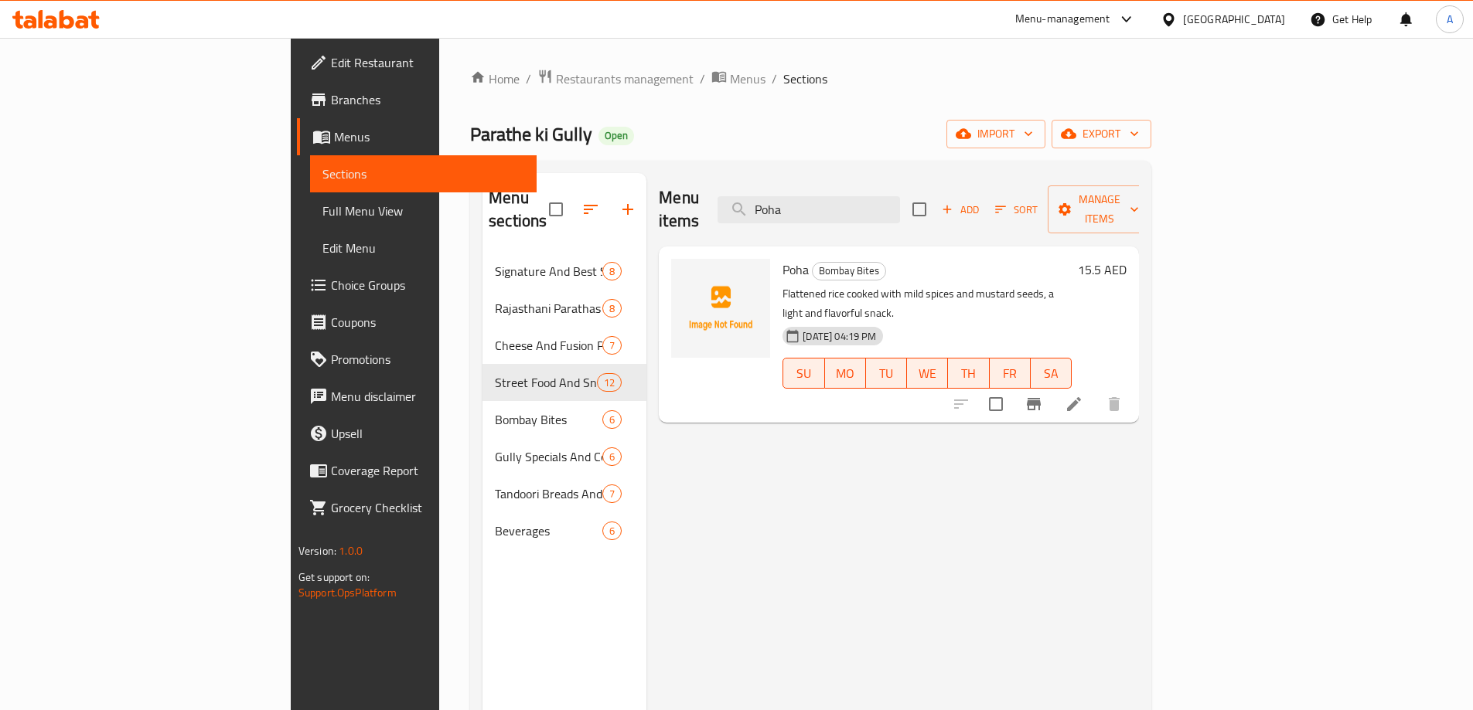
type input "Poha"
click at [1095, 390] on li at bounding box center [1073, 404] width 43 height 28
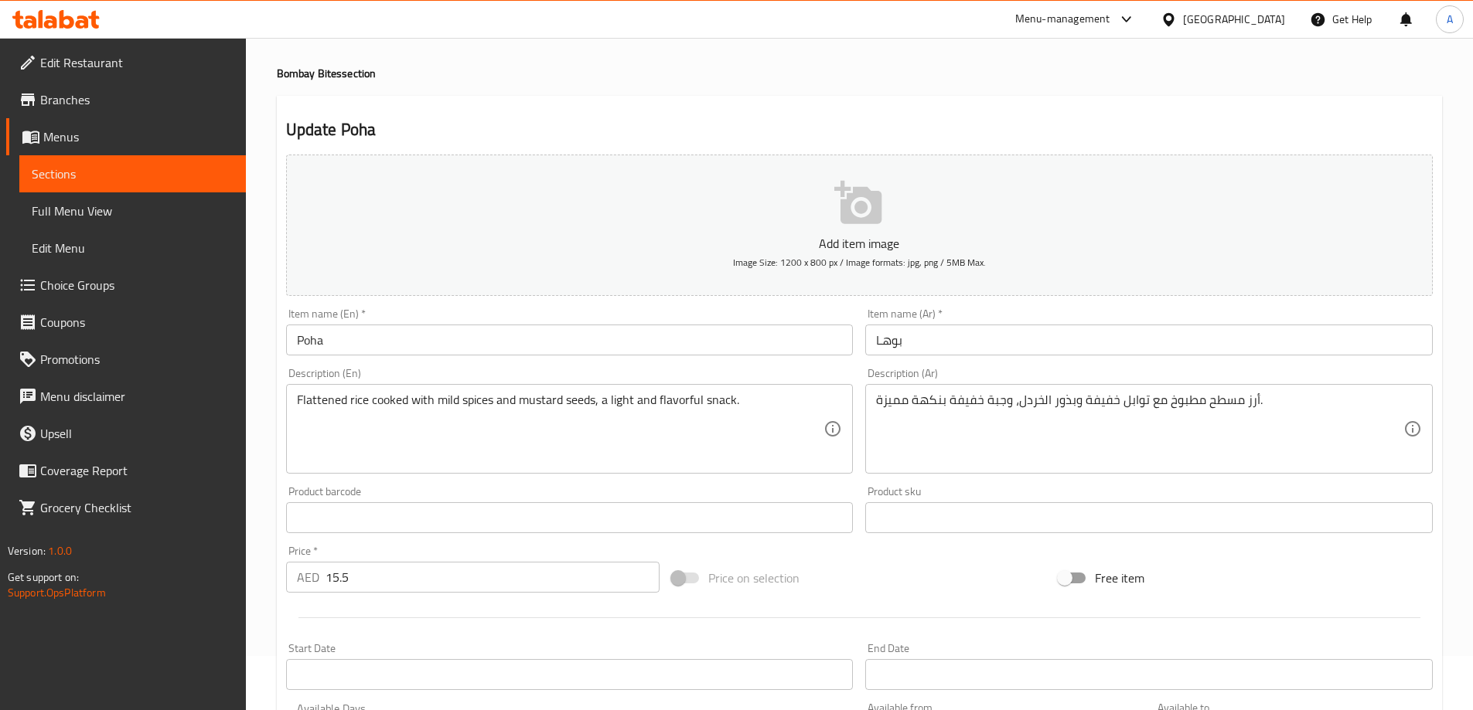
scroll to position [155, 0]
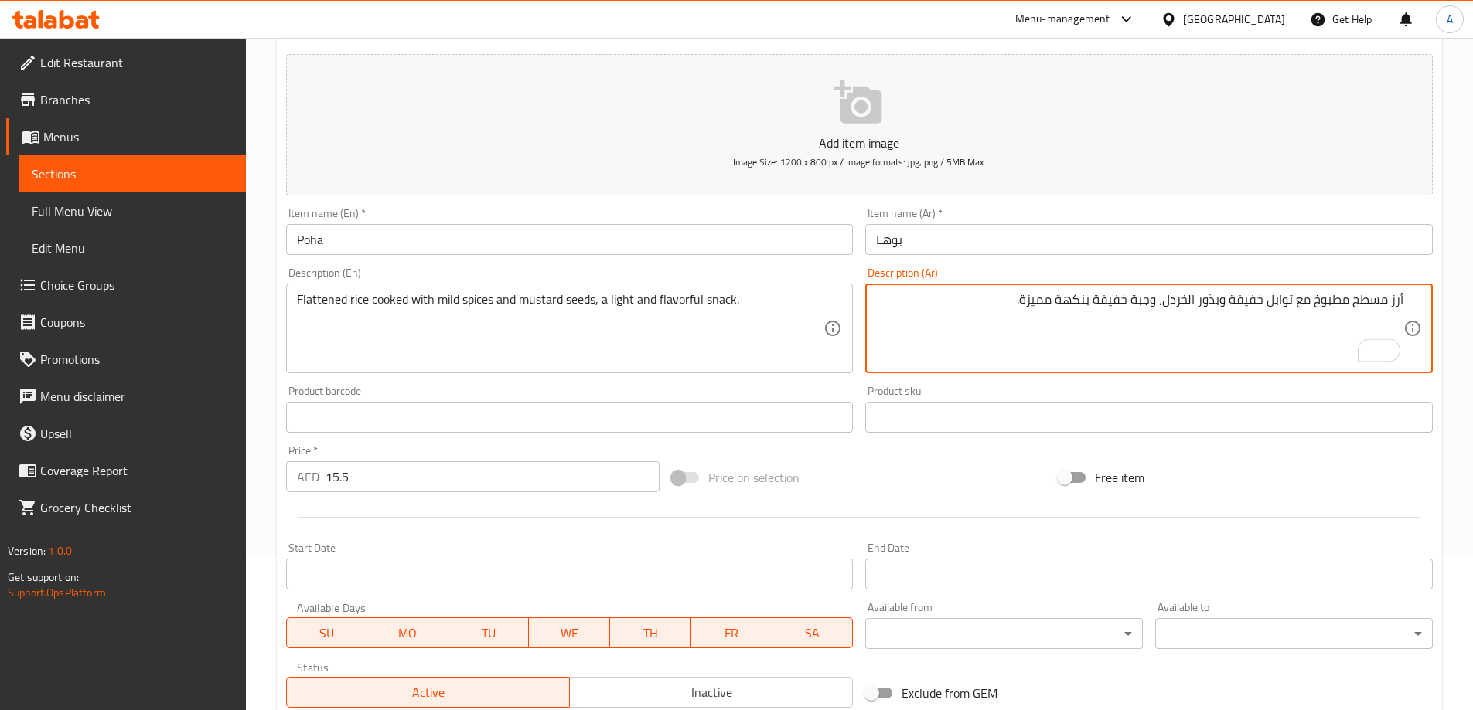
click at [1363, 298] on textarea "أرز مسطح مطبوخ مع توابل خفيفة وبذور الخردل، وجبة خفيفة بنكهة مميزة." at bounding box center [1139, 328] width 527 height 73
drag, startPoint x: 1354, startPoint y: 299, endPoint x: 1483, endPoint y: 308, distance: 129.4
click at [1472, 308] on html "​ Menu-management United Arab Emirates Get Help A Edit Restaurant Branches Menu…" at bounding box center [736, 200] width 1473 height 710
type textarea "أرز فلانتيد مطبوخ مع توابل خفيفة وبذور الخردل، وجبة خفيفة بنكهة مميزة."
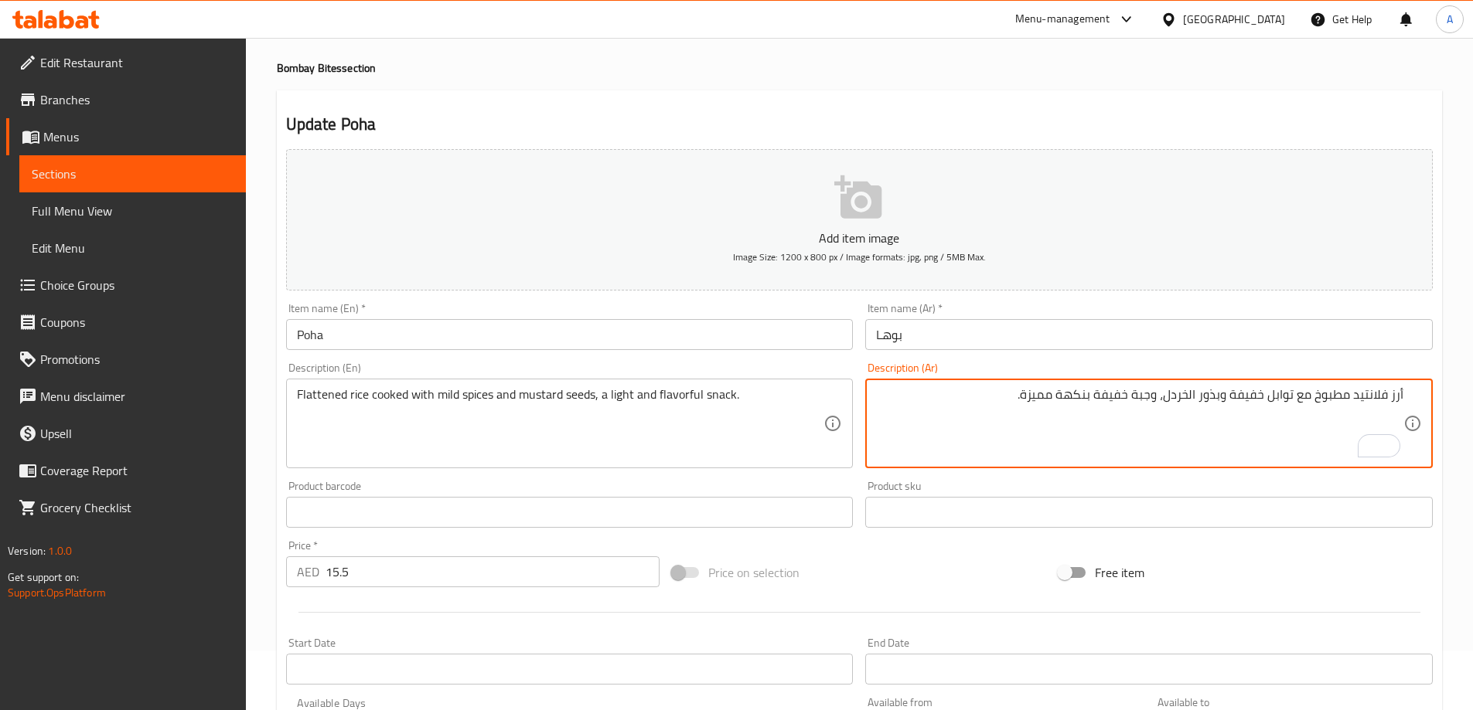
scroll to position [0, 0]
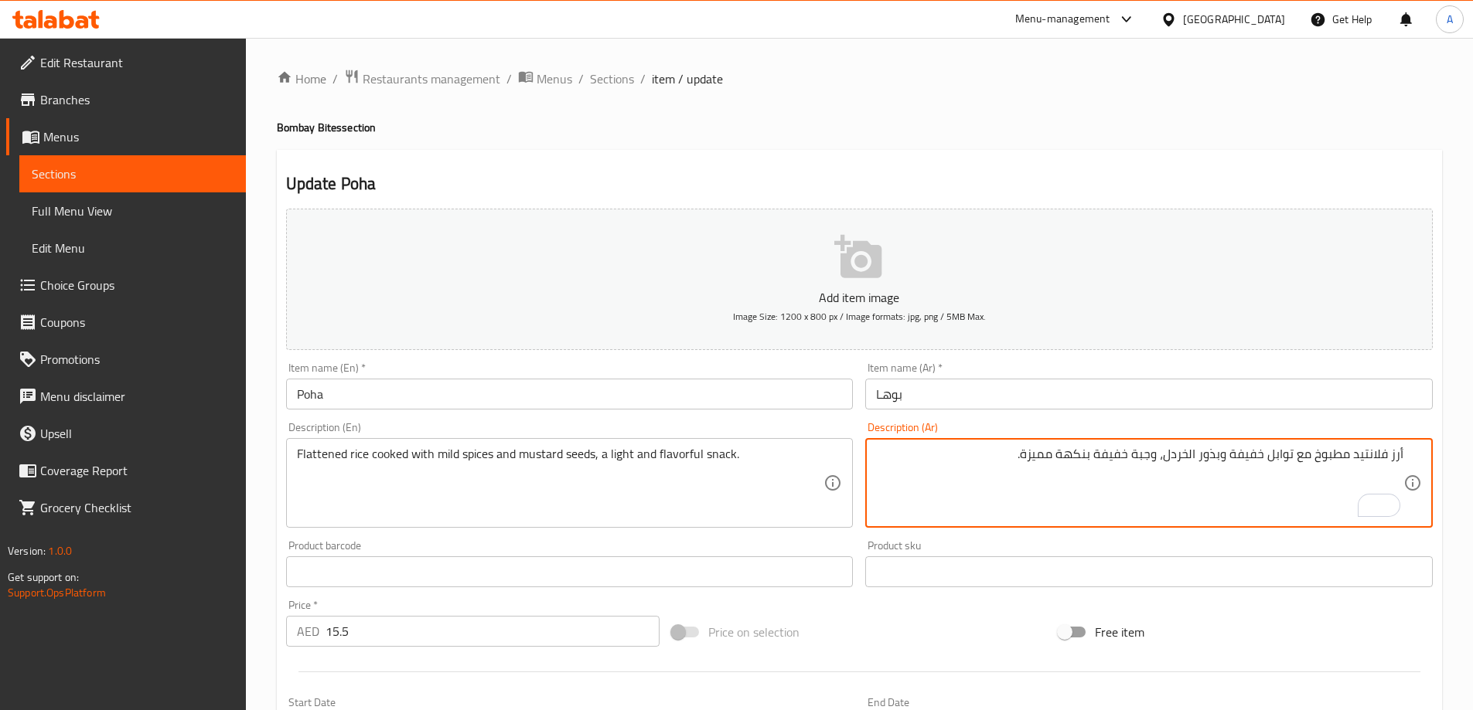
click at [640, 72] on li "/" at bounding box center [642, 79] width 5 height 19
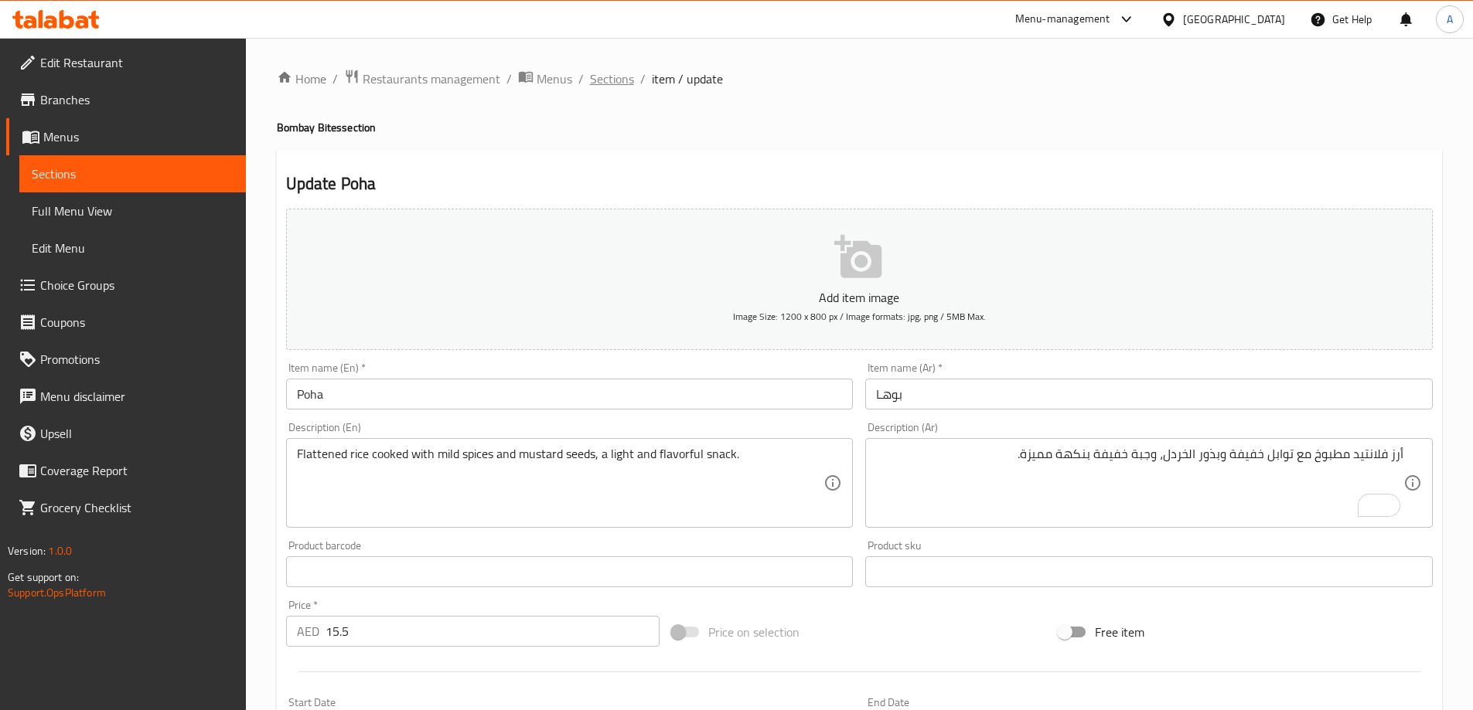
click at [631, 73] on span "Sections" at bounding box center [612, 79] width 44 height 19
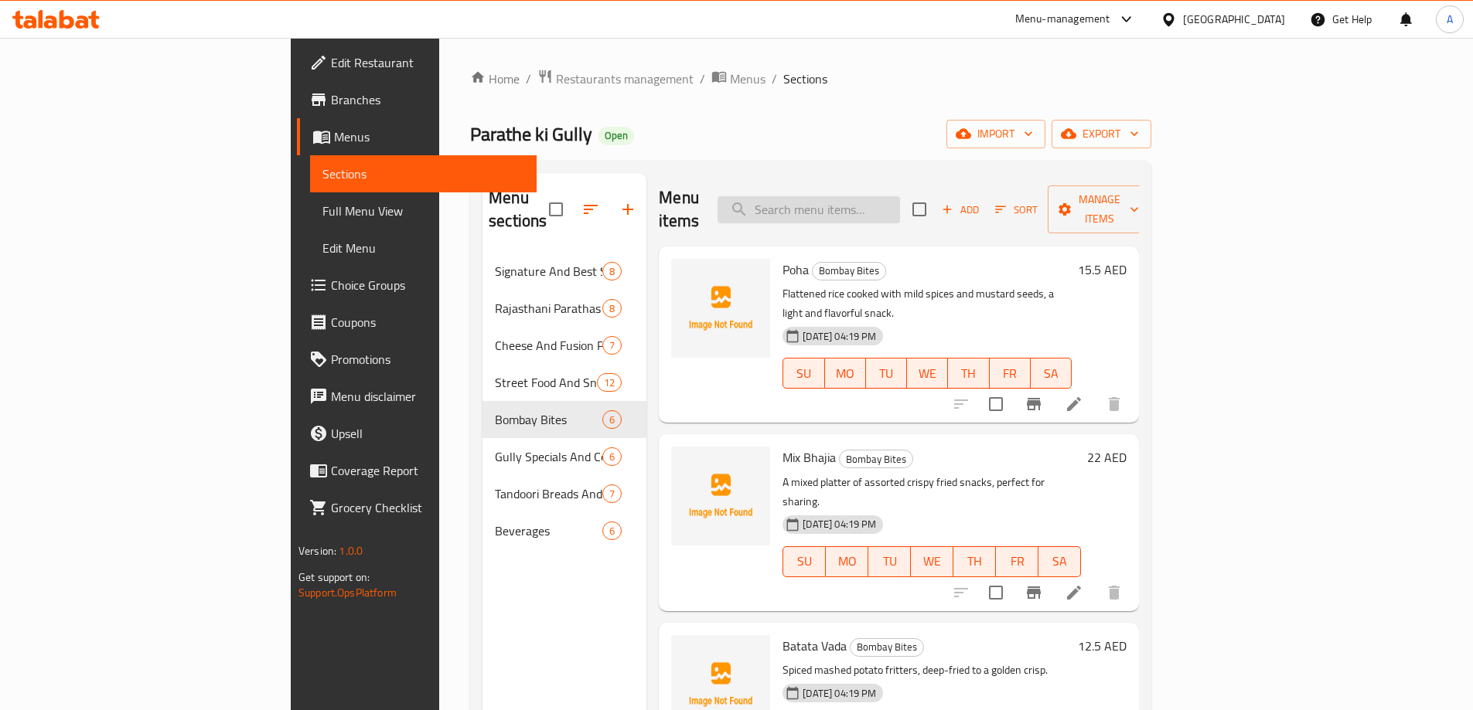
click at [894, 196] on input "search" at bounding box center [808, 209] width 182 height 27
paste input "[PERSON_NAME] - Veg"
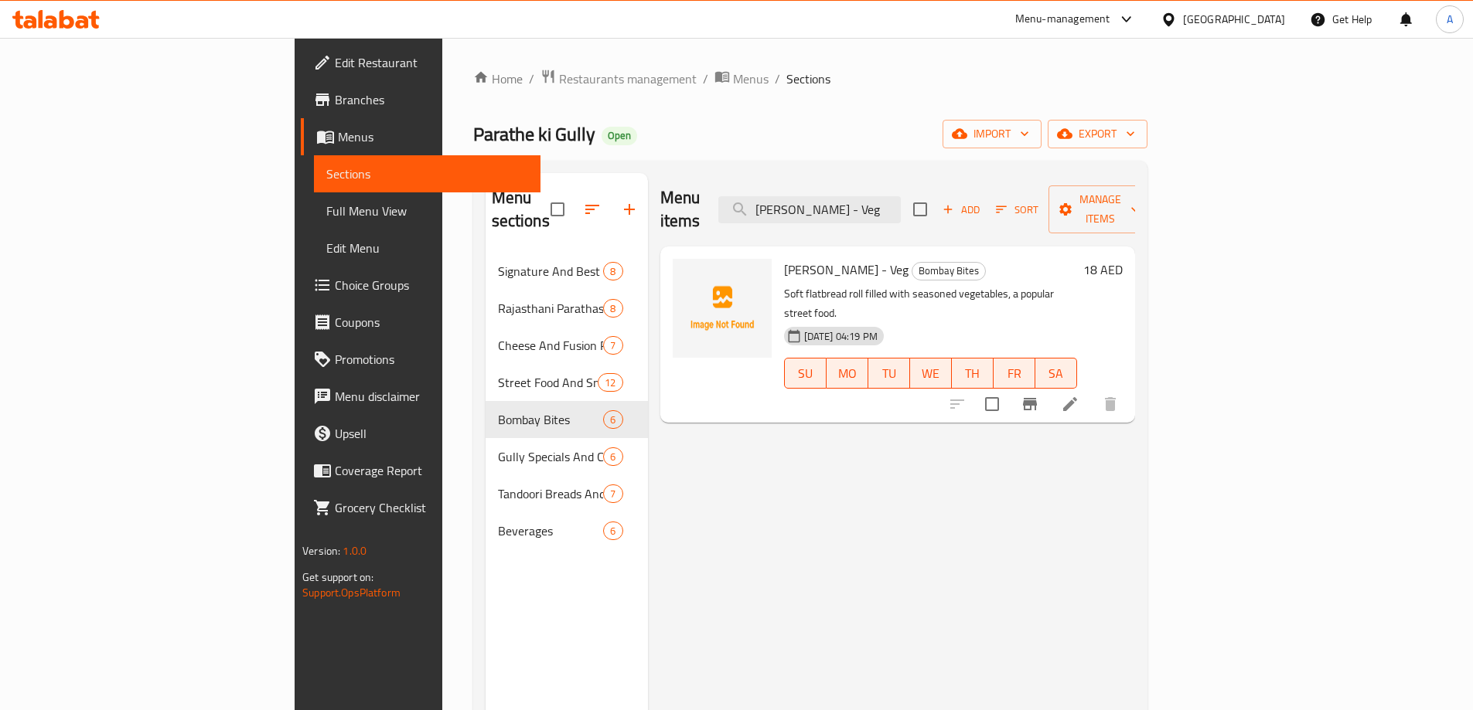
type input "[PERSON_NAME] - Veg"
click at [1079, 395] on icon at bounding box center [1070, 404] width 19 height 19
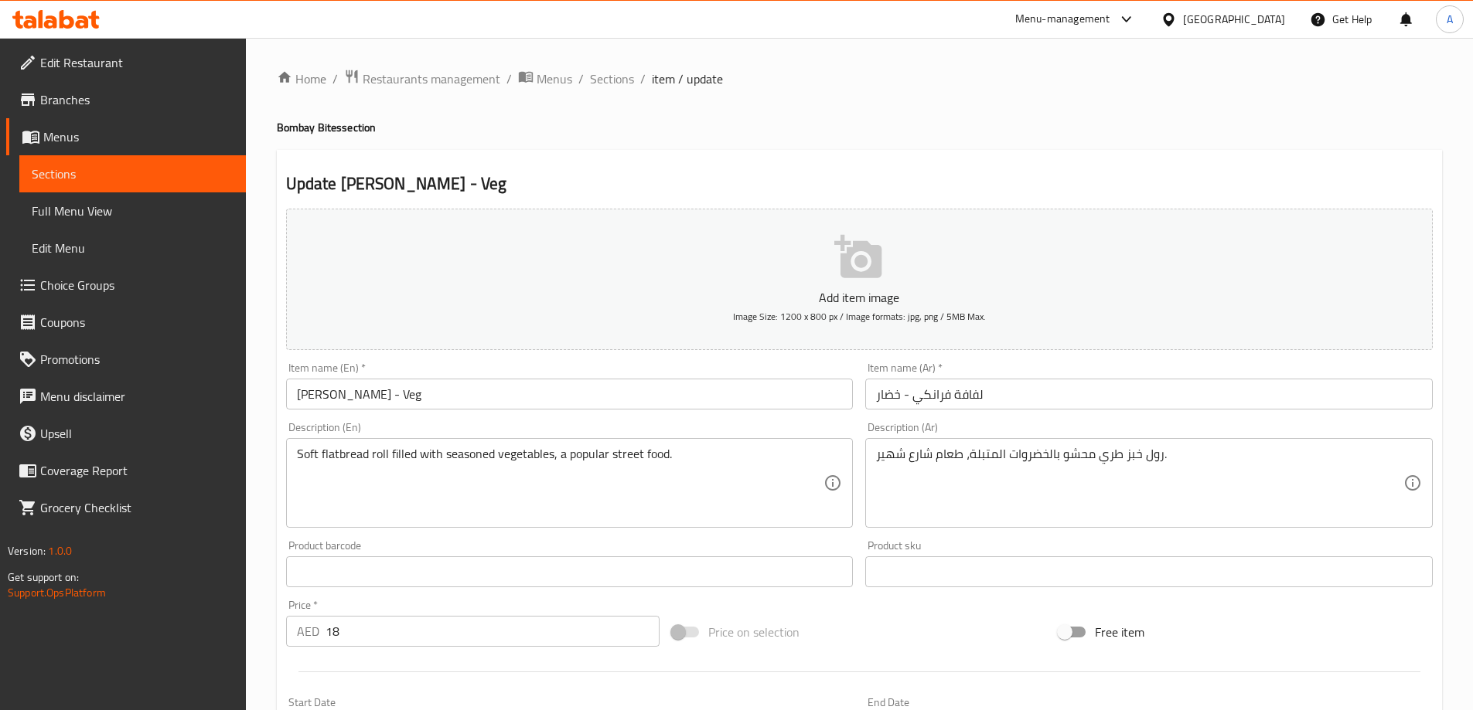
click at [993, 387] on input "لفافة فرانكي - خضار" at bounding box center [1148, 394] width 567 height 31
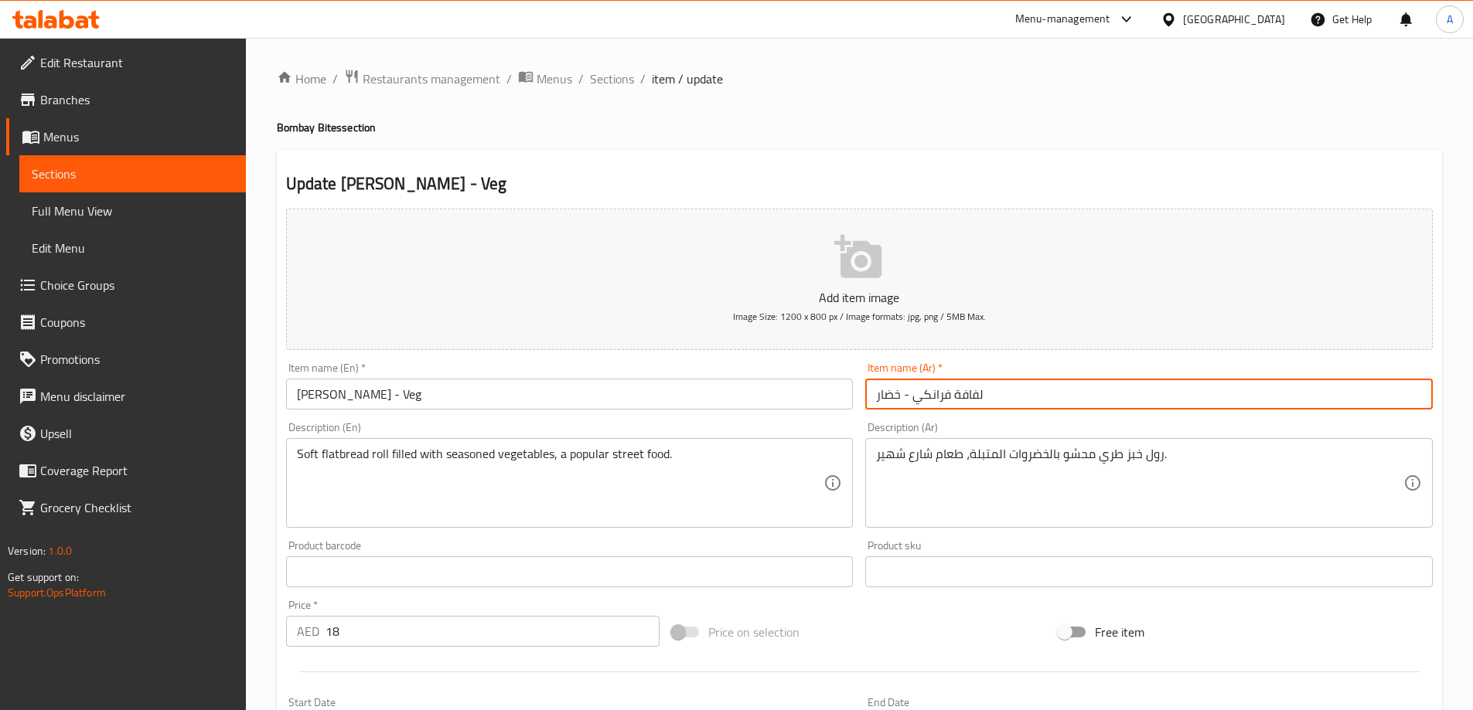
click at [969, 396] on input "لفافة فرانكي - خضار" at bounding box center [1148, 394] width 567 height 31
click at [1386, 399] on input "فرانكي - خضار" at bounding box center [1148, 394] width 567 height 31
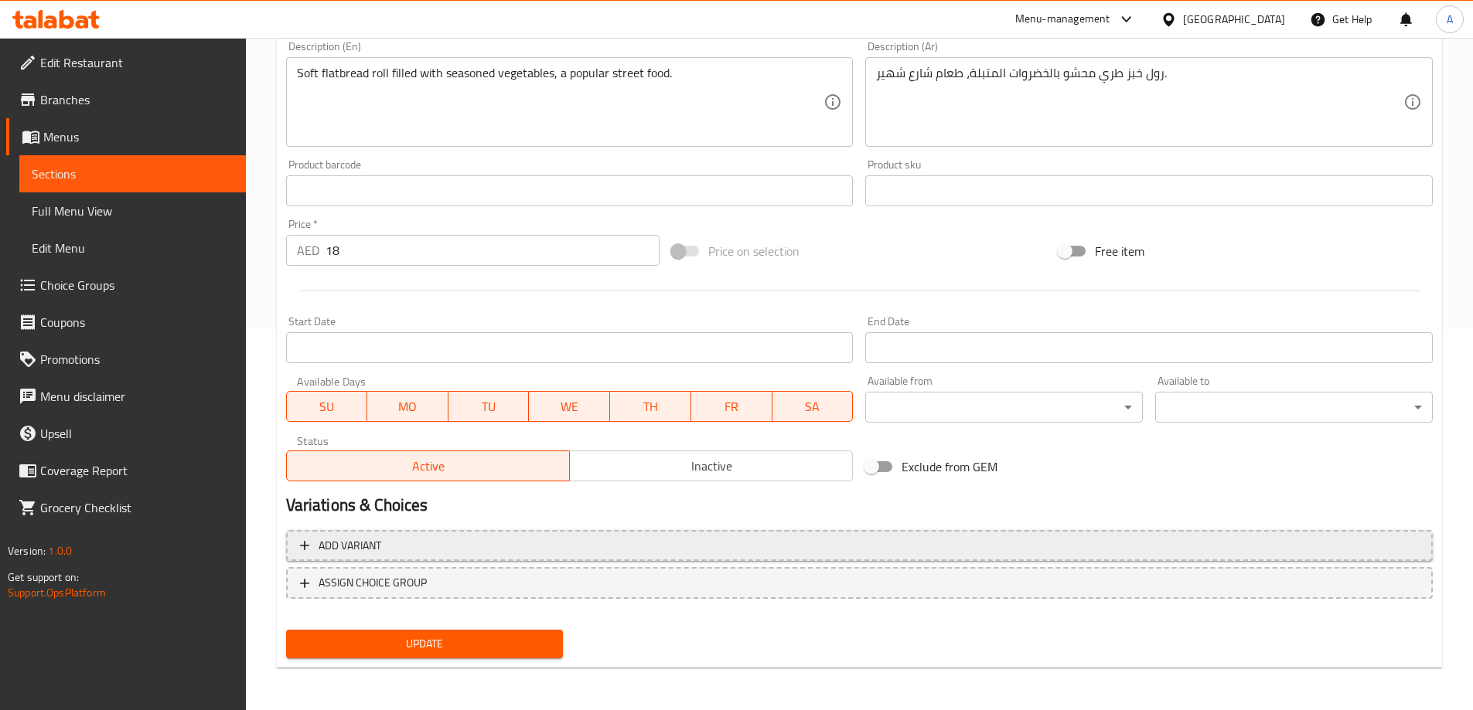
scroll to position [382, 0]
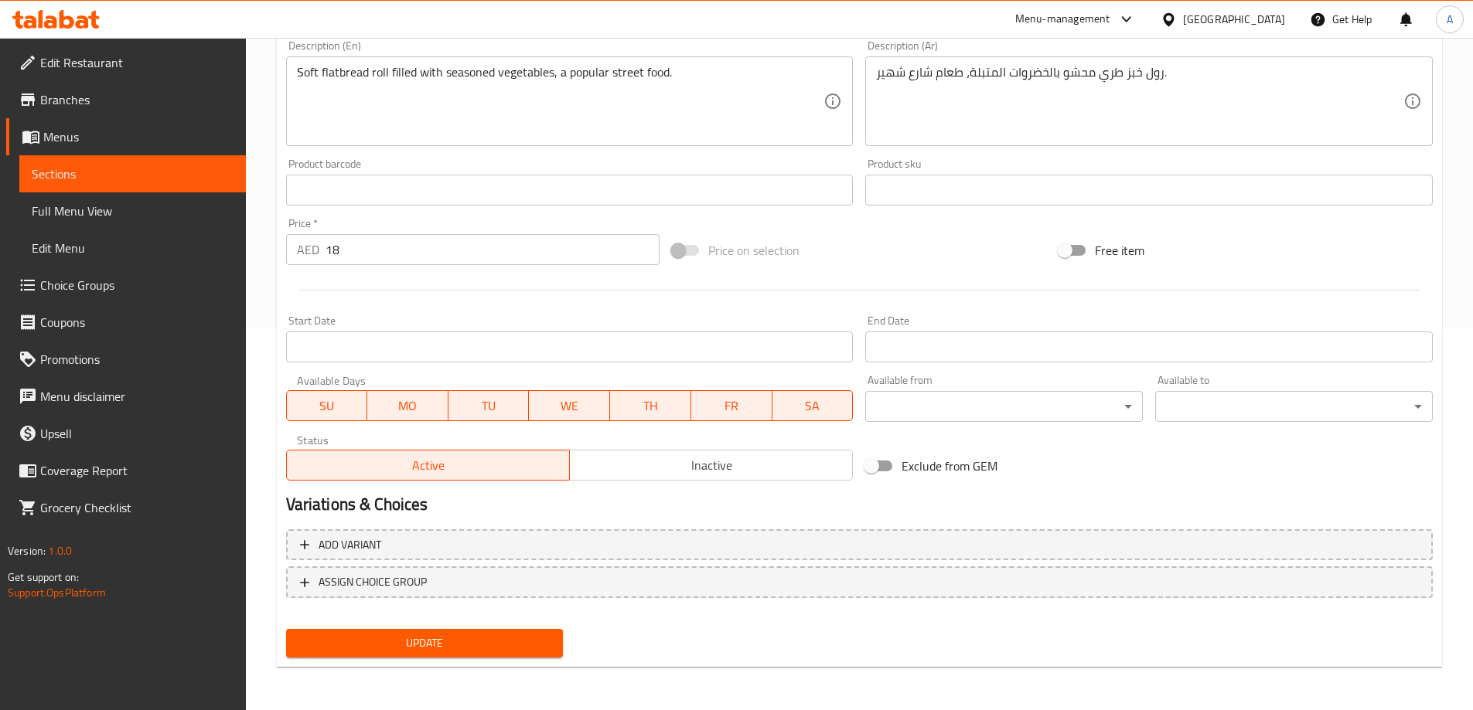
type input "فرانكي رول - خضار"
click at [366, 638] on span "Update" at bounding box center [424, 643] width 253 height 19
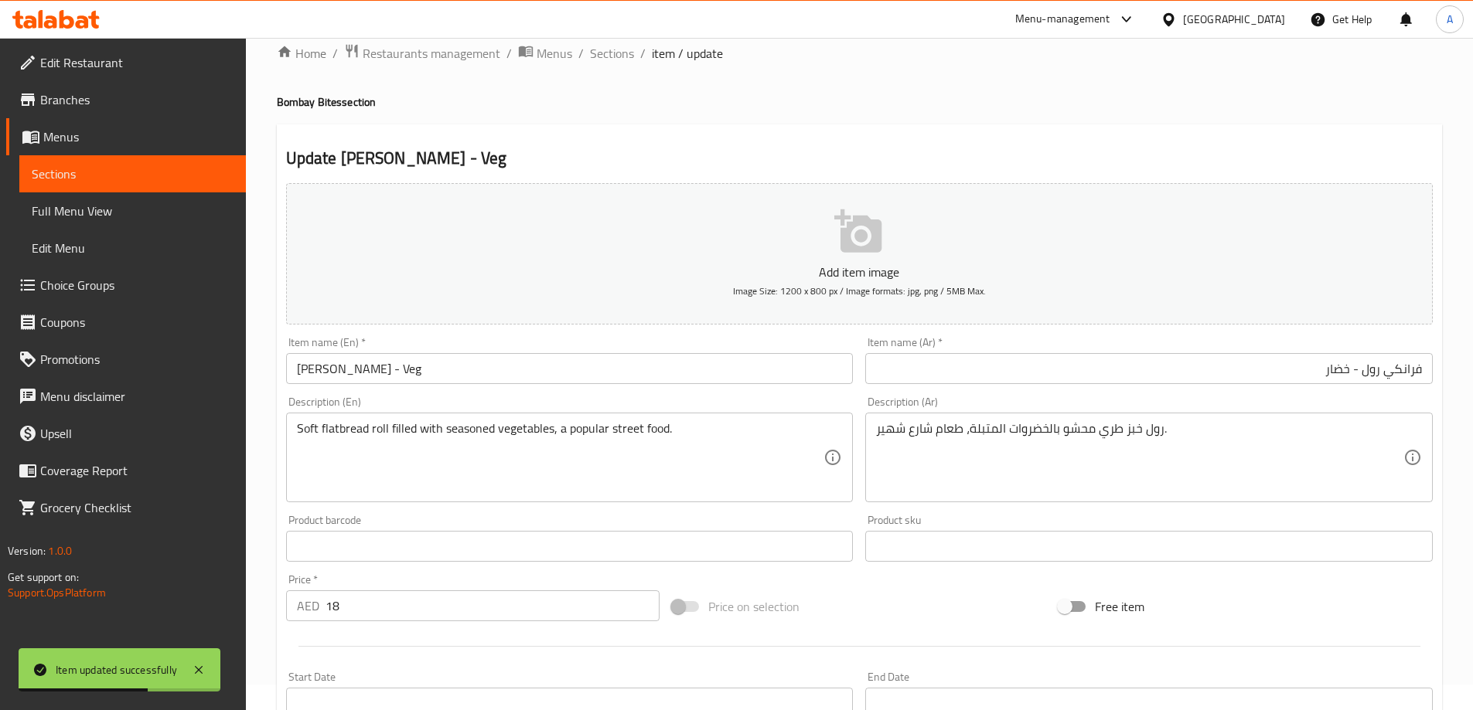
scroll to position [0, 0]
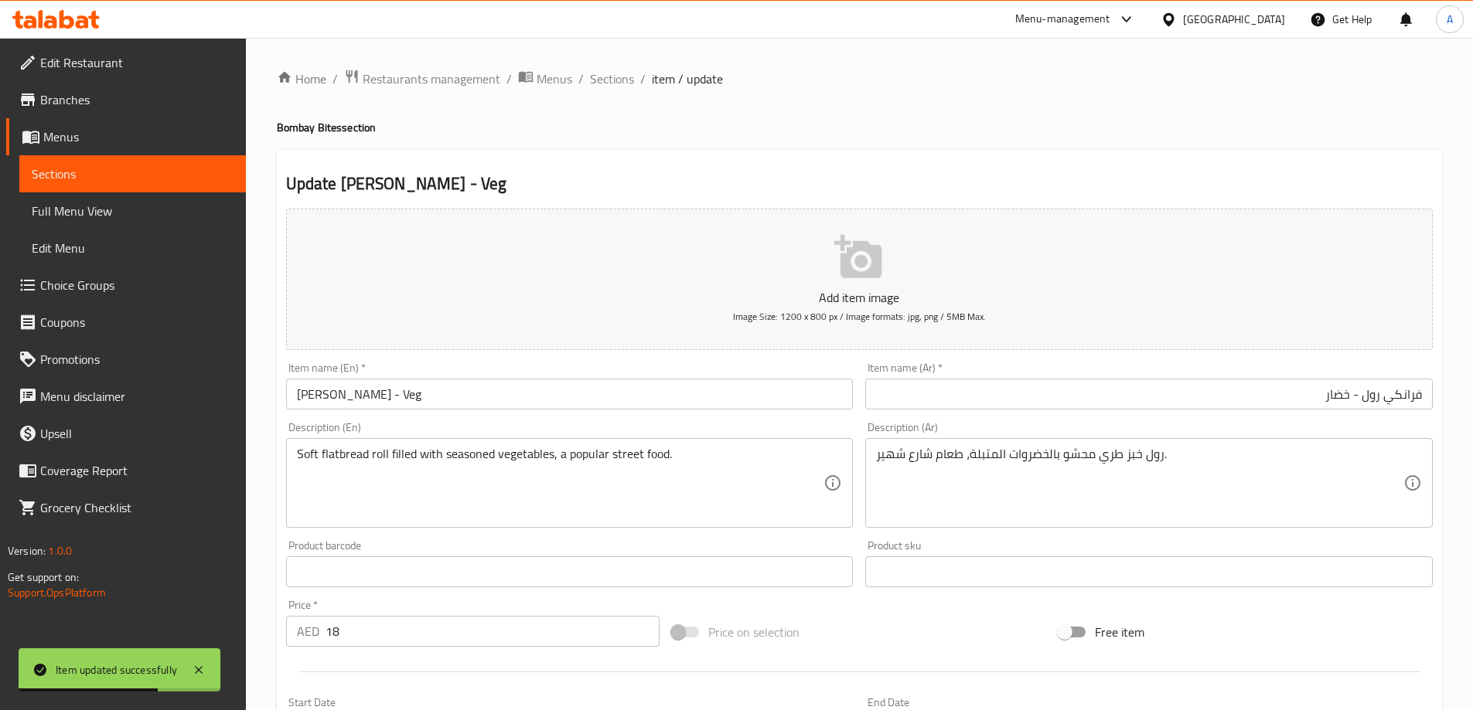
click at [640, 77] on li "/" at bounding box center [642, 79] width 5 height 19
click at [631, 78] on span "Sections" at bounding box center [612, 79] width 44 height 19
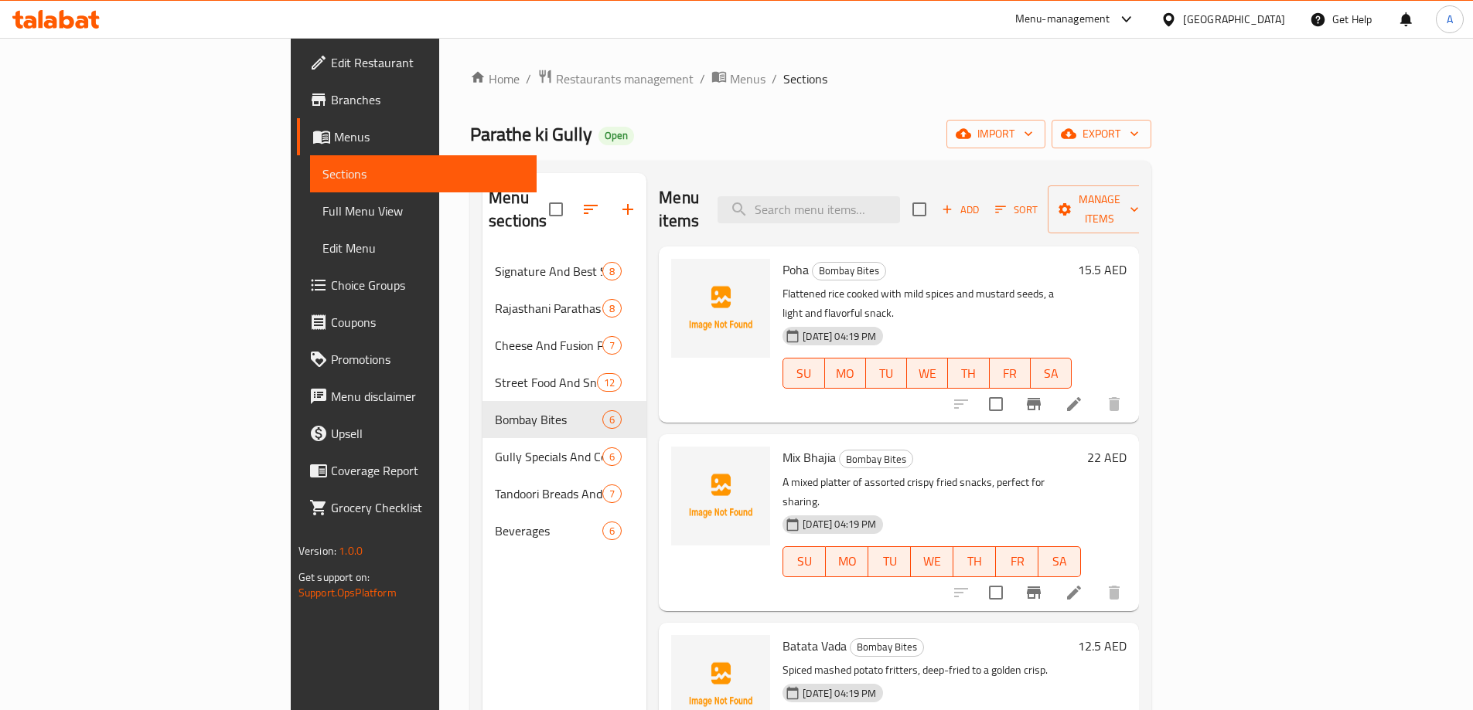
click at [930, 217] on div "Menu items Add Sort Manage items" at bounding box center [899, 209] width 480 height 73
click at [900, 206] on input "search" at bounding box center [808, 209] width 182 height 27
paste input "[PERSON_NAME]"
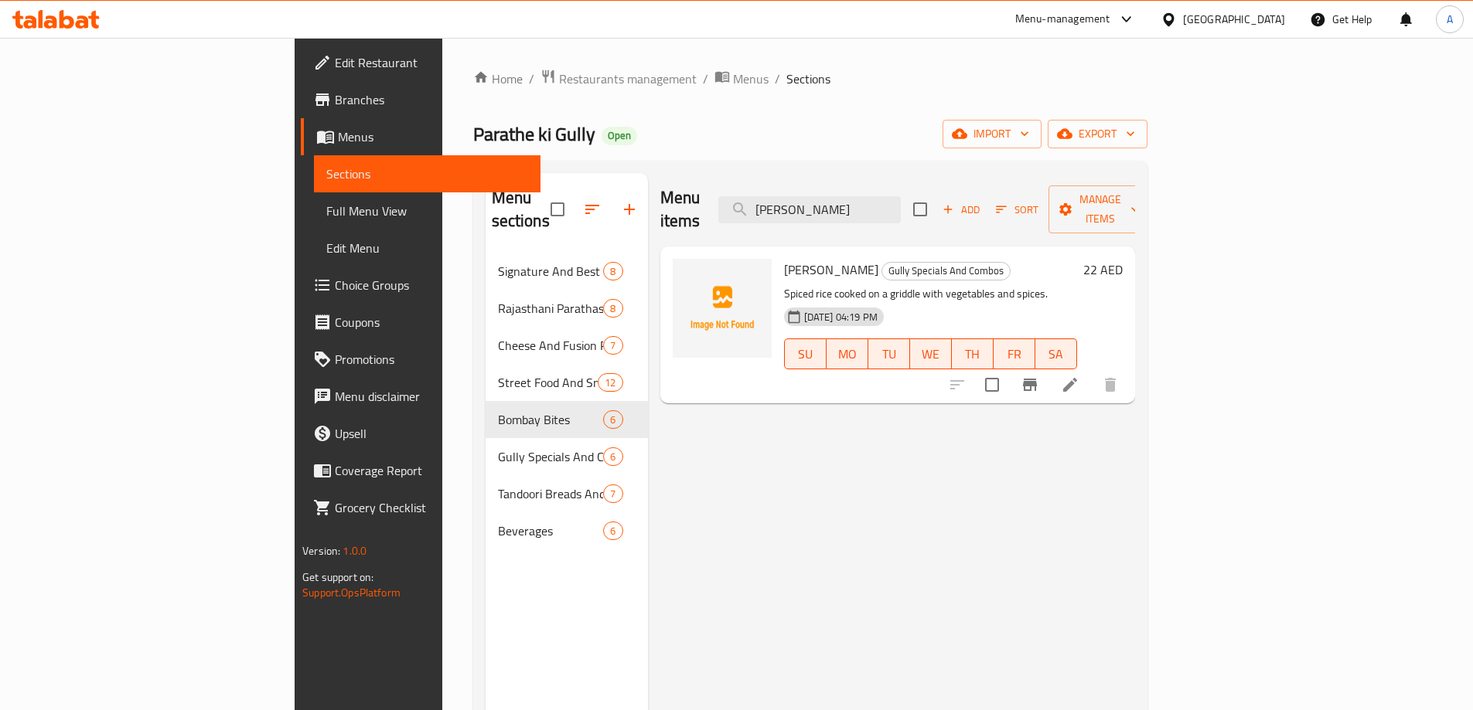
type input "[PERSON_NAME]"
click at [1091, 371] on li at bounding box center [1069, 385] width 43 height 28
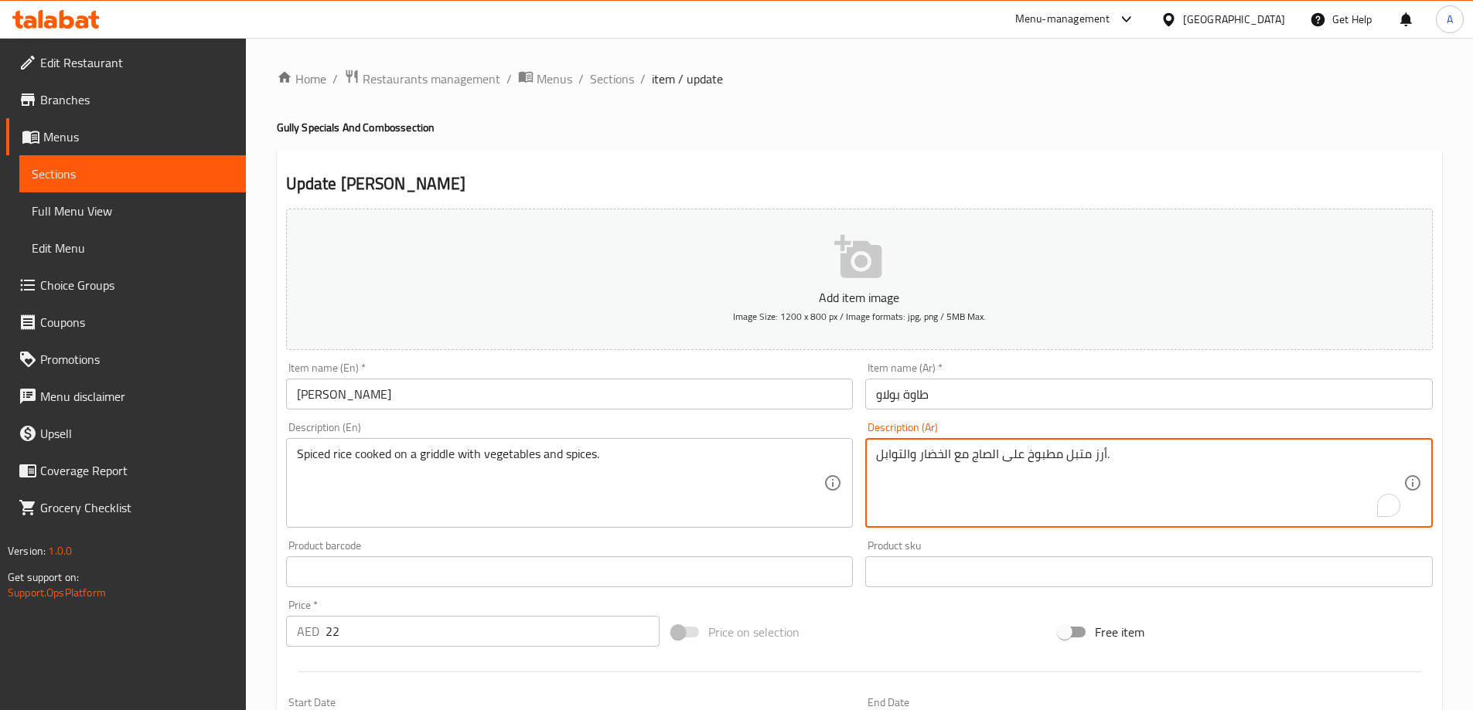
click at [980, 458] on textarea "أرز متبل مطبوخ على الصاج مع الخضار والتوابل." at bounding box center [1139, 483] width 527 height 73
click at [1010, 462] on textarea "أرز متبل مطبوخ على جريلد مع الخضار والتوابل." at bounding box center [1139, 483] width 527 height 73
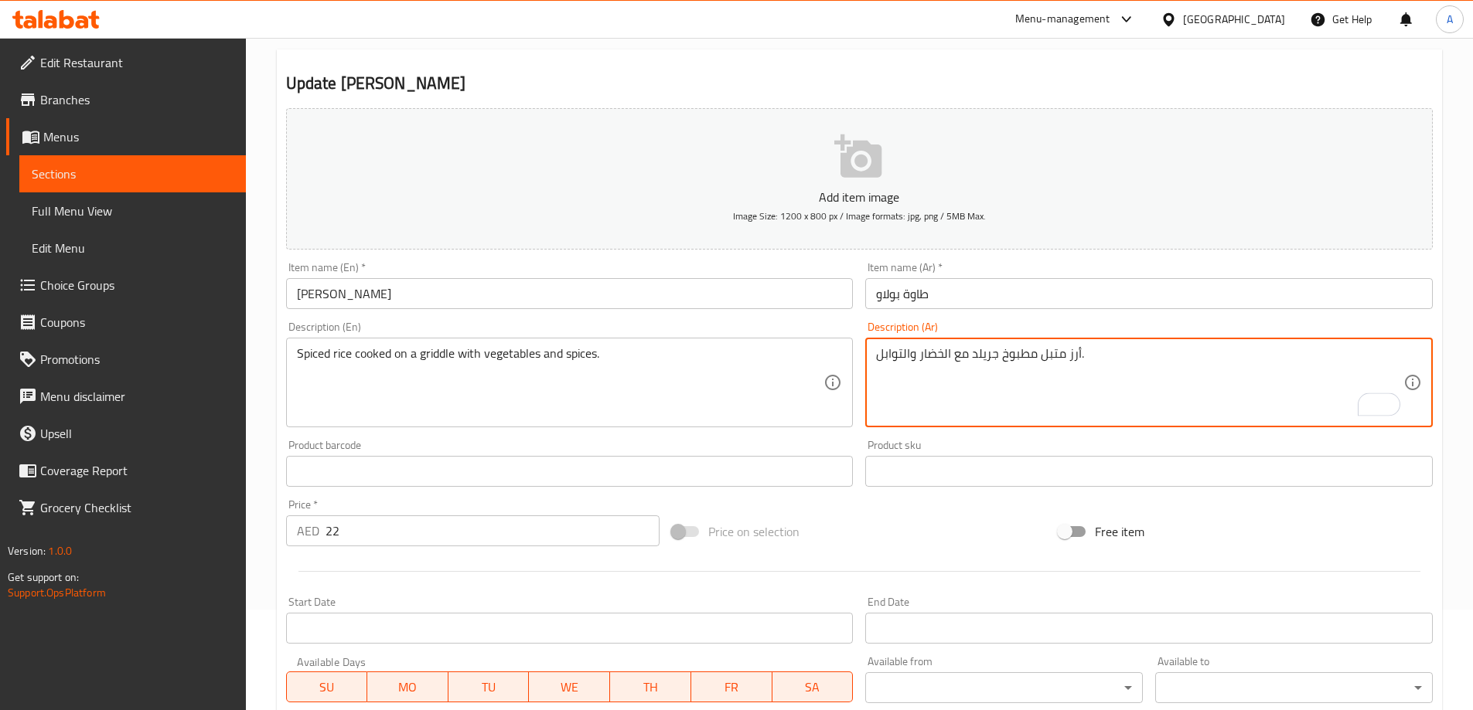
scroll to position [382, 0]
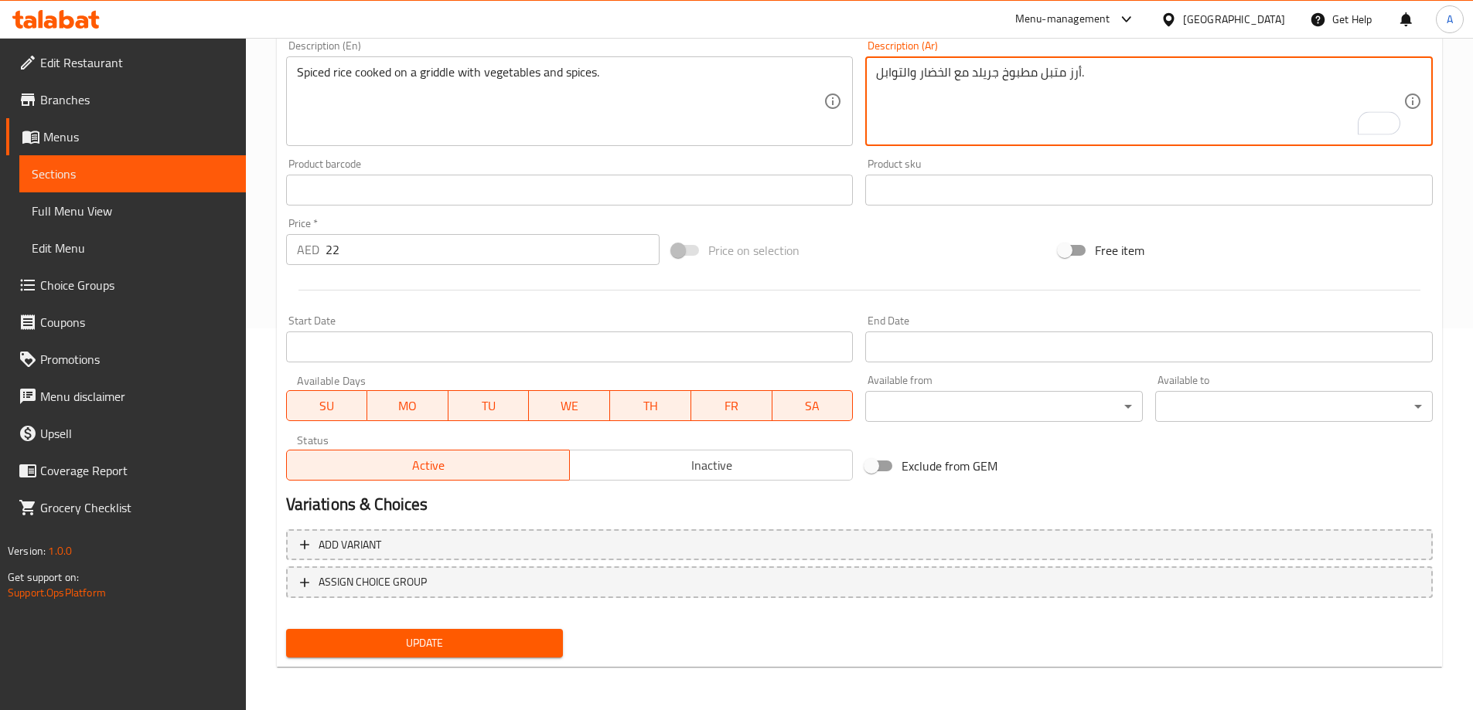
type textarea "أرز متبل مطبوخ جريلد مع الخضار والتوابل."
click at [489, 638] on span "Update" at bounding box center [424, 643] width 253 height 19
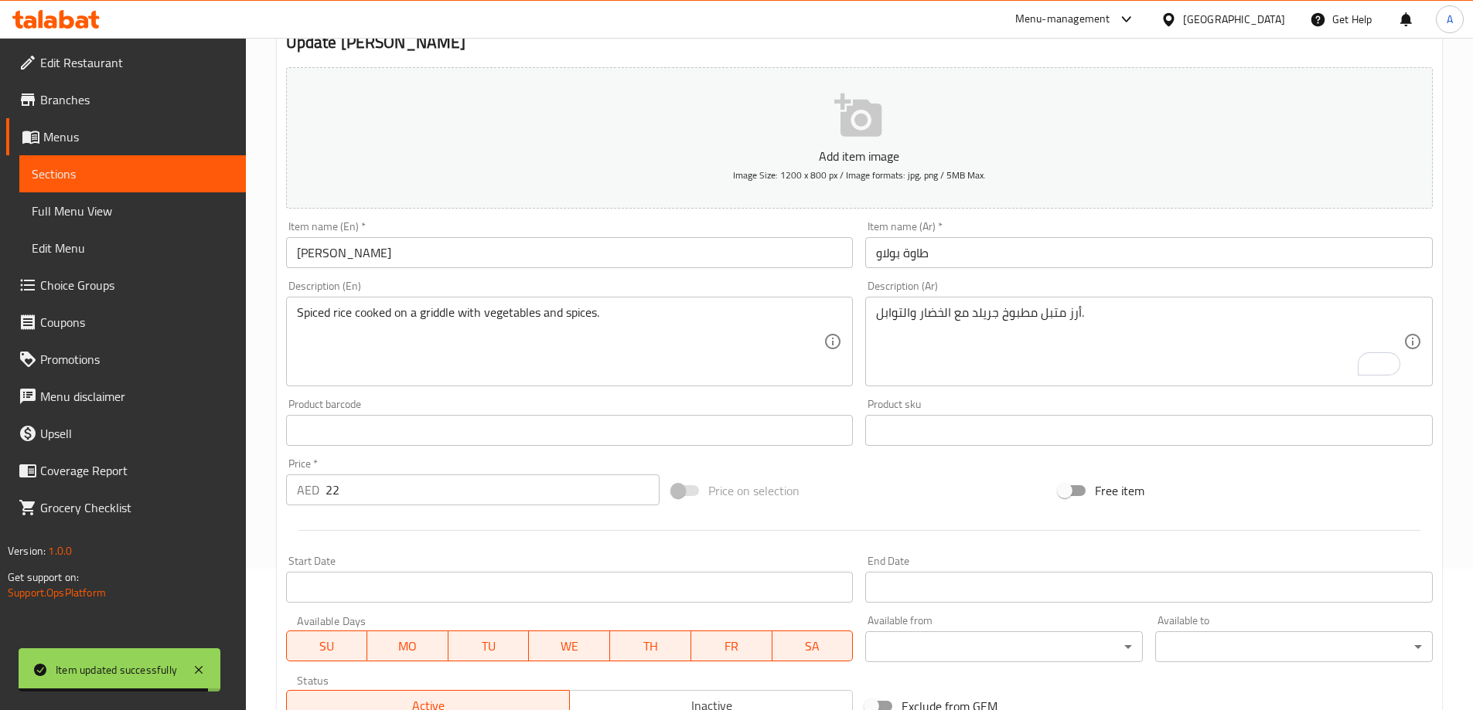
scroll to position [0, 0]
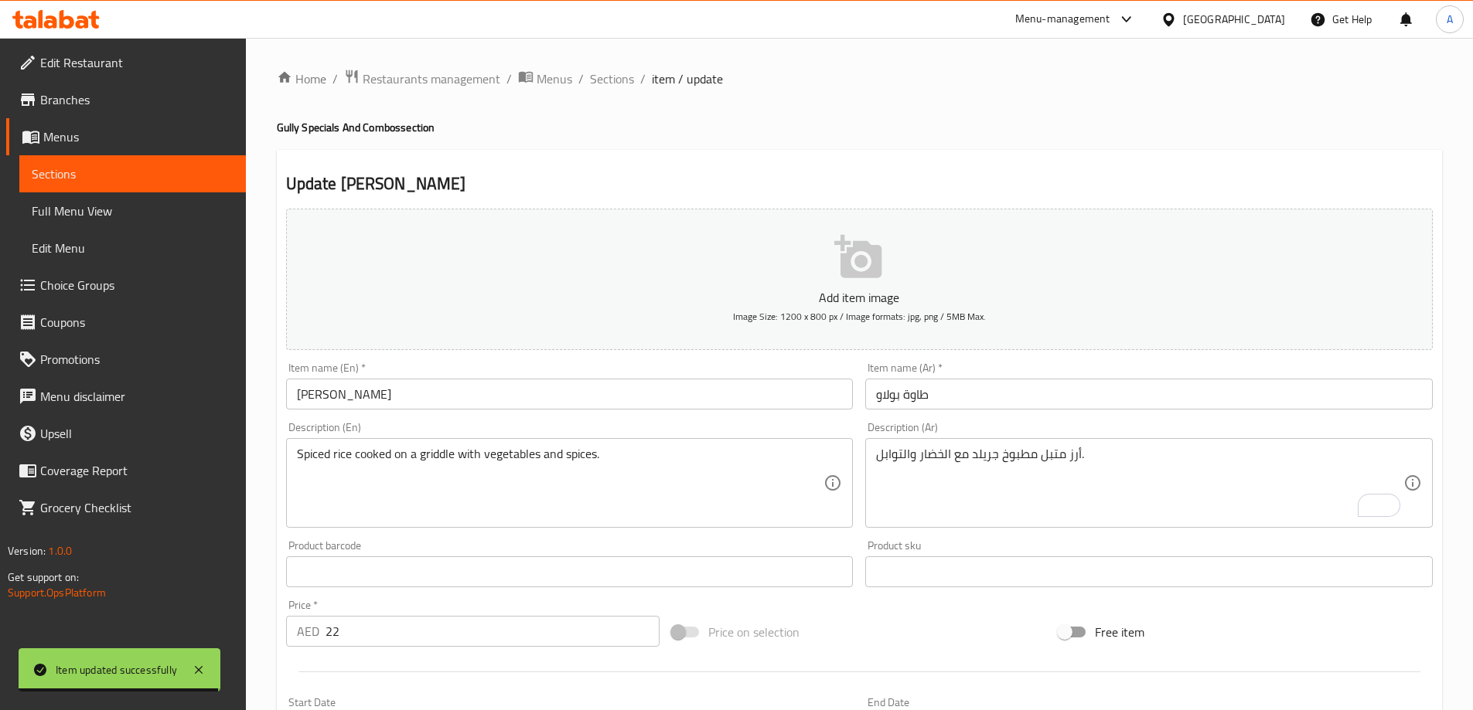
click at [608, 98] on div "Home / Restaurants management / Menus / Sections / item / update Gully Specials…" at bounding box center [859, 565] width 1165 height 993
click at [631, 71] on span "Sections" at bounding box center [612, 79] width 44 height 19
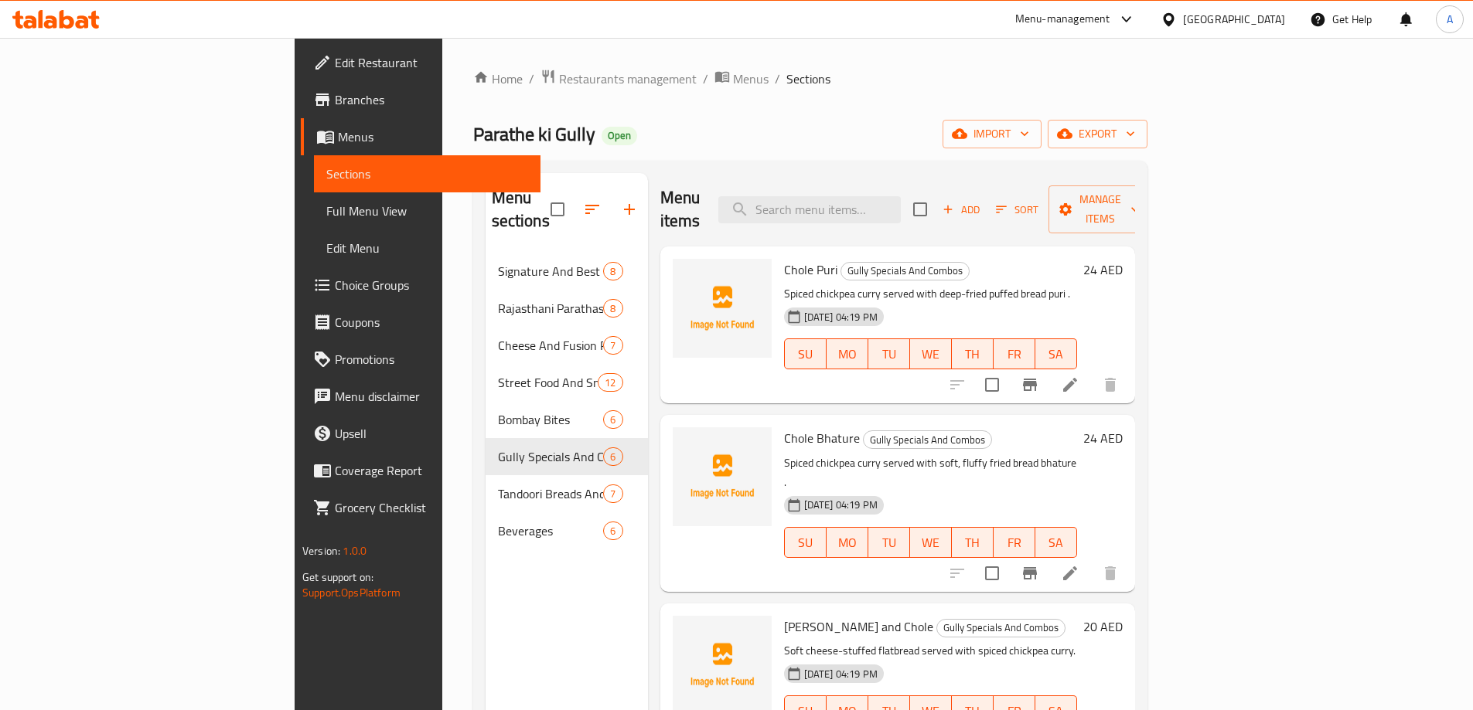
click at [931, 169] on div "Menu sections Signature And Best Seller Parathas 8 Rajasthani Parathas 8 Cheese…" at bounding box center [810, 528] width 674 height 735
click at [927, 179] on div "Menu items Add Sort Manage items" at bounding box center [897, 209] width 475 height 73
click at [901, 196] on input "search" at bounding box center [809, 209] width 182 height 27
paste input "Plain Naan"
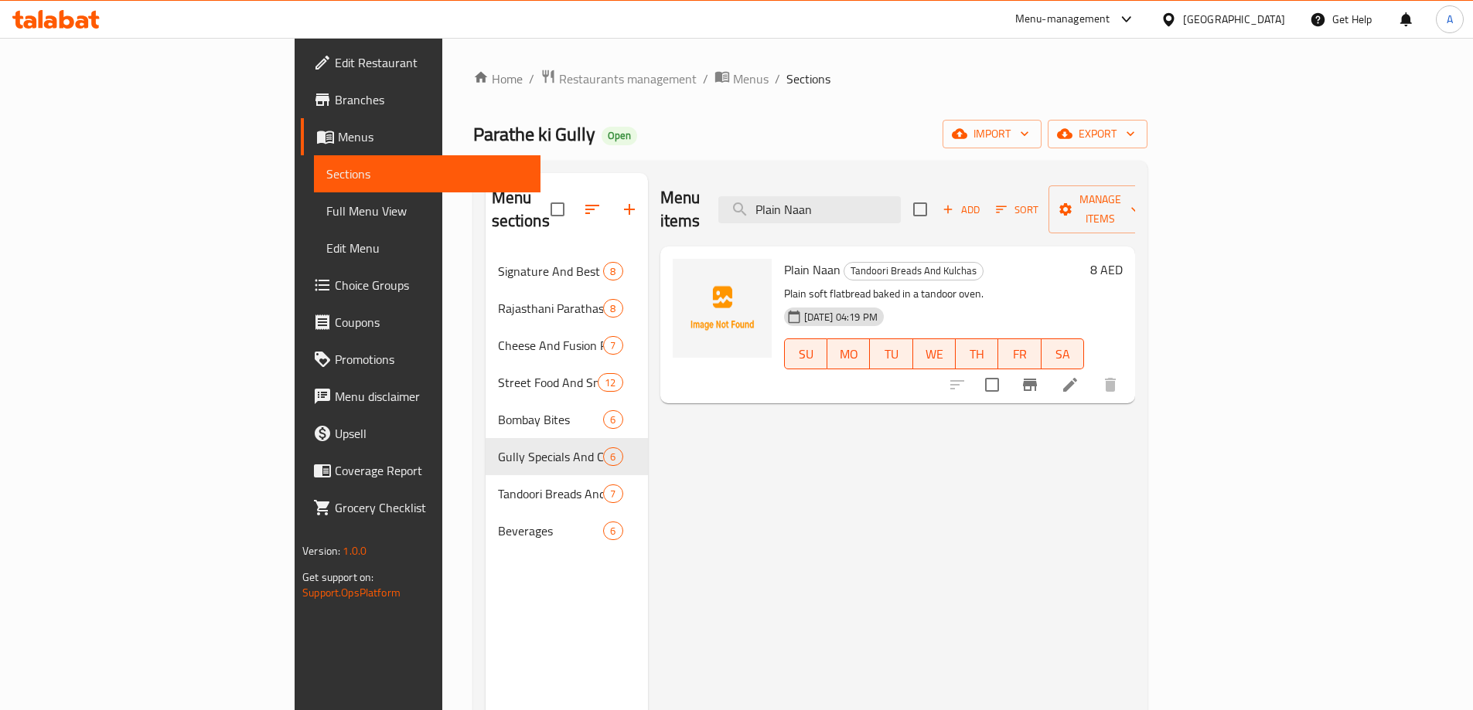
type input "Plain Naan"
click at [1091, 371] on li at bounding box center [1069, 385] width 43 height 28
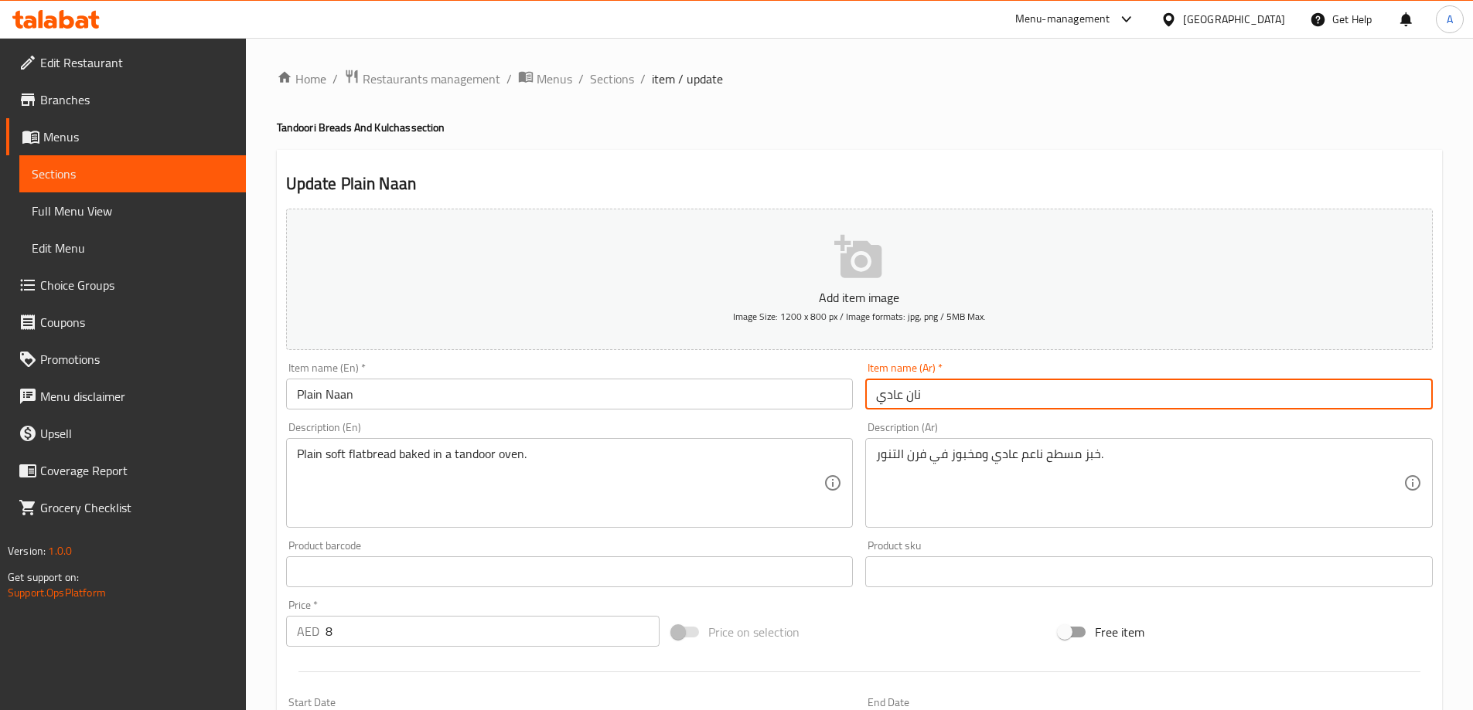
click at [898, 409] on input "نان عادي" at bounding box center [1148, 394] width 567 height 31
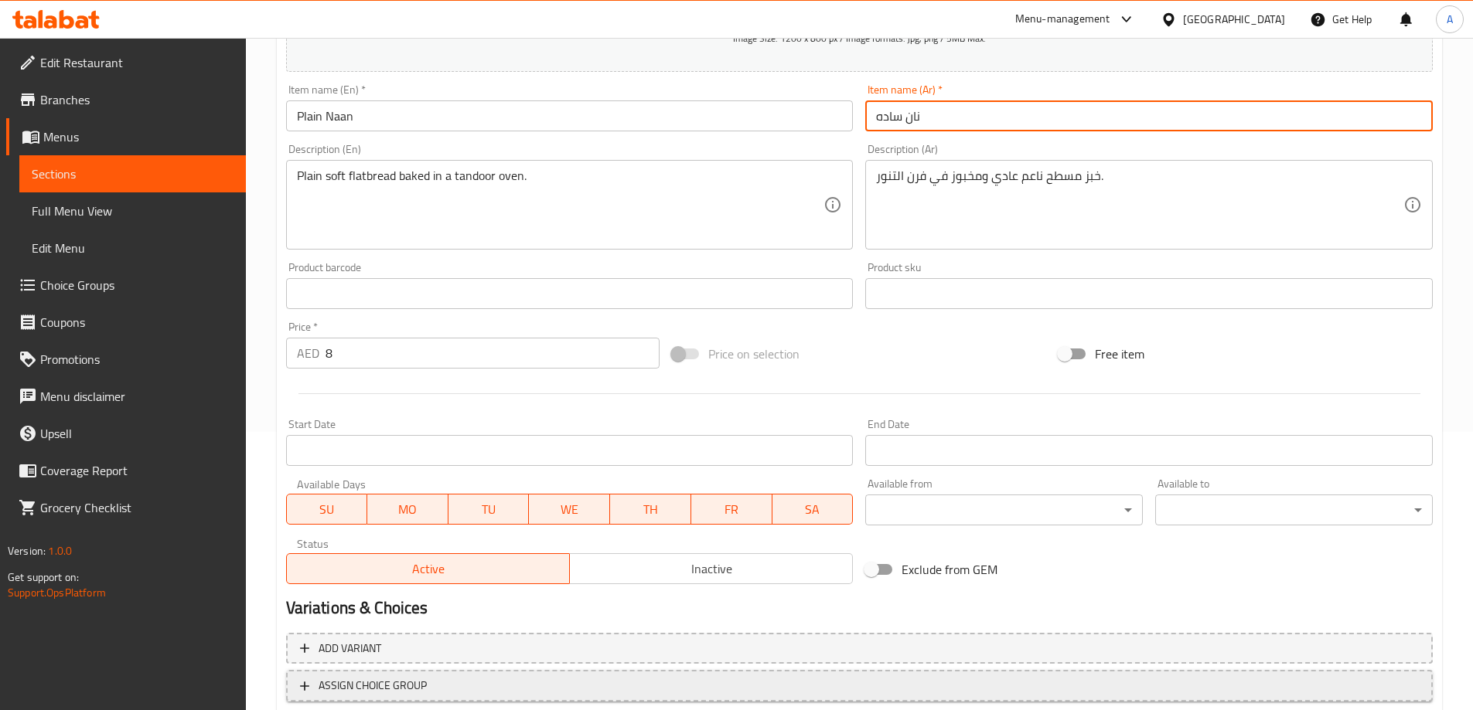
scroll to position [382, 0]
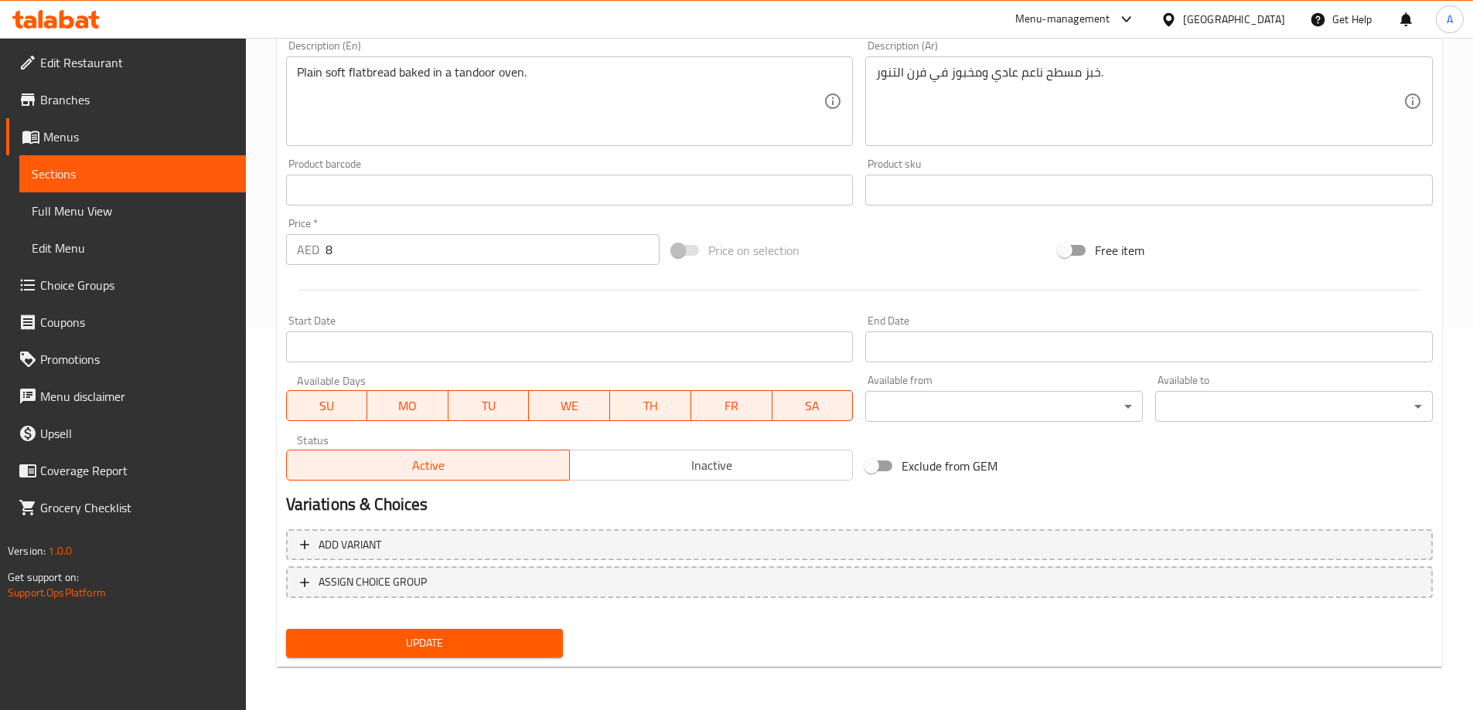
type input "نان ساده"
click at [374, 652] on span "Update" at bounding box center [424, 643] width 253 height 19
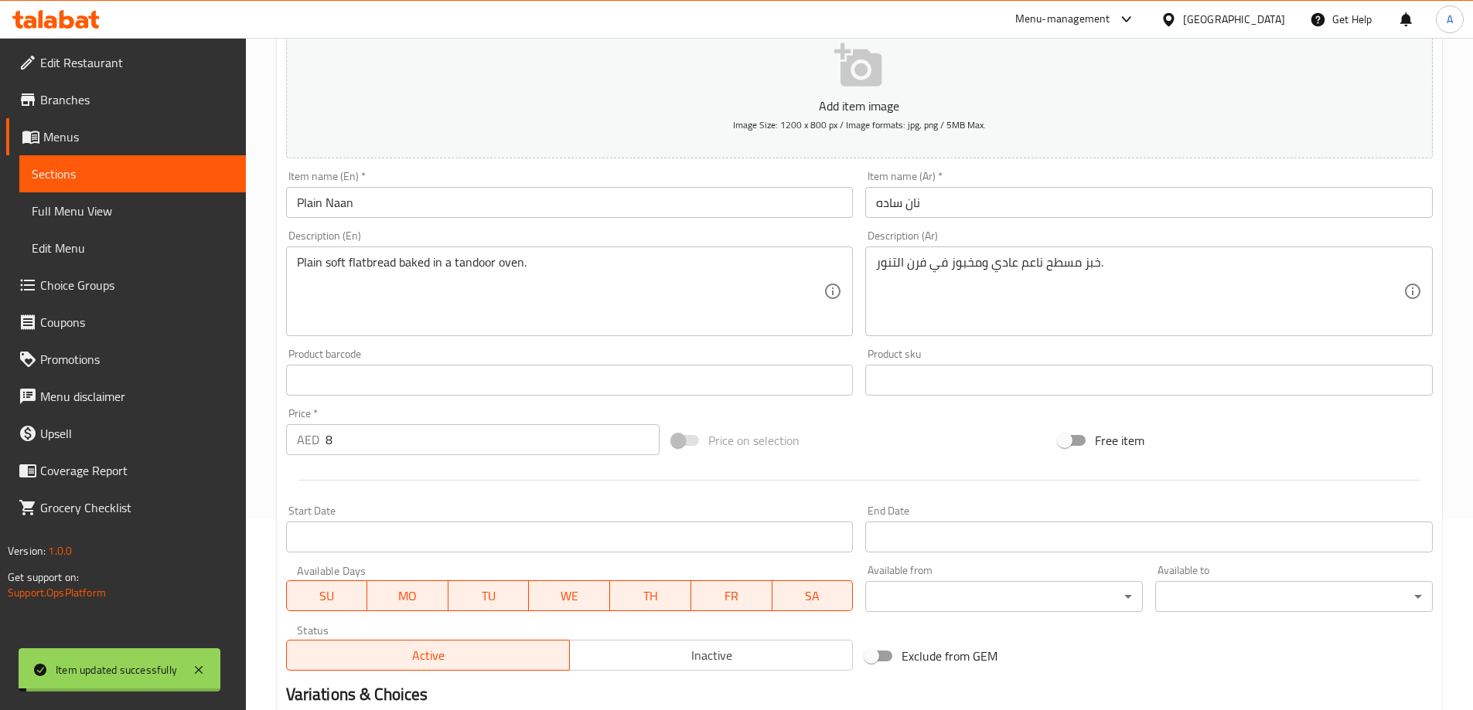
scroll to position [0, 0]
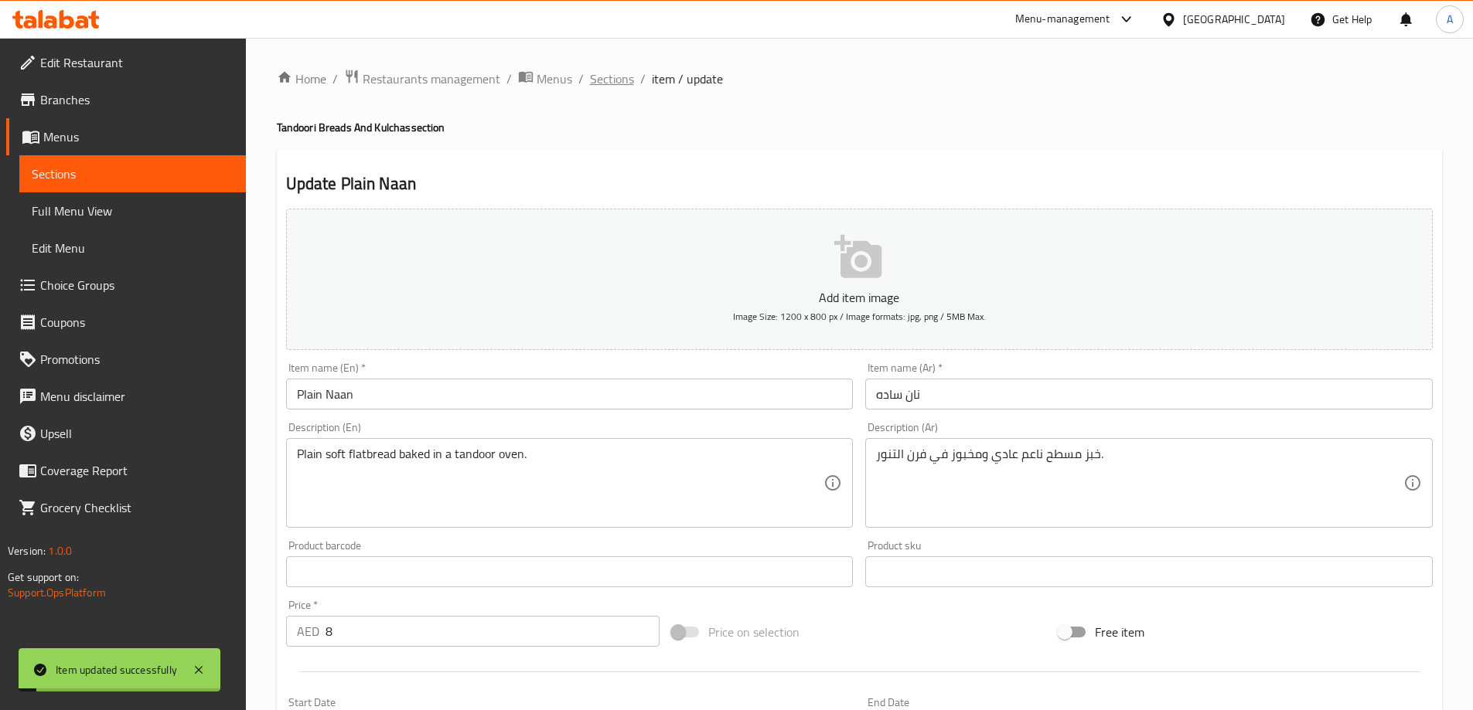
click at [616, 75] on span "Sections" at bounding box center [612, 79] width 44 height 19
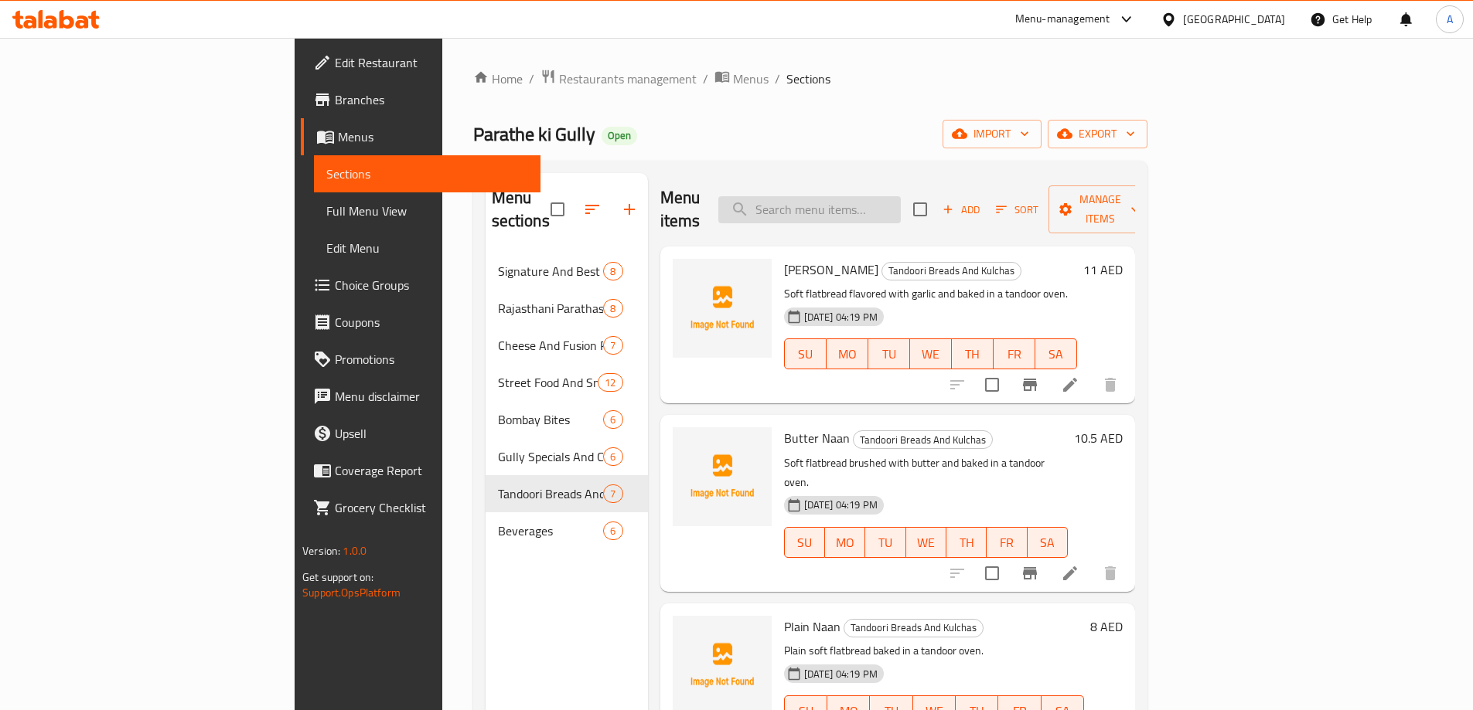
click at [899, 196] on input "search" at bounding box center [809, 209] width 182 height 27
paste input "[PERSON_NAME]"
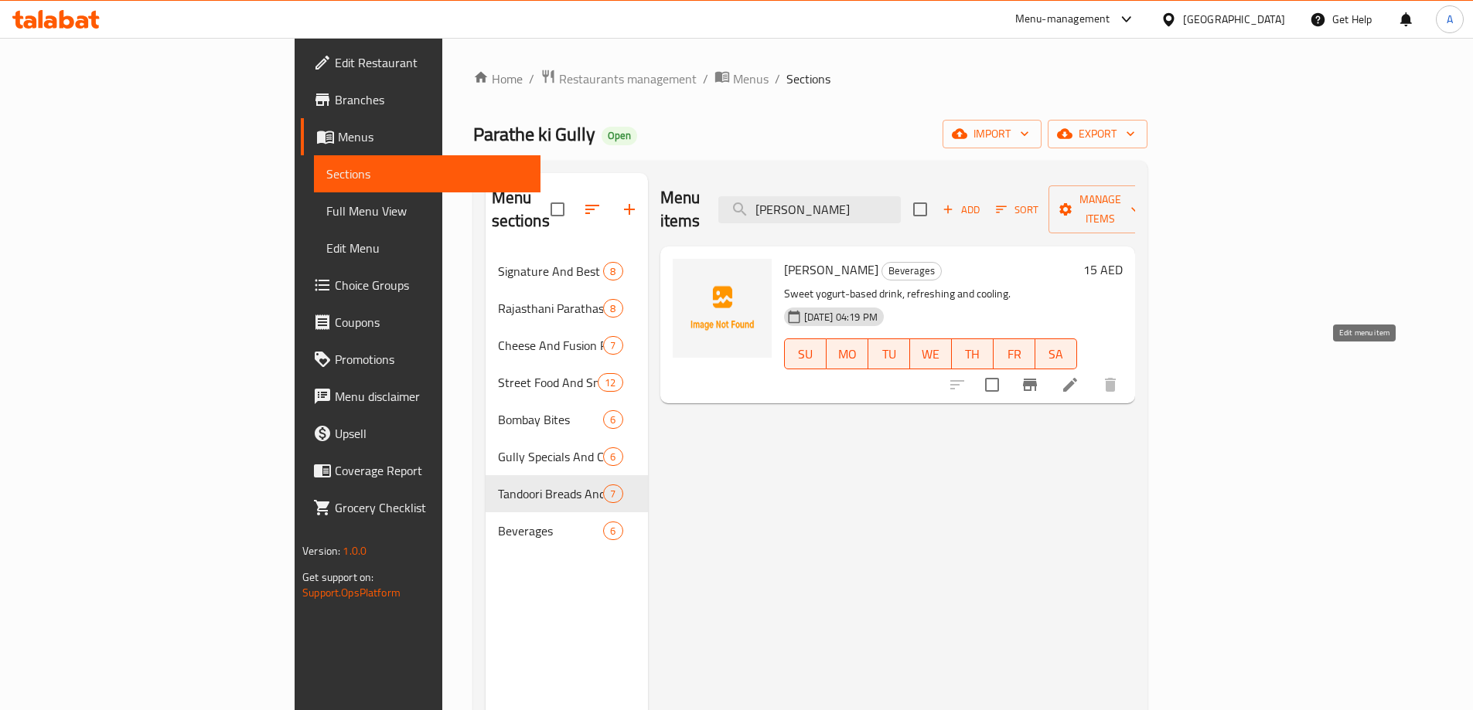
type input "[PERSON_NAME]"
click at [1079, 376] on icon at bounding box center [1070, 385] width 19 height 19
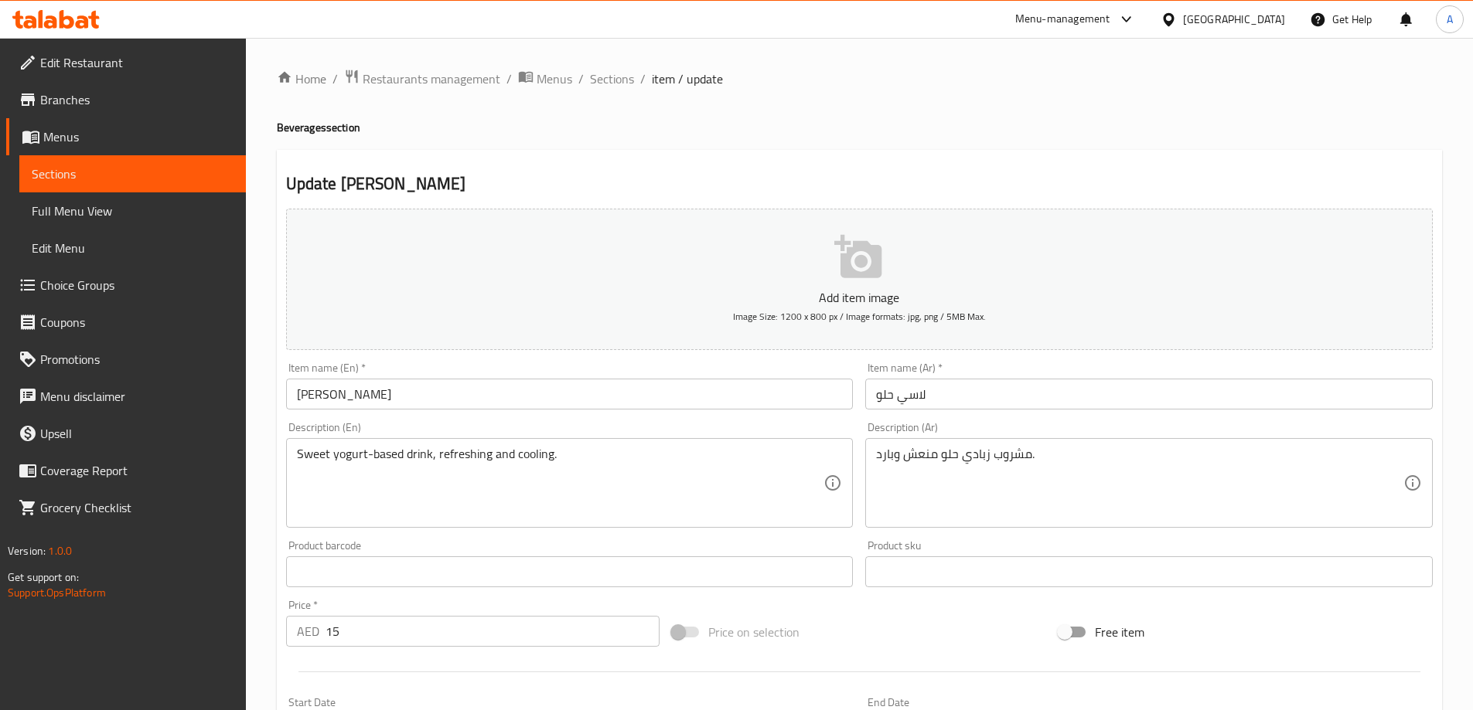
click at [1058, 386] on input "لاسي حلو" at bounding box center [1148, 394] width 567 height 31
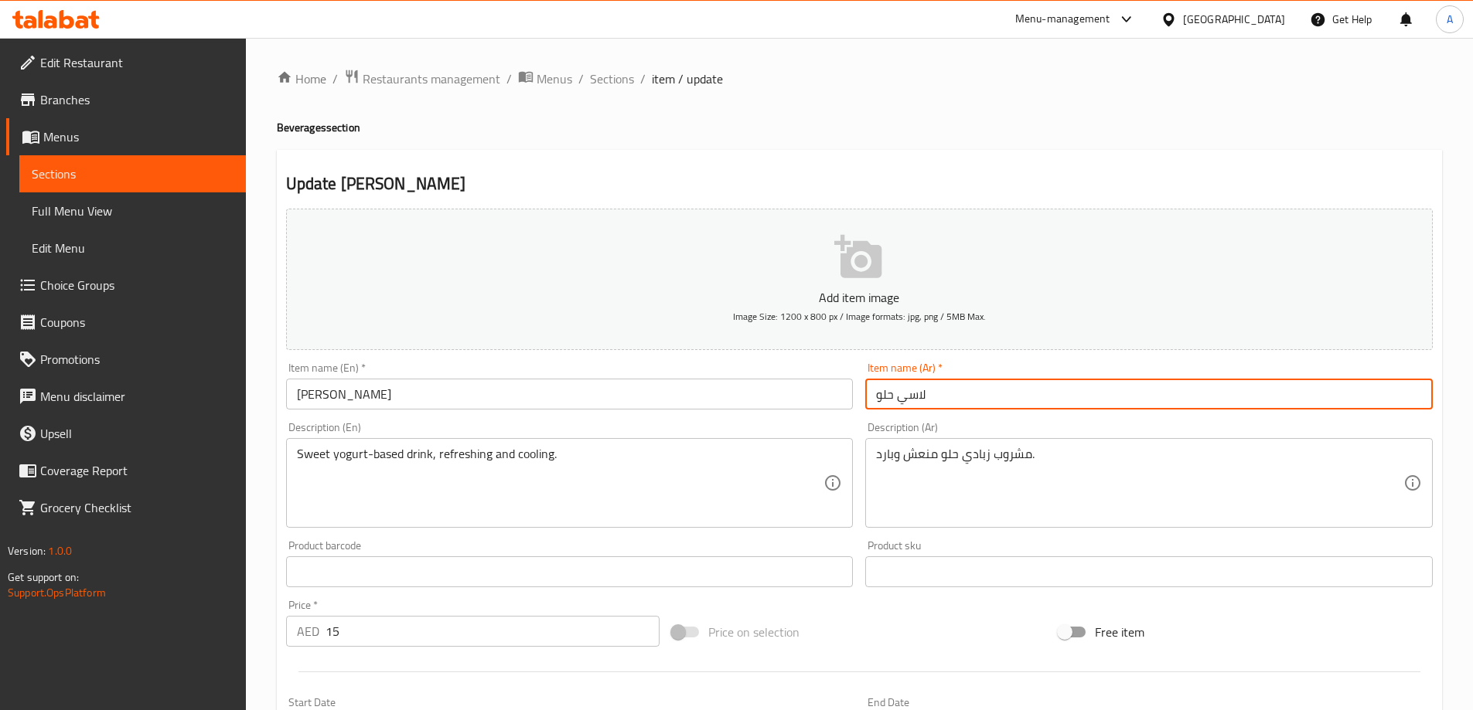
click at [1058, 386] on input "لاسي حلو" at bounding box center [1148, 394] width 567 height 31
click at [950, 397] on input "لاسي حلو" at bounding box center [1148, 394] width 567 height 31
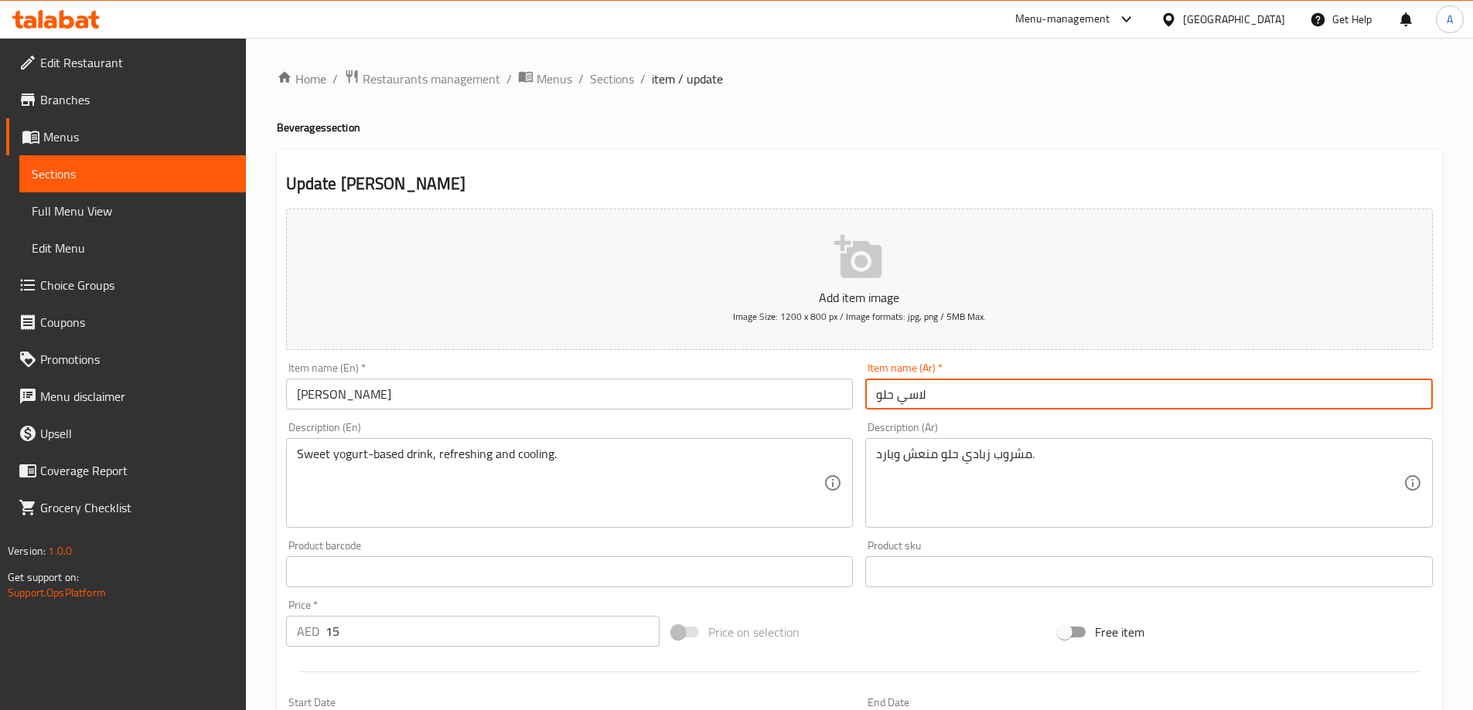
paste input "يثي لاسي"
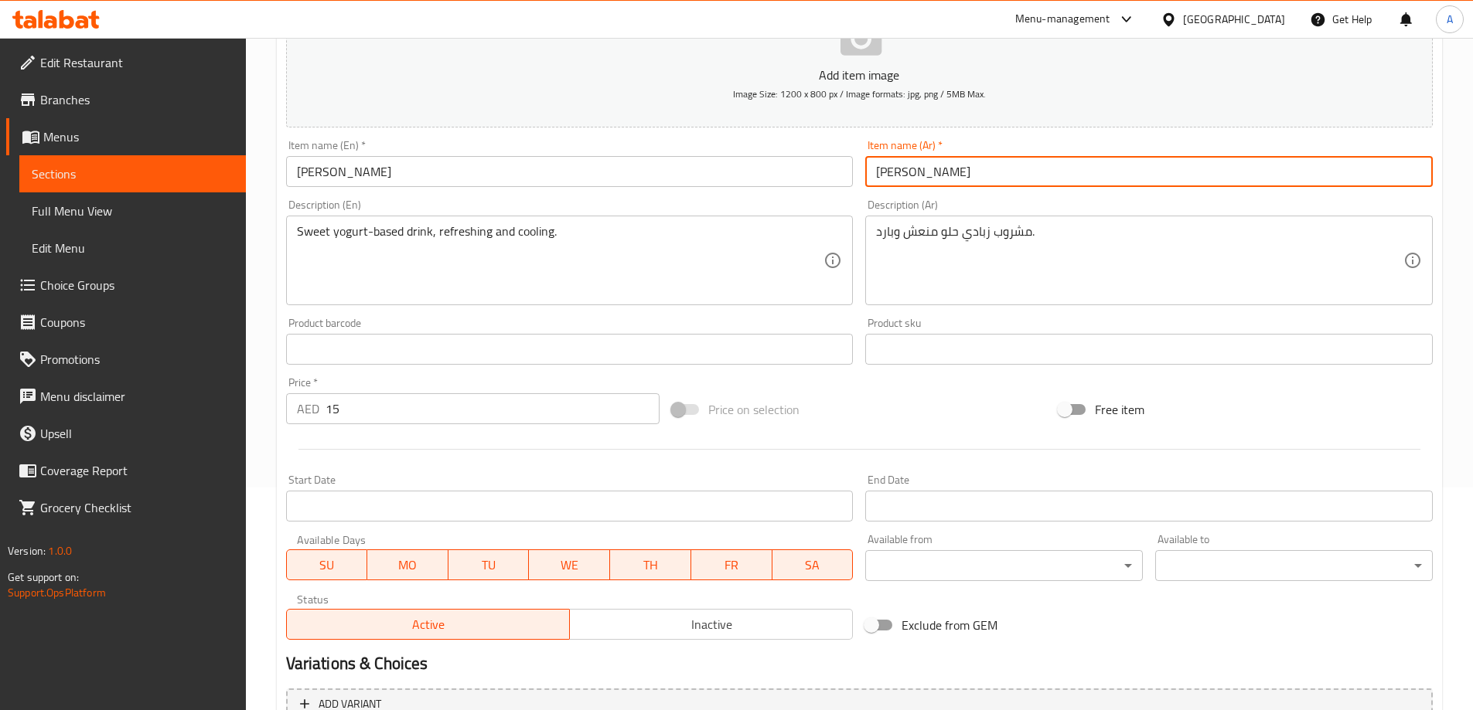
scroll to position [382, 0]
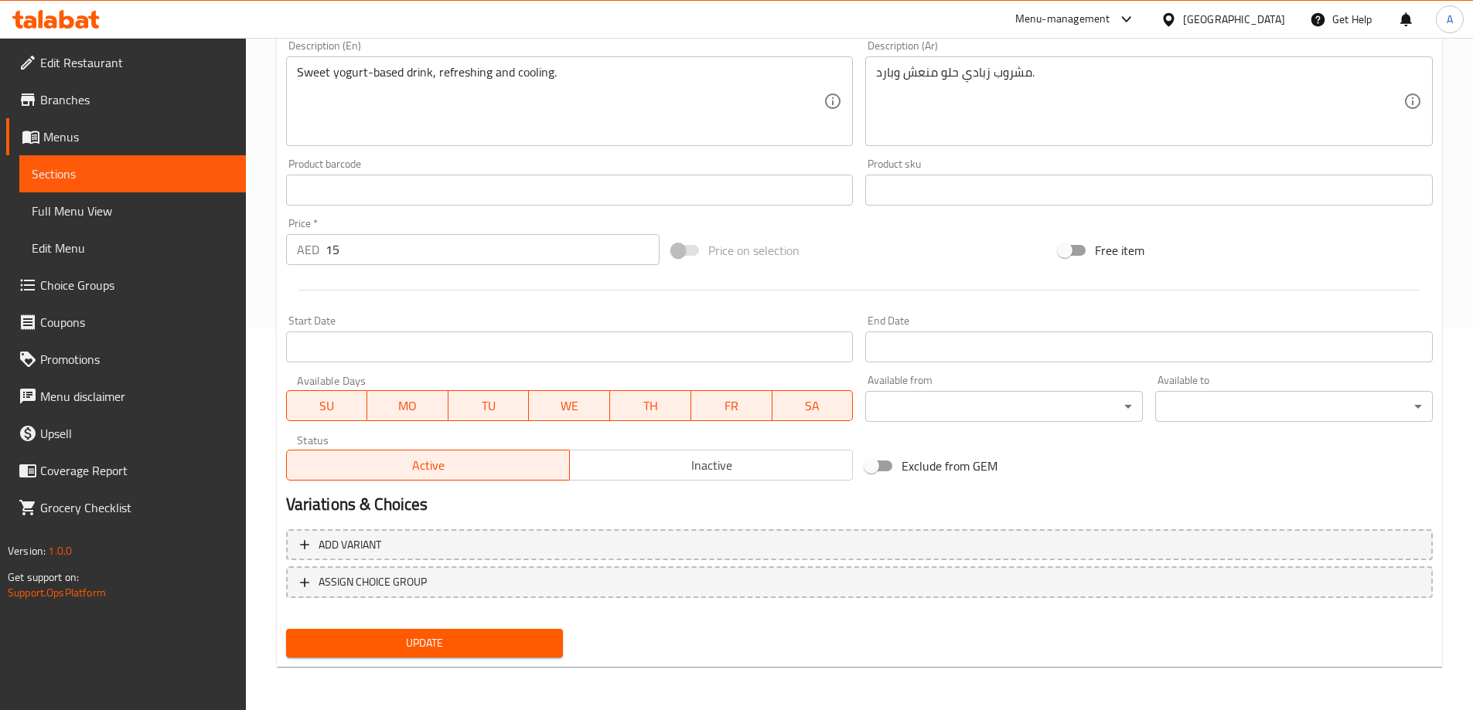
type input "[PERSON_NAME]"
click at [431, 643] on span "Update" at bounding box center [424, 643] width 253 height 19
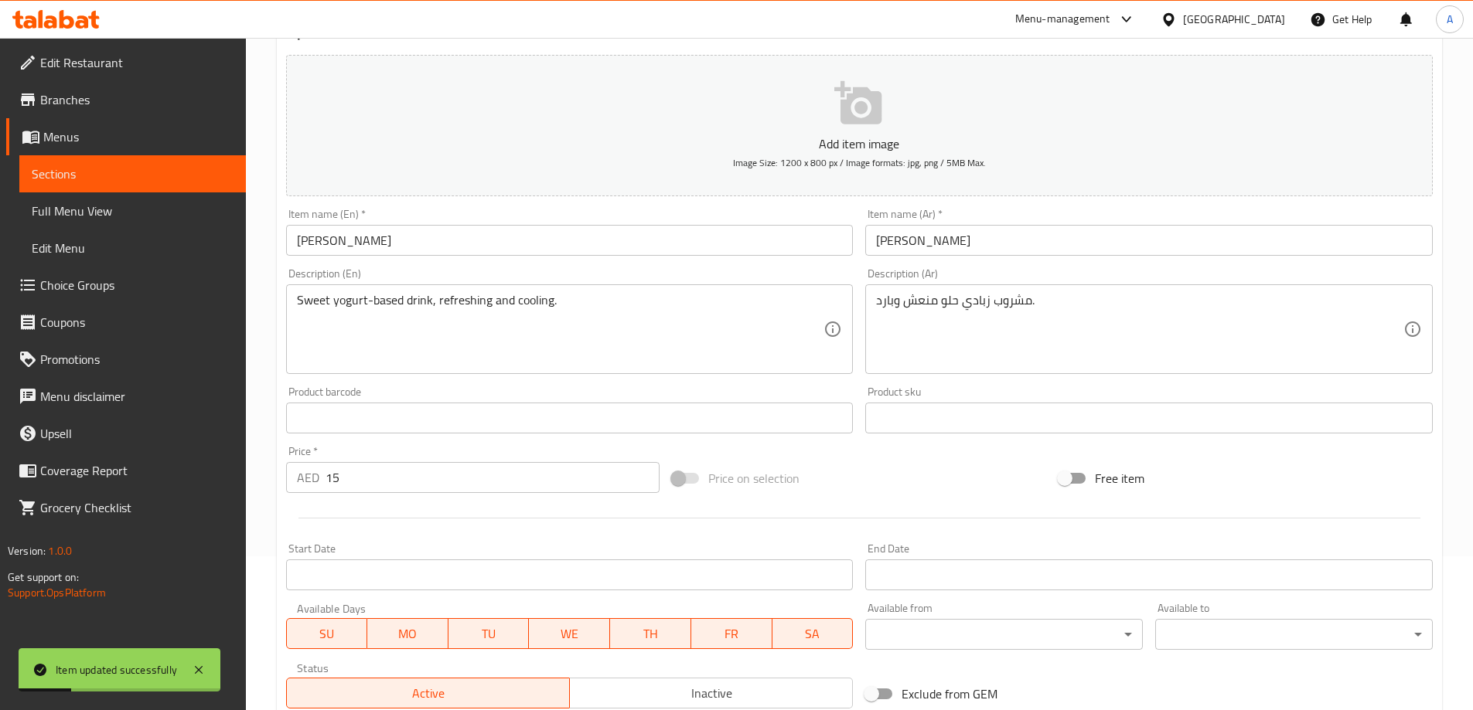
scroll to position [0, 0]
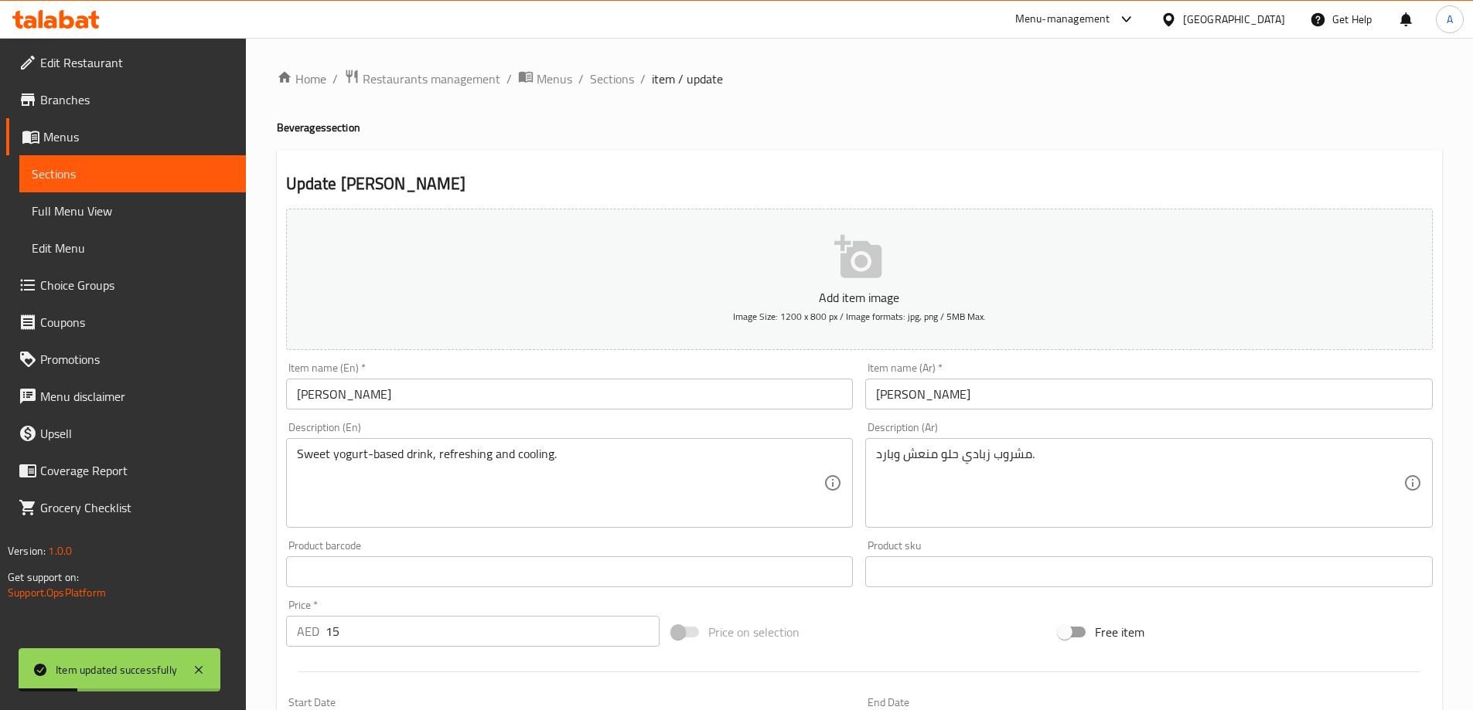
click at [646, 81] on ol "Home / Restaurants management / Menus / Sections / item / update" at bounding box center [859, 79] width 1165 height 20
click at [613, 78] on span "Sections" at bounding box center [612, 79] width 44 height 19
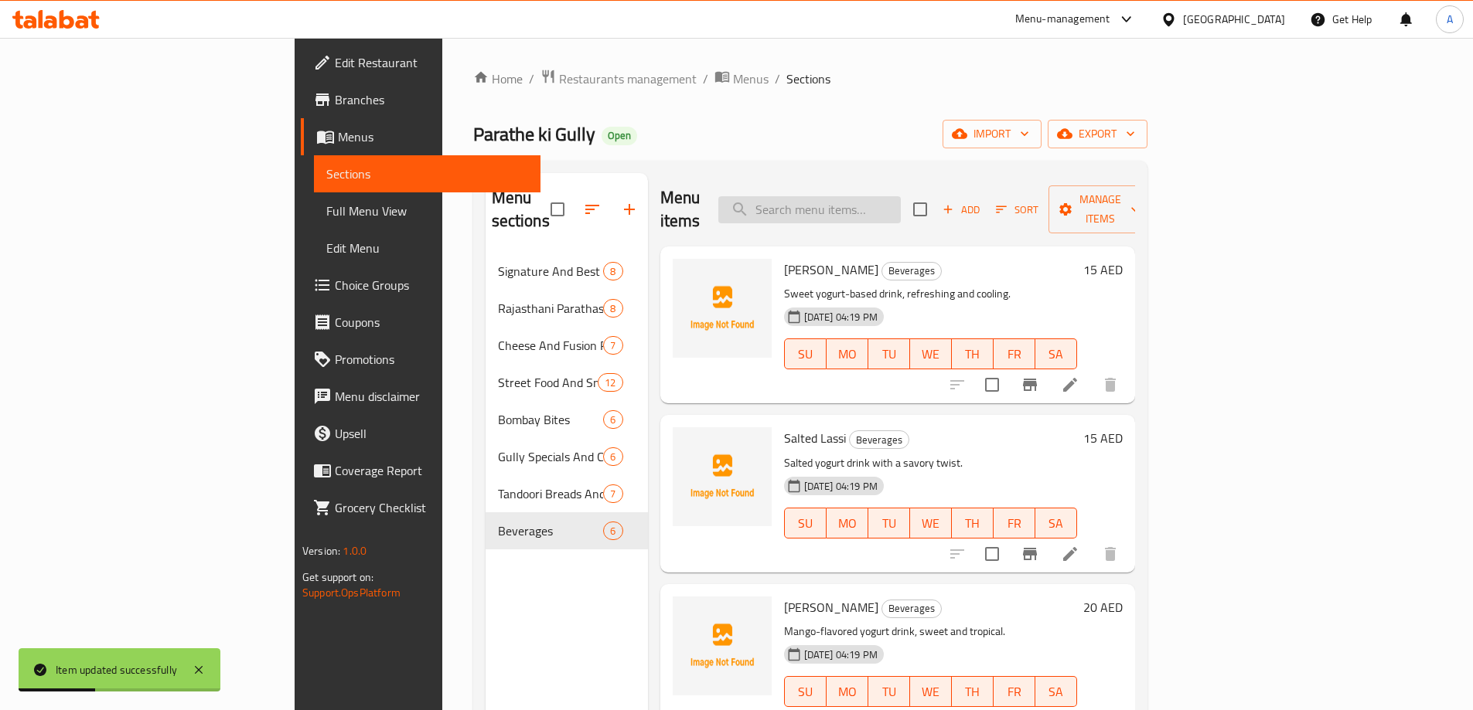
click at [885, 196] on input "search" at bounding box center [809, 209] width 182 height 27
paste input "[PERSON_NAME]"
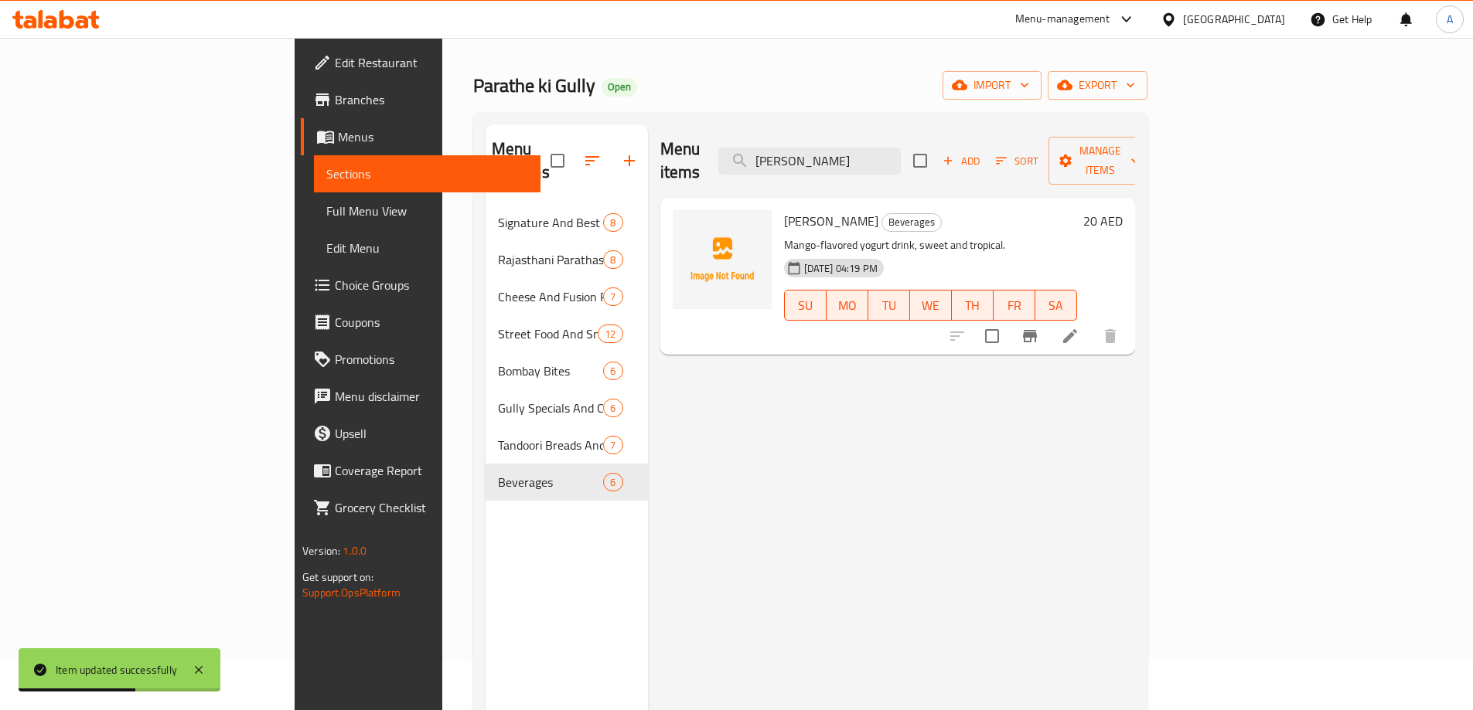
scroll to position [216, 0]
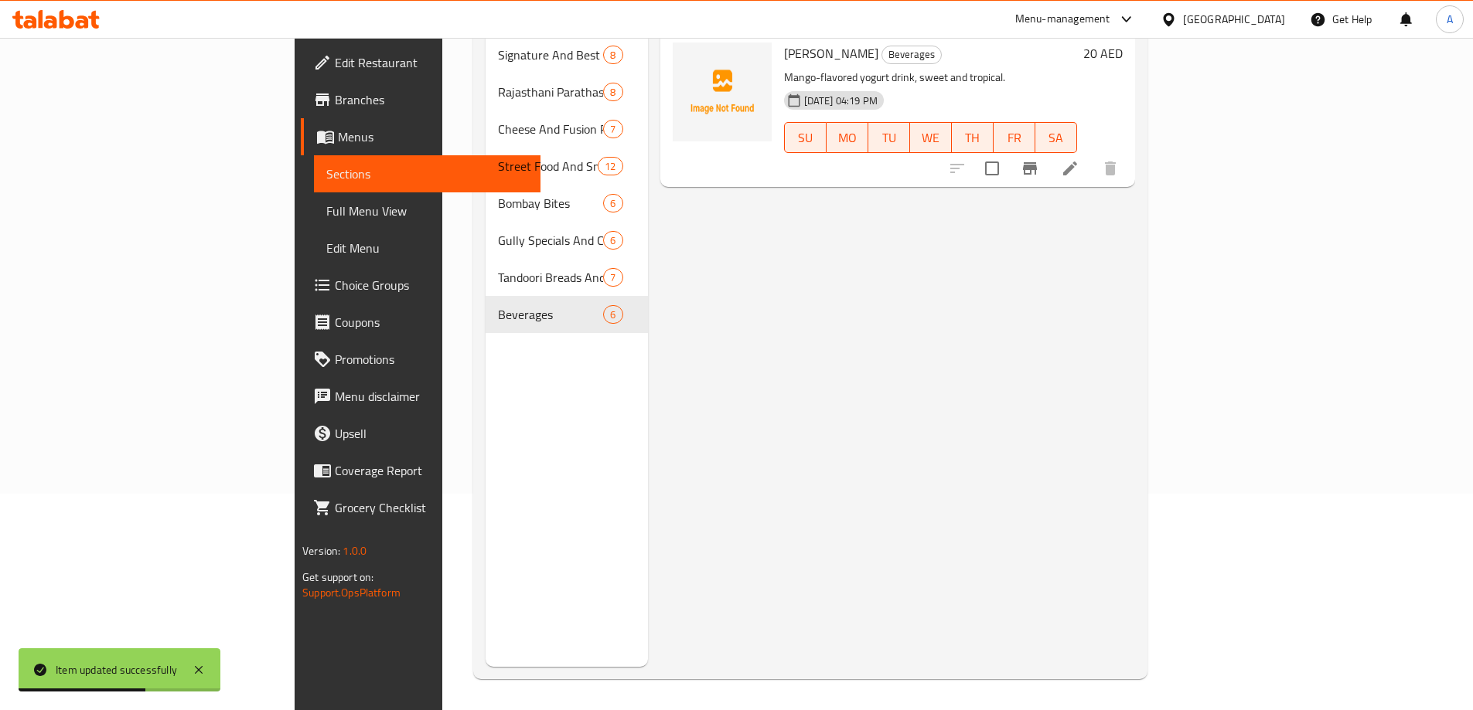
type input "[PERSON_NAME]"
click at [1091, 155] on li at bounding box center [1069, 169] width 43 height 28
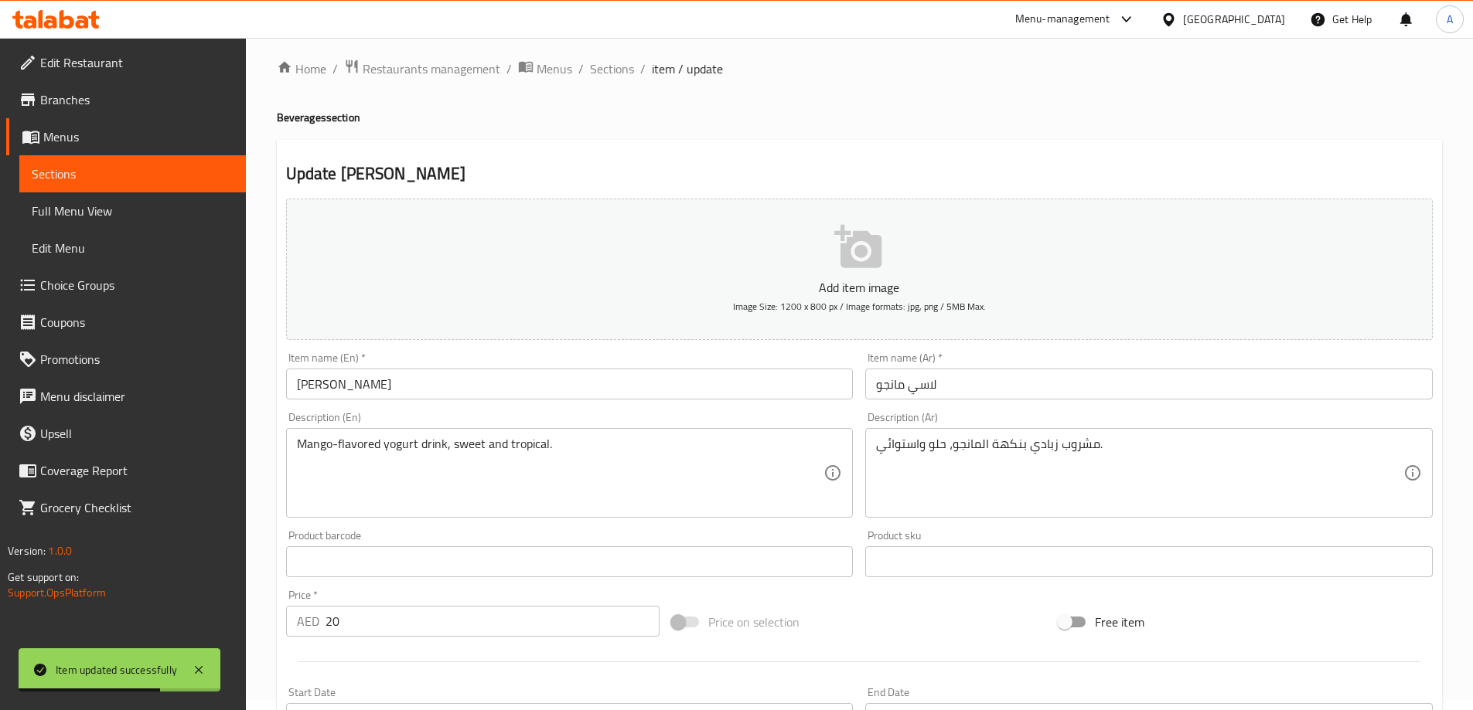
scroll to position [155, 0]
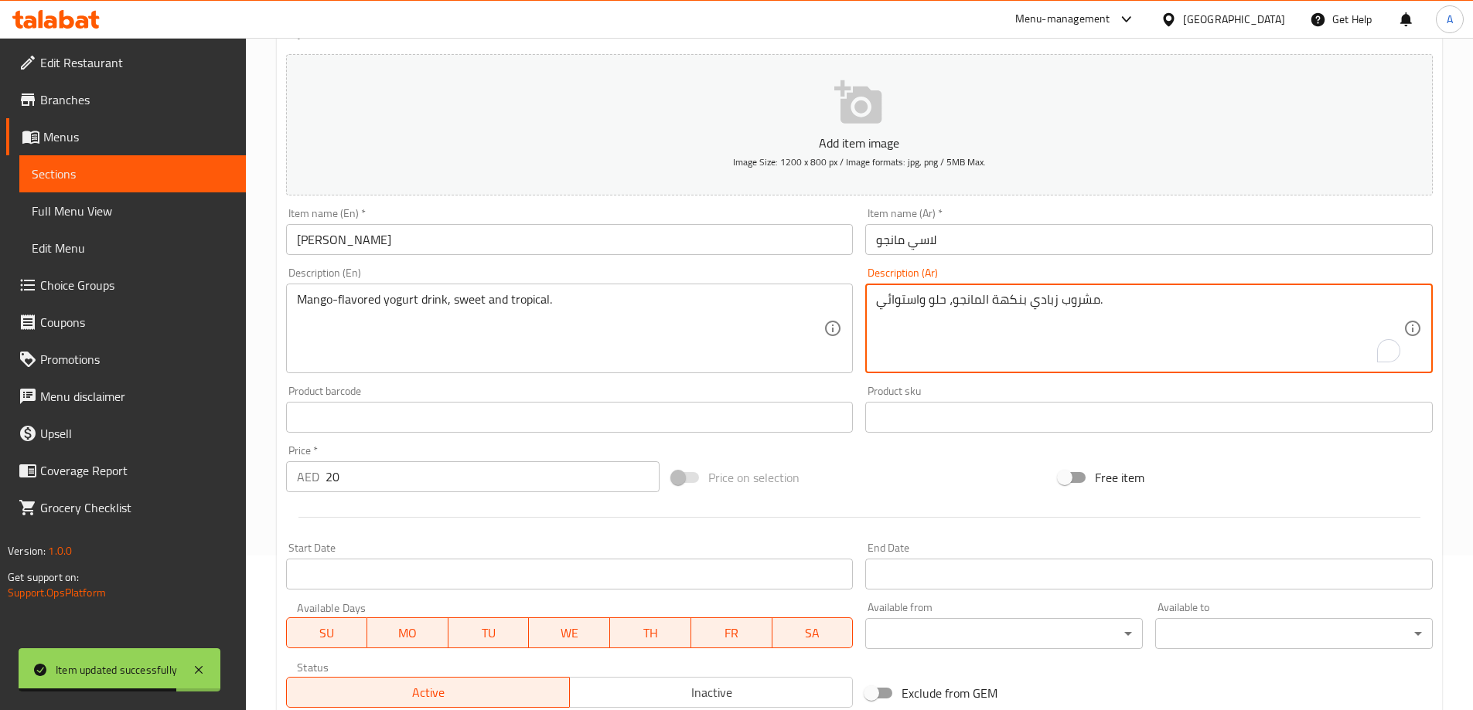
click at [903, 308] on textarea "مشروب زبادي بنكهة المانجو، حلو واستوائي." at bounding box center [1139, 328] width 527 height 73
click at [903, 299] on textarea "مشروب زبادي بنكهة المانجو، حلو واستوائي." at bounding box center [1139, 328] width 527 height 73
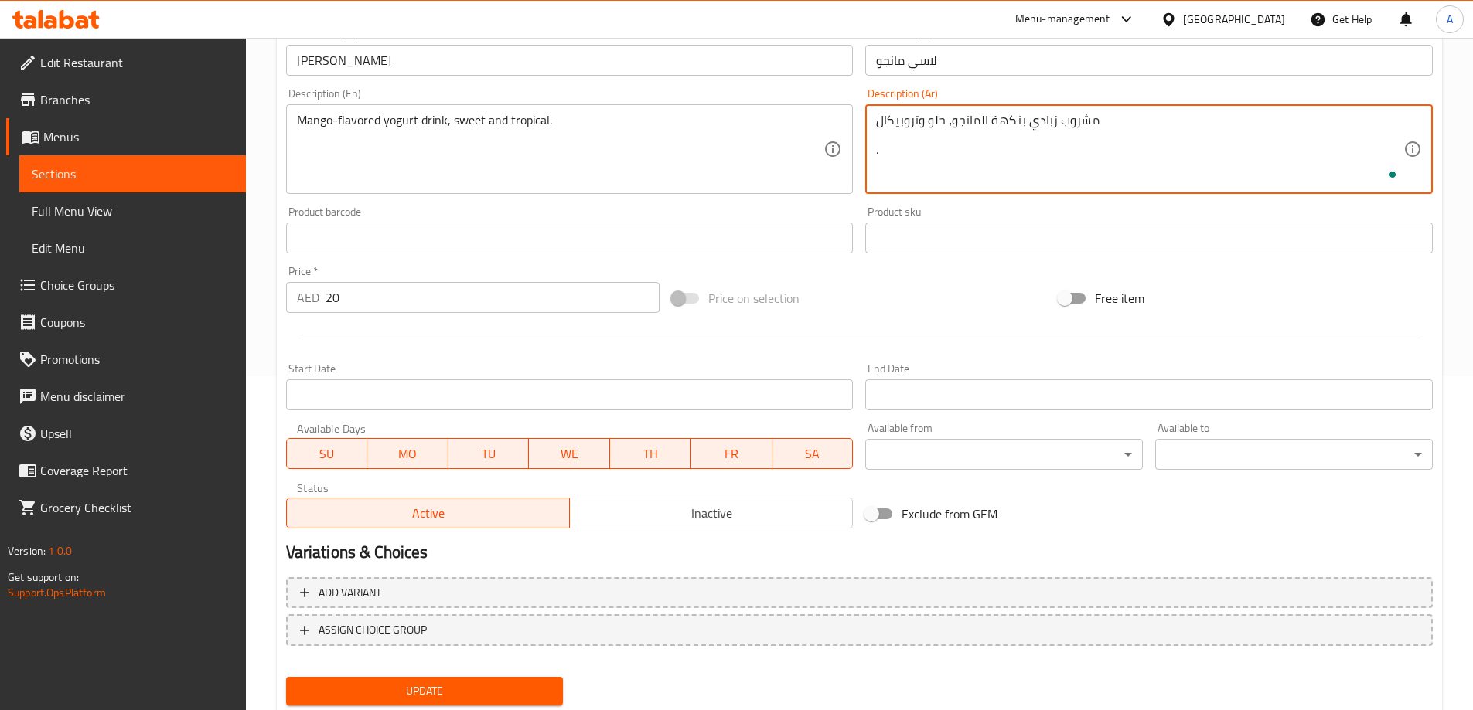
scroll to position [382, 0]
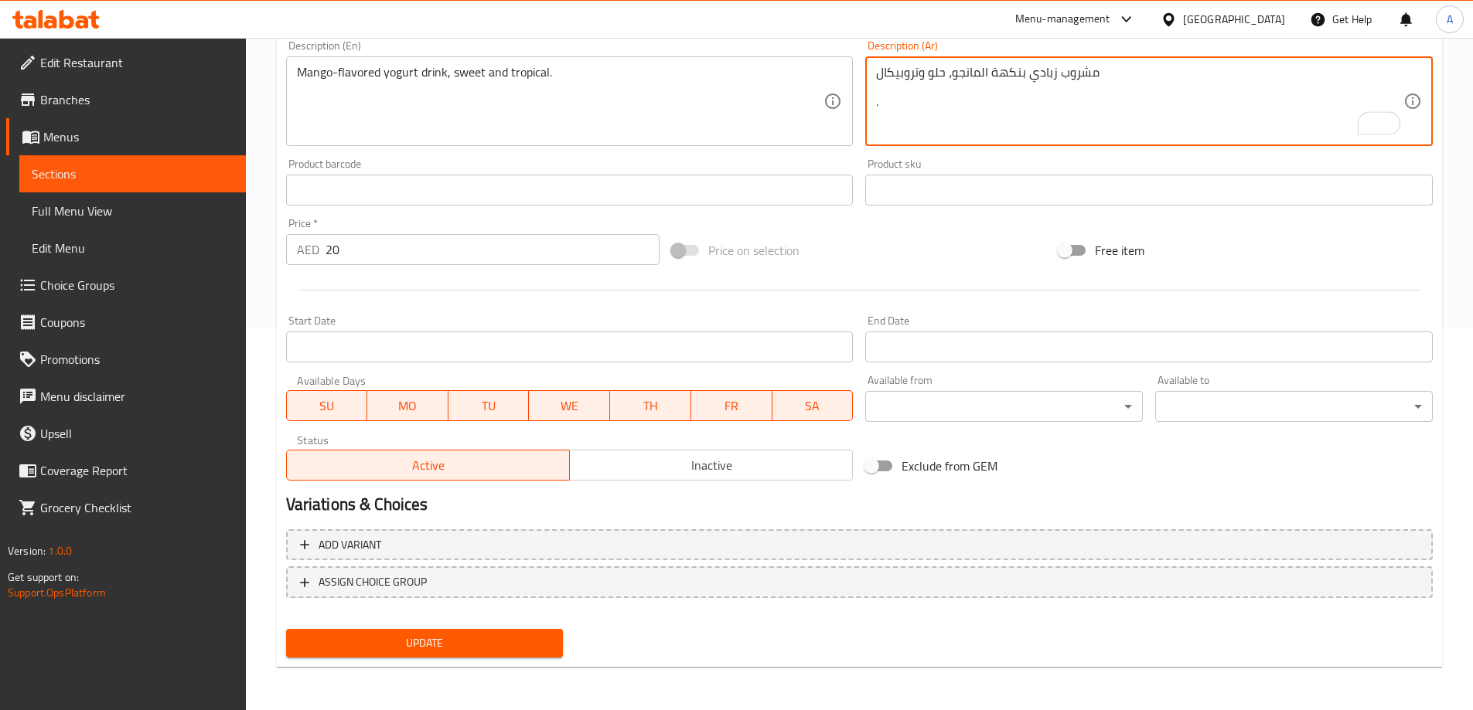
type textarea "مشروب زبادي بنكهة المانجو، حلو وتروبيكال ."
click at [492, 644] on span "Update" at bounding box center [424, 643] width 253 height 19
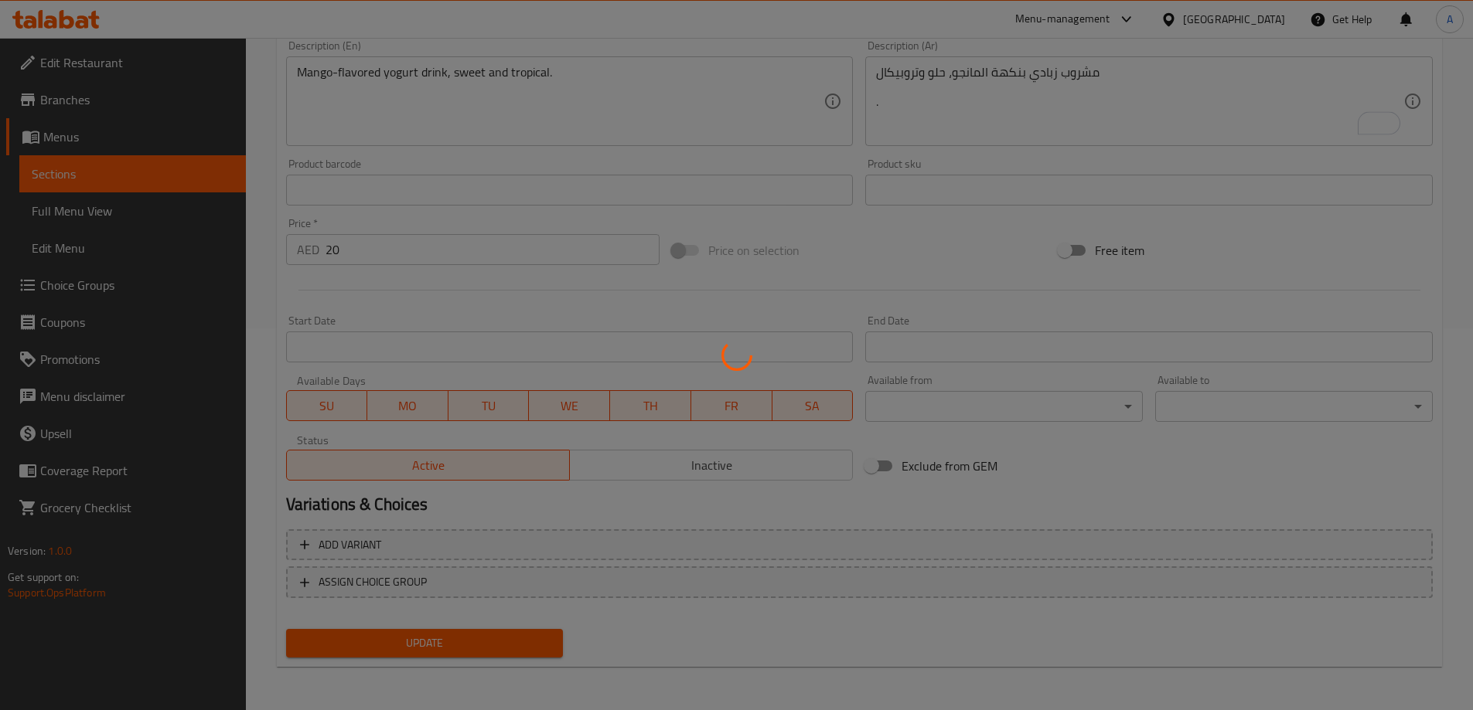
scroll to position [0, 0]
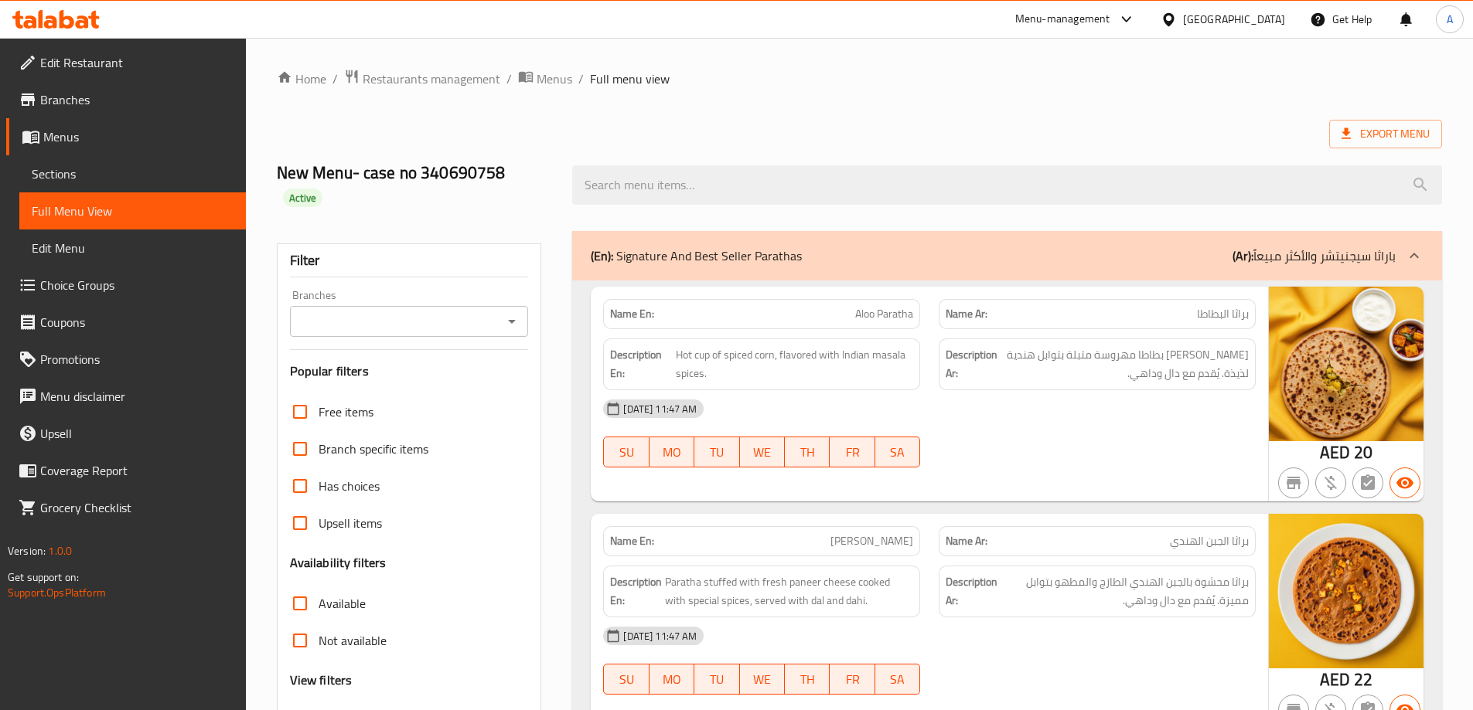
drag, startPoint x: 490, startPoint y: 329, endPoint x: 491, endPoint y: 292, distance: 36.3
click at [491, 322] on div "Filter Branches Branches Popular filters Free items Branch specific items Has c…" at bounding box center [409, 528] width 265 height 571
click at [491, 311] on input "Branches" at bounding box center [397, 322] width 204 height 22
click at [454, 361] on li "Parathe Ki Gully, Al Nahda 1" at bounding box center [407, 365] width 239 height 28
type input "Parathe Ki Gully, Al Nahda 1"
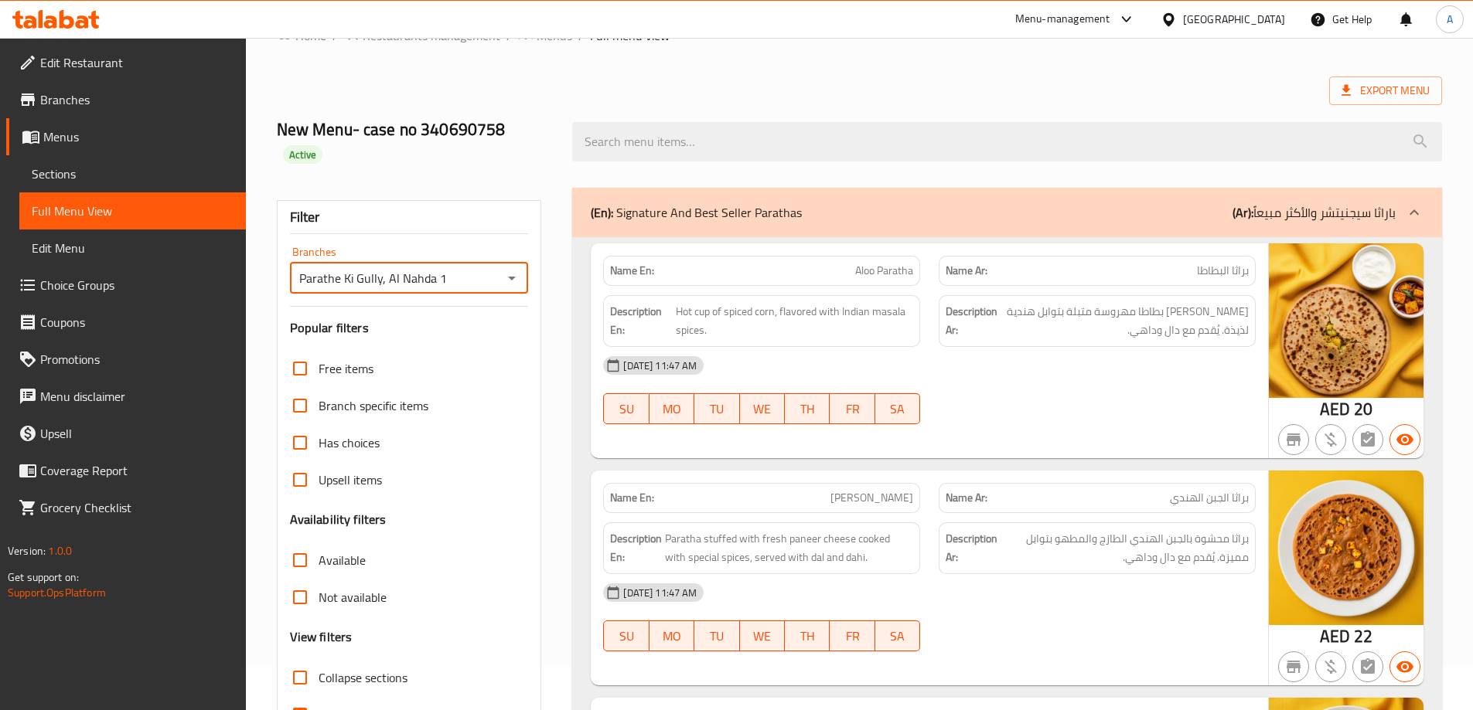
scroll to position [77, 0]
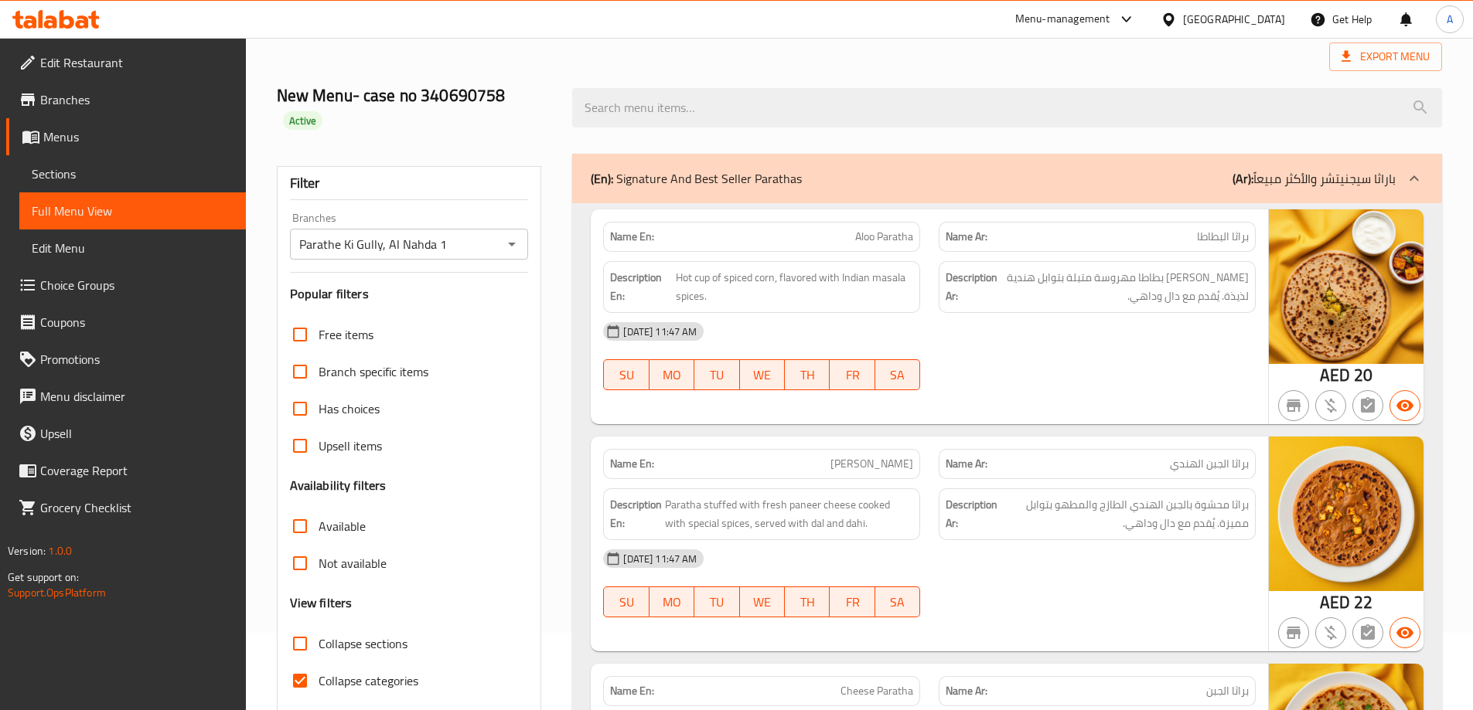
click at [1193, 26] on div "[GEOGRAPHIC_DATA]" at bounding box center [1234, 19] width 102 height 17
click at [47, 95] on span "Branches" at bounding box center [136, 99] width 193 height 19
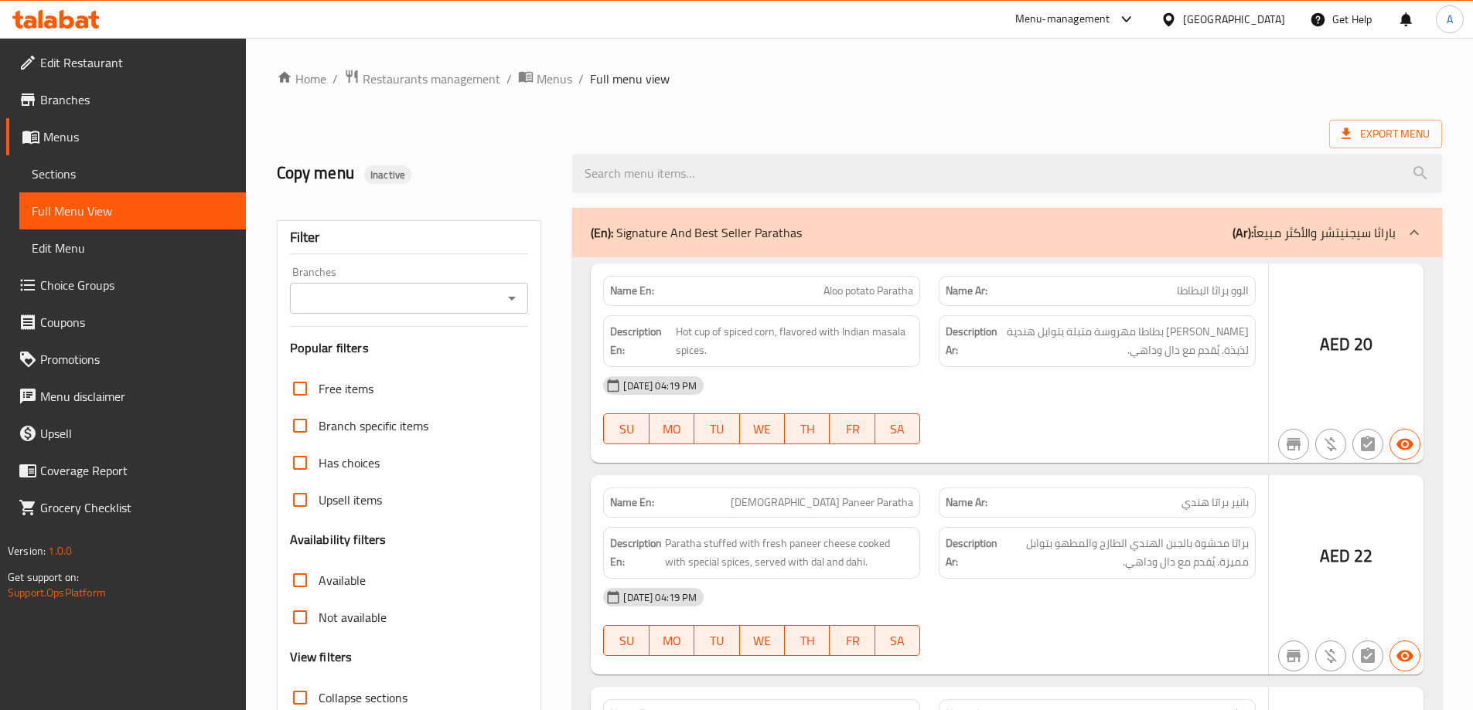
click at [472, 285] on div at bounding box center [736, 355] width 1473 height 710
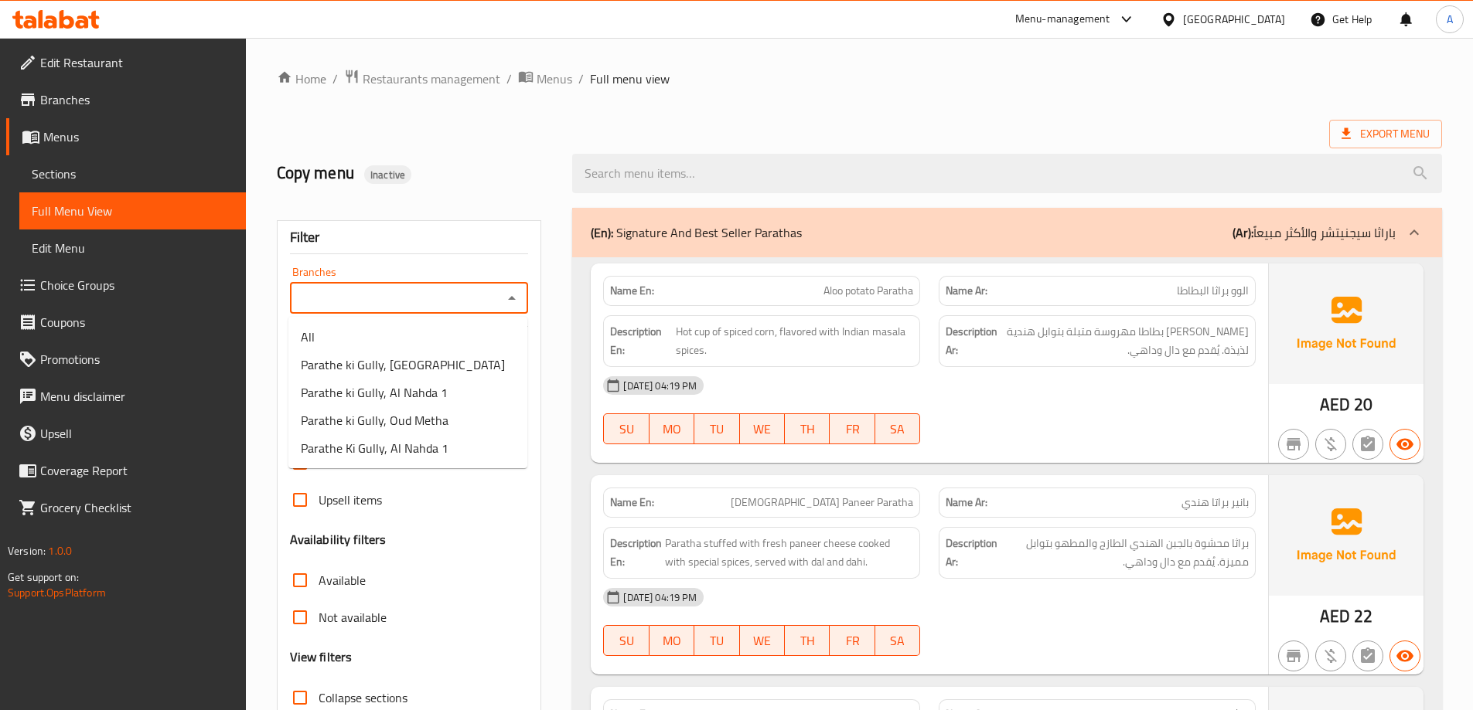
click at [485, 291] on input "Branches" at bounding box center [397, 299] width 204 height 22
click at [445, 396] on li "Parathe ki Gully, Al Nahda 1" at bounding box center [407, 393] width 239 height 28
type input "Parathe ki Gully, Al Nahda 1"
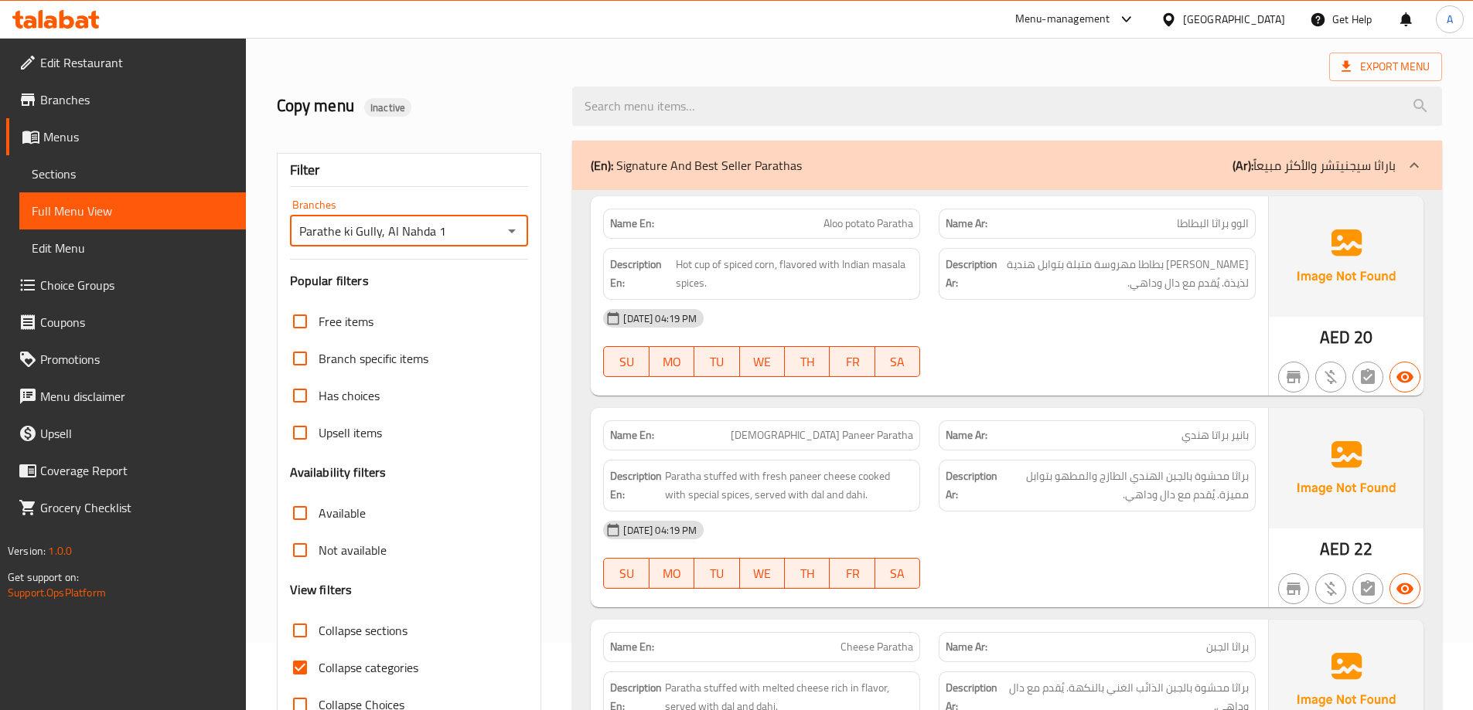
scroll to position [52, 0]
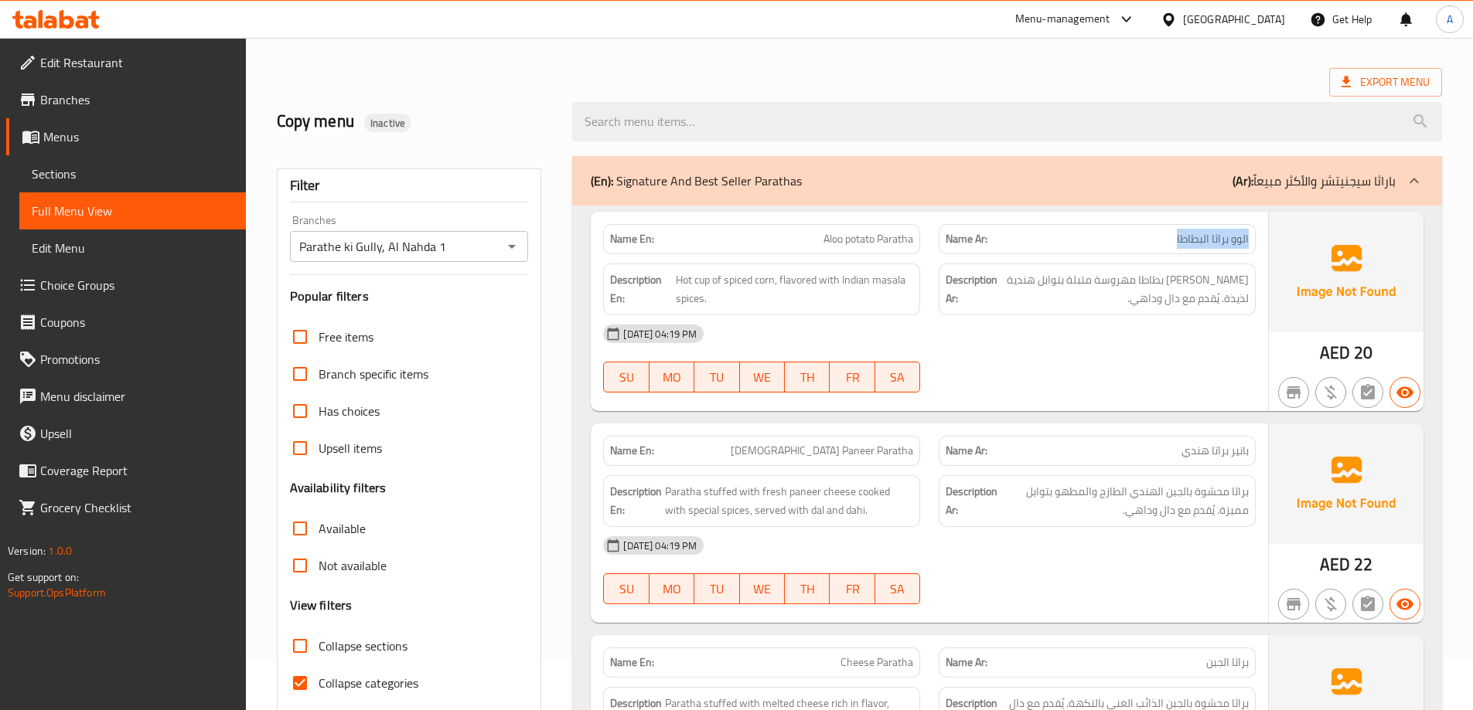
drag, startPoint x: 1250, startPoint y: 236, endPoint x: 1152, endPoint y: 242, distance: 98.4
click at [1152, 242] on div "Name Ar: الوو براثا البطاطا" at bounding box center [1096, 239] width 317 height 30
click at [1081, 243] on p "Name Ar: الوو براثا البطاطا" at bounding box center [1096, 239] width 303 height 16
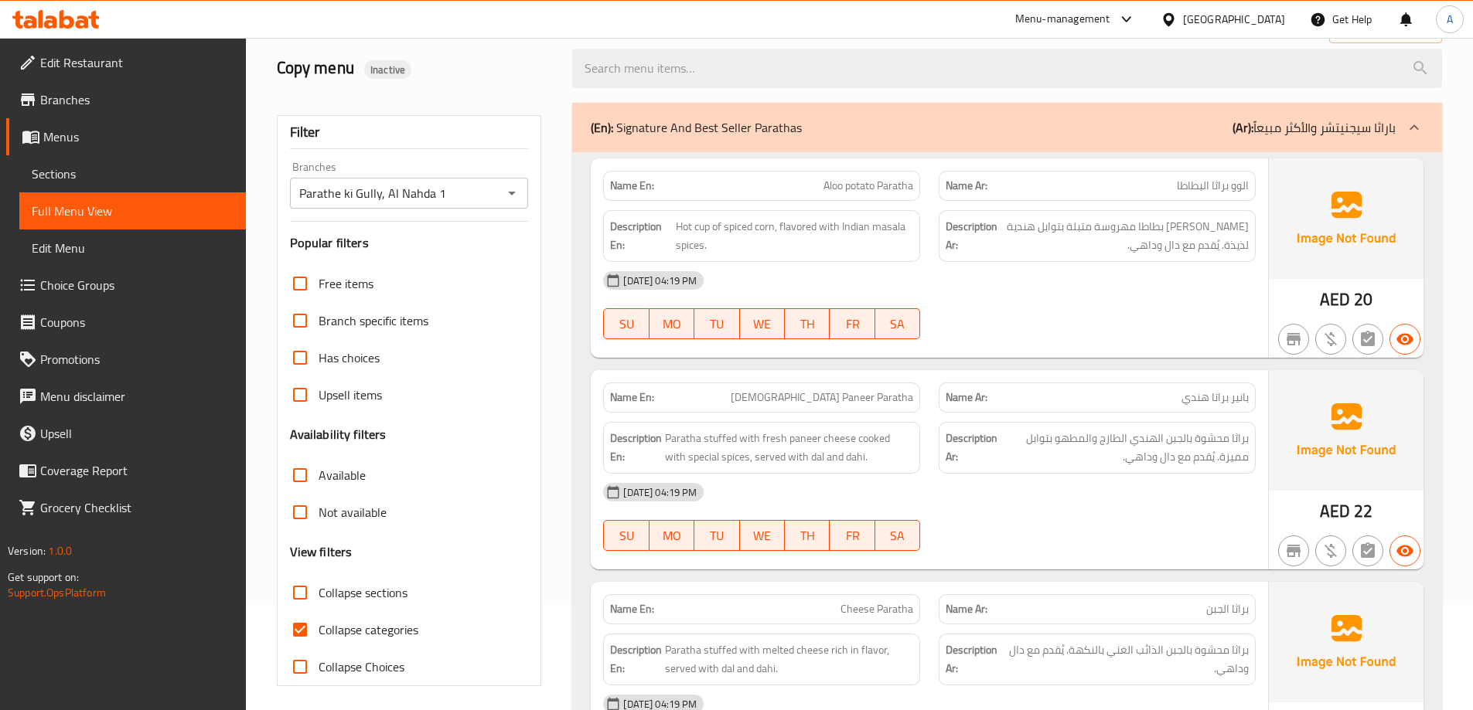
scroll to position [129, 0]
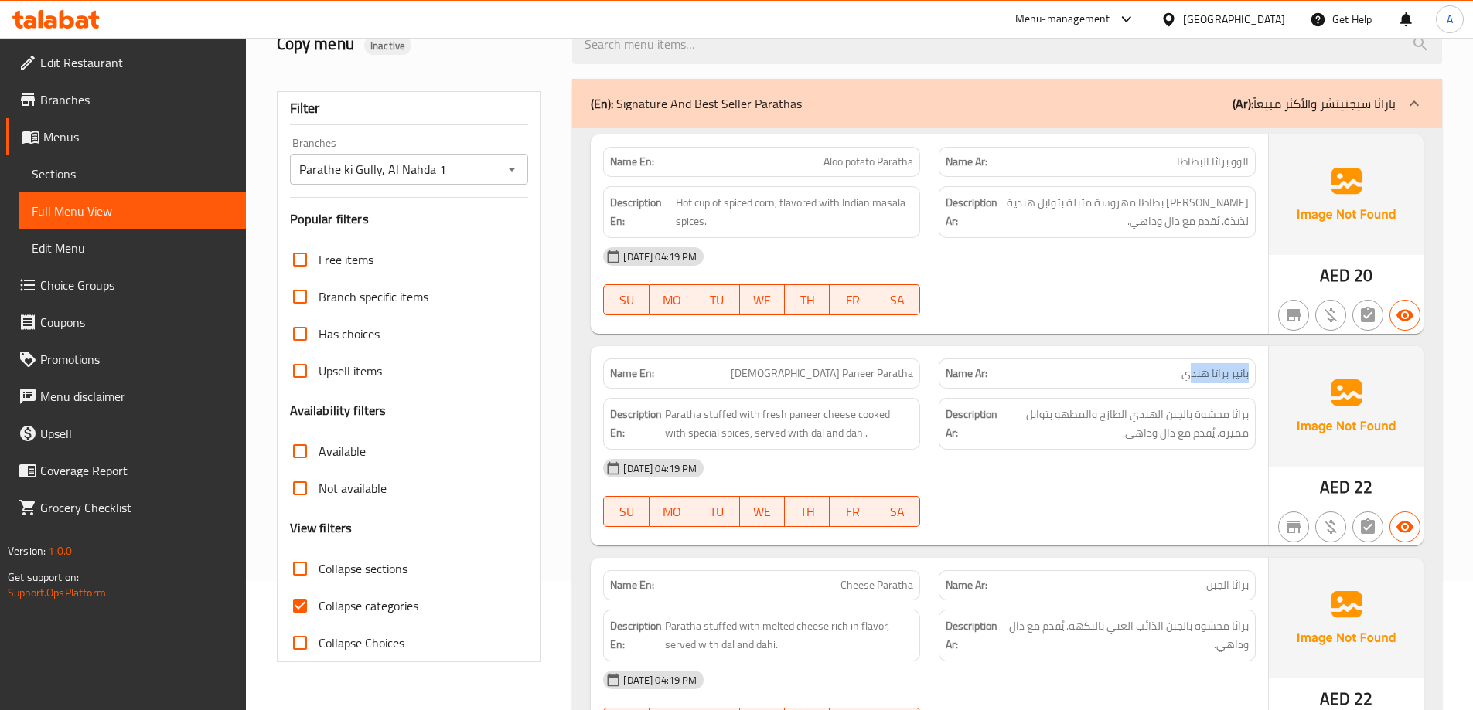
drag, startPoint x: 1260, startPoint y: 385, endPoint x: 1187, endPoint y: 383, distance: 73.4
click at [1187, 383] on div "Name Ar: [PERSON_NAME]" at bounding box center [1096, 373] width 335 height 49
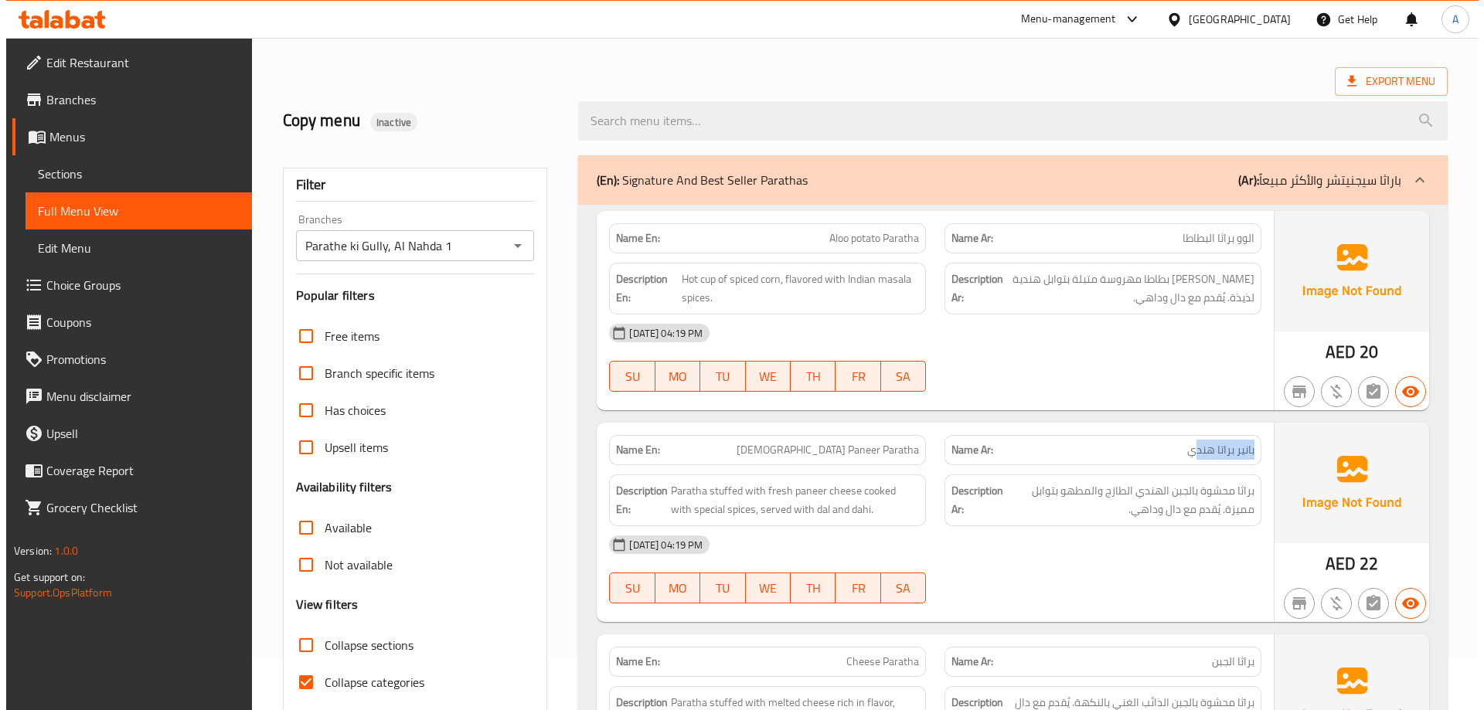
scroll to position [0, 0]
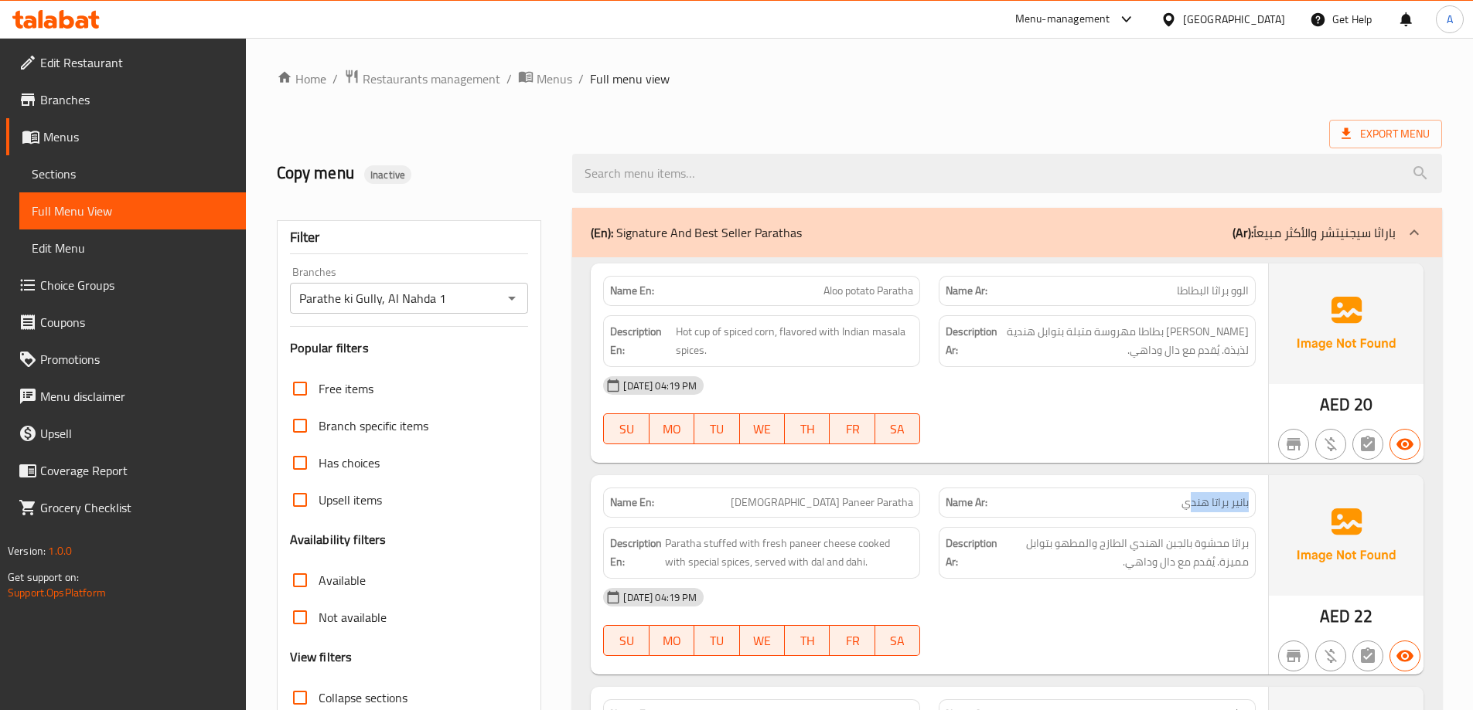
click at [56, 128] on span "Menus" at bounding box center [138, 137] width 190 height 19
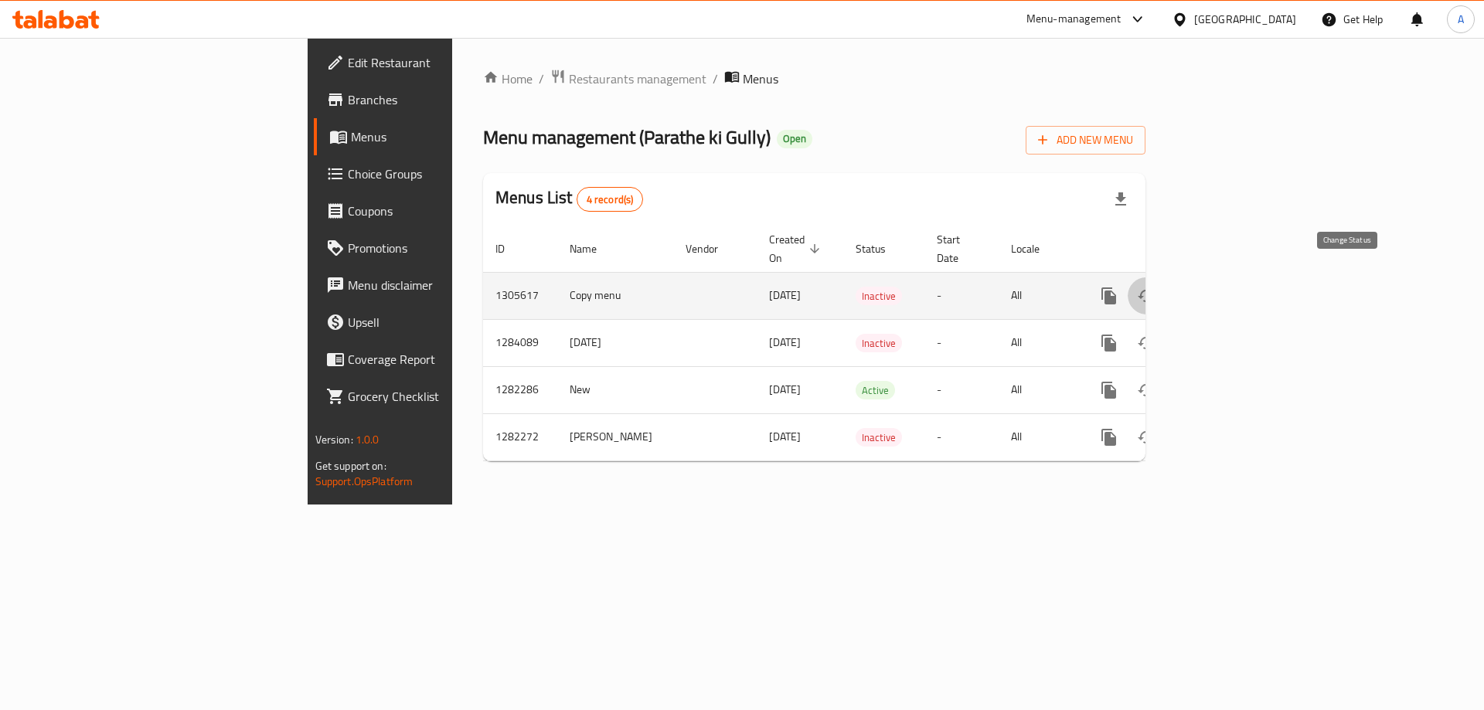
click at [1155, 290] on icon "enhanced table" at bounding box center [1146, 296] width 17 height 12
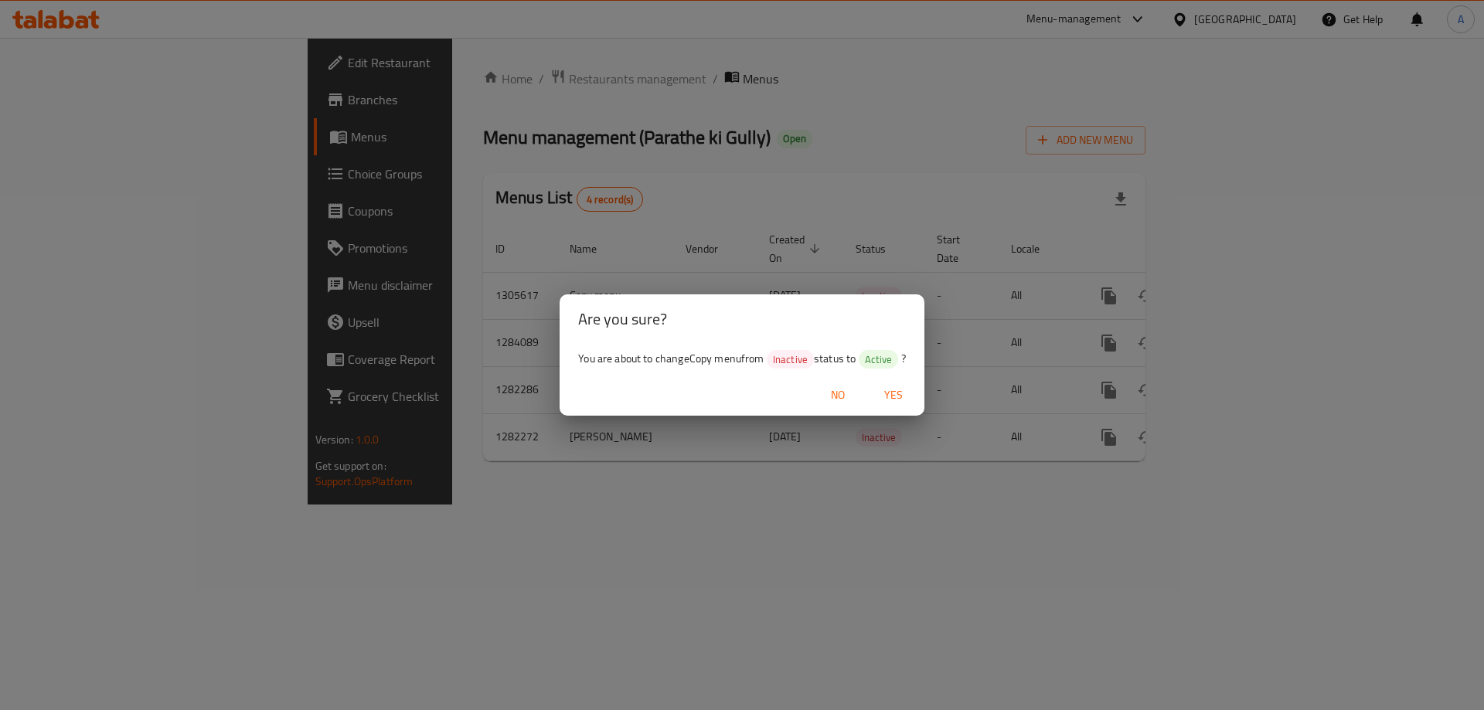
click at [884, 389] on span "Yes" at bounding box center [893, 395] width 37 height 19
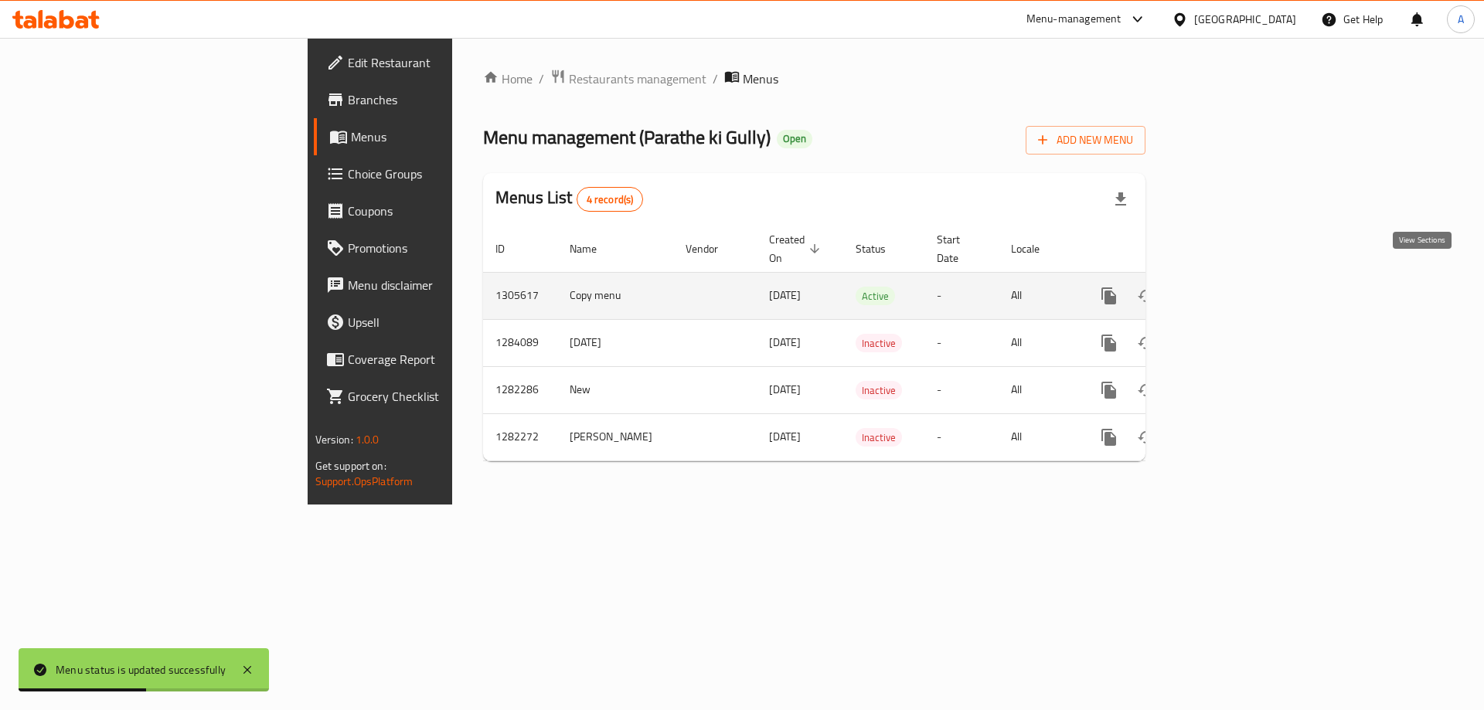
click at [1230, 287] on icon "enhanced table" at bounding box center [1220, 296] width 19 height 19
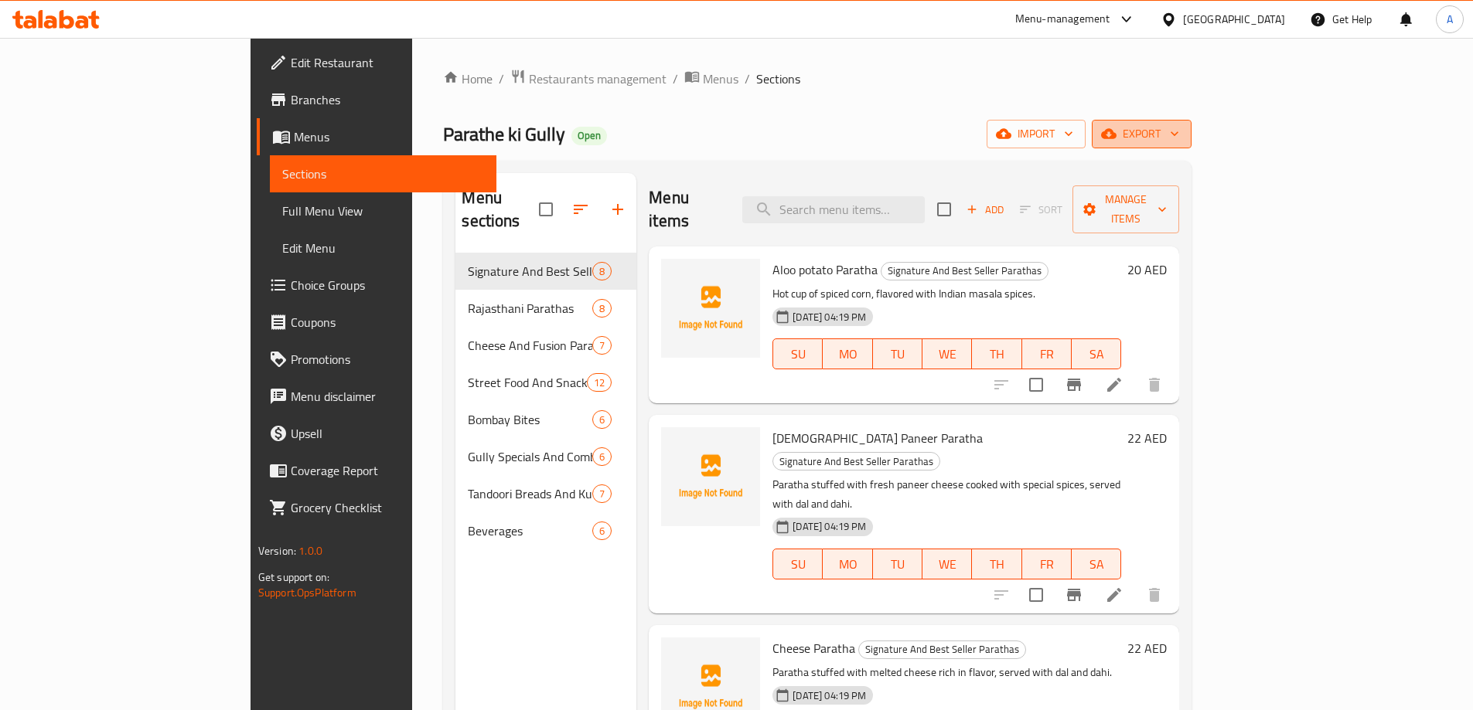
click at [1191, 146] on button "export" at bounding box center [1141, 134] width 100 height 29
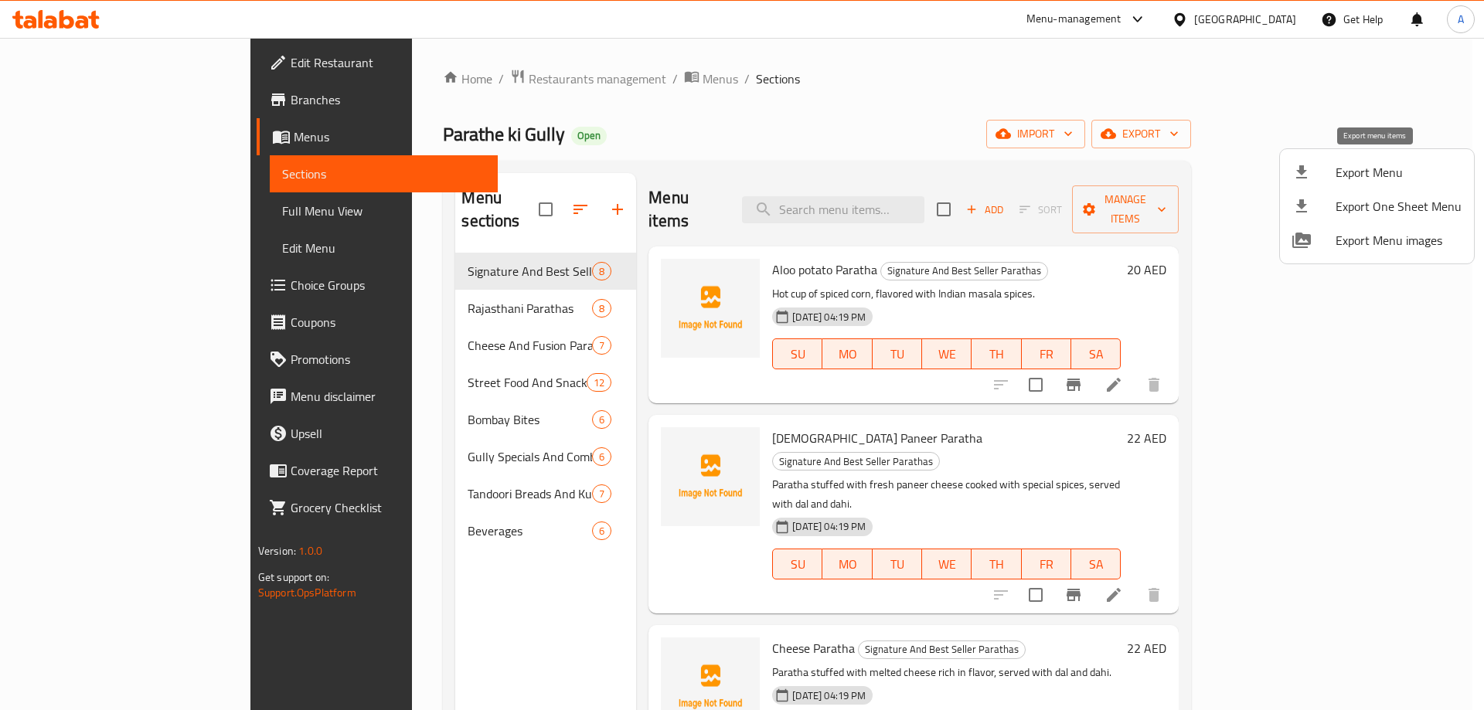
click at [1346, 172] on span "Export Menu" at bounding box center [1399, 172] width 126 height 19
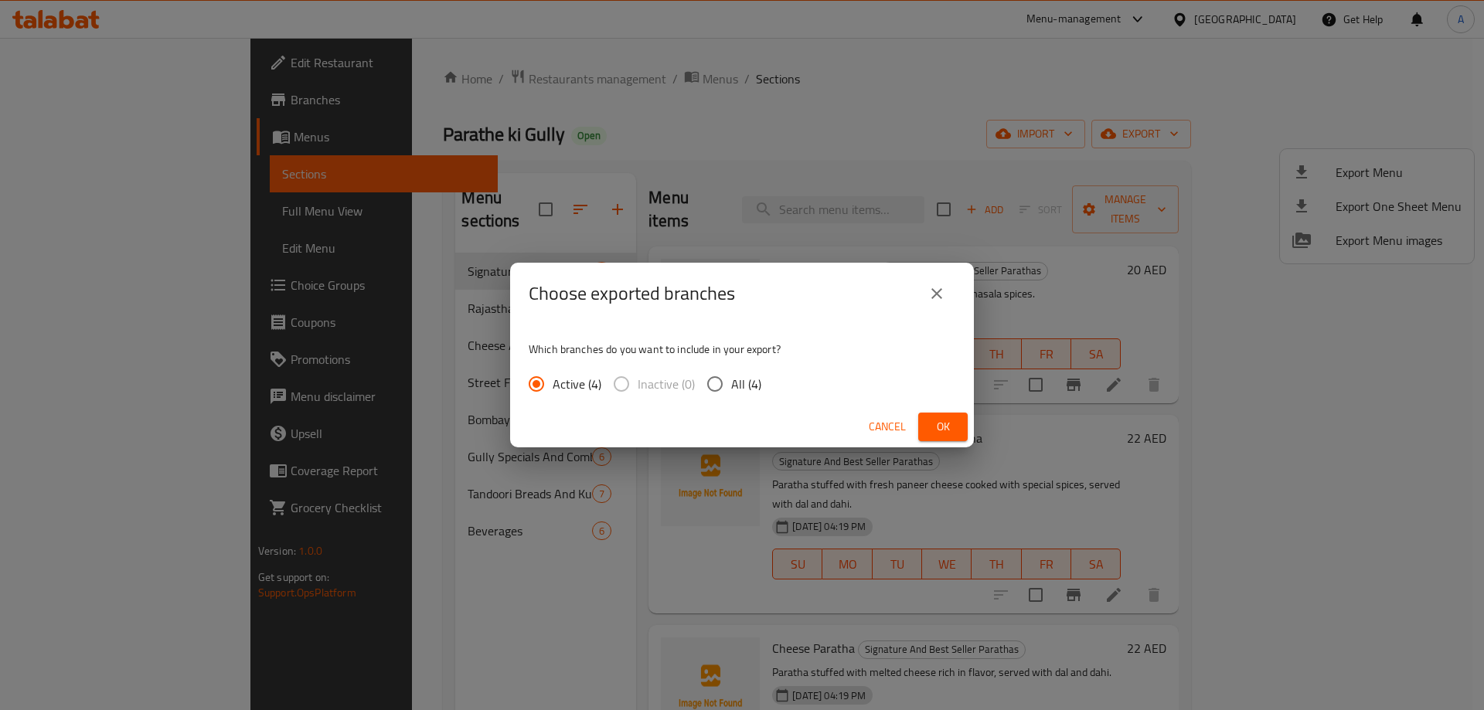
drag, startPoint x: 734, startPoint y: 383, endPoint x: 909, endPoint y: 397, distance: 175.2
click at [745, 382] on span "All (4)" at bounding box center [746, 384] width 30 height 19
click at [708, 379] on input "All (4)" at bounding box center [715, 384] width 32 height 32
radio input "true"
click at [935, 422] on span "Ok" at bounding box center [943, 426] width 25 height 19
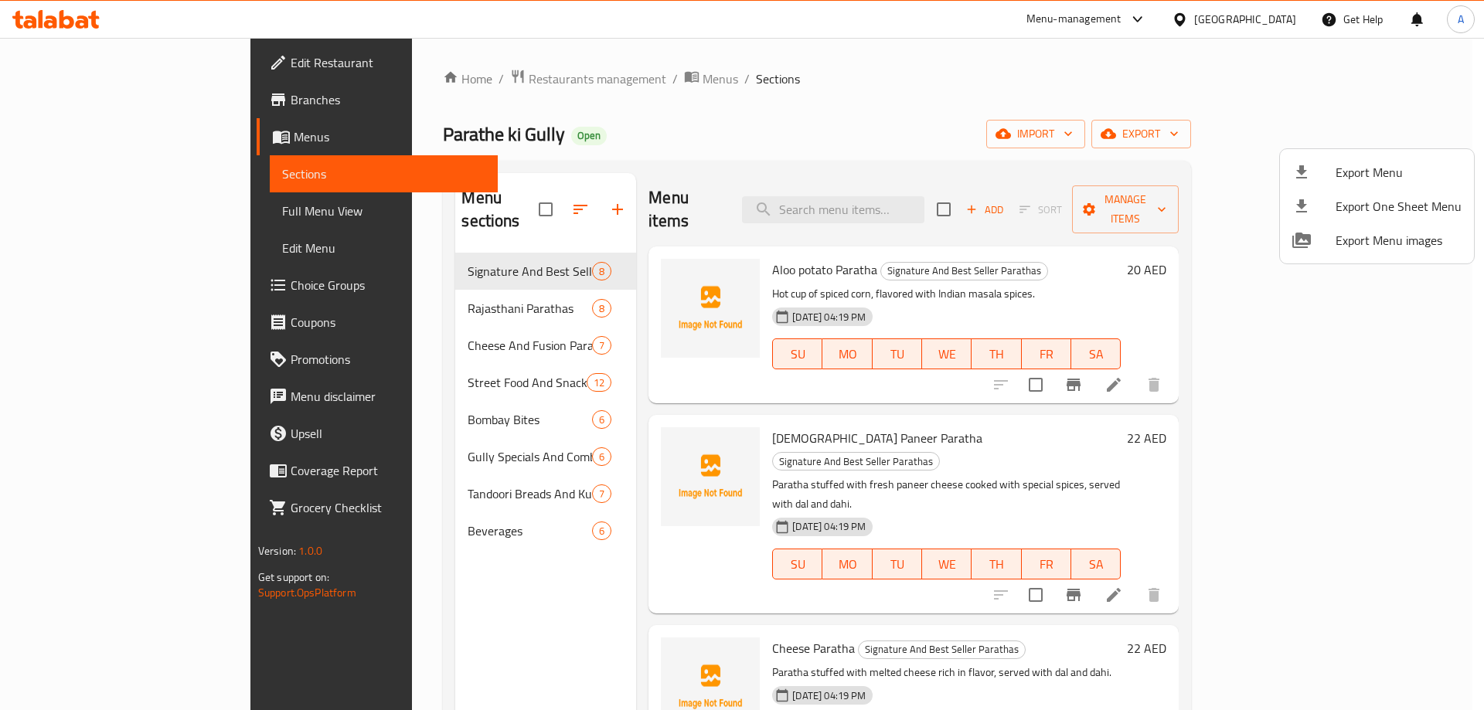
click at [1157, 28] on div at bounding box center [742, 355] width 1484 height 710
